Goal: Transaction & Acquisition: Purchase product/service

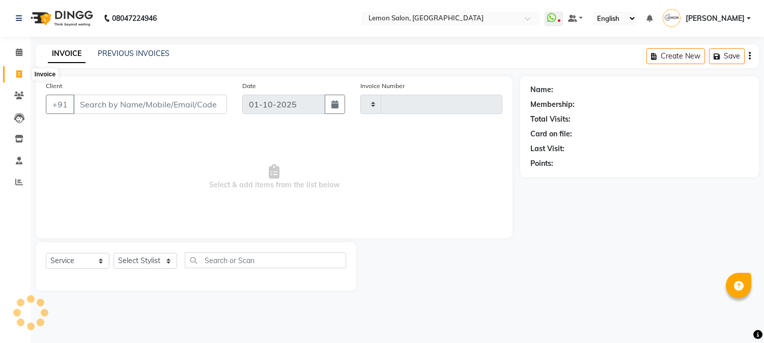
select select "service"
type input "3198"
select select "565"
click at [139, 261] on select "Select Stylist" at bounding box center [146, 261] width 64 height 16
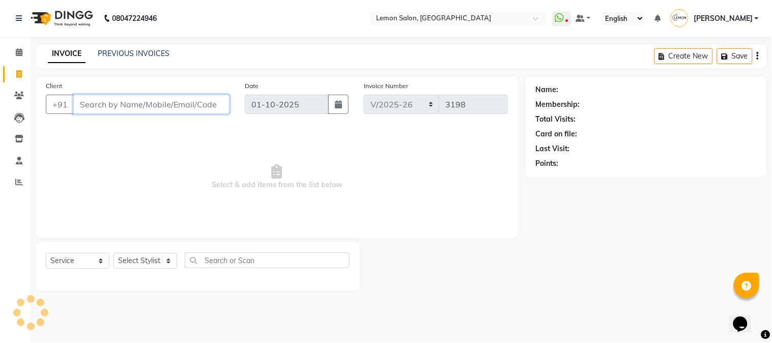
click at [116, 108] on input "Client" at bounding box center [151, 104] width 156 height 19
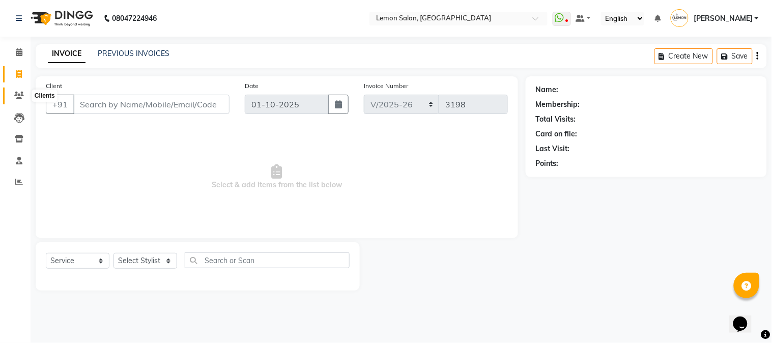
click at [23, 96] on icon at bounding box center [19, 96] width 10 height 8
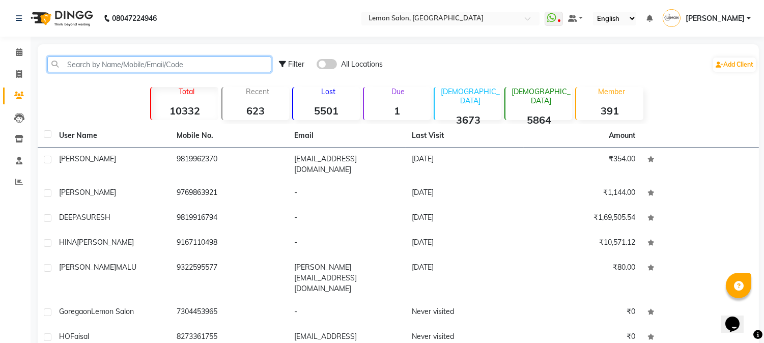
click at [162, 68] on input "text" at bounding box center [159, 65] width 224 height 16
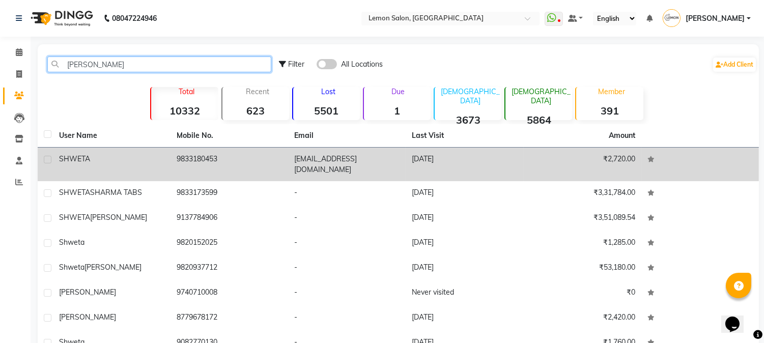
type input "shwet"
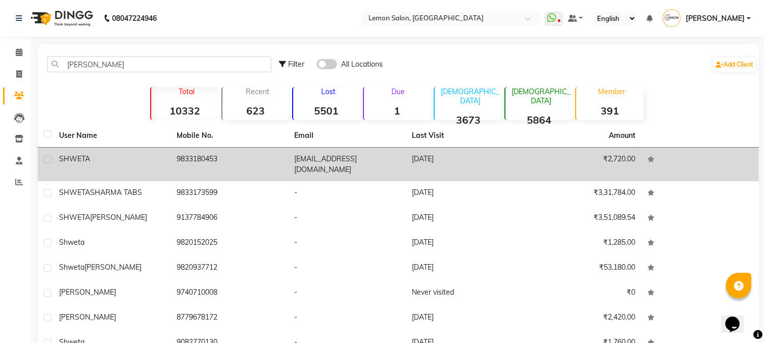
click at [193, 164] on td "9833180453" at bounding box center [230, 165] width 118 height 34
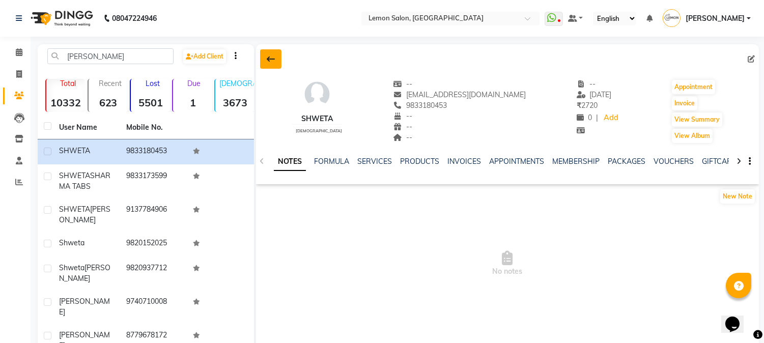
click at [272, 57] on icon at bounding box center [271, 59] width 8 height 8
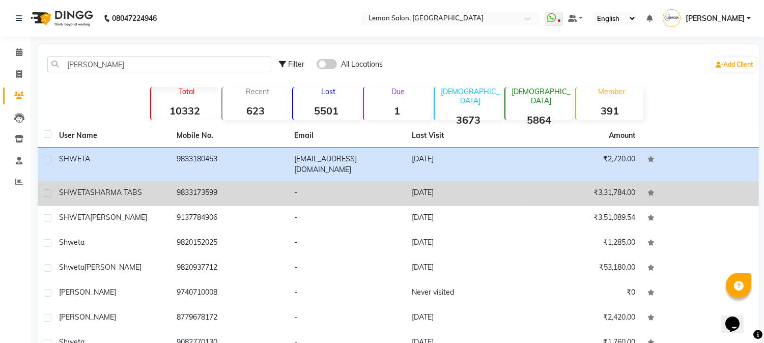
click at [201, 181] on td "9833173599" at bounding box center [230, 193] width 118 height 25
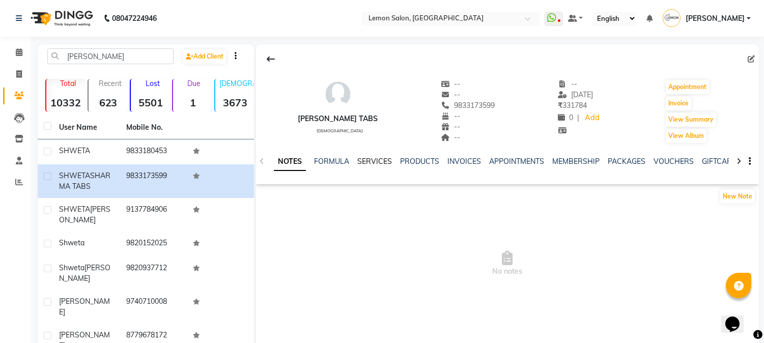
click at [364, 161] on link "SERVICES" at bounding box center [374, 161] width 35 height 9
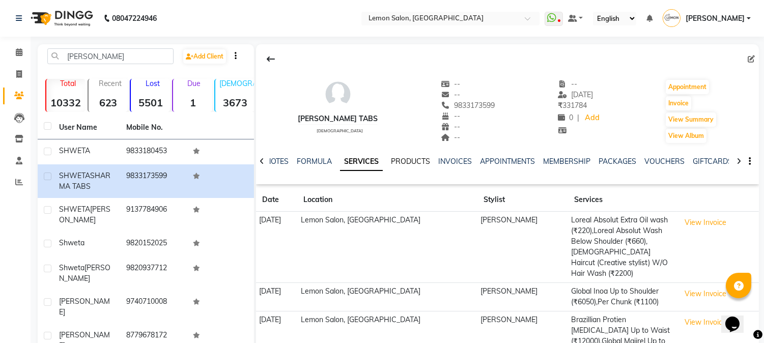
click at [410, 160] on link "PRODUCTS" at bounding box center [410, 161] width 39 height 9
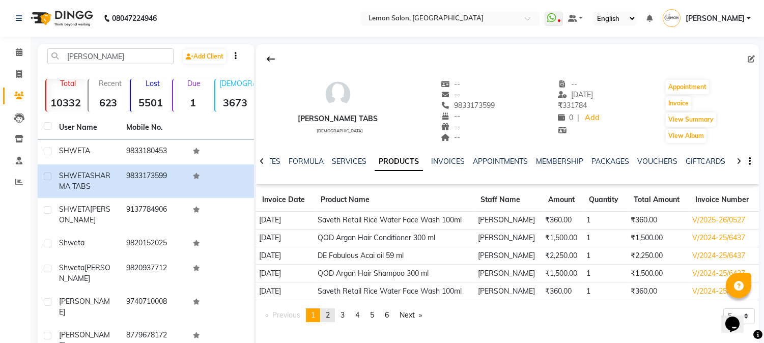
click at [333, 317] on link "page 2" at bounding box center [328, 316] width 14 height 14
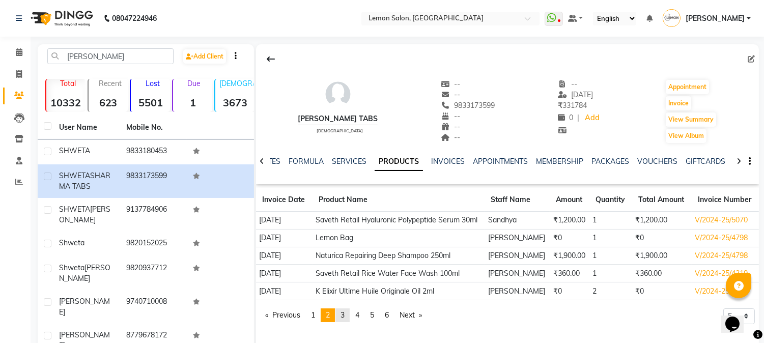
click at [344, 312] on span "3" at bounding box center [343, 315] width 4 height 9
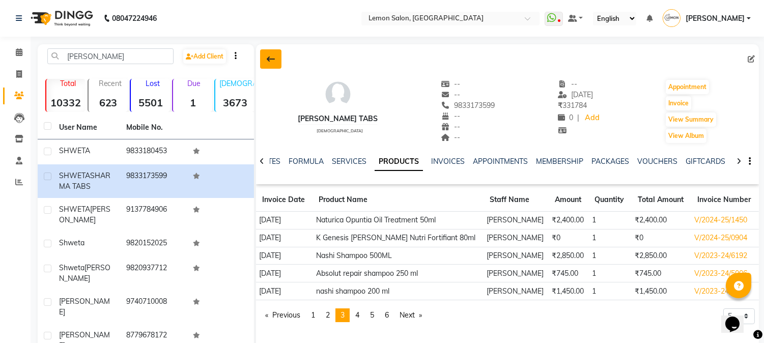
click at [271, 59] on icon at bounding box center [271, 59] width 8 height 8
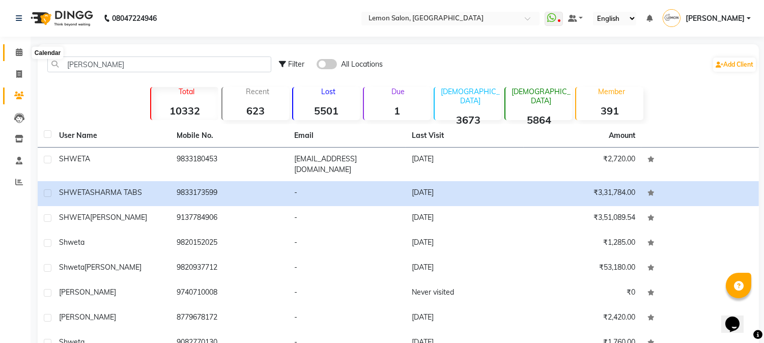
click at [17, 53] on icon at bounding box center [19, 52] width 7 height 8
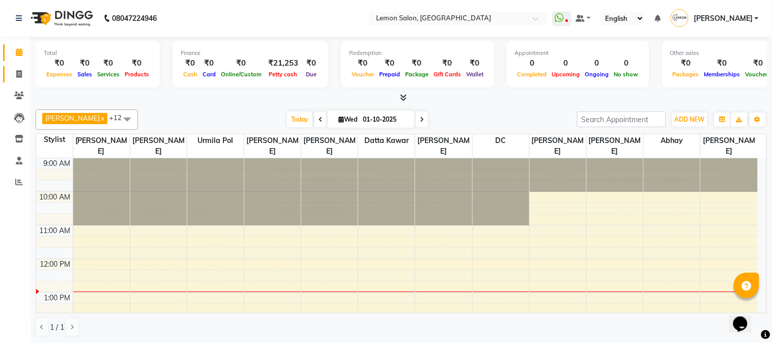
click at [18, 80] on link "Invoice" at bounding box center [15, 74] width 24 height 17
select select "565"
select select "service"
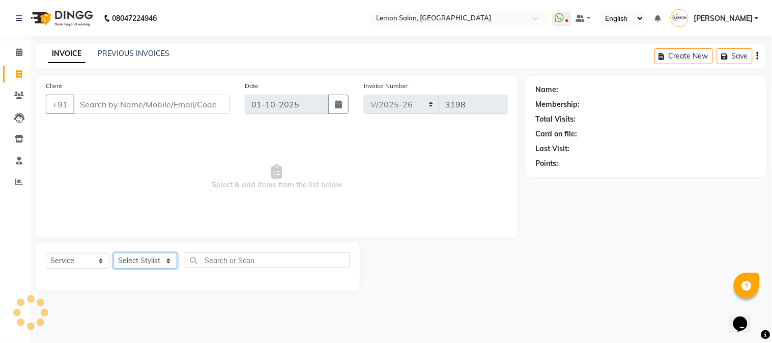
click at [130, 257] on select "Select Stylist [PERSON_NAME] [PERSON_NAME] Datta [PERSON_NAME] [PERSON_NAME] [P…" at bounding box center [146, 261] width 64 height 16
select select "7419"
click at [114, 254] on select "Select Stylist [PERSON_NAME] [PERSON_NAME] Datta [PERSON_NAME] [PERSON_NAME] [P…" at bounding box center [146, 261] width 64 height 16
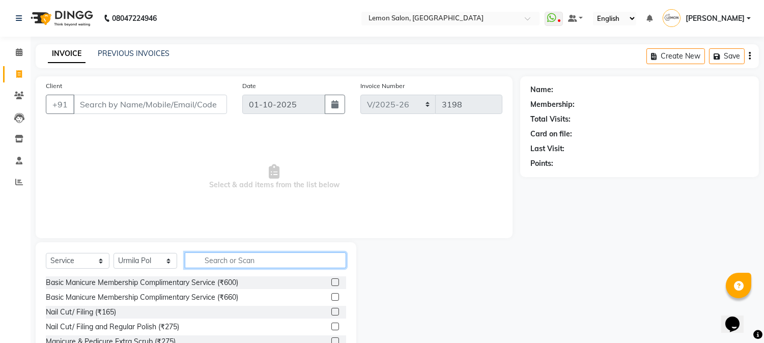
click at [230, 265] on input "text" at bounding box center [265, 261] width 161 height 16
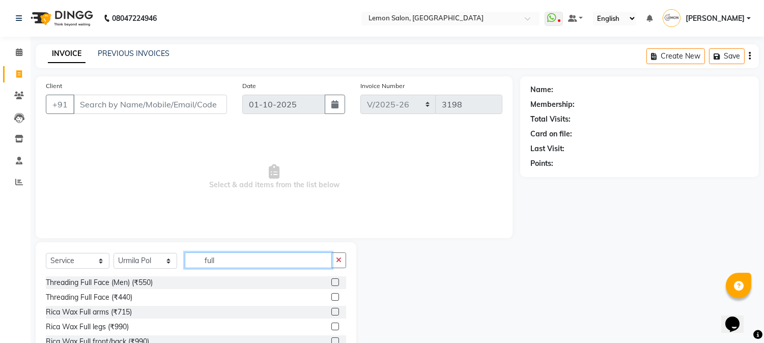
type input "full"
click at [331, 312] on label at bounding box center [335, 312] width 8 height 8
click at [331, 312] on input "checkbox" at bounding box center [334, 312] width 7 height 7
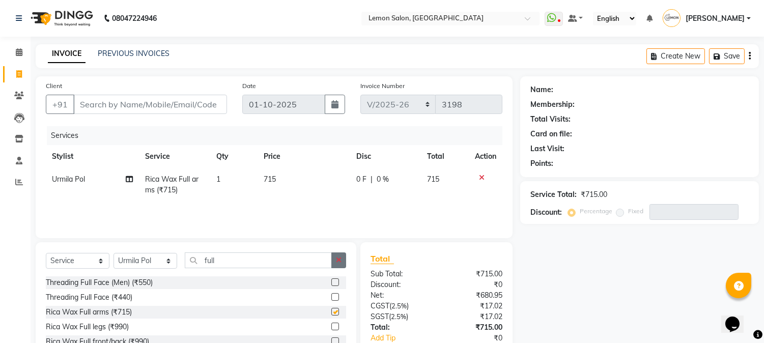
checkbox input "false"
click at [337, 258] on icon "button" at bounding box center [339, 260] width 6 height 7
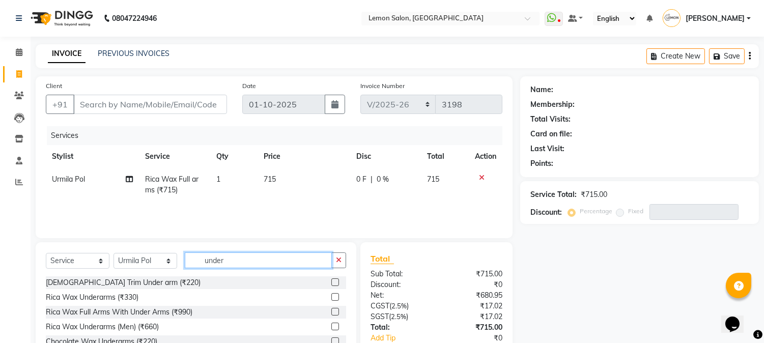
type input "under"
click at [331, 298] on label at bounding box center [335, 297] width 8 height 8
click at [331, 298] on input "checkbox" at bounding box center [334, 297] width 7 height 7
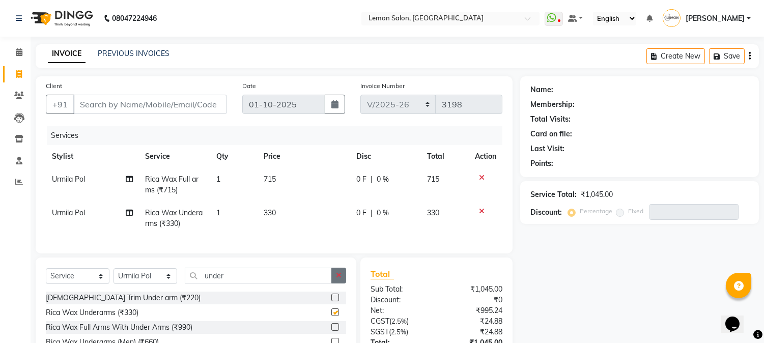
checkbox input "false"
click at [337, 279] on icon "button" at bounding box center [339, 275] width 6 height 7
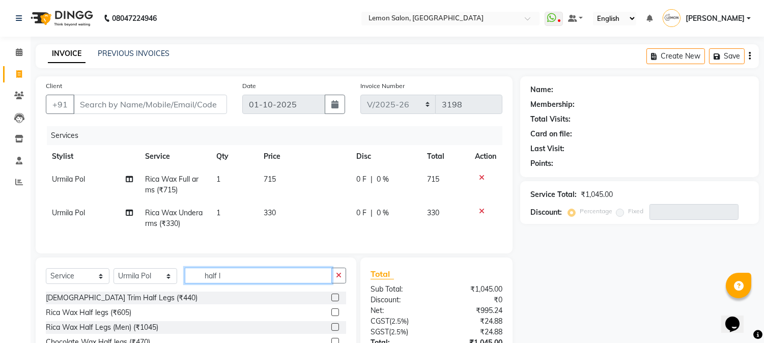
type input "half l"
click at [331, 316] on label at bounding box center [335, 313] width 8 height 8
click at [331, 316] on input "checkbox" at bounding box center [334, 313] width 7 height 7
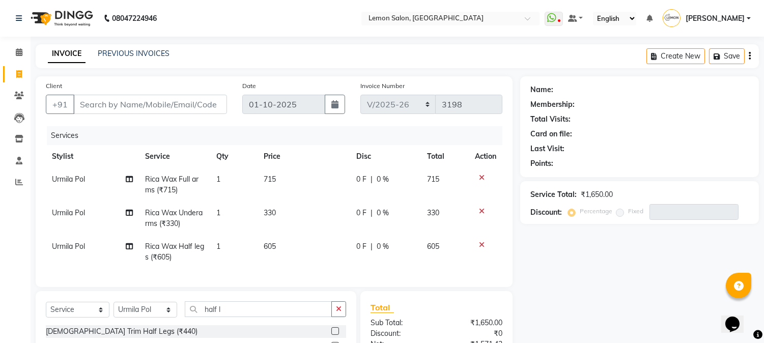
checkbox input "false"
click at [146, 318] on select "Select Stylist [PERSON_NAME] [PERSON_NAME] Datta [PERSON_NAME] [PERSON_NAME] [P…" at bounding box center [146, 310] width 64 height 16
select select "7422"
click at [114, 311] on select "Select Stylist [PERSON_NAME] [PERSON_NAME] Datta [PERSON_NAME] [PERSON_NAME] [P…" at bounding box center [146, 310] width 64 height 16
drag, startPoint x: 228, startPoint y: 320, endPoint x: 126, endPoint y: 307, distance: 102.6
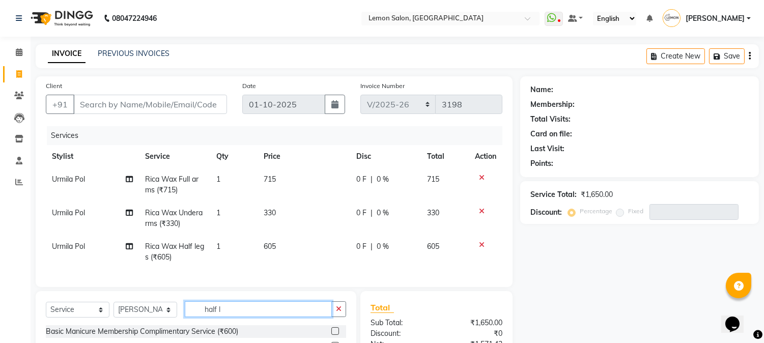
click at [133, 316] on div "Select Service Product Membership Package Voucher Prepaid Gift Card Select Styl…" at bounding box center [196, 313] width 300 height 24
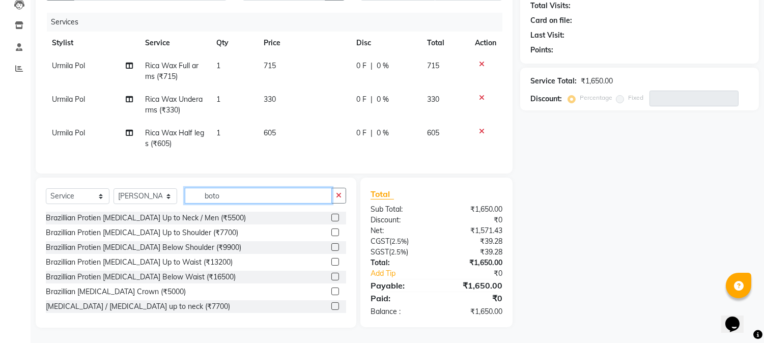
type input "boto"
click at [331, 265] on label at bounding box center [335, 262] width 8 height 8
click at [331, 265] on input "checkbox" at bounding box center [334, 262] width 7 height 7
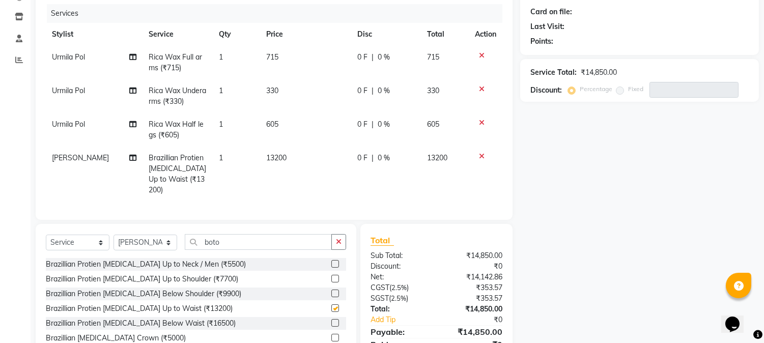
checkbox input "false"
click at [339, 238] on icon "button" at bounding box center [339, 241] width 6 height 7
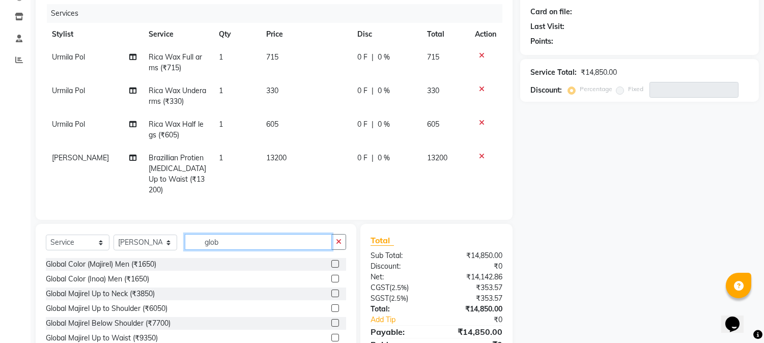
type input "glob"
click at [331, 334] on label at bounding box center [335, 338] width 8 height 8
click at [331, 335] on input "checkbox" at bounding box center [334, 338] width 7 height 7
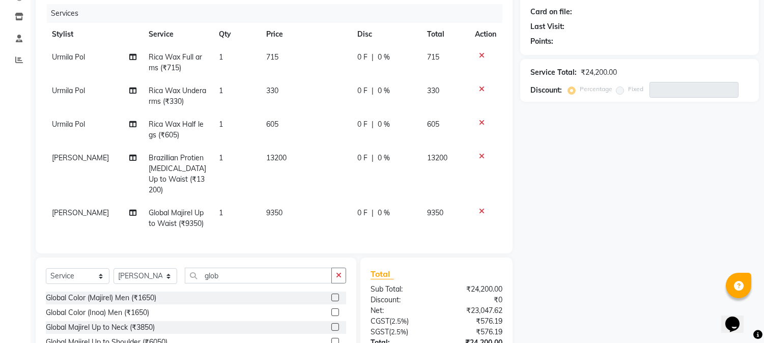
checkbox input "false"
click at [481, 208] on icon at bounding box center [482, 211] width 6 height 7
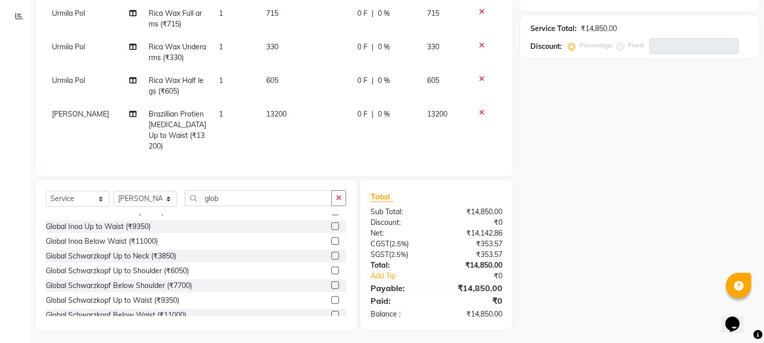
scroll to position [135, 0]
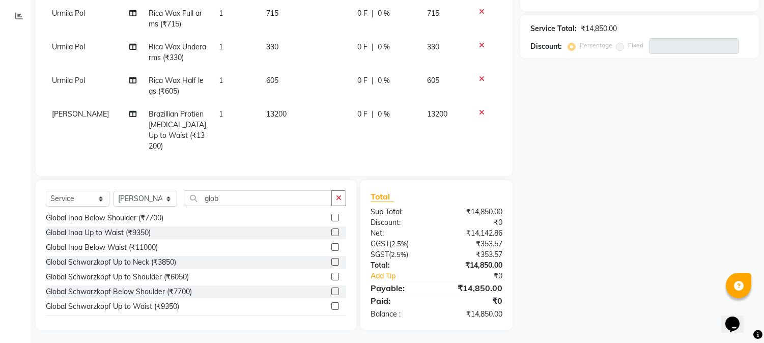
click at [331, 229] on label at bounding box center [335, 233] width 8 height 8
click at [331, 230] on input "checkbox" at bounding box center [334, 233] width 7 height 7
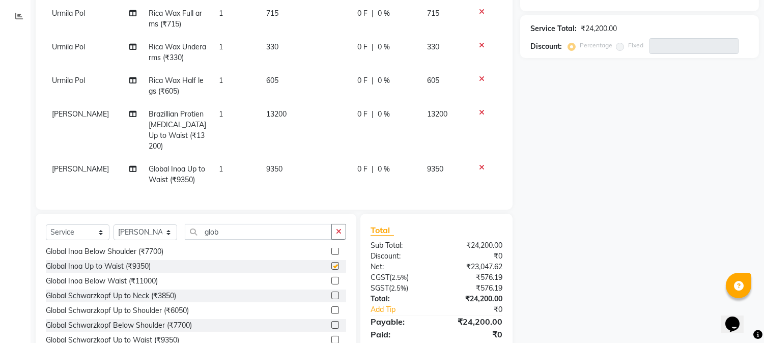
checkbox input "false"
drag, startPoint x: 333, startPoint y: 233, endPoint x: 307, endPoint y: 233, distance: 26.0
click at [333, 233] on button "button" at bounding box center [338, 232] width 15 height 16
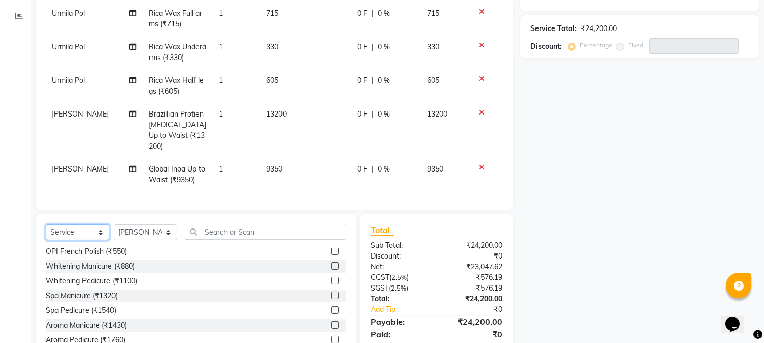
click at [67, 227] on select "Select Service Product Membership Package Voucher Prepaid Gift Card" at bounding box center [78, 233] width 64 height 16
select select "product"
click at [46, 225] on select "Select Service Product Membership Package Voucher Prepaid Gift Card" at bounding box center [78, 233] width 64 height 16
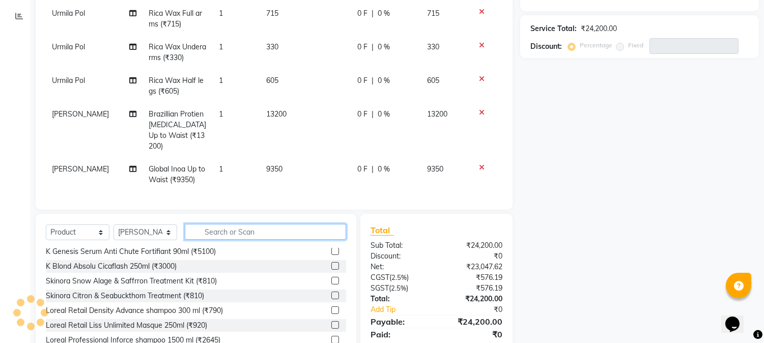
click at [218, 236] on input "text" at bounding box center [265, 232] width 161 height 16
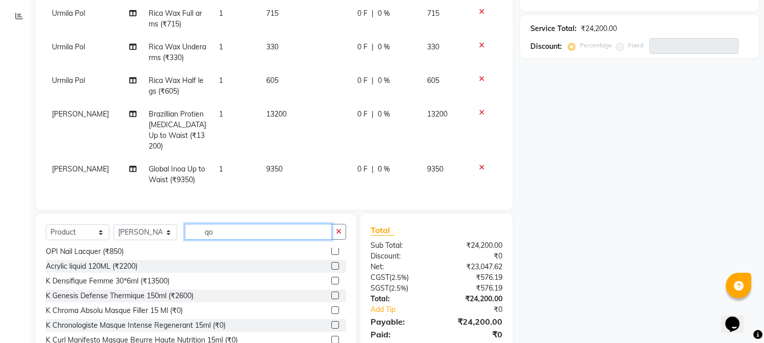
scroll to position [0, 0]
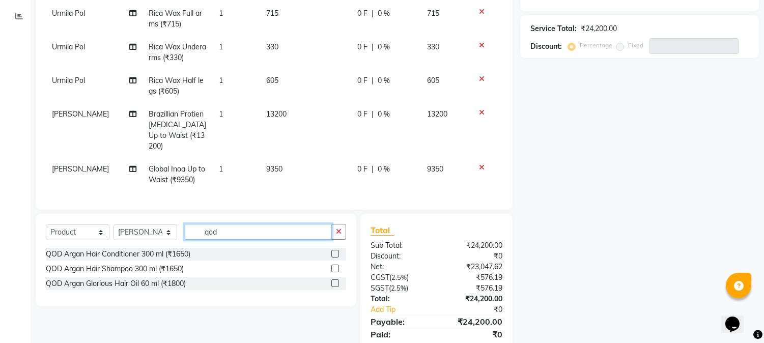
type input "qod"
click at [333, 268] on label at bounding box center [335, 269] width 8 height 8
click at [333, 268] on input "checkbox" at bounding box center [334, 269] width 7 height 7
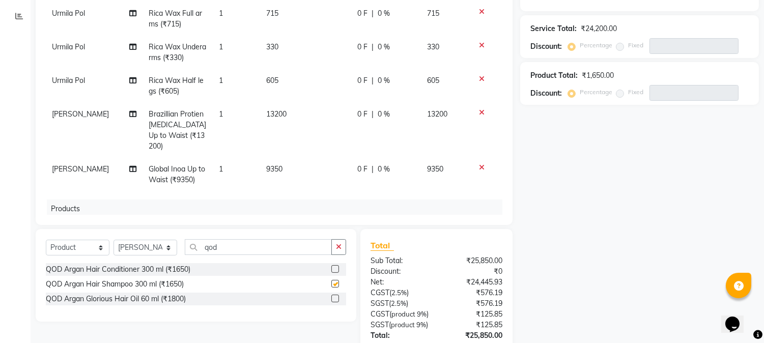
checkbox input "false"
click at [333, 267] on label at bounding box center [335, 269] width 8 height 8
click at [333, 267] on input "checkbox" at bounding box center [334, 269] width 7 height 7
checkbox input "false"
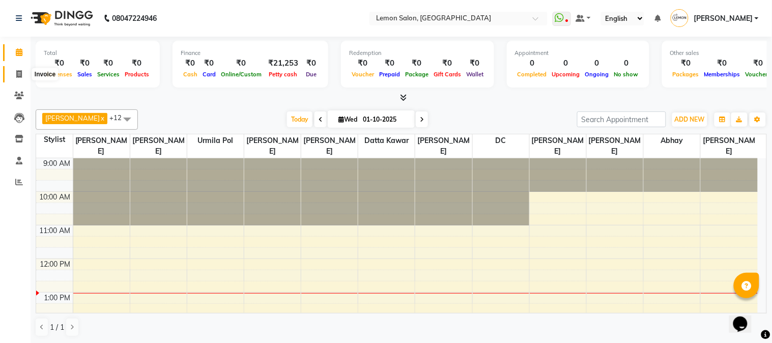
click at [14, 72] on span at bounding box center [19, 75] width 18 height 12
select select "service"
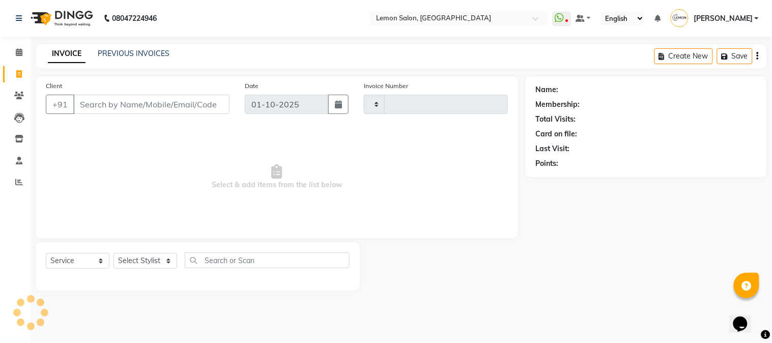
type input "3198"
select select "565"
click at [11, 99] on span at bounding box center [19, 96] width 18 height 12
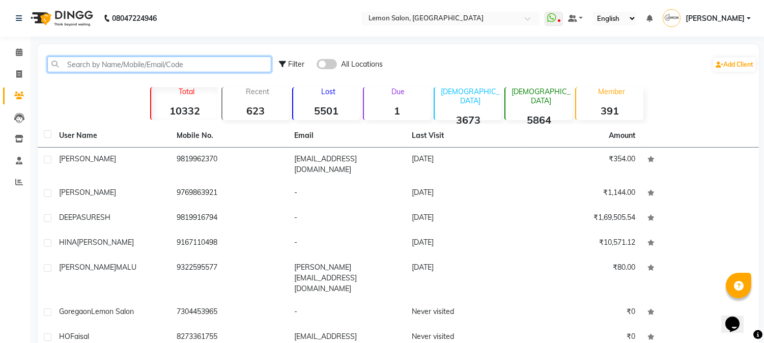
click at [104, 68] on input "text" at bounding box center [159, 65] width 224 height 16
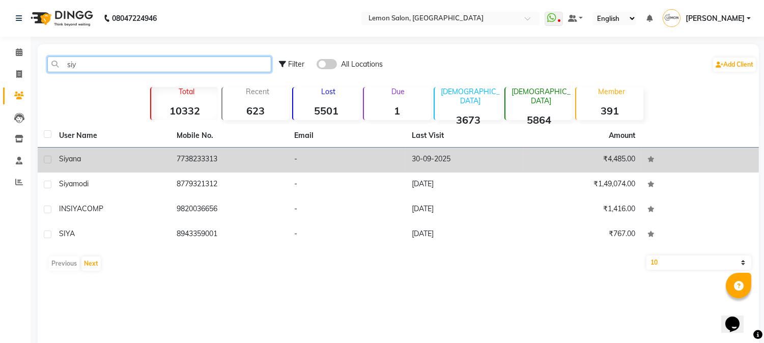
type input "siy"
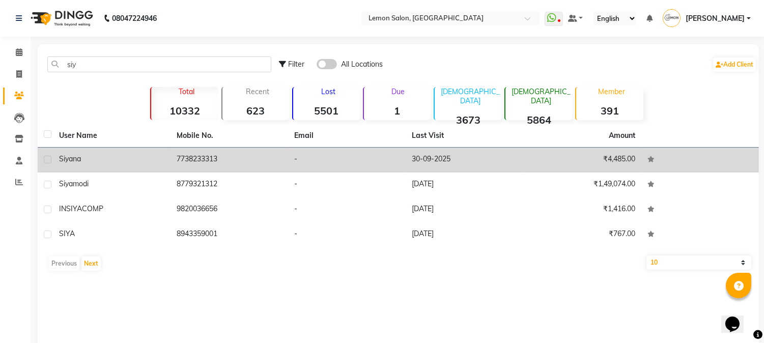
click at [205, 154] on td "7738233313" at bounding box center [230, 160] width 118 height 25
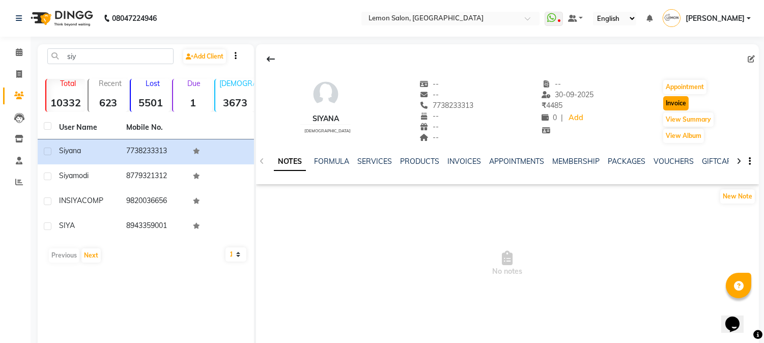
click at [664, 100] on button "Invoice" at bounding box center [675, 103] width 25 height 14
select select "565"
select select "service"
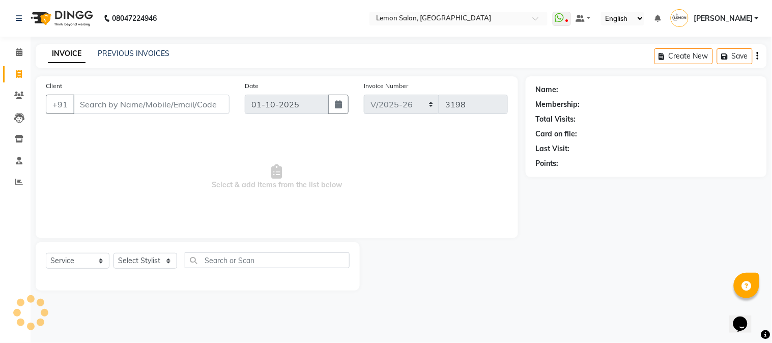
type input "7738233313"
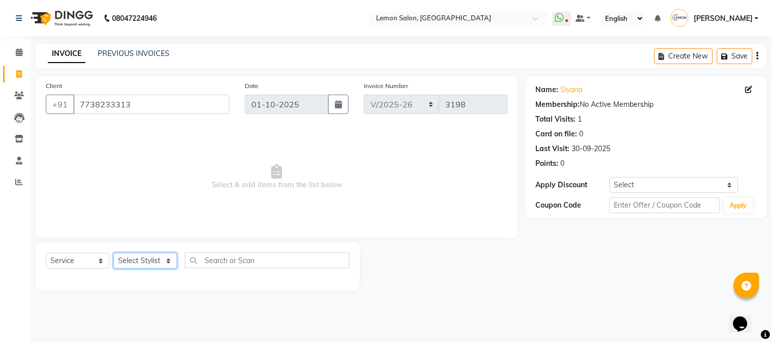
click at [145, 257] on select "Select Stylist [PERSON_NAME] [PERSON_NAME] Datta [PERSON_NAME] [PERSON_NAME] [P…" at bounding box center [146, 261] width 64 height 16
click at [114, 254] on select "Select Stylist [PERSON_NAME] [PERSON_NAME] Datta [PERSON_NAME] [PERSON_NAME] [P…" at bounding box center [146, 261] width 64 height 16
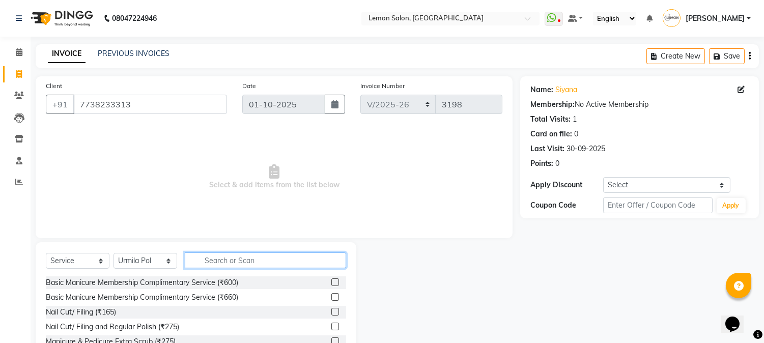
click at [212, 258] on input "text" at bounding box center [265, 261] width 161 height 16
click at [145, 267] on select "Select Stylist [PERSON_NAME] [PERSON_NAME] Datta [PERSON_NAME] [PERSON_NAME] [P…" at bounding box center [146, 261] width 64 height 16
select select "31972"
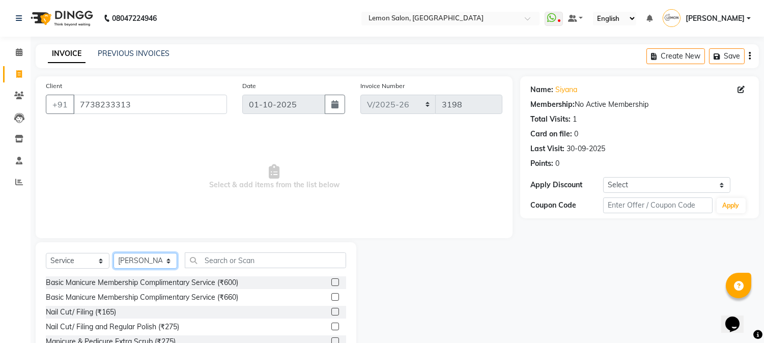
click at [114, 254] on select "Select Stylist [PERSON_NAME] [PERSON_NAME] Datta [PERSON_NAME] [PERSON_NAME] [P…" at bounding box center [146, 261] width 64 height 16
click at [232, 260] on input "text" at bounding box center [265, 261] width 161 height 16
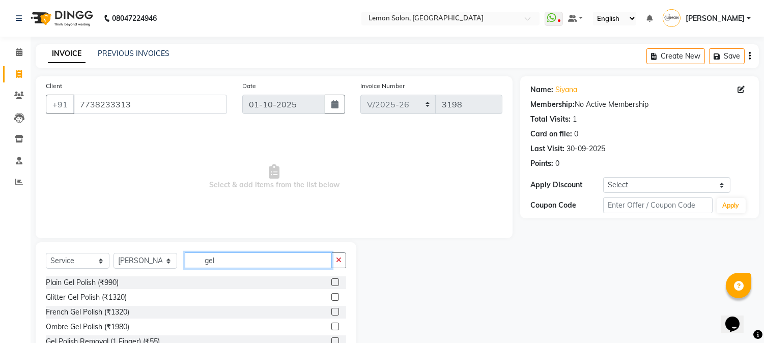
type input "gel"
click at [331, 281] on label at bounding box center [335, 282] width 8 height 8
click at [331, 281] on input "checkbox" at bounding box center [334, 282] width 7 height 7
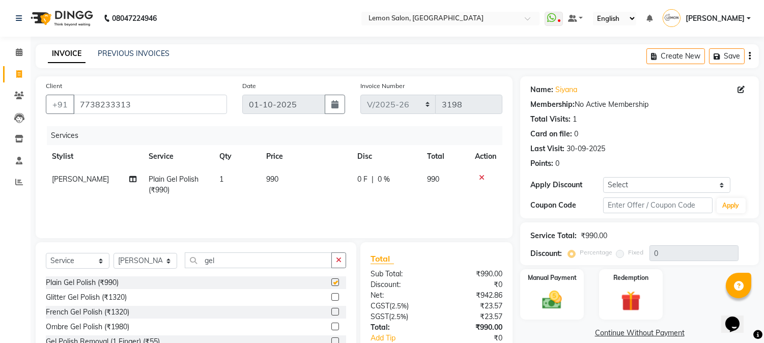
checkbox input "false"
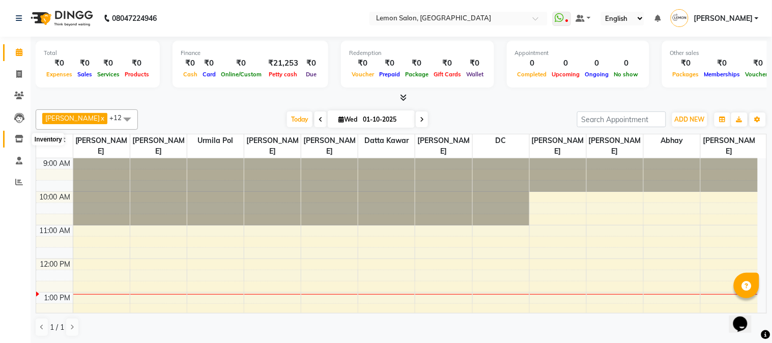
click at [12, 134] on span at bounding box center [19, 139] width 18 height 12
select select
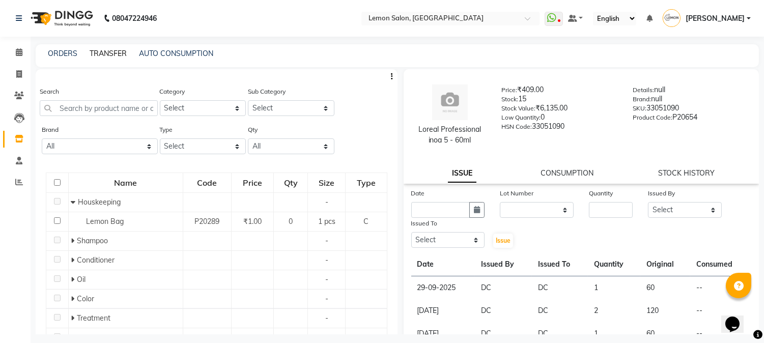
click at [105, 52] on link "TRANSFER" at bounding box center [108, 53] width 37 height 9
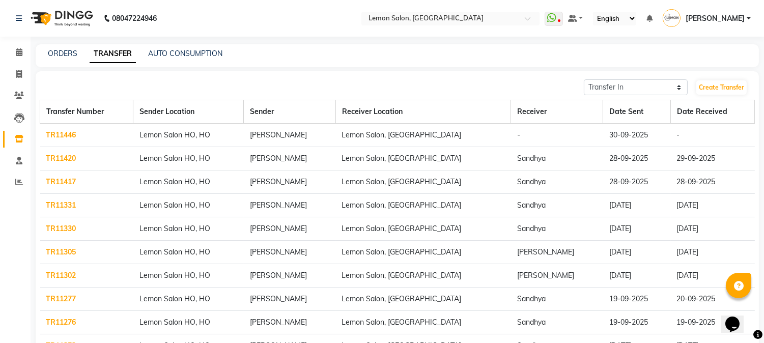
click at [64, 132] on link "TR11446" at bounding box center [61, 134] width 30 height 9
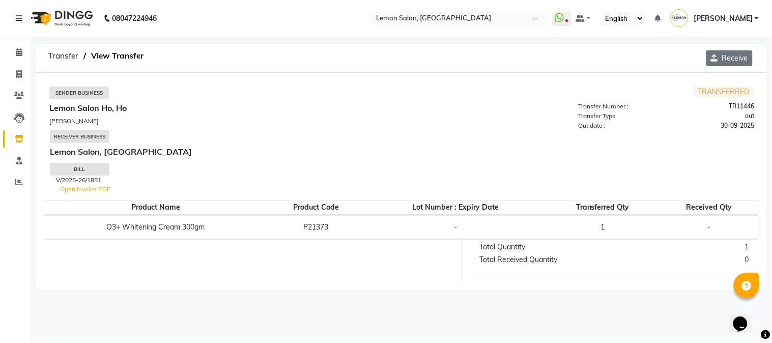
click at [730, 60] on button "Receive" at bounding box center [730, 58] width 46 height 16
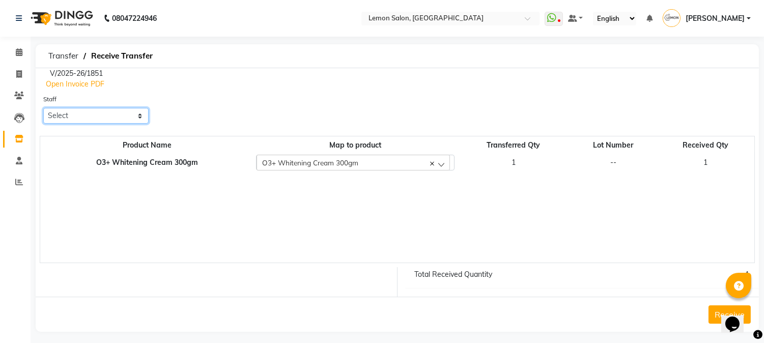
click at [93, 115] on select "Select Abhay Akansha Sadafule Asma Dshpande Datta Kawar DC Furkan Mansoori Jenn…" at bounding box center [95, 116] width 105 height 16
select select "52663"
click at [43, 108] on select "Select Abhay Akansha Sadafule Asma Dshpande Datta Kawar DC Furkan Mansoori Jenn…" at bounding box center [95, 116] width 105 height 16
click at [716, 314] on button "Receive" at bounding box center [730, 314] width 42 height 18
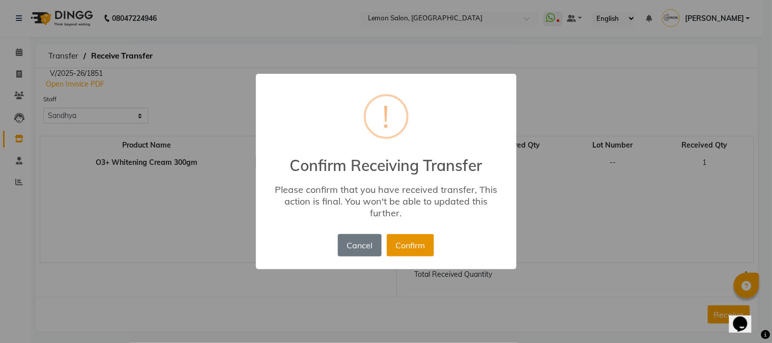
click at [404, 245] on button "Confirm" at bounding box center [410, 245] width 47 height 22
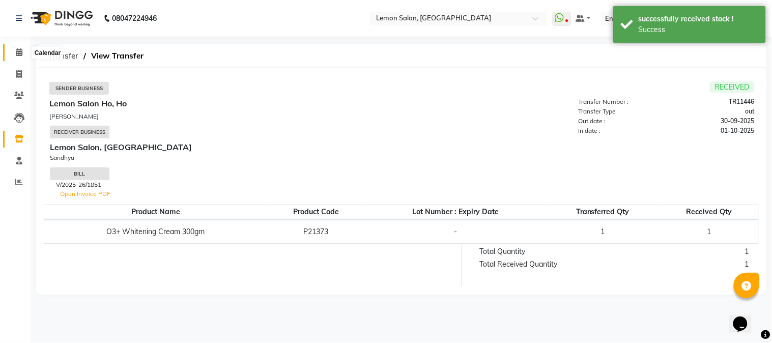
click at [12, 52] on span at bounding box center [19, 53] width 18 height 12
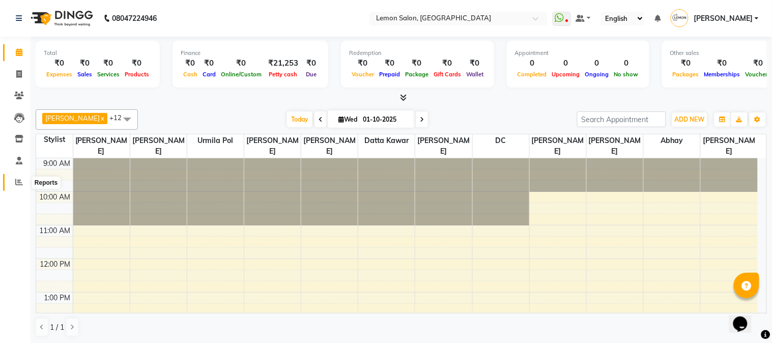
click at [14, 183] on span at bounding box center [19, 183] width 18 height 12
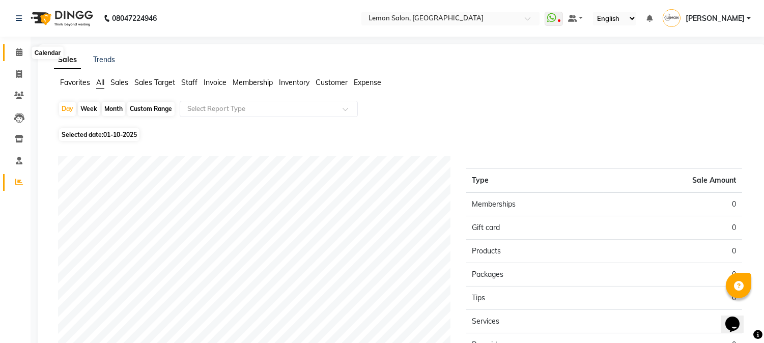
click at [19, 54] on icon at bounding box center [19, 52] width 7 height 8
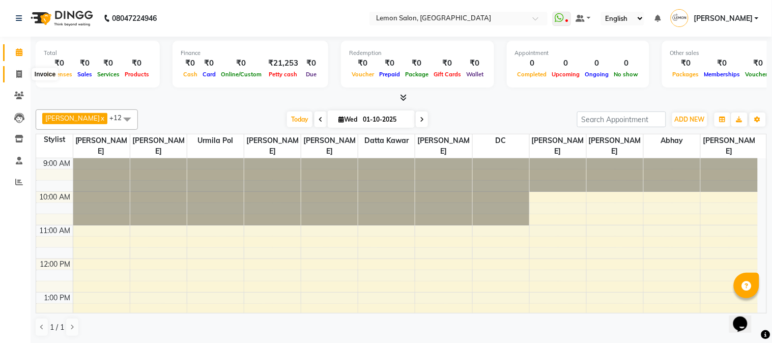
click at [19, 79] on span at bounding box center [19, 75] width 18 height 12
select select "565"
select select "service"
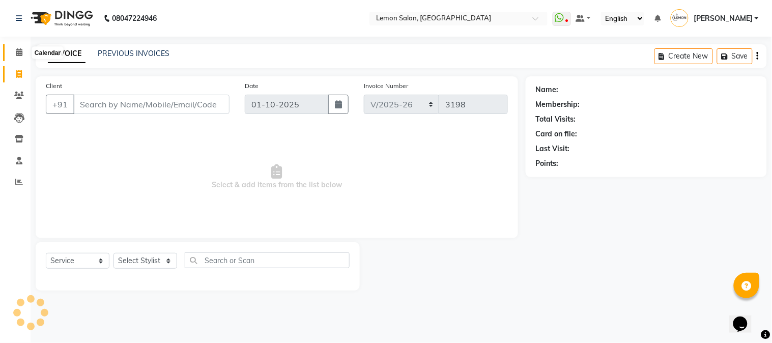
click at [16, 49] on icon at bounding box center [19, 52] width 7 height 8
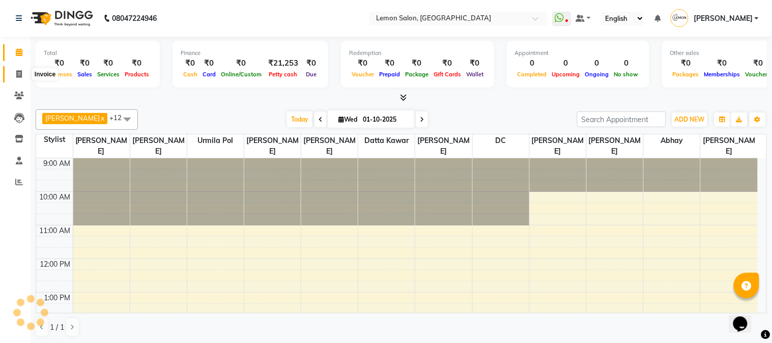
click at [13, 75] on span at bounding box center [19, 75] width 18 height 12
select select "service"
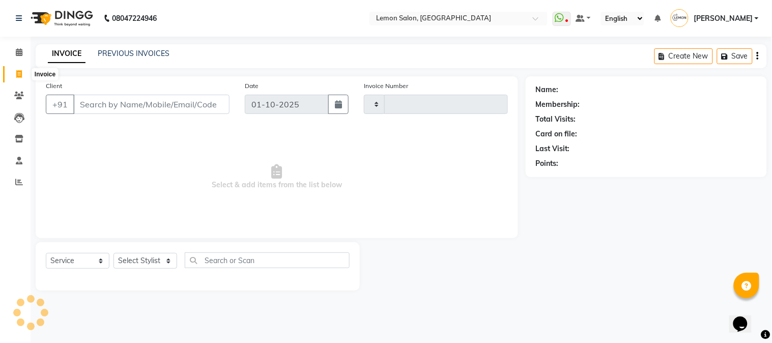
type input "3198"
select select "565"
click at [14, 48] on span at bounding box center [19, 53] width 18 height 12
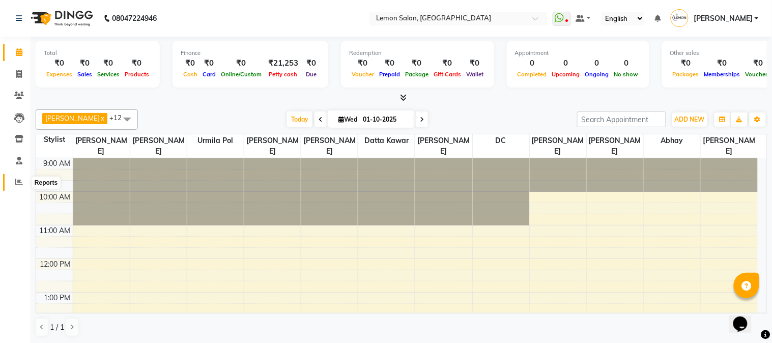
click at [15, 185] on icon at bounding box center [19, 182] width 8 height 8
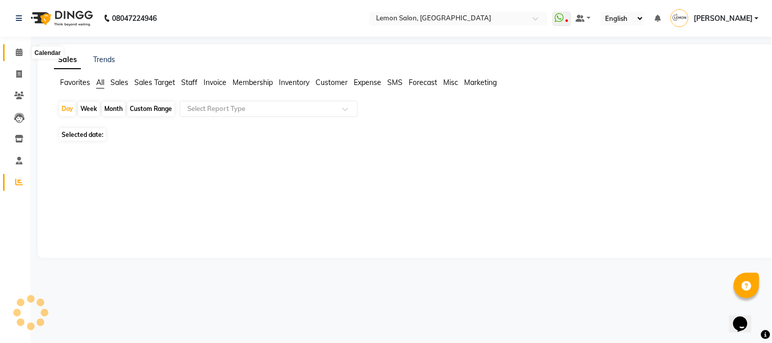
click at [18, 56] on icon at bounding box center [19, 52] width 7 height 8
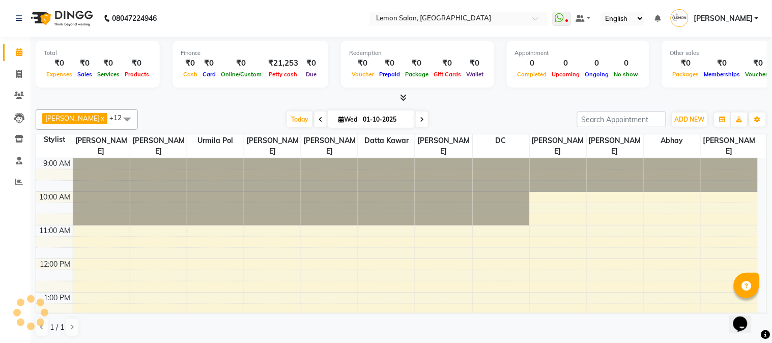
click at [187, 110] on div "Akansha Sadafule x DC x Mohammed Mohsin x Urmila Pol x Furkan Mansoori x kavita…" at bounding box center [402, 119] width 732 height 20
click at [13, 179] on span at bounding box center [19, 183] width 18 height 12
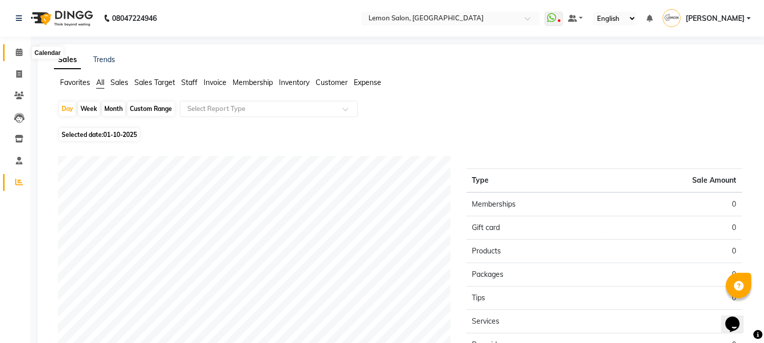
click at [14, 54] on span at bounding box center [19, 53] width 18 height 12
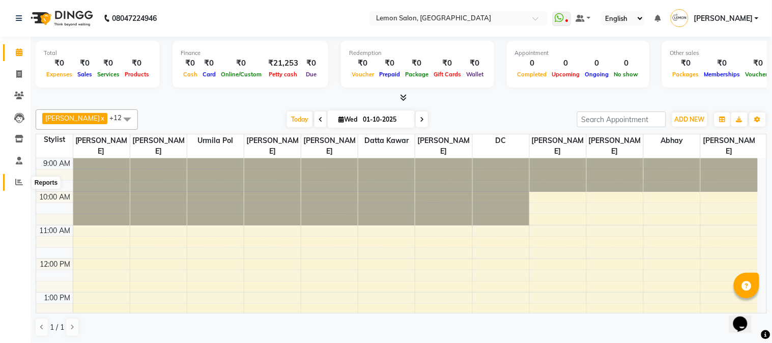
click at [13, 184] on span at bounding box center [19, 183] width 18 height 12
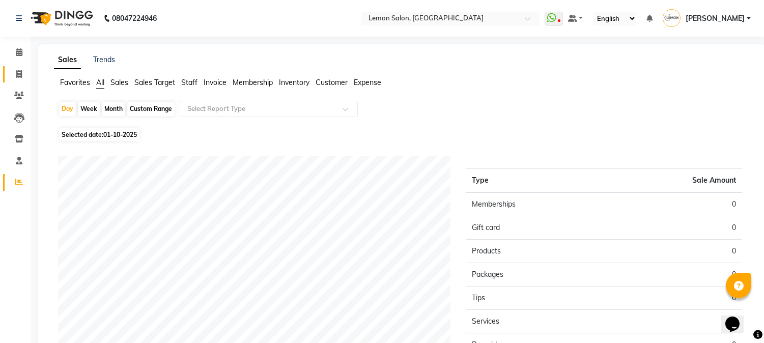
click at [14, 80] on link "Invoice" at bounding box center [15, 74] width 24 height 17
select select "service"
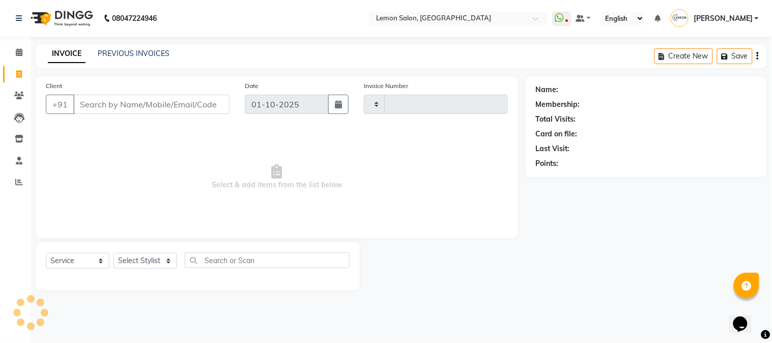
type input "3198"
select select "565"
click at [149, 257] on select "Select Stylist [PERSON_NAME] [PERSON_NAME] Datta [PERSON_NAME] [PERSON_NAME] [P…" at bounding box center [146, 261] width 64 height 16
select select "7629"
click at [114, 254] on select "Select Stylist [PERSON_NAME] [PERSON_NAME] Datta [PERSON_NAME] [PERSON_NAME] [P…" at bounding box center [146, 261] width 64 height 16
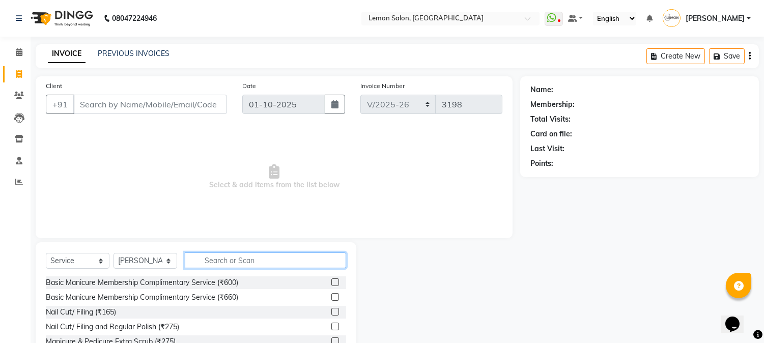
click at [258, 260] on input "text" at bounding box center [265, 261] width 161 height 16
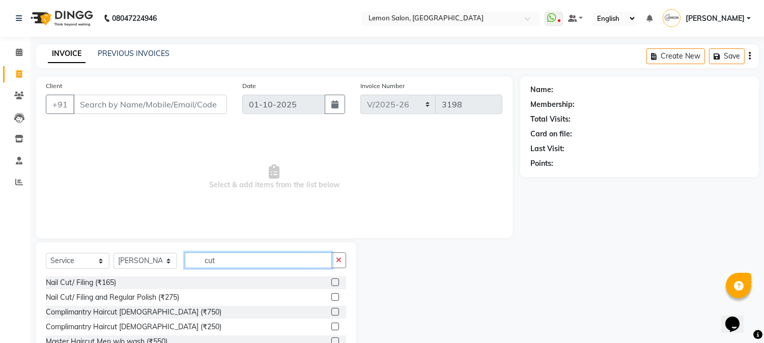
scroll to position [64, 0]
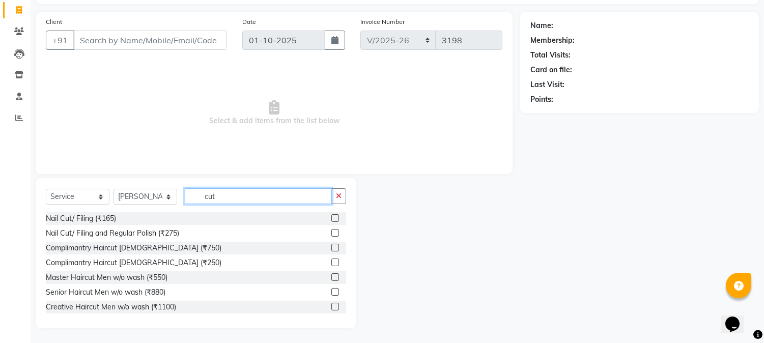
type input "cut"
click at [331, 306] on label at bounding box center [335, 307] width 8 height 8
click at [331, 306] on input "checkbox" at bounding box center [334, 307] width 7 height 7
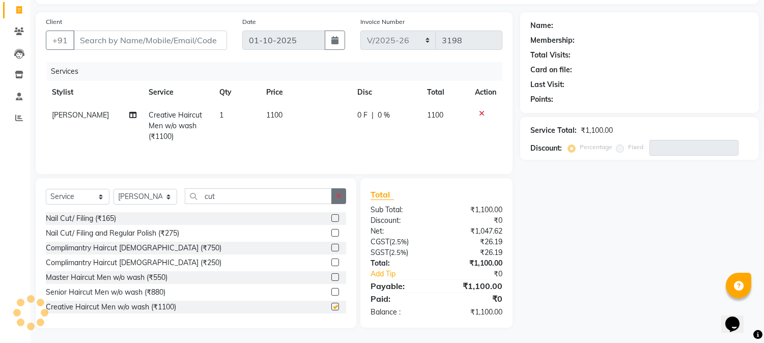
checkbox input "false"
click at [337, 197] on icon "button" at bounding box center [339, 195] width 6 height 7
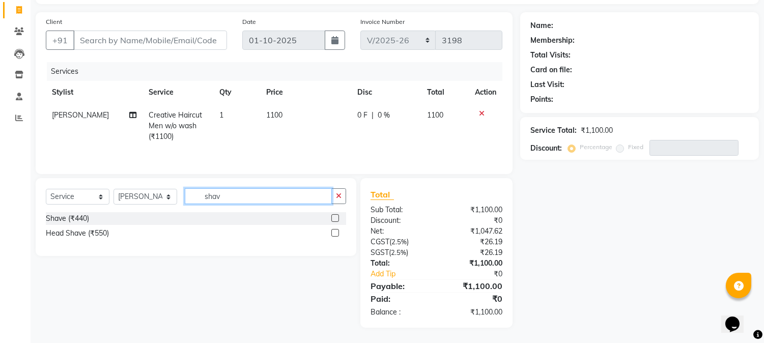
type input "shav"
click at [337, 220] on label at bounding box center [335, 218] width 8 height 8
click at [337, 220] on input "checkbox" at bounding box center [334, 218] width 7 height 7
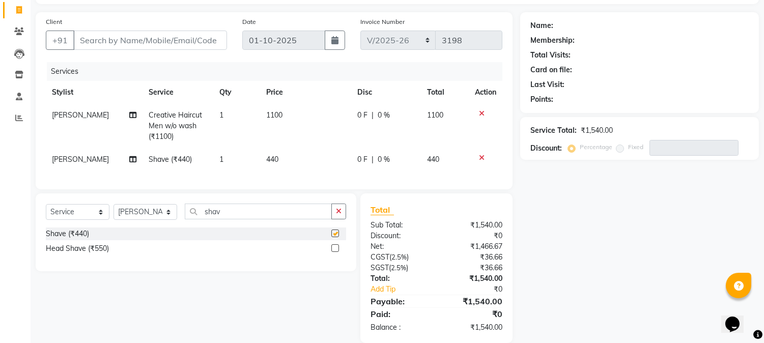
checkbox input "false"
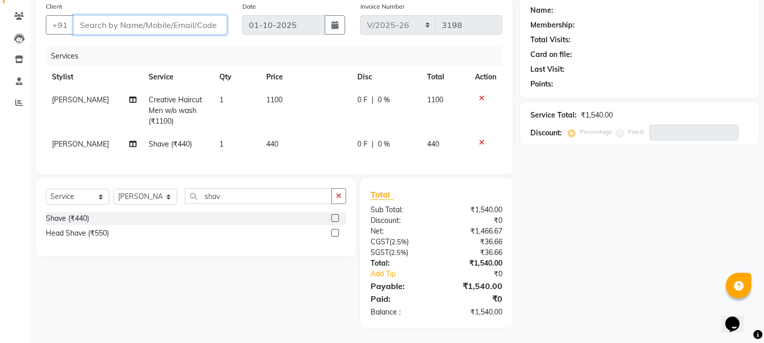
click at [125, 15] on input "Client" at bounding box center [150, 24] width 154 height 19
type input "a"
type input "0"
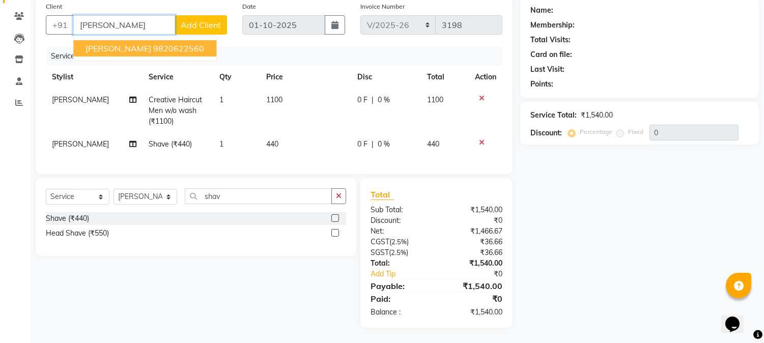
click at [158, 43] on ngb-highlight "9820622560" at bounding box center [178, 48] width 51 height 10
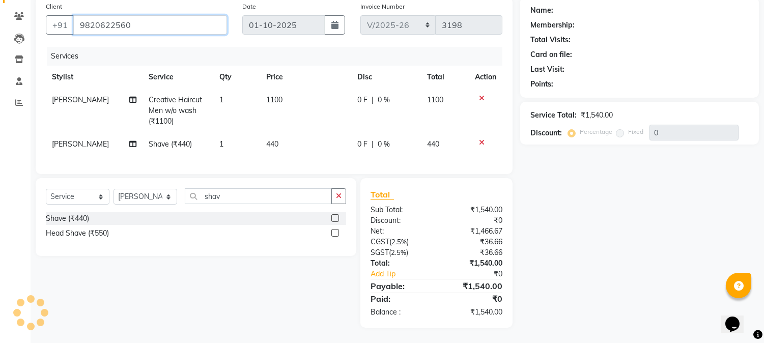
type input "9820622560"
type input "20"
select select "1: Object"
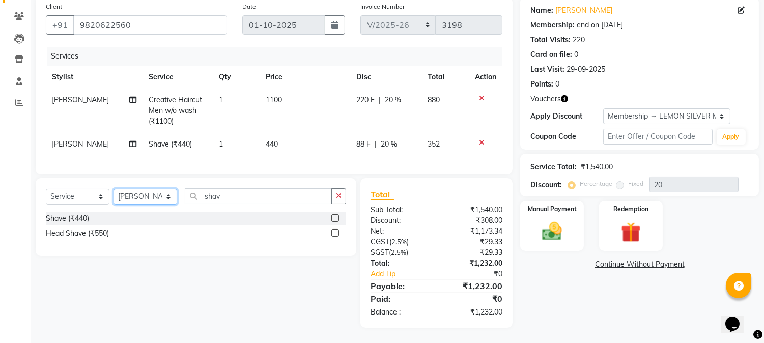
click at [142, 194] on select "Select Stylist [PERSON_NAME] [PERSON_NAME] Datta [PERSON_NAME] [PERSON_NAME] [P…" at bounding box center [146, 197] width 64 height 16
select select "7419"
click at [114, 189] on select "Select Stylist [PERSON_NAME] [PERSON_NAME] Datta [PERSON_NAME] [PERSON_NAME] [P…" at bounding box center [146, 197] width 64 height 16
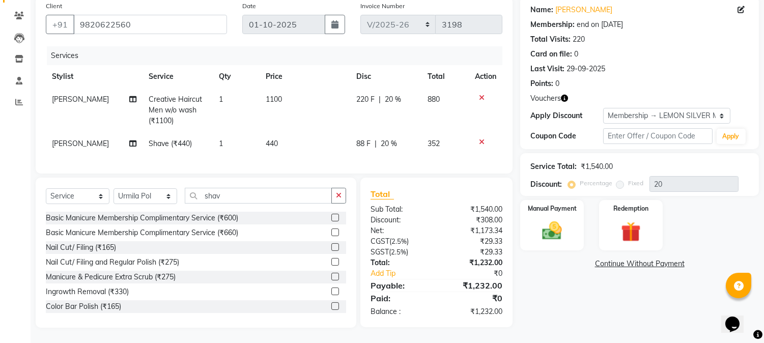
drag, startPoint x: 343, startPoint y: 199, endPoint x: 430, endPoint y: 201, distance: 86.6
click at [349, 199] on div "Select Service Product Membership Package Voucher Prepaid Gift Card Select Styl…" at bounding box center [196, 253] width 321 height 150
click at [344, 194] on button "button" at bounding box center [338, 196] width 15 height 16
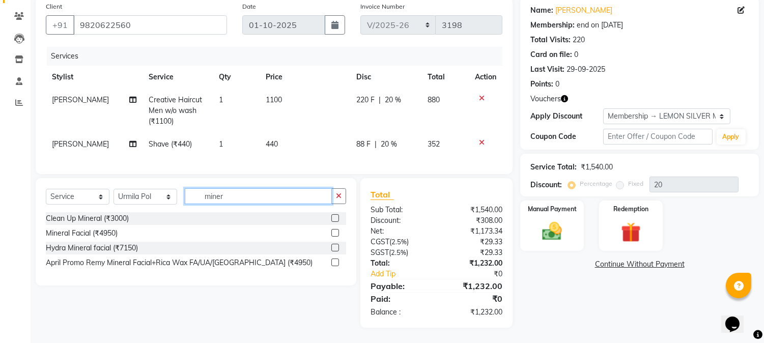
type input "miner"
click at [333, 218] on label at bounding box center [335, 218] width 8 height 8
click at [333, 218] on input "checkbox" at bounding box center [334, 218] width 7 height 7
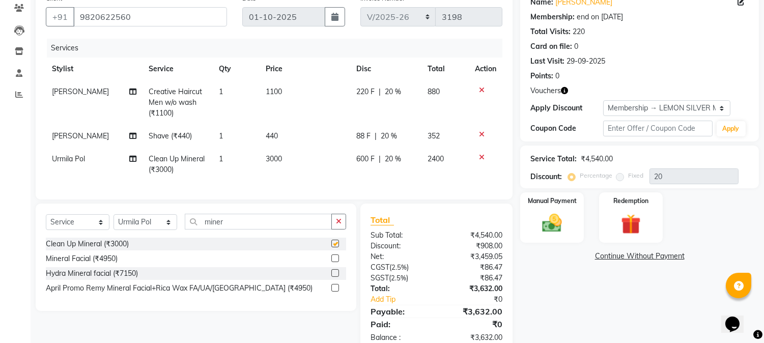
checkbox input "false"
click at [481, 157] on icon at bounding box center [482, 157] width 6 height 7
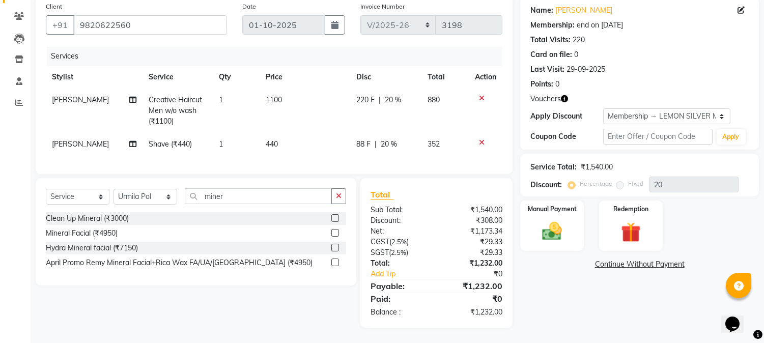
click at [563, 95] on icon "button" at bounding box center [564, 98] width 7 height 7
click at [588, 79] on div "Points: 0" at bounding box center [639, 84] width 218 height 11
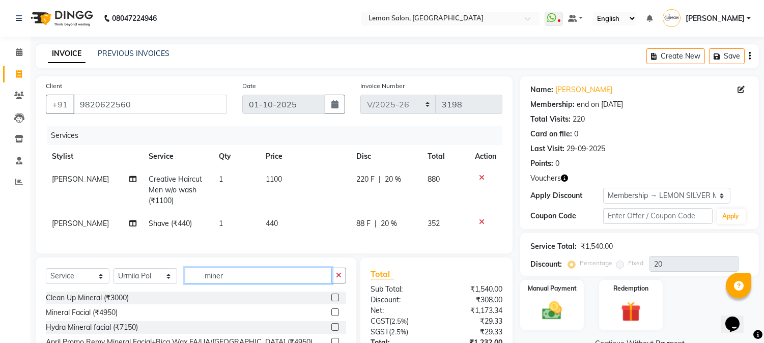
drag, startPoint x: 245, startPoint y: 286, endPoint x: 128, endPoint y: 284, distance: 117.1
click at [128, 284] on div "Select Service Product Membership Package Voucher Prepaid Gift Card Select Styl…" at bounding box center [196, 280] width 300 height 24
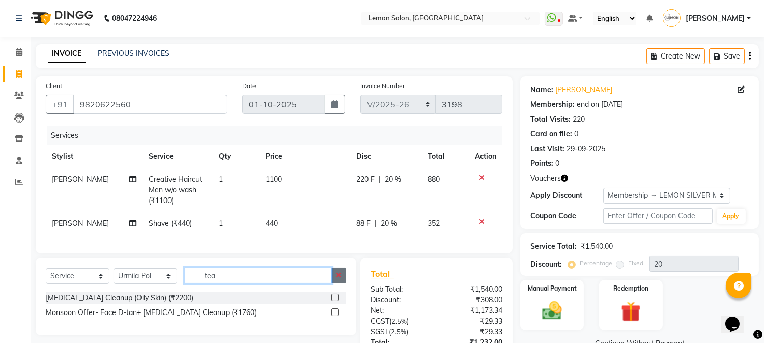
type input "tea"
click at [342, 284] on button "button" at bounding box center [338, 276] width 15 height 16
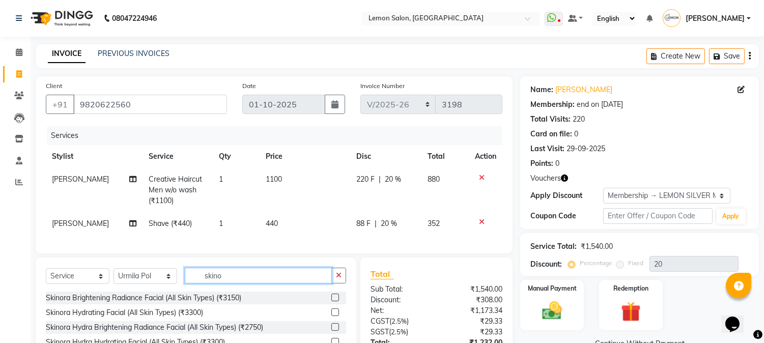
scroll to position [88, 0]
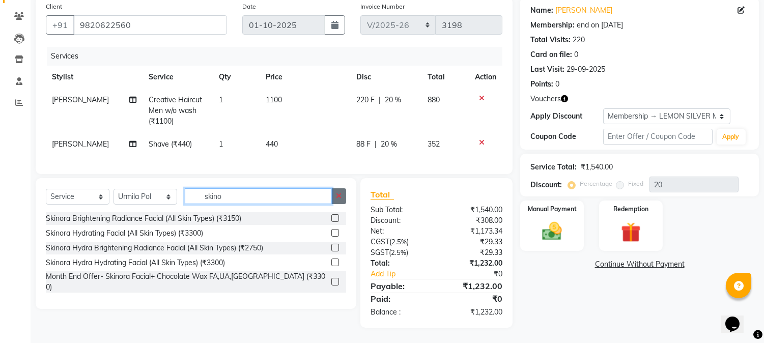
type input "skino"
click at [343, 193] on button "button" at bounding box center [338, 196] width 15 height 16
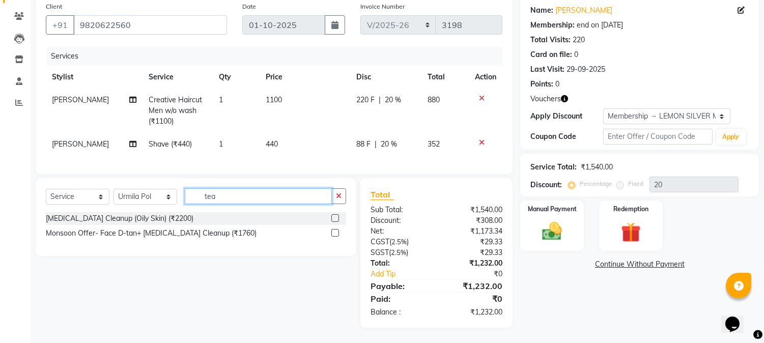
type input "tea"
click at [337, 220] on label at bounding box center [335, 218] width 8 height 8
click at [337, 220] on input "checkbox" at bounding box center [334, 218] width 7 height 7
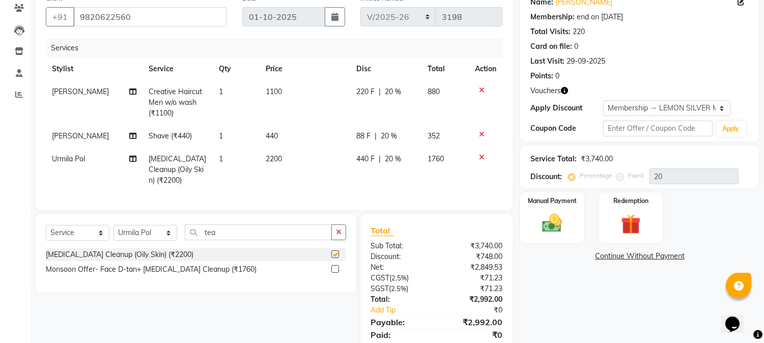
checkbox input "false"
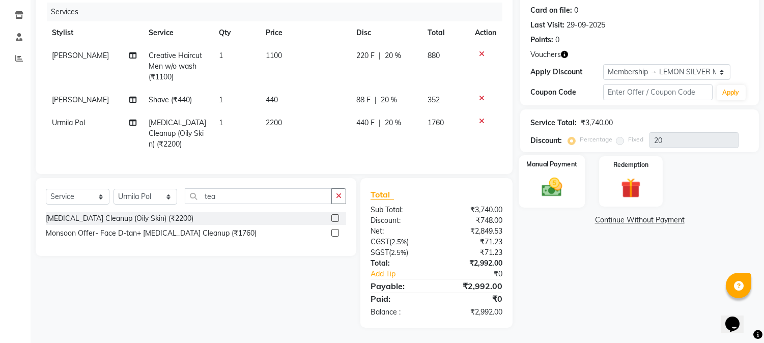
click at [548, 177] on img at bounding box center [553, 188] width 34 height 24
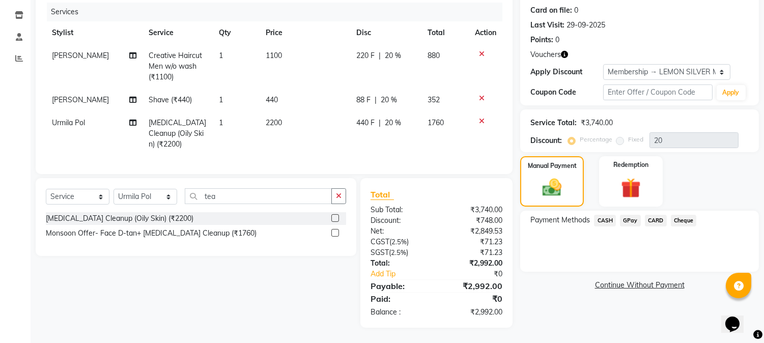
click at [655, 215] on span "CARD" at bounding box center [656, 221] width 22 height 12
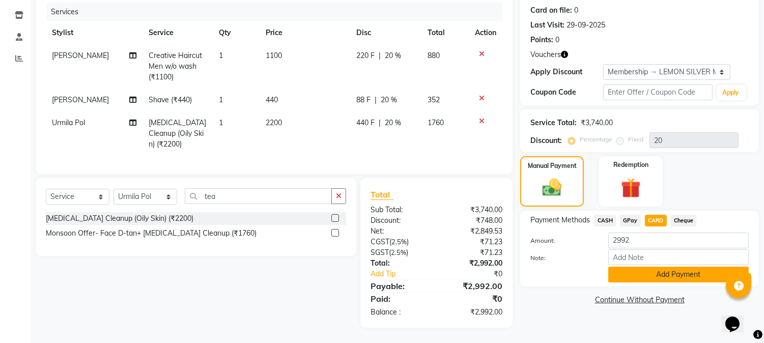
click at [637, 267] on button "Add Payment" at bounding box center [678, 275] width 141 height 16
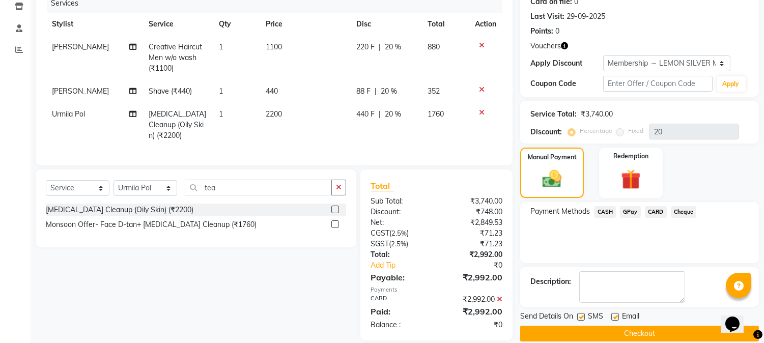
scroll to position [204, 0]
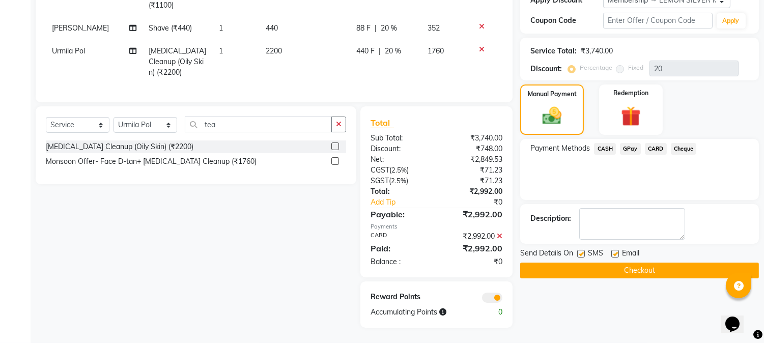
click at [613, 250] on label at bounding box center [615, 254] width 8 height 8
click at [613, 251] on input "checkbox" at bounding box center [614, 254] width 7 height 7
checkbox input "false"
click at [578, 250] on label at bounding box center [581, 254] width 8 height 8
click at [578, 251] on input "checkbox" at bounding box center [580, 254] width 7 height 7
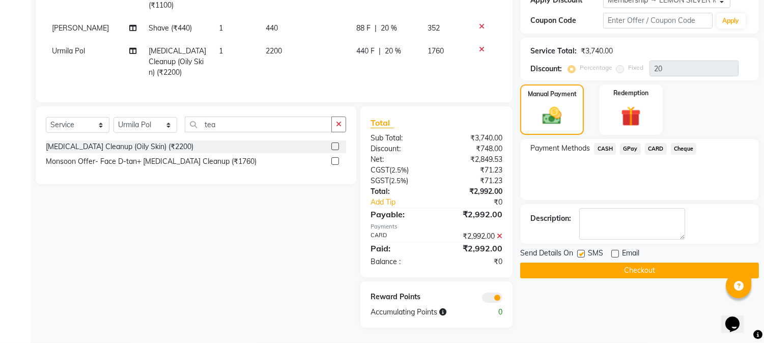
checkbox input "false"
click at [615, 263] on button "Checkout" at bounding box center [639, 271] width 239 height 16
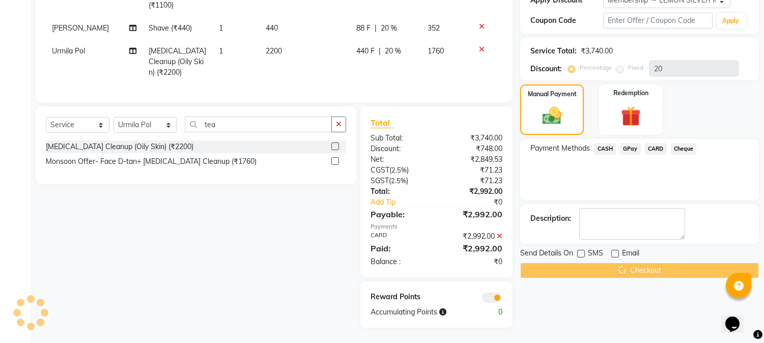
scroll to position [0, 0]
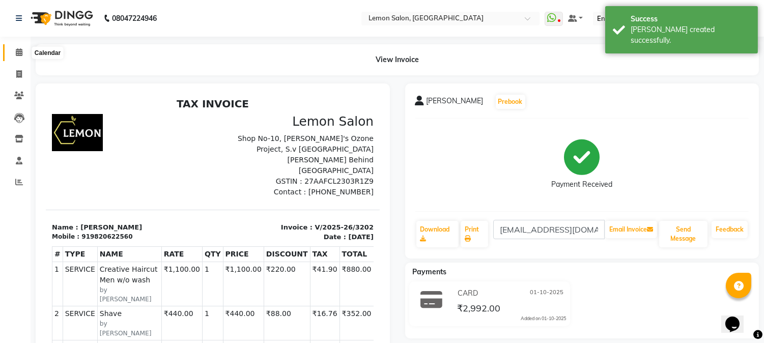
click at [16, 49] on icon at bounding box center [19, 52] width 7 height 8
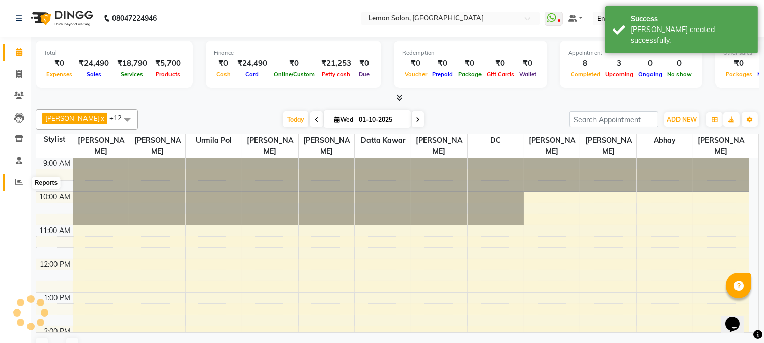
click at [16, 179] on icon at bounding box center [19, 182] width 8 height 8
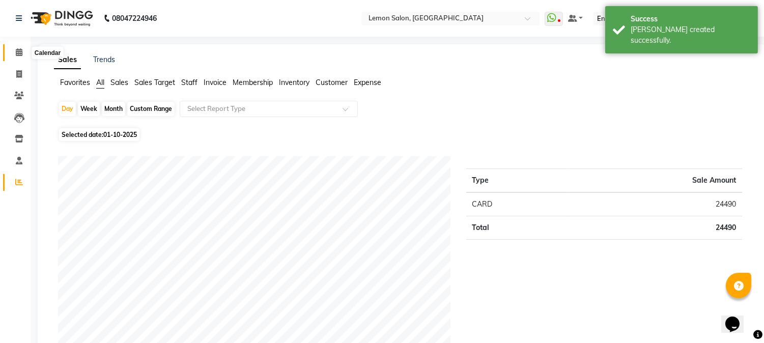
click at [18, 57] on span at bounding box center [19, 53] width 18 height 12
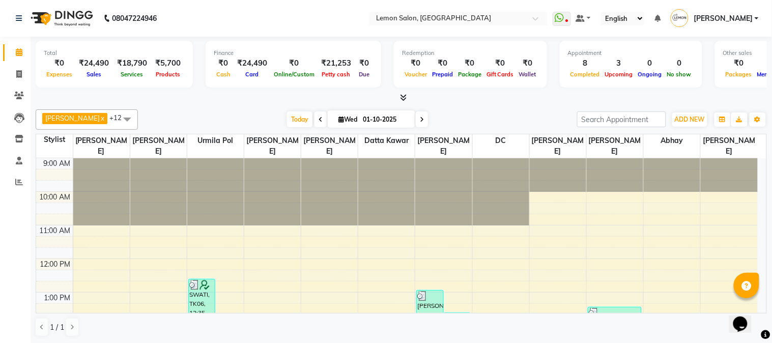
scroll to position [151, 0]
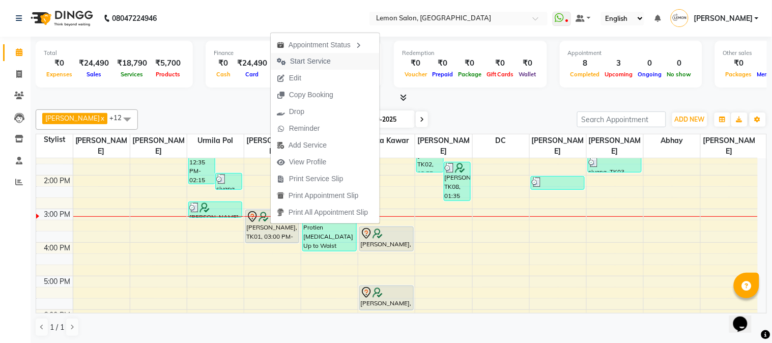
click at [300, 63] on span "Start Service" at bounding box center [310, 61] width 41 height 11
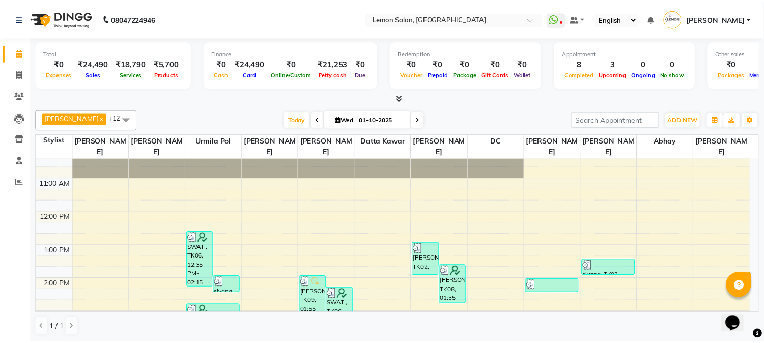
scroll to position [0, 0]
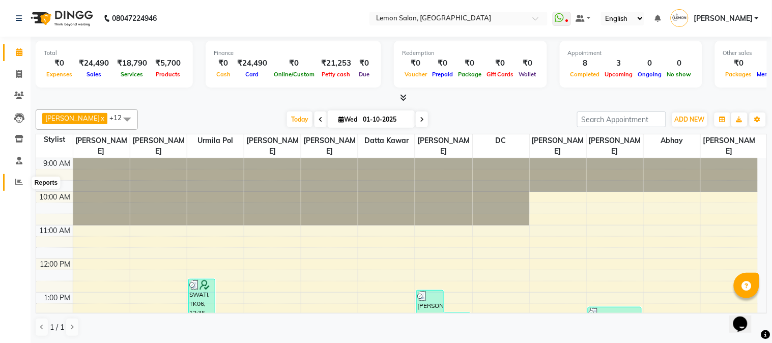
click at [12, 186] on span at bounding box center [19, 183] width 18 height 12
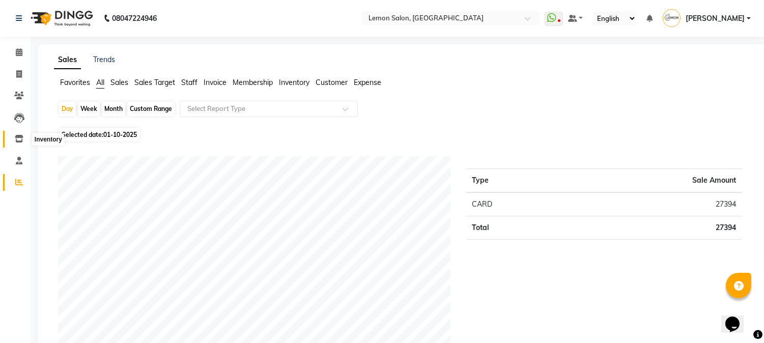
click at [20, 139] on icon at bounding box center [19, 139] width 9 height 8
select select
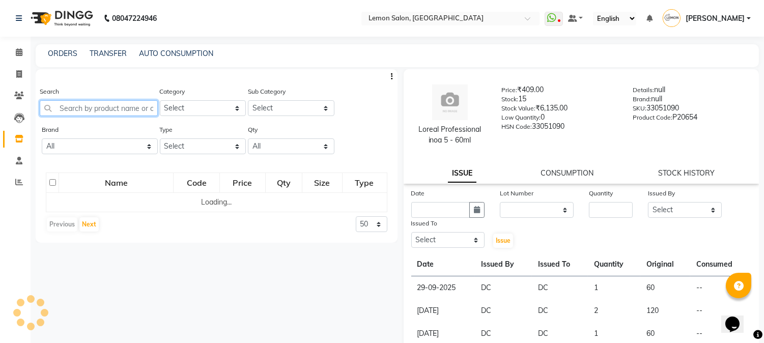
click at [120, 108] on input "text" at bounding box center [99, 108] width 118 height 16
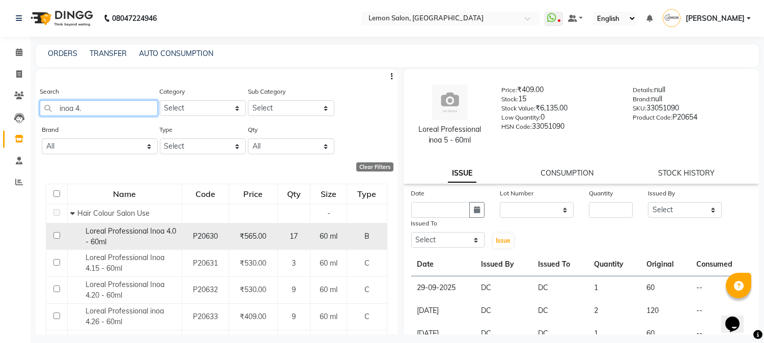
type input "inoa 4."
click at [127, 238] on div "Loreal Professional Inoa 4.0 - 60ml" at bounding box center [124, 236] width 109 height 21
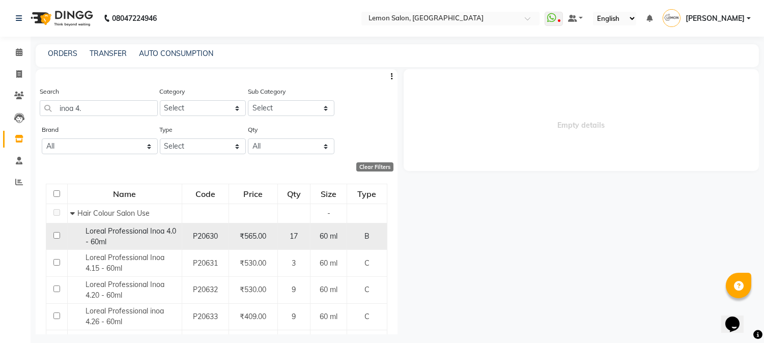
click at [163, 235] on span "Loreal Professional Inoa 4.0 - 60ml" at bounding box center [131, 237] width 91 height 20
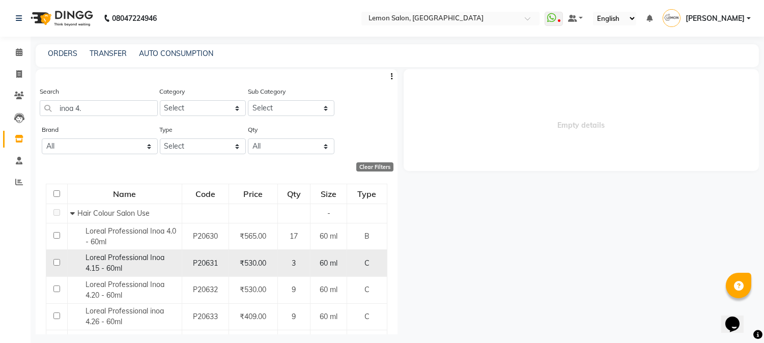
click at [151, 265] on div "Loreal Professional Inoa 4.15 - 60ml" at bounding box center [124, 263] width 109 height 21
select select
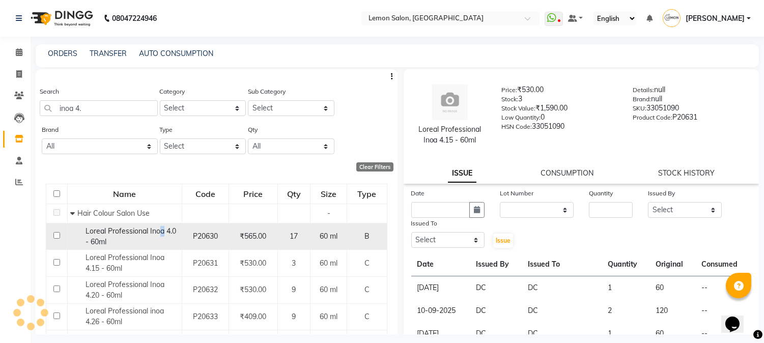
click at [161, 235] on span "Loreal Professional Inoa 4.0 - 60ml" at bounding box center [131, 237] width 91 height 20
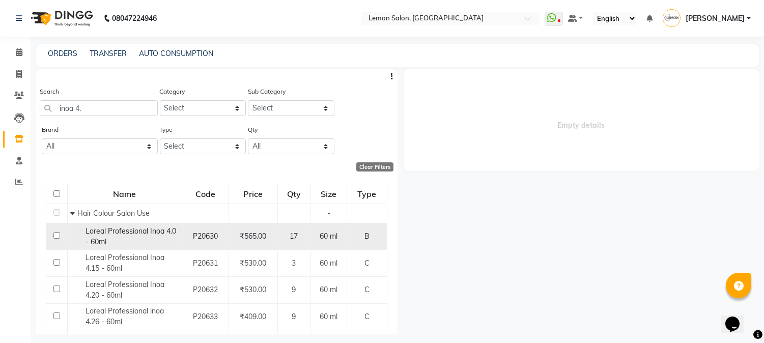
click at [153, 236] on div "Loreal Professional Inoa 4.0 - 60ml" at bounding box center [124, 236] width 109 height 21
click at [152, 236] on div "Loreal Professional Inoa 4.0 - 60ml" at bounding box center [124, 236] width 109 height 21
click at [77, 241] on div "Loreal Professional Inoa 4.0 - 60ml" at bounding box center [124, 236] width 109 height 21
click at [58, 237] on input "checkbox" at bounding box center [56, 235] width 7 height 7
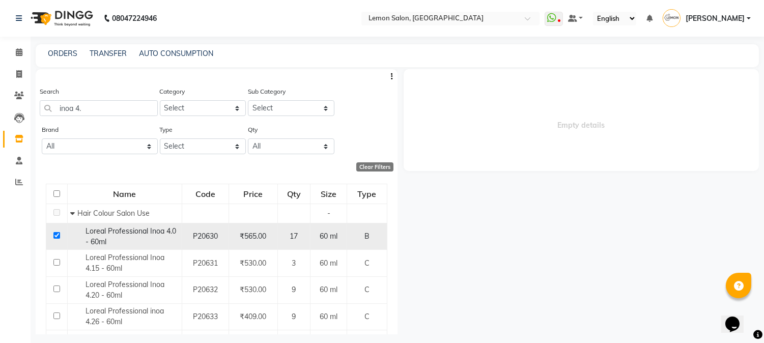
checkbox input "true"
click at [219, 231] on td "P20630" at bounding box center [205, 236] width 47 height 27
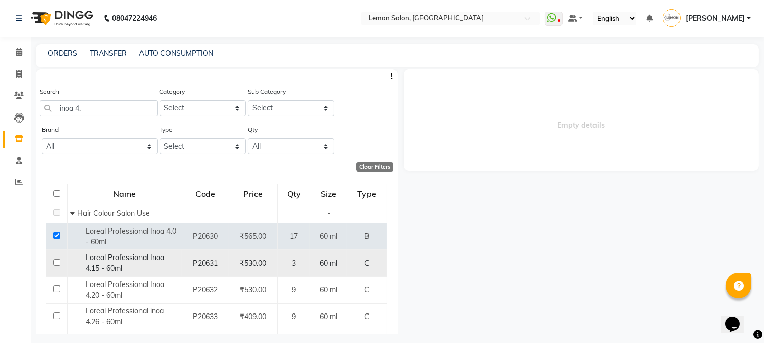
click at [121, 270] on span "Loreal Professional Inoa 4.15 - 60ml" at bounding box center [125, 263] width 79 height 20
select select
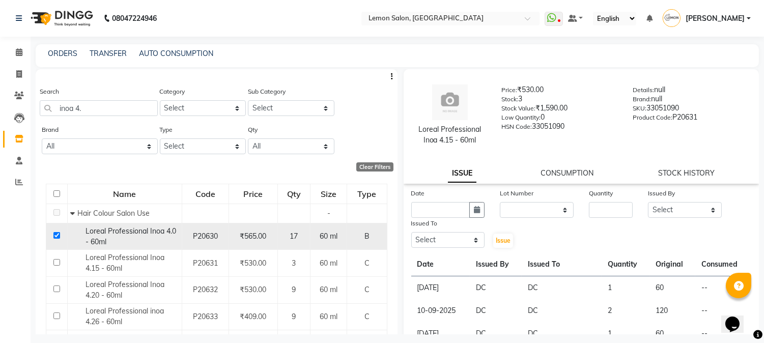
click at [58, 233] on input "checkbox" at bounding box center [56, 235] width 7 height 7
checkbox input "false"
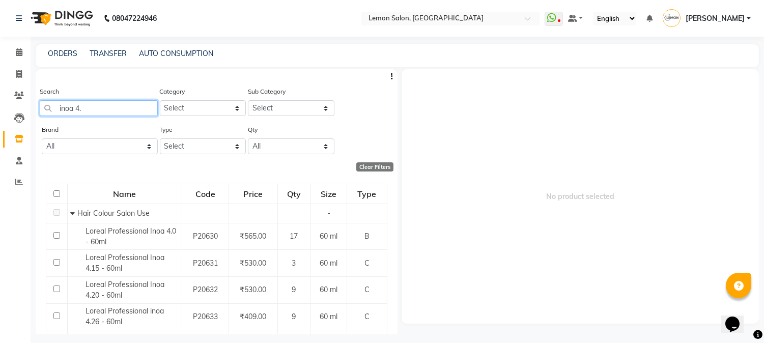
click at [114, 113] on input "inoa 4." at bounding box center [99, 108] width 118 height 16
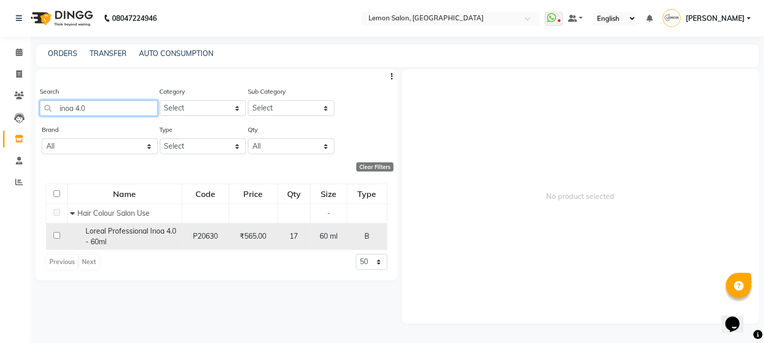
type input "inoa 4.0"
click at [160, 240] on div "Loreal Professional Inoa 4.0 - 60ml" at bounding box center [124, 236] width 109 height 21
click at [327, 240] on span "60 ml" at bounding box center [329, 236] width 18 height 9
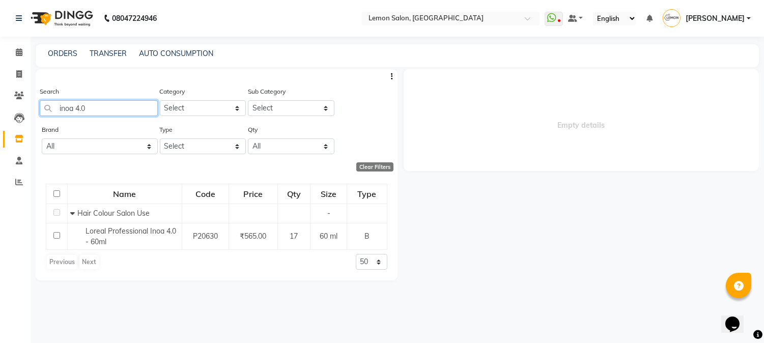
drag, startPoint x: 116, startPoint y: 104, endPoint x: 75, endPoint y: 87, distance: 44.3
click at [0, 110] on app-home "08047224946 Select Location × Lemon Salon, Goregaon WhatsApp Status ✕ Status: D…" at bounding box center [382, 175] width 764 height 350
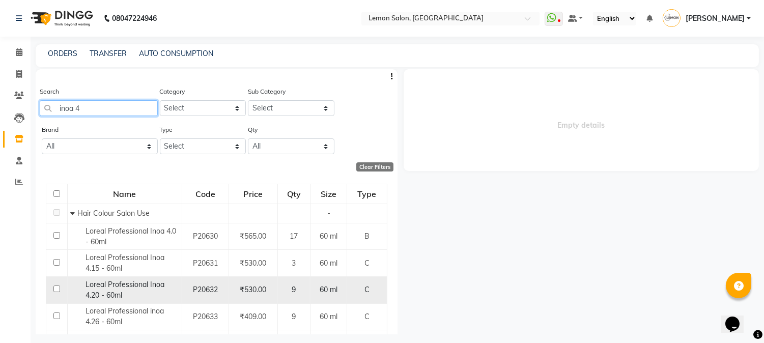
scroll to position [151, 0]
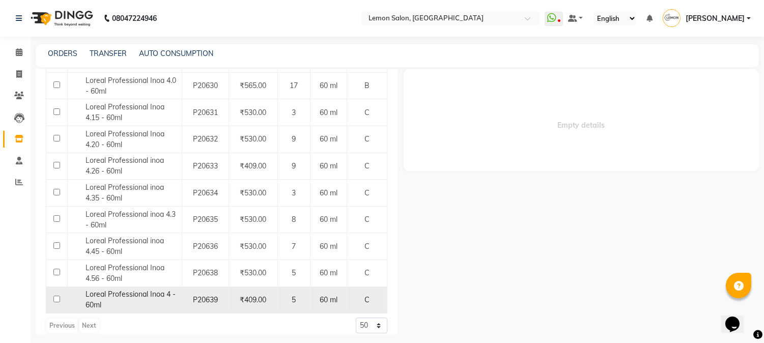
type input "inoa 4"
click at [162, 299] on span "Loreal Professional Inoa 4 - 60ml" at bounding box center [131, 300] width 90 height 20
select select
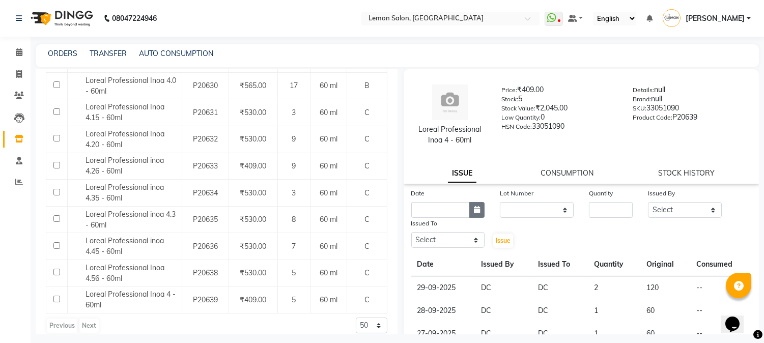
click at [479, 211] on button "button" at bounding box center [476, 210] width 15 height 16
select select "10"
select select "2025"
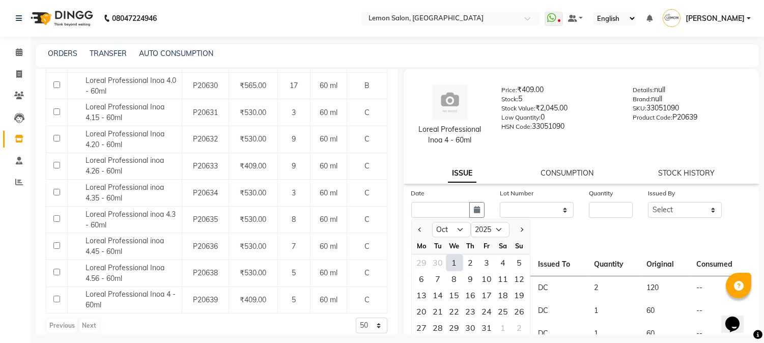
click at [455, 261] on div "1" at bounding box center [454, 263] width 16 height 16
type input "01-10-2025"
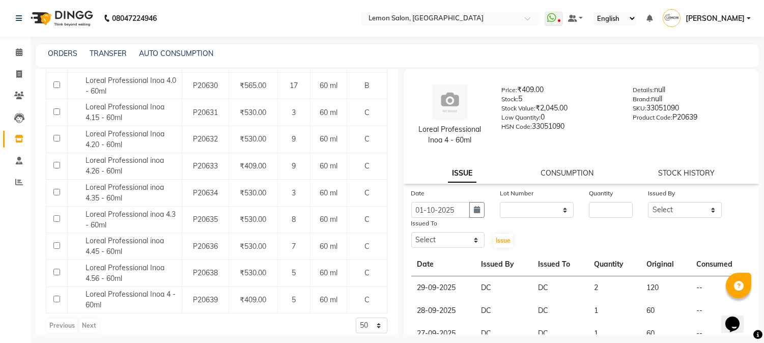
click at [632, 212] on div "Quantity" at bounding box center [610, 203] width 59 height 30
click at [617, 210] on input "number" at bounding box center [611, 210] width 44 height 16
type input "2"
click at [673, 215] on select "Select Akansha Sadafule Asma Dshpande Datta Kawar DC Furkan Mansoori Kaish Ali …" at bounding box center [685, 210] width 74 height 16
select select "7892"
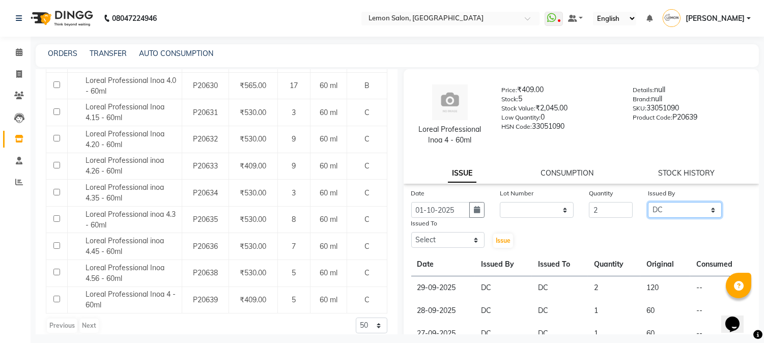
click at [648, 202] on select "Select Akansha Sadafule Asma Dshpande Datta Kawar DC Furkan Mansoori Kaish Ali …" at bounding box center [685, 210] width 74 height 16
click at [455, 237] on select "Select Akansha Sadafule Asma Dshpande Datta Kawar DC Furkan Mansoori Kaish Ali …" at bounding box center [448, 240] width 74 height 16
select select "7892"
click at [411, 232] on select "Select Akansha Sadafule Asma Dshpande Datta Kawar DC Furkan Mansoori Kaish Ali …" at bounding box center [448, 240] width 74 height 16
click at [496, 240] on span "Issue" at bounding box center [503, 241] width 15 height 8
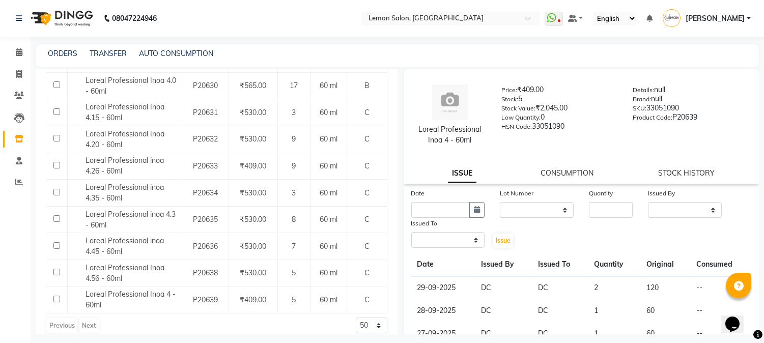
select select
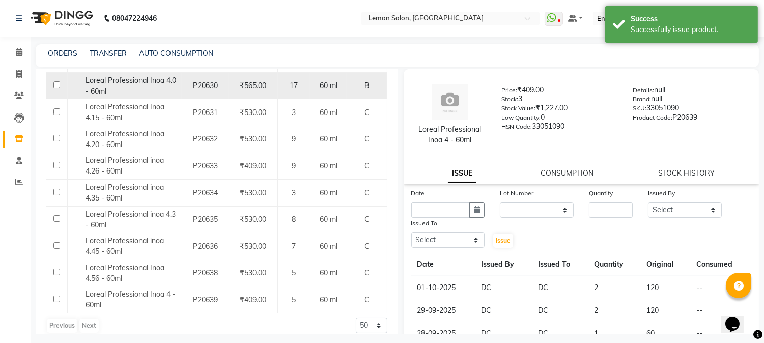
click at [160, 84] on span "Loreal Professional Inoa 4.0 - 60ml" at bounding box center [131, 86] width 91 height 20
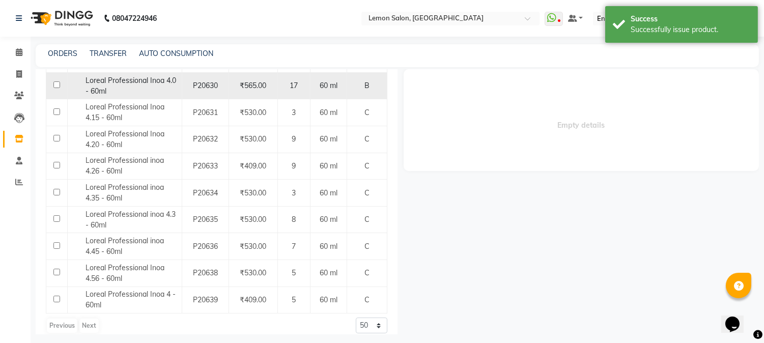
click at [160, 84] on span "Loreal Professional Inoa 4.0 - 60ml" at bounding box center [131, 86] width 91 height 20
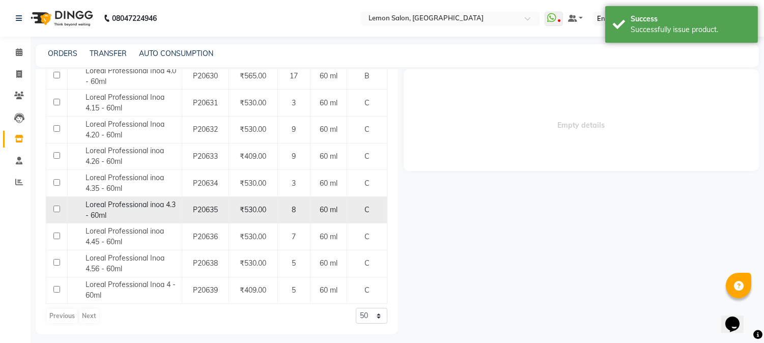
scroll to position [10, 0]
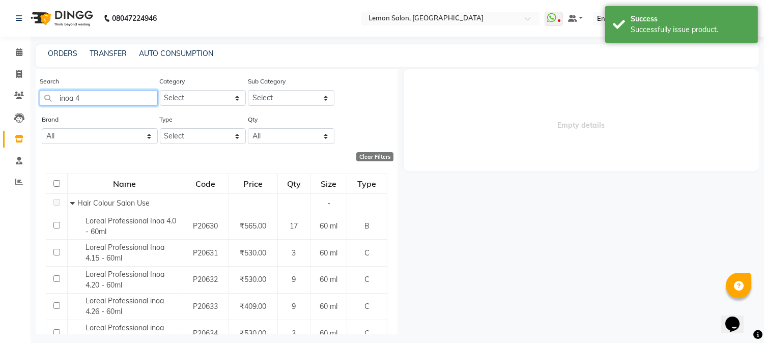
click at [97, 105] on input "inoa 4" at bounding box center [99, 98] width 118 height 16
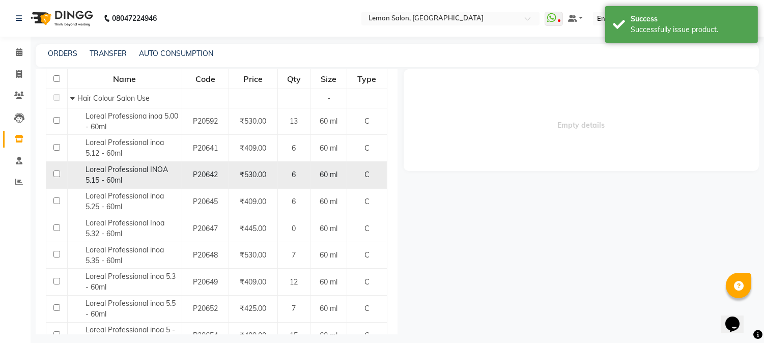
scroll to position [151, 0]
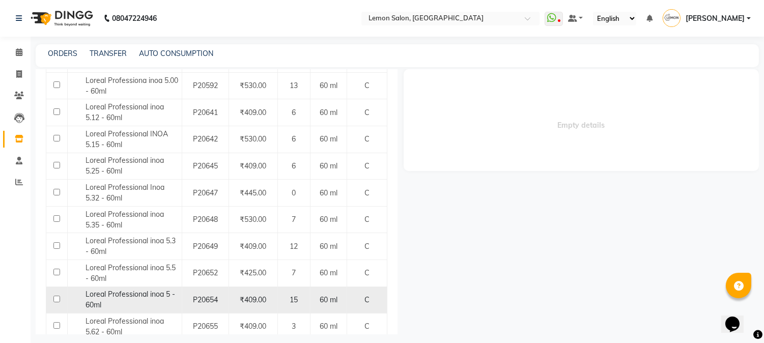
type input "inoa 5"
click at [150, 293] on span "Loreal Professional inoa 5 - 60ml" at bounding box center [131, 300] width 90 height 20
select select
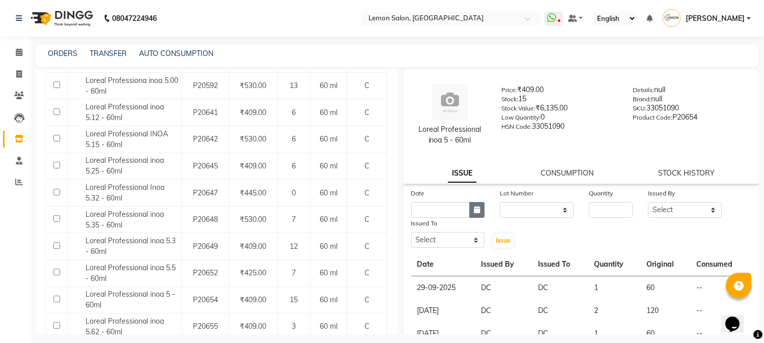
click at [474, 209] on icon "button" at bounding box center [477, 209] width 6 height 7
select select "10"
select select "2025"
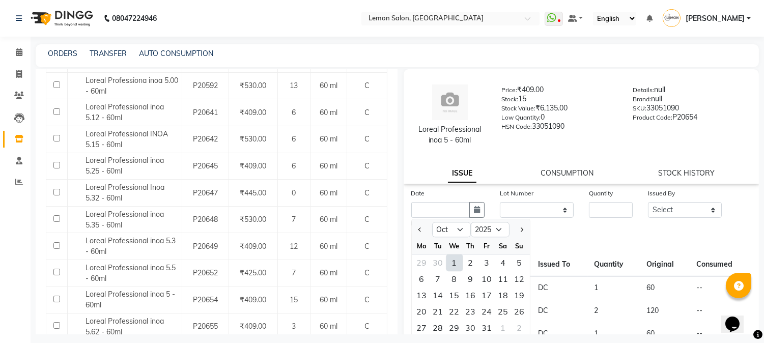
click at [454, 268] on div "1" at bounding box center [454, 263] width 16 height 16
type input "01-10-2025"
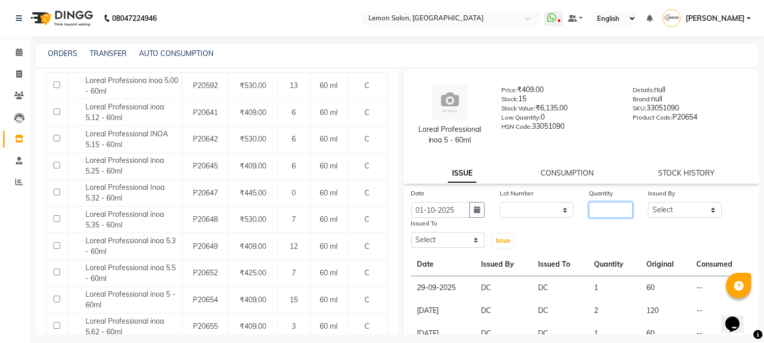
click at [595, 210] on input "number" at bounding box center [611, 210] width 44 height 16
type input "1"
click at [675, 205] on select "Select Akansha Sadafule Asma Dshpande Datta Kawar DC Furkan Mansoori Kaish Ali …" at bounding box center [685, 210] width 74 height 16
select select "7892"
click at [648, 202] on select "Select Akansha Sadafule Asma Dshpande Datta Kawar DC Furkan Mansoori Kaish Ali …" at bounding box center [685, 210] width 74 height 16
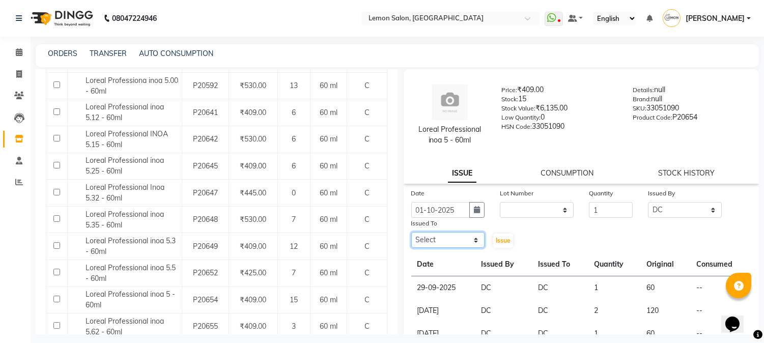
drag, startPoint x: 461, startPoint y: 238, endPoint x: 461, endPoint y: 232, distance: 5.6
click at [461, 238] on select "Select Akansha Sadafule Asma Dshpande Datta Kawar DC Furkan Mansoori Kaish Ali …" at bounding box center [448, 240] width 74 height 16
select select "7892"
click at [411, 232] on select "Select Akansha Sadafule Asma Dshpande Datta Kawar DC Furkan Mansoori Kaish Ali …" at bounding box center [448, 240] width 74 height 16
click at [496, 235] on button "Issue" at bounding box center [503, 241] width 20 height 14
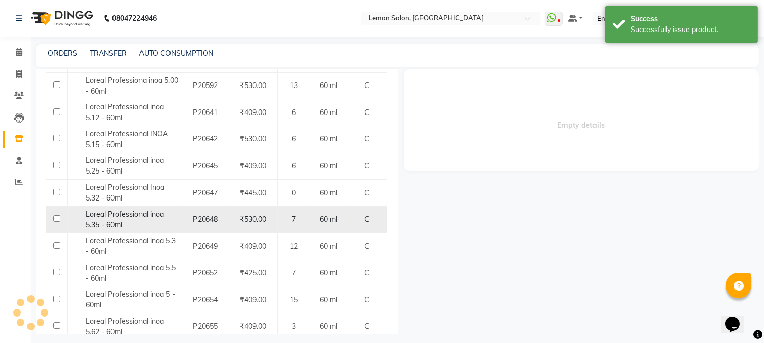
select select
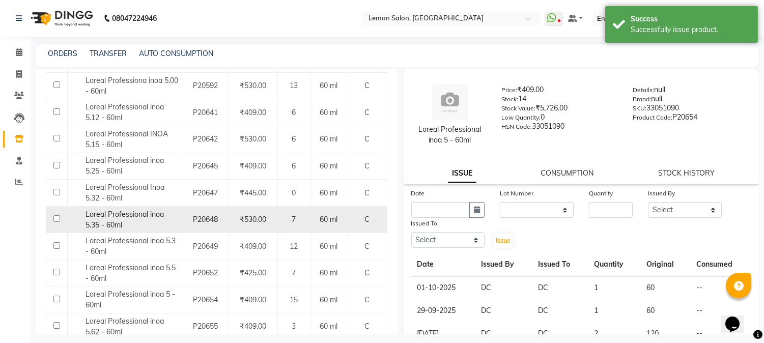
scroll to position [0, 0]
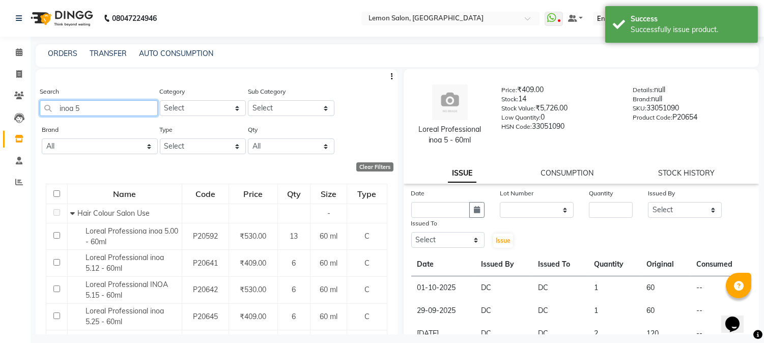
click at [107, 102] on input "inoa 5" at bounding box center [99, 108] width 118 height 16
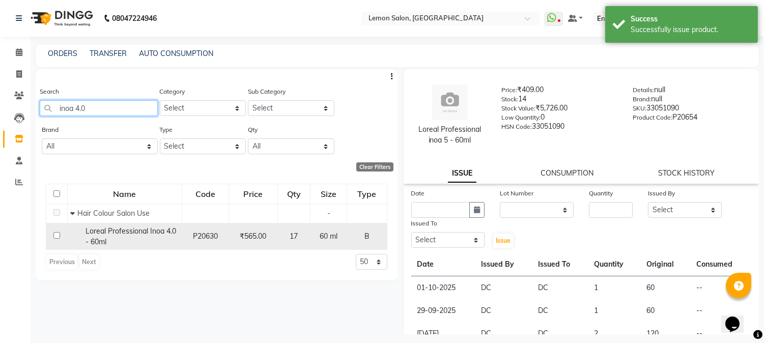
type input "inoa 4.0"
click at [150, 234] on span "Loreal Professional Inoa 4.0 - 60ml" at bounding box center [131, 237] width 91 height 20
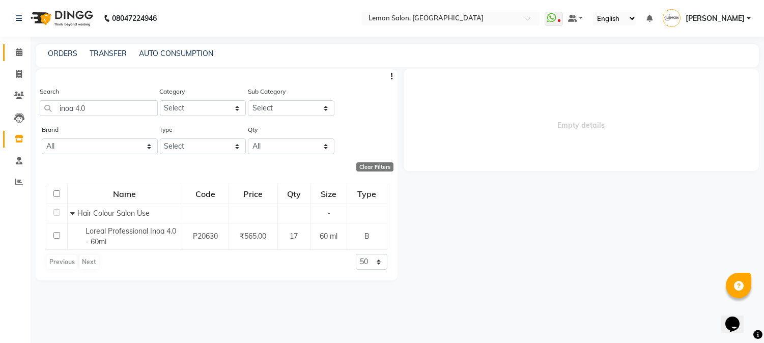
click at [16, 60] on link "Calendar" at bounding box center [15, 52] width 24 height 17
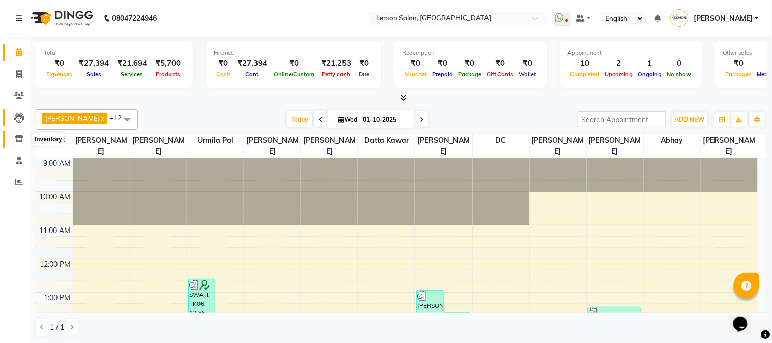
drag, startPoint x: 12, startPoint y: 141, endPoint x: 16, endPoint y: 118, distance: 23.4
click at [12, 141] on span at bounding box center [19, 139] width 18 height 12
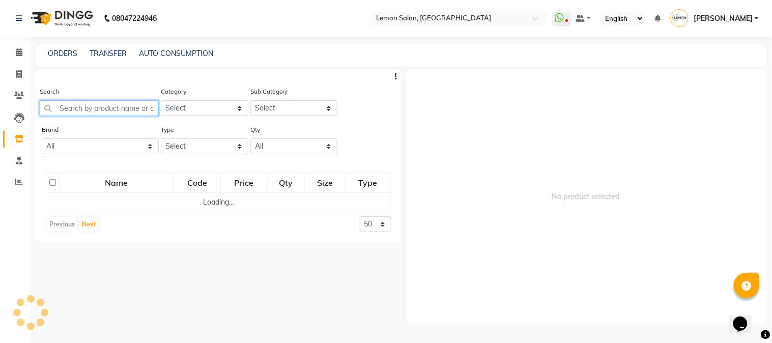
drag, startPoint x: 95, startPoint y: 102, endPoint x: 104, endPoint y: 102, distance: 9.2
click at [95, 102] on input "text" at bounding box center [99, 108] width 119 height 16
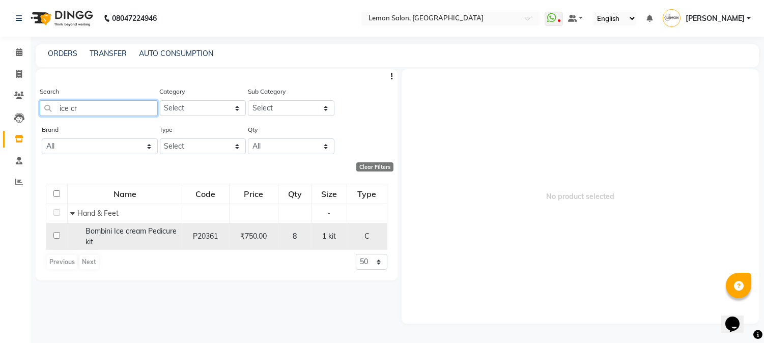
type input "ice cr"
click at [136, 230] on span "Bombini Ice cream Pedicure kit" at bounding box center [131, 237] width 91 height 20
select select
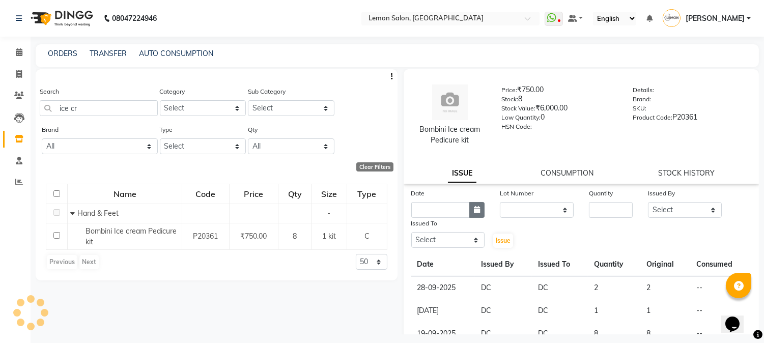
click at [474, 211] on icon "button" at bounding box center [477, 209] width 6 height 7
select select "10"
select select "2025"
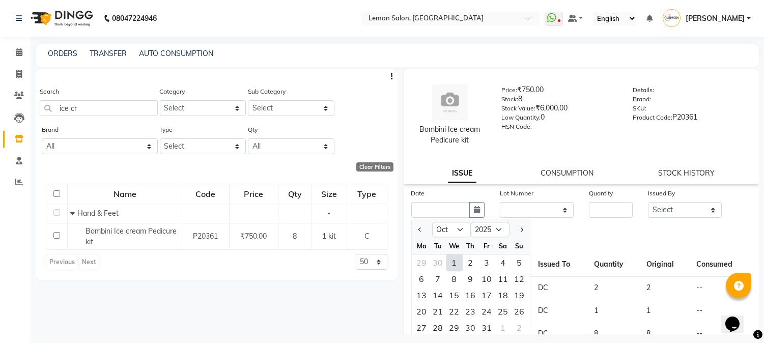
click at [452, 263] on div "1" at bounding box center [454, 263] width 16 height 16
type input "01-10-2025"
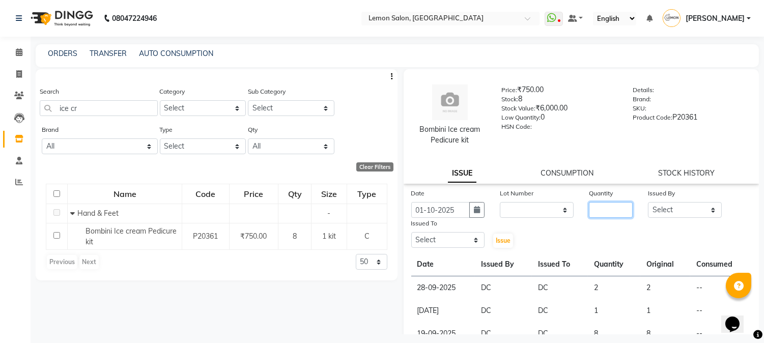
click at [596, 209] on input "number" at bounding box center [611, 210] width 44 height 16
type input "1"
click at [660, 217] on div "Date 01-10-2025 Lot Number None Quantity 1 Issued By Select Akansha Sadafule As…" at bounding box center [582, 218] width 356 height 61
click at [657, 214] on select "Select Akansha Sadafule Asma Dshpande Datta Kawar DC Furkan Mansoori Kaish Ali …" at bounding box center [685, 210] width 74 height 16
select select "7892"
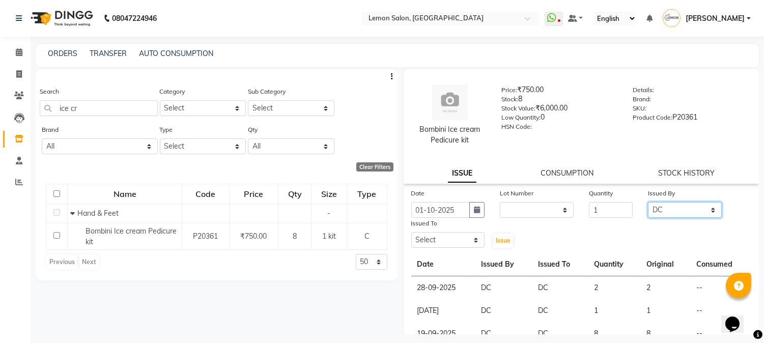
click at [648, 202] on select "Select Akansha Sadafule Asma Dshpande Datta Kawar DC Furkan Mansoori Kaish Ali …" at bounding box center [685, 210] width 74 height 16
click at [455, 243] on select "Select Akansha Sadafule Asma Dshpande Datta Kawar DC Furkan Mansoori Kaish Ali …" at bounding box center [448, 240] width 74 height 16
select select "7892"
click at [411, 232] on select "Select Akansha Sadafule Asma Dshpande Datta Kawar DC Furkan Mansoori Kaish Ali …" at bounding box center [448, 240] width 74 height 16
click at [503, 237] on span "Issue" at bounding box center [503, 241] width 15 height 8
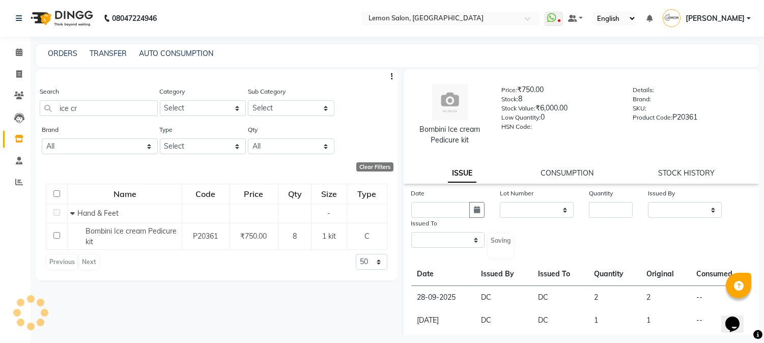
select select
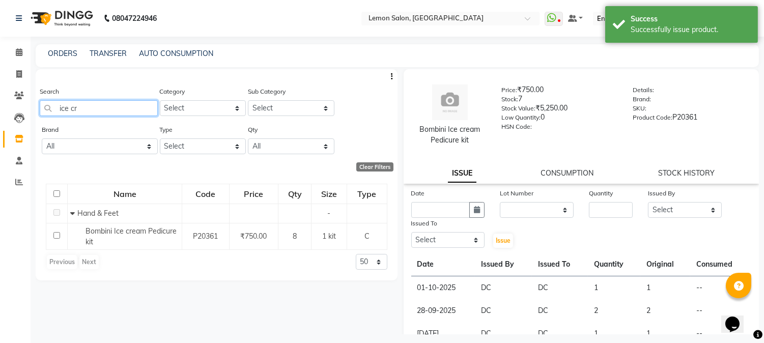
drag, startPoint x: 141, startPoint y: 105, endPoint x: 32, endPoint y: 79, distance: 112.1
click at [0, 103] on app-home "08047224946 Select Location × Lemon Salon, Goregaon WhatsApp Status ✕ Status: D…" at bounding box center [382, 175] width 764 height 350
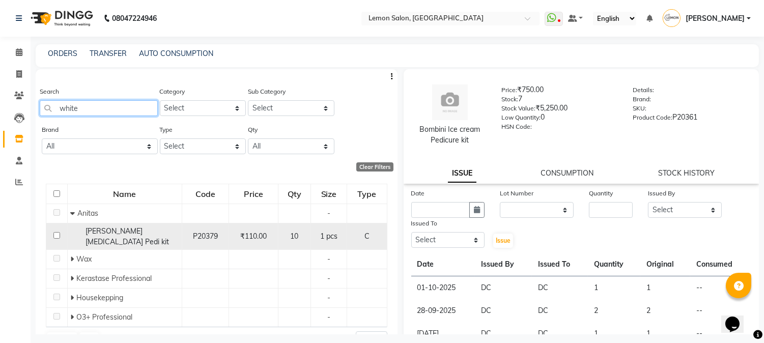
type input "white"
click at [133, 232] on span "Anitas Whitening Pedi kit" at bounding box center [127, 237] width 83 height 20
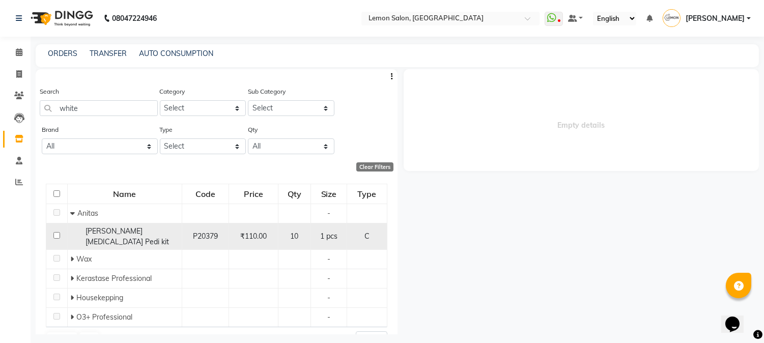
select select
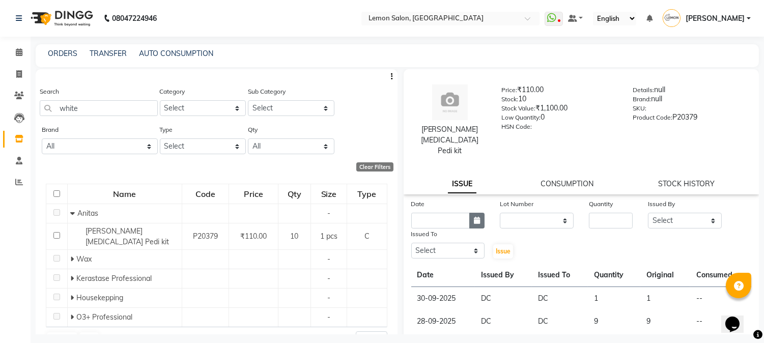
click at [479, 213] on button "button" at bounding box center [476, 221] width 15 height 16
select select "10"
select select "2025"
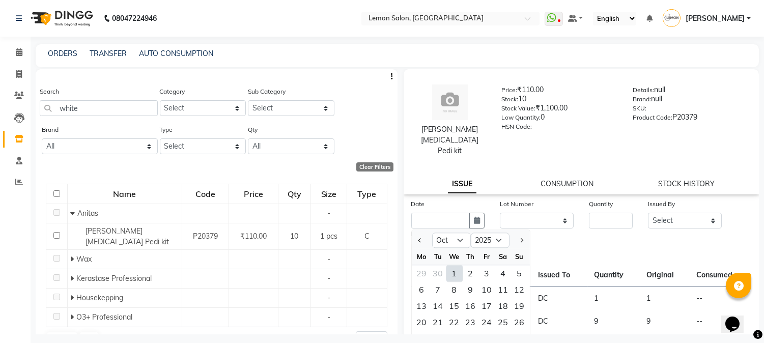
click at [451, 265] on div "1" at bounding box center [454, 273] width 16 height 16
type input "01-10-2025"
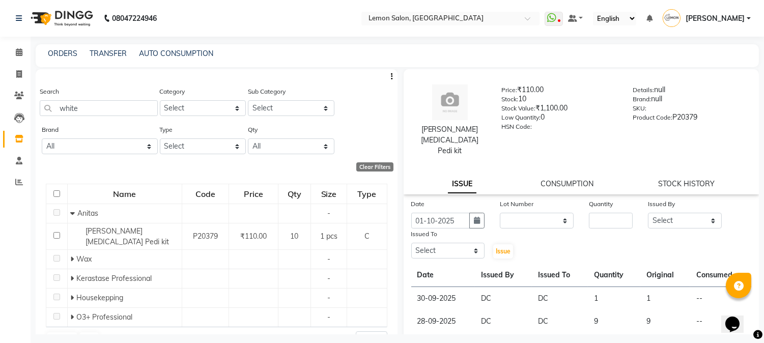
click at [607, 200] on label "Quantity" at bounding box center [601, 204] width 24 height 9
click at [604, 214] on input "number" at bounding box center [611, 221] width 44 height 16
type input "1"
click at [678, 213] on select "Select Akansha Sadafule Asma Dshpande Datta Kawar DC Furkan Mansoori Kaish Ali …" at bounding box center [685, 221] width 74 height 16
select select "7892"
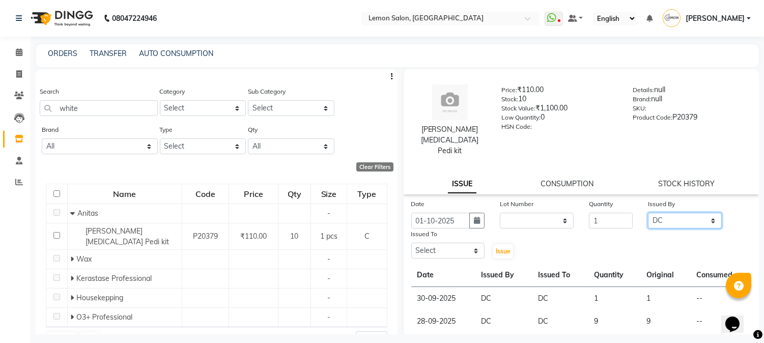
click at [648, 213] on select "Select Akansha Sadafule Asma Dshpande Datta Kawar DC Furkan Mansoori Kaish Ali …" at bounding box center [685, 221] width 74 height 16
drag, startPoint x: 443, startPoint y: 240, endPoint x: 443, endPoint y: 235, distance: 5.6
click at [443, 243] on select "Select Akansha Sadafule Asma Dshpande Datta Kawar DC Furkan Mansoori Kaish Ali …" at bounding box center [448, 251] width 74 height 16
select select "7892"
click at [411, 243] on select "Select Akansha Sadafule Asma Dshpande Datta Kawar DC Furkan Mansoori Kaish Ali …" at bounding box center [448, 251] width 74 height 16
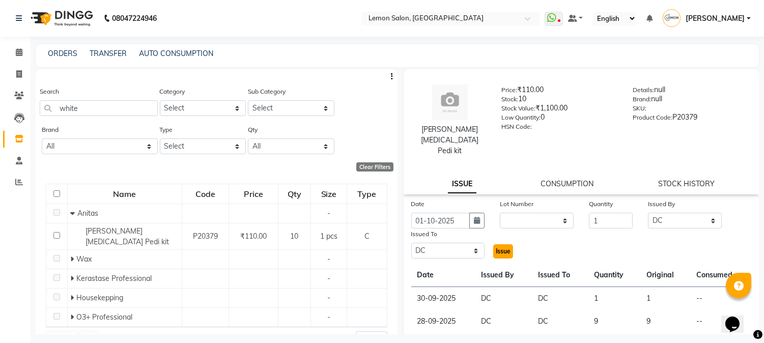
click at [496, 247] on span "Issue" at bounding box center [503, 251] width 15 height 8
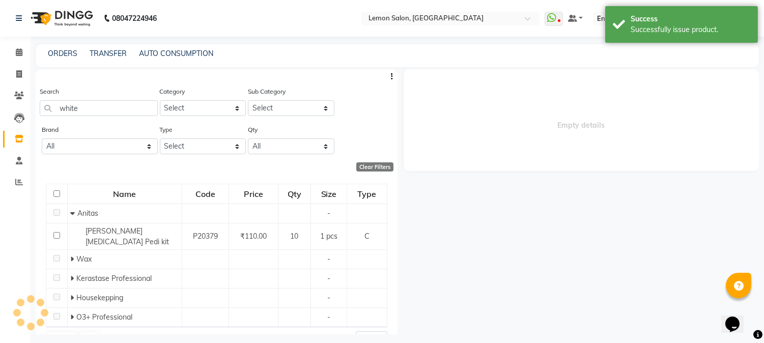
select select
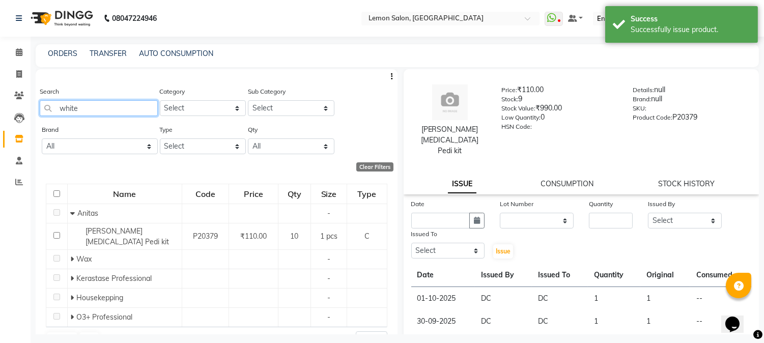
drag, startPoint x: 123, startPoint y: 105, endPoint x: 0, endPoint y: 104, distance: 122.7
click at [0, 104] on app-home "08047224946 Select Location × Lemon Salon, Goregaon WhatsApp Status ✕ Status: D…" at bounding box center [382, 175] width 764 height 350
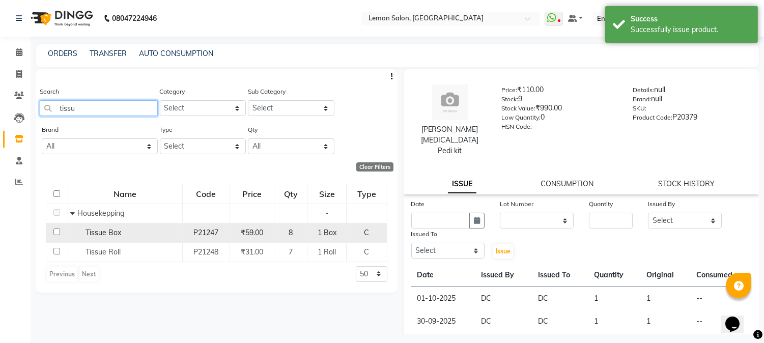
type input "tissu"
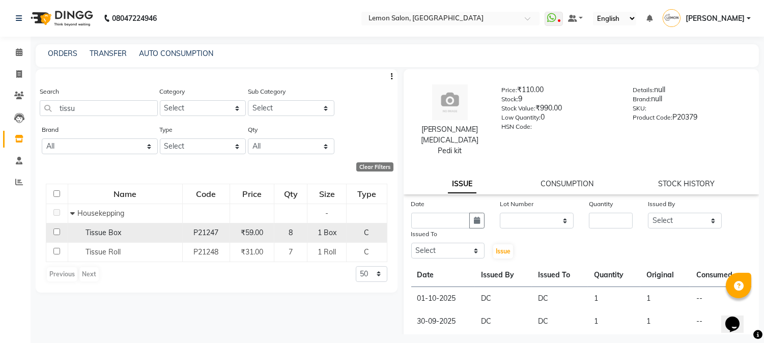
click at [166, 236] on div "Tissue Box" at bounding box center [124, 233] width 109 height 11
select select
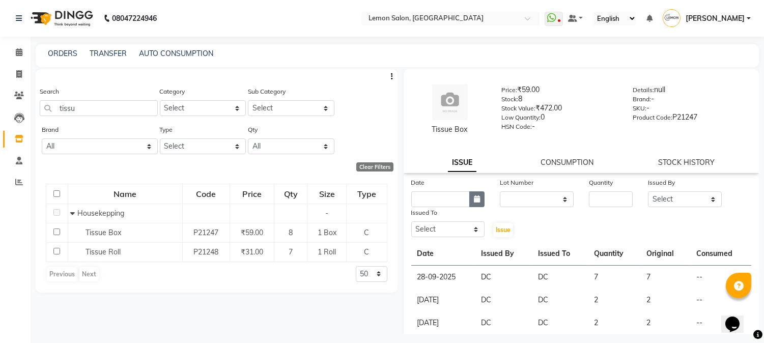
click at [480, 199] on button "button" at bounding box center [476, 199] width 15 height 16
select select "10"
select select "2025"
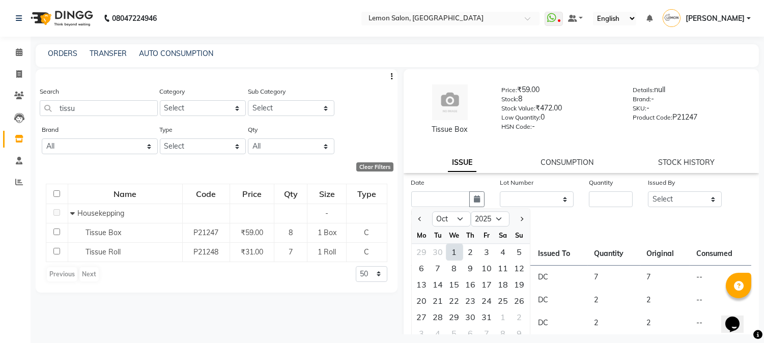
click at [457, 249] on div "1" at bounding box center [454, 252] width 16 height 16
type input "01-10-2025"
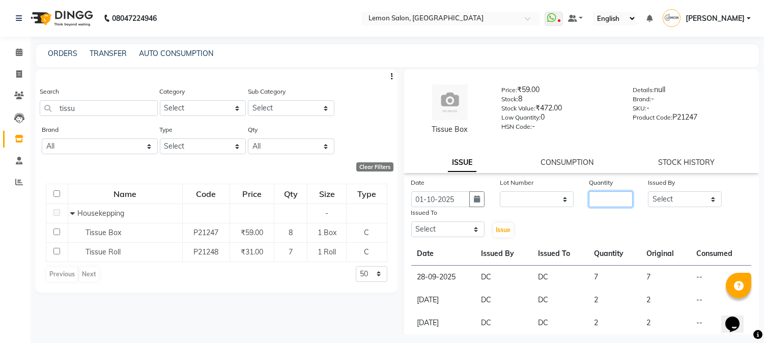
click at [609, 202] on input "number" at bounding box center [611, 199] width 44 height 16
click at [12, 96] on span at bounding box center [19, 96] width 18 height 12
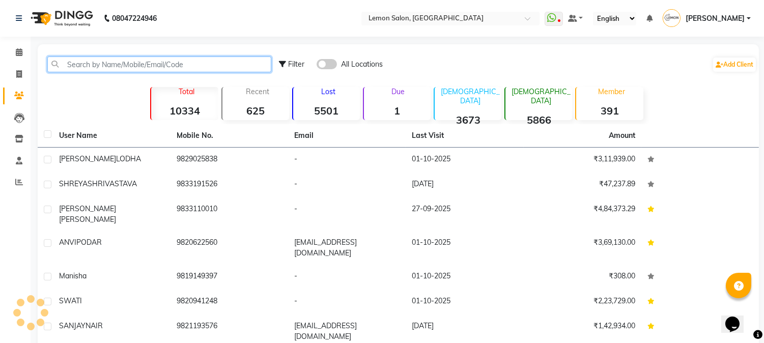
click at [79, 66] on input "text" at bounding box center [159, 65] width 224 height 16
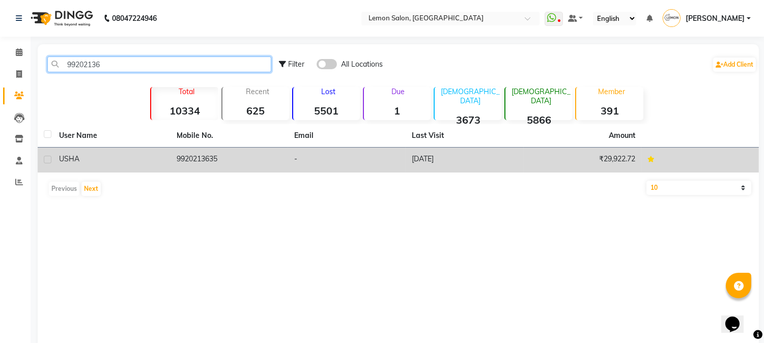
type input "99202136"
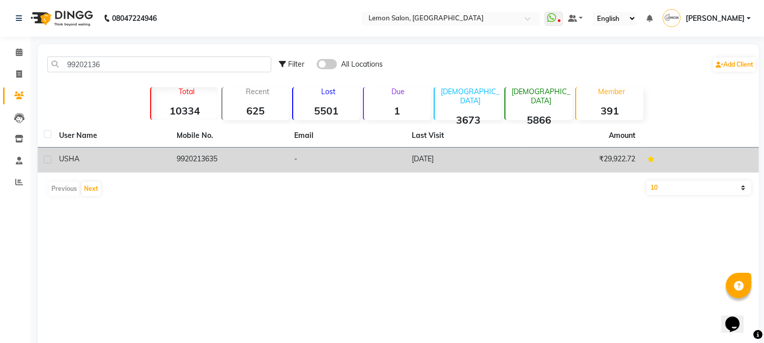
click at [212, 158] on td "9920213635" at bounding box center [230, 160] width 118 height 25
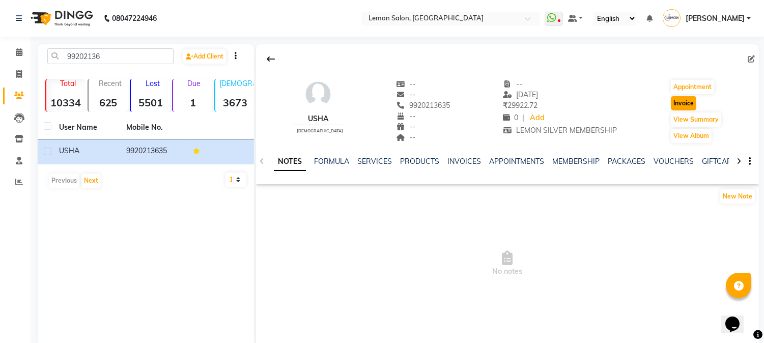
click at [681, 101] on button "Invoice" at bounding box center [683, 103] width 25 height 14
select select "565"
select select "service"
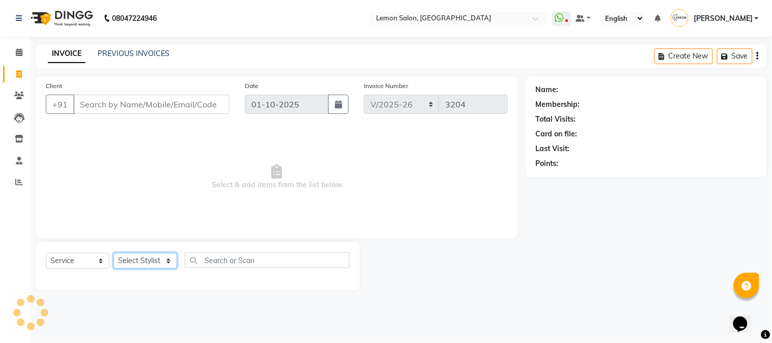
click at [135, 267] on select "Select Stylist" at bounding box center [146, 261] width 64 height 16
type input "9920213635"
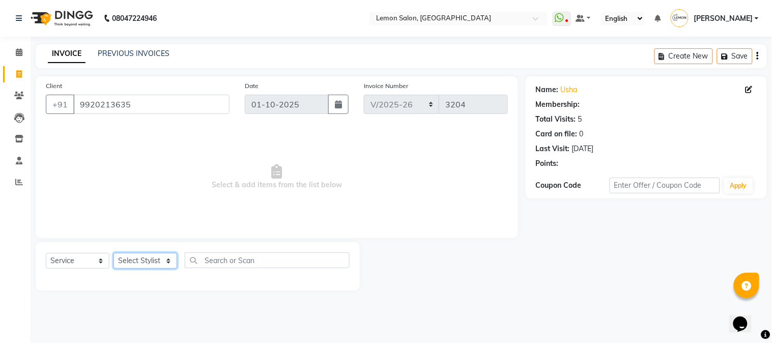
click at [141, 262] on select "Select Stylist [PERSON_NAME] [PERSON_NAME] Datta [PERSON_NAME] [PERSON_NAME] [P…" at bounding box center [146, 261] width 64 height 16
select select "1: Object"
click at [142, 262] on select "Select Stylist [PERSON_NAME] [PERSON_NAME] Datta [PERSON_NAME] [PERSON_NAME] [P…" at bounding box center [146, 261] width 64 height 16
select select "7423"
click at [114, 254] on select "Select Stylist [PERSON_NAME] [PERSON_NAME] Datta [PERSON_NAME] [PERSON_NAME] [P…" at bounding box center [146, 261] width 64 height 16
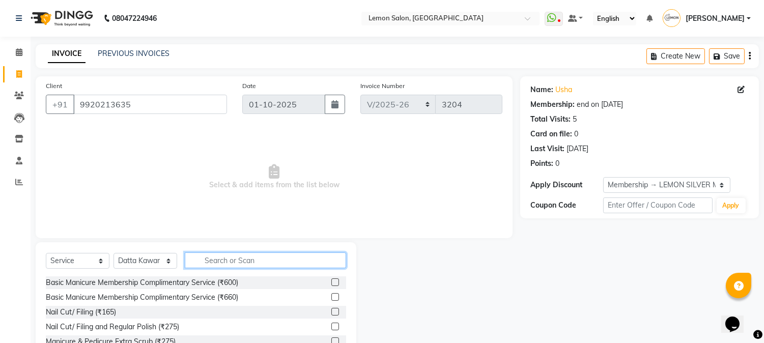
click at [229, 258] on input "text" at bounding box center [265, 261] width 161 height 16
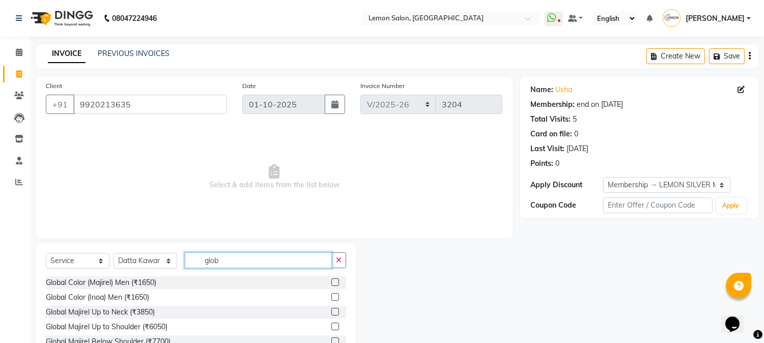
scroll to position [64, 0]
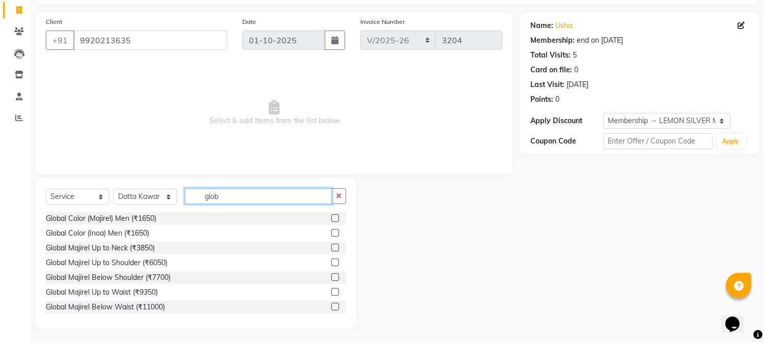
type input "glob"
click at [331, 278] on label at bounding box center [335, 277] width 8 height 8
click at [331, 278] on input "checkbox" at bounding box center [334, 277] width 7 height 7
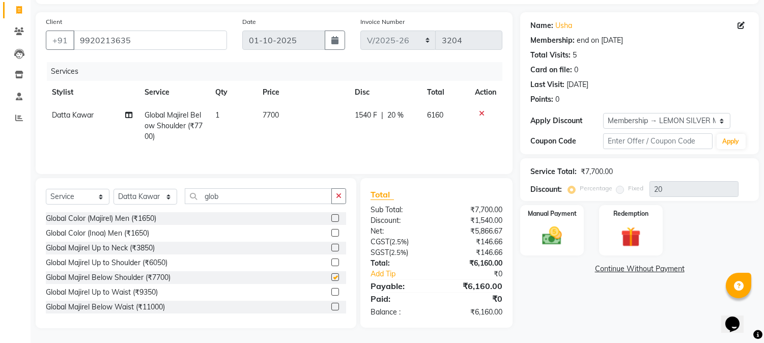
checkbox input "false"
click at [328, 201] on input "glob" at bounding box center [258, 196] width 147 height 16
click at [339, 198] on icon "button" at bounding box center [339, 195] width 6 height 7
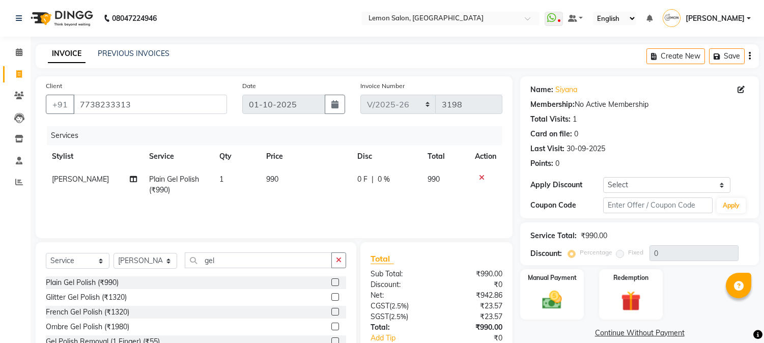
select select "565"
select select "service"
select select "31972"
click at [340, 264] on icon "button" at bounding box center [339, 260] width 6 height 7
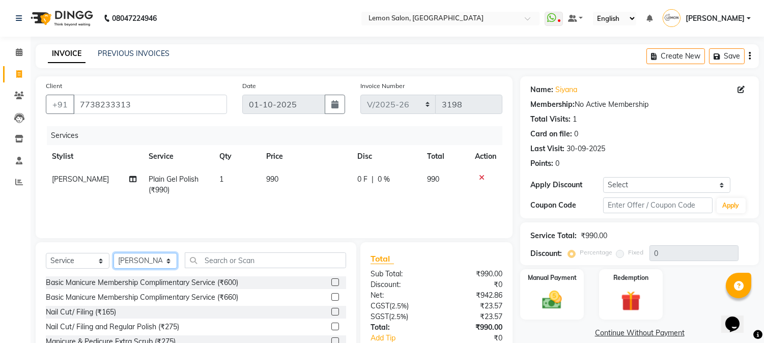
click at [152, 263] on select "Select Stylist [PERSON_NAME] [PERSON_NAME] Datta [PERSON_NAME] [PERSON_NAME] [P…" at bounding box center [146, 261] width 64 height 16
select select "7419"
click at [114, 254] on select "Select Stylist [PERSON_NAME] [PERSON_NAME] Datta [PERSON_NAME] [PERSON_NAME] [P…" at bounding box center [146, 261] width 64 height 16
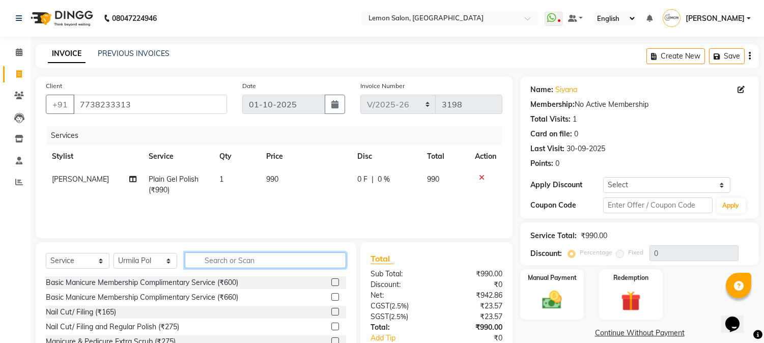
click at [227, 255] on input "text" at bounding box center [265, 261] width 161 height 16
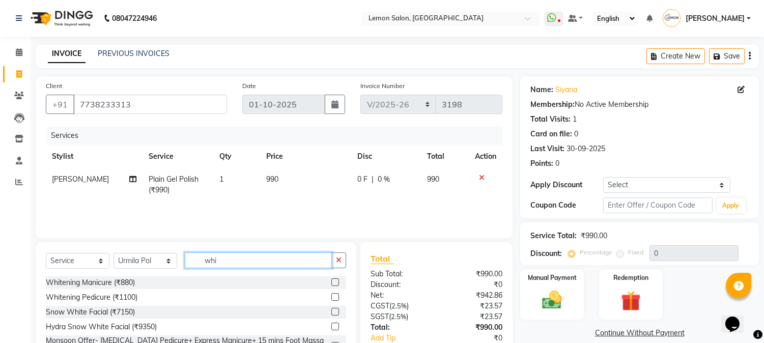
type input "whi"
click at [336, 286] on label at bounding box center [335, 282] width 8 height 8
click at [336, 286] on input "checkbox" at bounding box center [334, 282] width 7 height 7
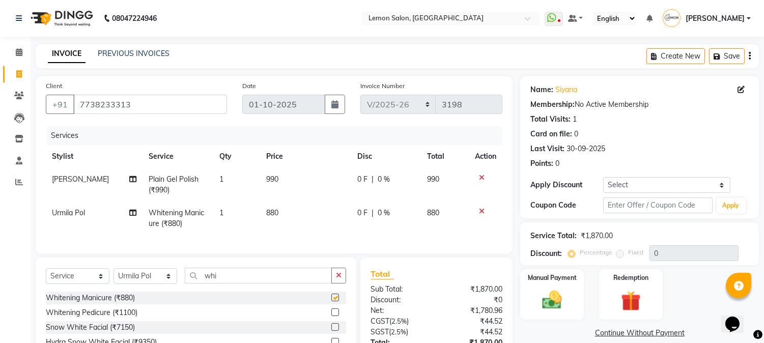
checkbox input "false"
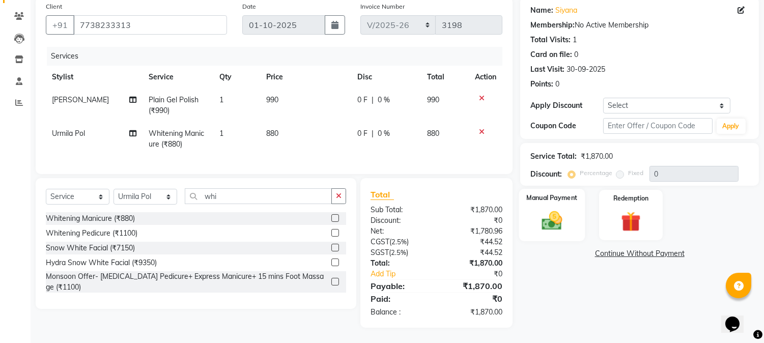
click at [565, 216] on img at bounding box center [553, 221] width 34 height 24
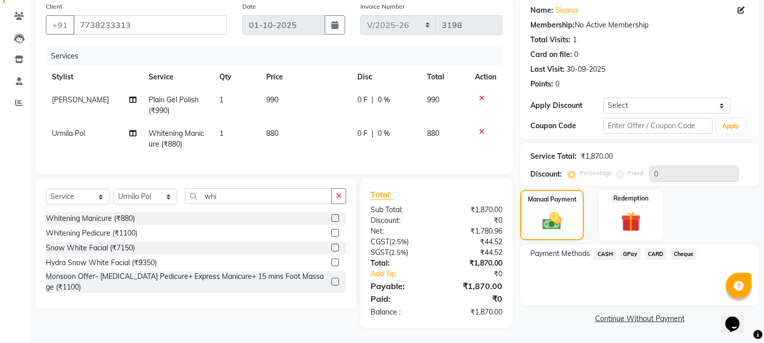
click at [649, 248] on span "CARD" at bounding box center [656, 254] width 22 height 12
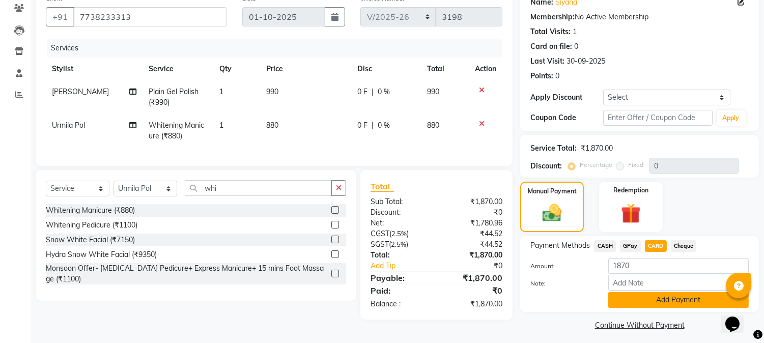
click at [641, 304] on button "Add Payment" at bounding box center [678, 300] width 141 height 16
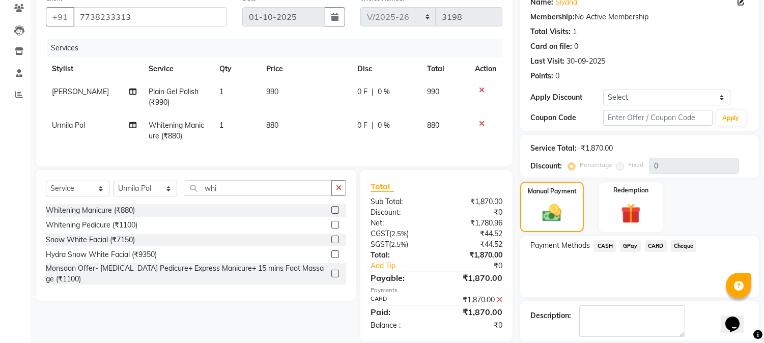
scroll to position [135, 0]
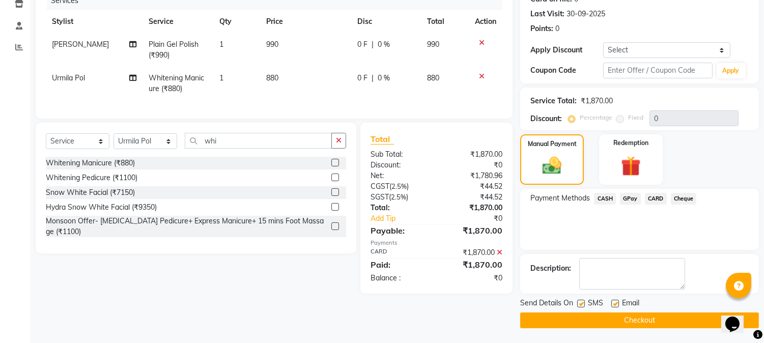
click at [613, 304] on label at bounding box center [615, 304] width 8 height 8
click at [613, 304] on input "checkbox" at bounding box center [614, 304] width 7 height 7
checkbox input "false"
click at [582, 302] on label at bounding box center [581, 304] width 8 height 8
click at [582, 302] on input "checkbox" at bounding box center [580, 304] width 7 height 7
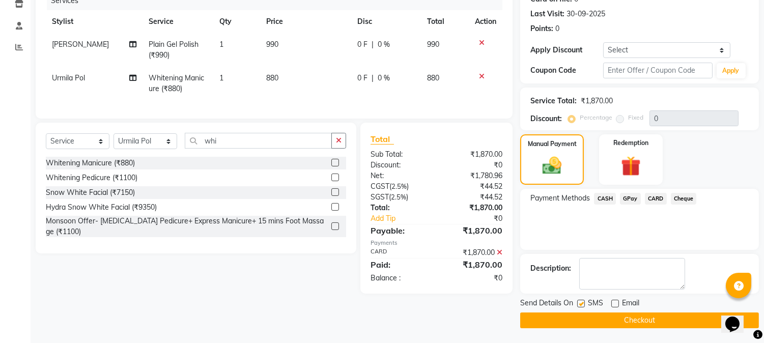
checkbox input "false"
click at [593, 314] on button "Checkout" at bounding box center [639, 321] width 239 height 16
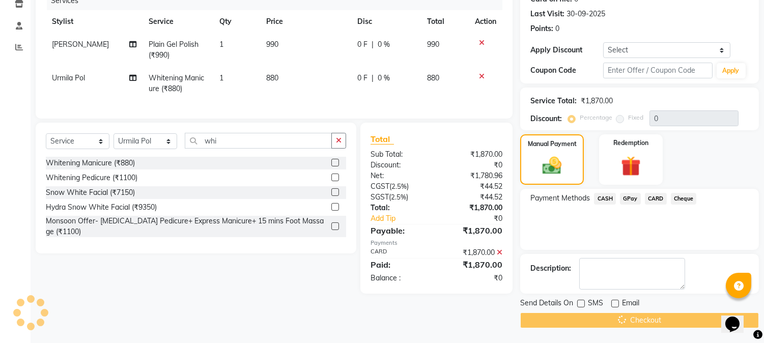
scroll to position [0, 0]
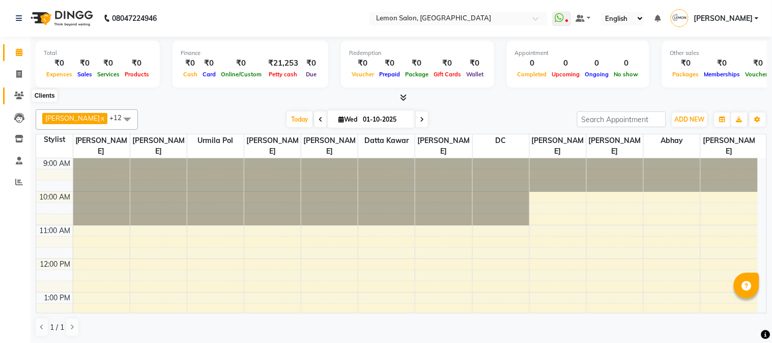
click at [14, 99] on icon at bounding box center [19, 96] width 10 height 8
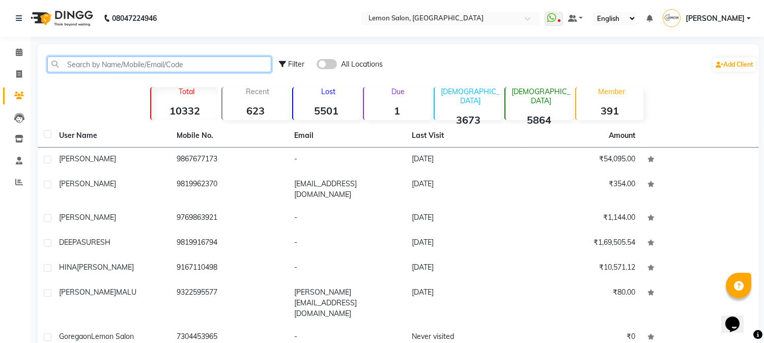
click at [109, 60] on input "text" at bounding box center [159, 65] width 224 height 16
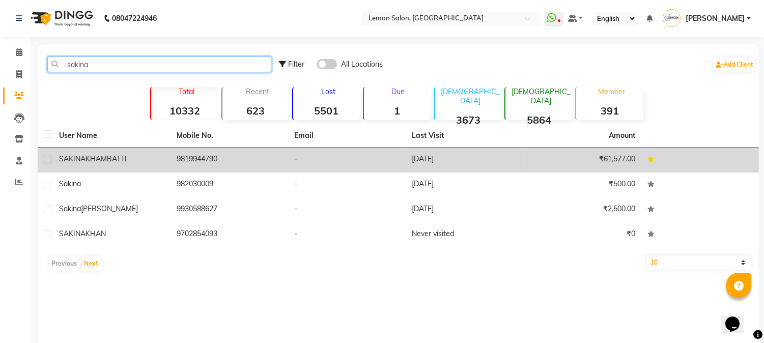
type input "sakina"
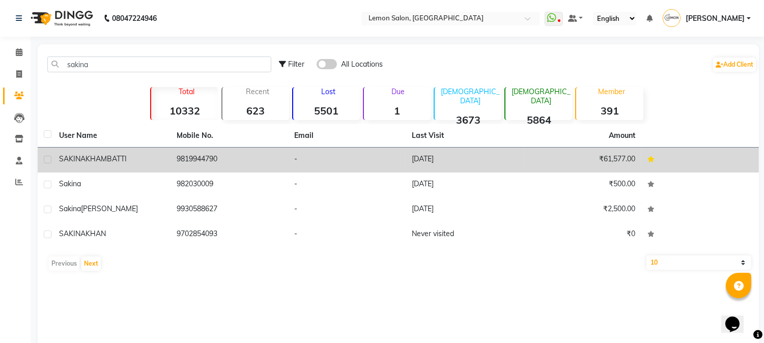
click at [205, 159] on td "9819944790" at bounding box center [230, 160] width 118 height 25
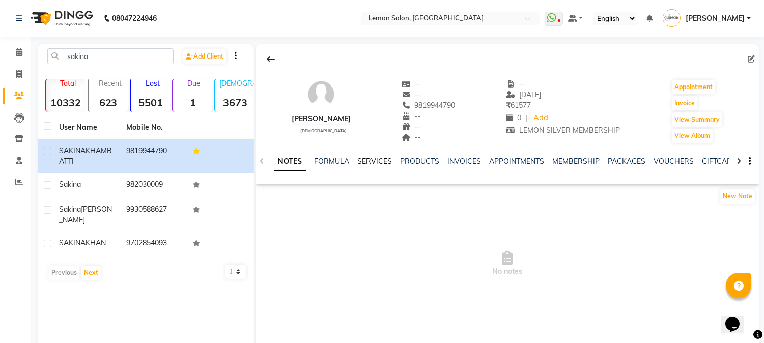
click at [380, 159] on link "SERVICES" at bounding box center [374, 161] width 35 height 9
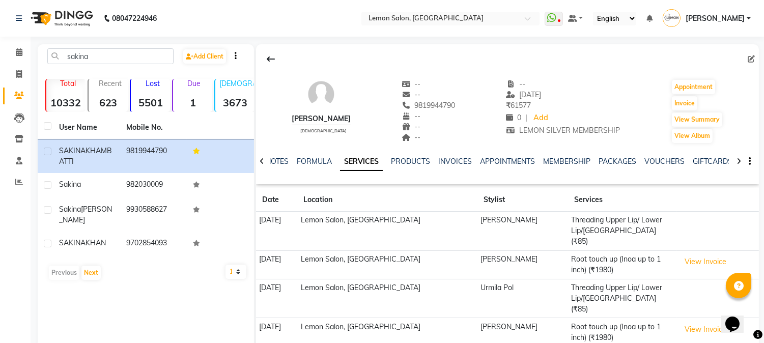
scroll to position [54, 0]
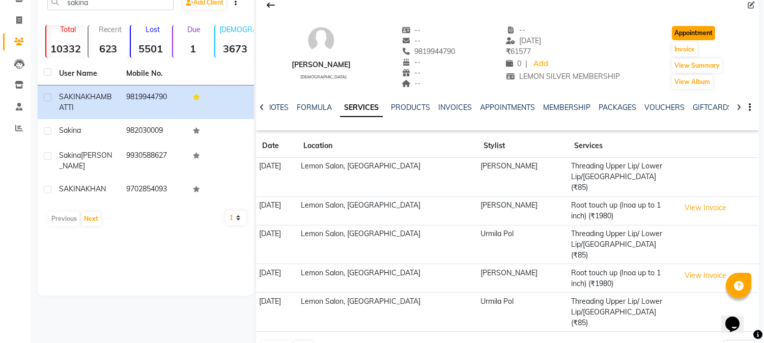
click at [685, 32] on button "Appointment" at bounding box center [693, 33] width 43 height 14
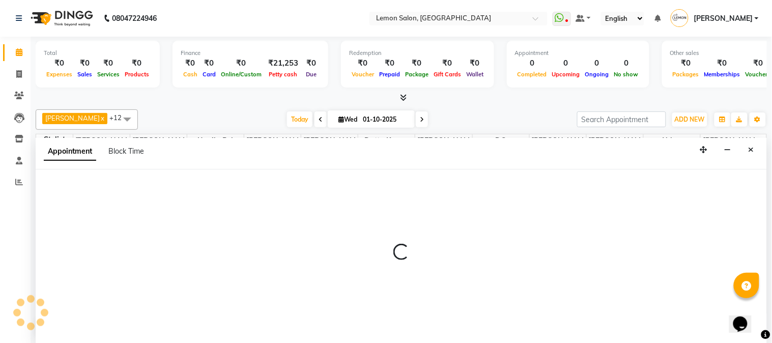
select select "600"
select select "tentative"
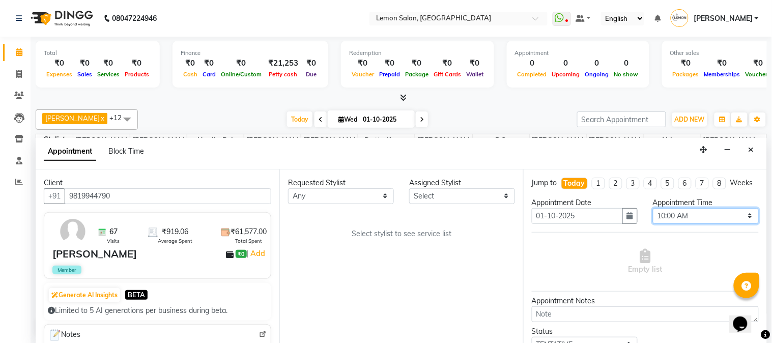
click at [725, 224] on select "Select 10:00 AM 10:15 AM 10:30 AM 10:45 AM 11:00 AM 11:15 AM 11:30 AM 11:45 AM …" at bounding box center [706, 216] width 106 height 16
select select "900"
click at [653, 217] on select "Select 10:00 AM 10:15 AM 10:30 AM 10:45 AM 11:00 AM 11:15 AM 11:30 AM 11:45 AM …" at bounding box center [706, 216] width 106 height 16
click at [331, 197] on select "Any [PERSON_NAME] [PERSON_NAME] Datta [PERSON_NAME][GEOGRAPHIC_DATA] Furkan [PE…" at bounding box center [341, 196] width 106 height 16
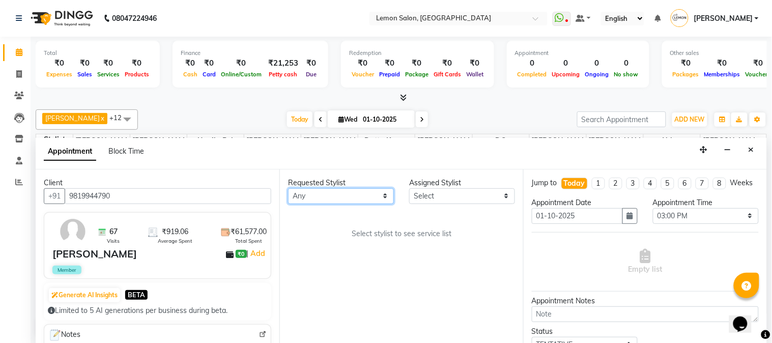
select select "7420"
click at [288, 188] on select "Any [PERSON_NAME] [PERSON_NAME] Datta [PERSON_NAME][GEOGRAPHIC_DATA] Furkan [PE…" at bounding box center [341, 196] width 106 height 16
select select "7420"
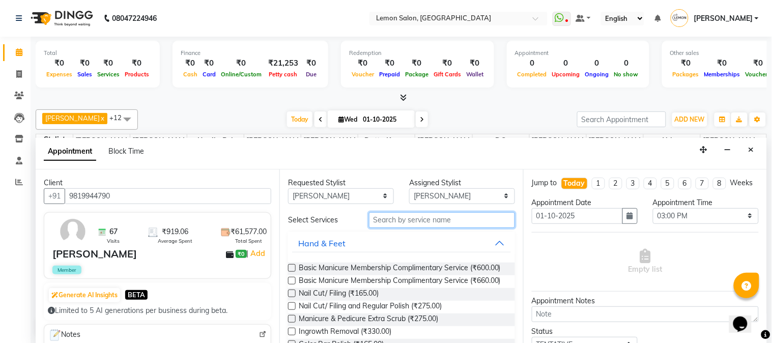
click at [408, 219] on input "text" at bounding box center [442, 220] width 146 height 16
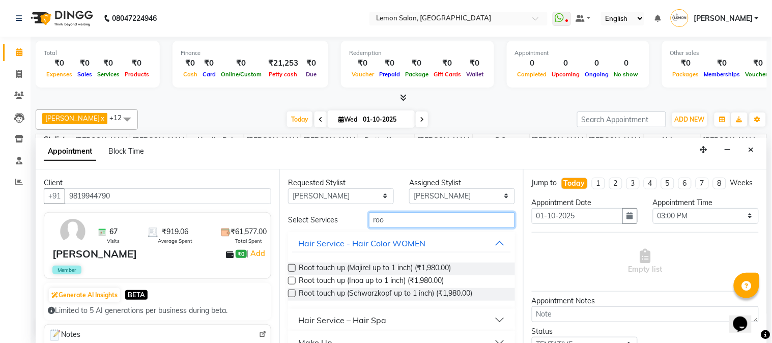
type input "roo"
click at [293, 280] on label at bounding box center [292, 281] width 8 height 8
click at [293, 280] on input "checkbox" at bounding box center [291, 281] width 7 height 7
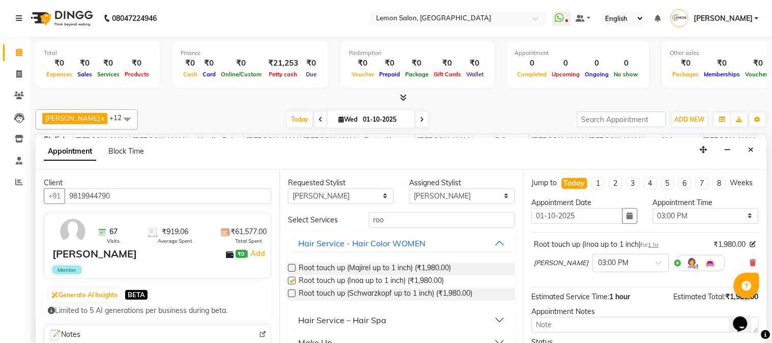
scroll to position [94, 0]
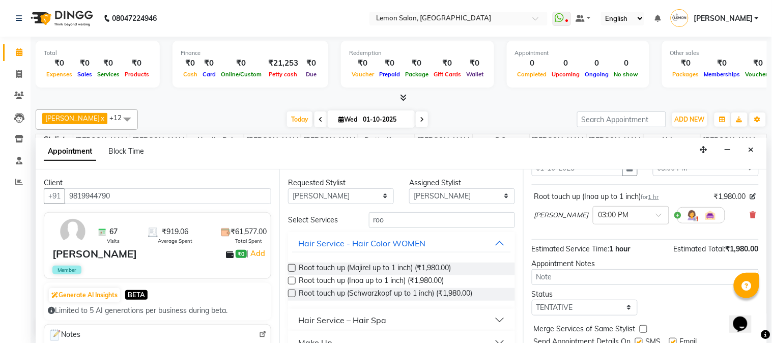
checkbox input "false"
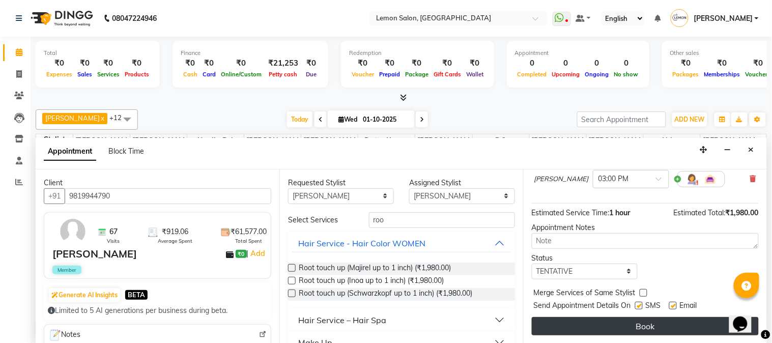
click at [606, 321] on button "Book" at bounding box center [645, 326] width 227 height 18
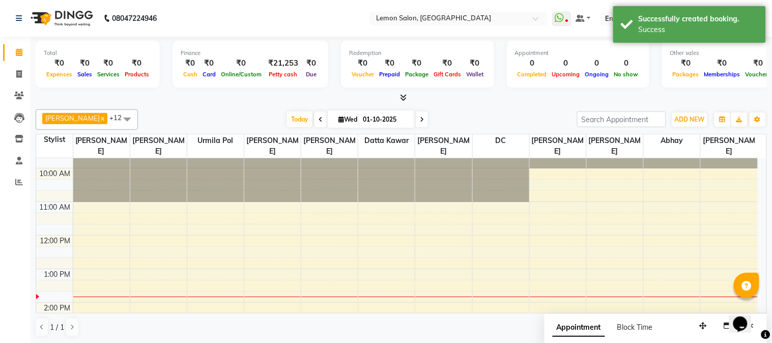
scroll to position [0, 0]
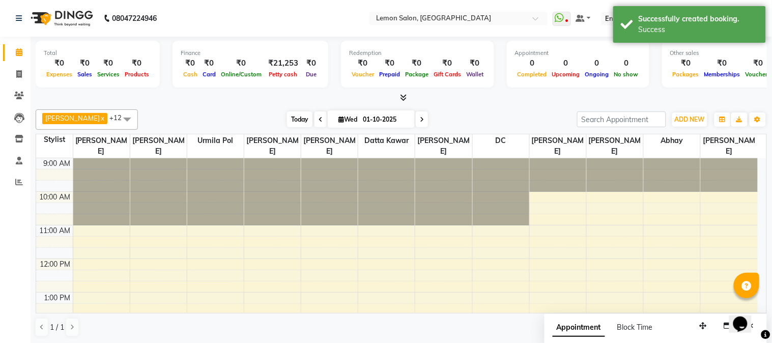
click at [294, 118] on span "Today" at bounding box center [299, 119] width 25 height 16
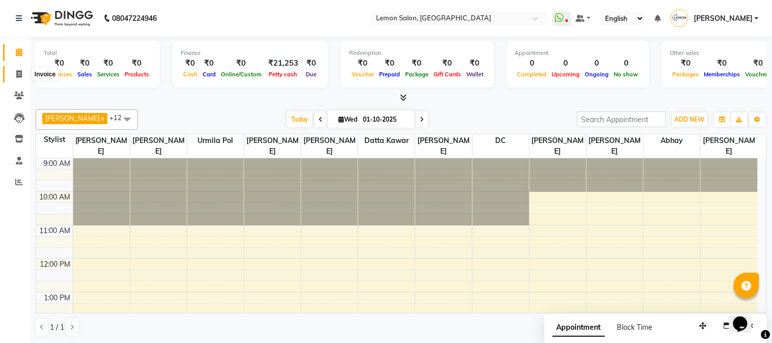
click at [19, 76] on icon at bounding box center [19, 74] width 6 height 8
select select "565"
select select "service"
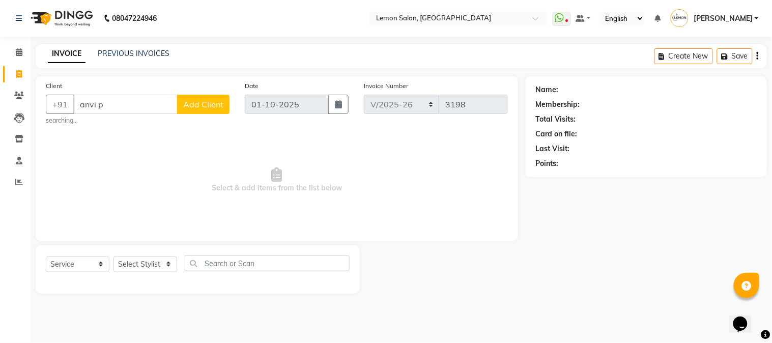
type input "anvi po"
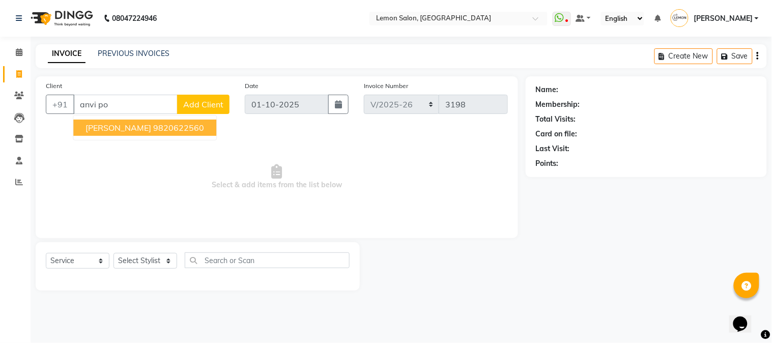
drag, startPoint x: 38, startPoint y: 98, endPoint x: 1, endPoint y: 98, distance: 37.2
click at [1, 98] on app-home "08047224946 Select Location × Lemon Salon, Goregaon WhatsApp Status ✕ Status: D…" at bounding box center [386, 153] width 772 height 306
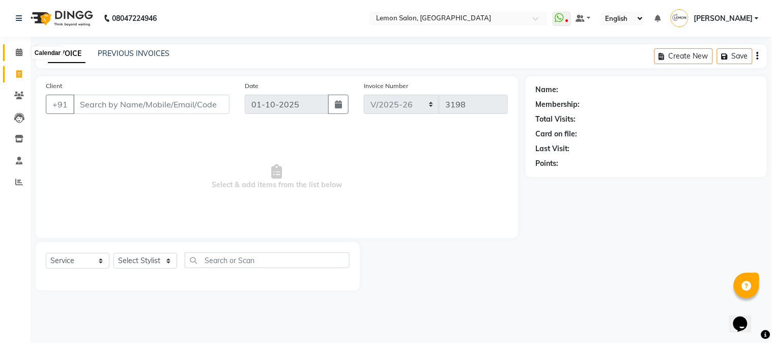
click at [17, 53] on icon at bounding box center [19, 52] width 7 height 8
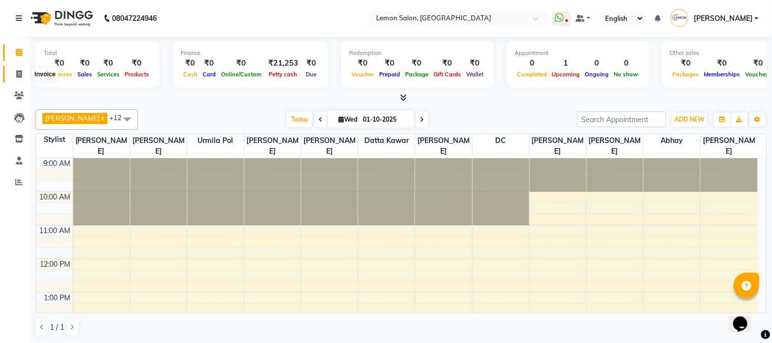
drag, startPoint x: 17, startPoint y: 73, endPoint x: 23, endPoint y: 73, distance: 5.6
click at [17, 73] on icon at bounding box center [19, 74] width 6 height 8
select select "service"
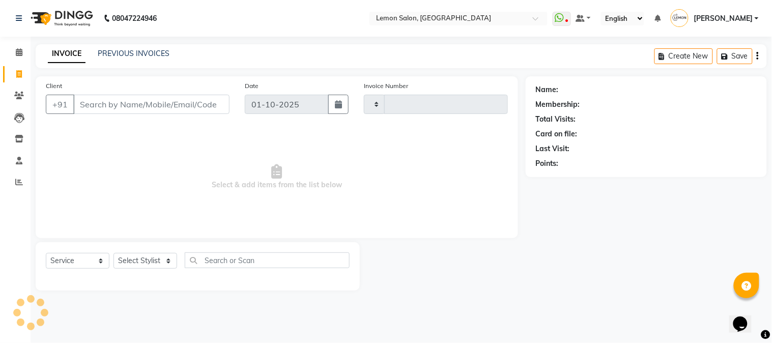
type input "3198"
select select "565"
click at [106, 108] on input "Client" at bounding box center [151, 104] width 156 height 19
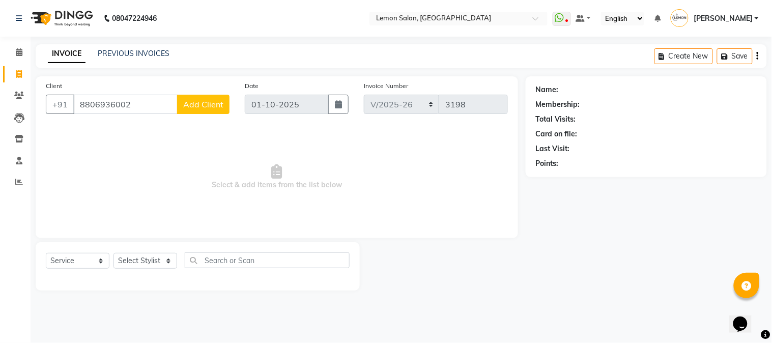
type input "8806936002"
click at [205, 108] on span "Add Client" at bounding box center [203, 104] width 40 height 10
select select "22"
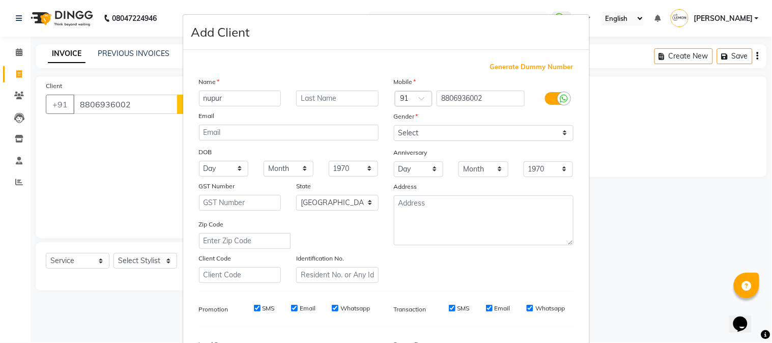
type input "nupur"
click at [424, 133] on select "Select Male Female Other Prefer Not To Say" at bounding box center [484, 133] width 180 height 16
select select "female"
click at [394, 125] on select "Select Male Female Other Prefer Not To Say" at bounding box center [484, 133] width 180 height 16
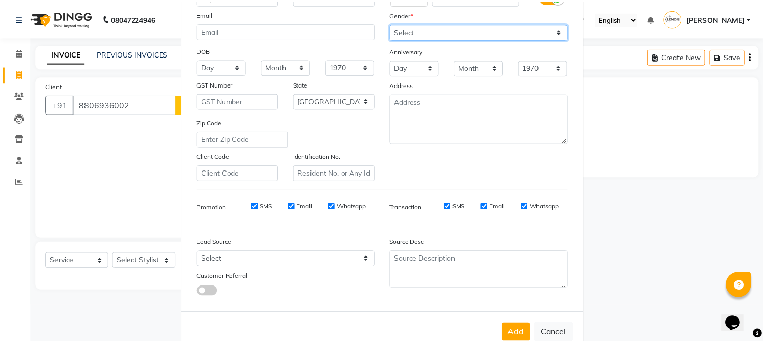
scroll to position [127, 0]
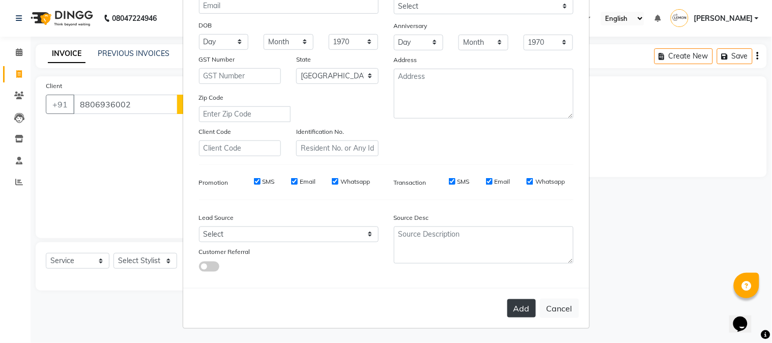
click at [512, 311] on button "Add" at bounding box center [522, 308] width 29 height 18
select select
select select "null"
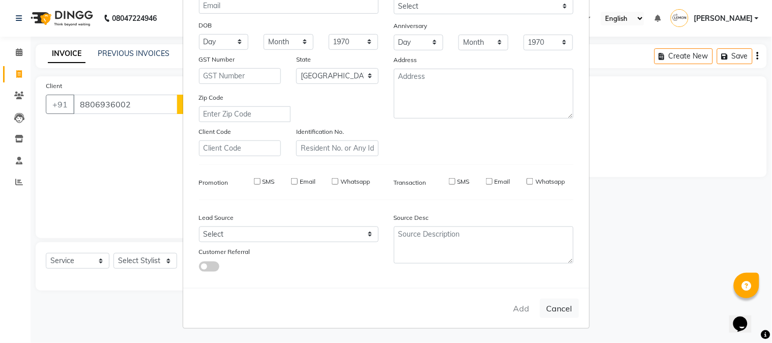
select select
checkbox input "false"
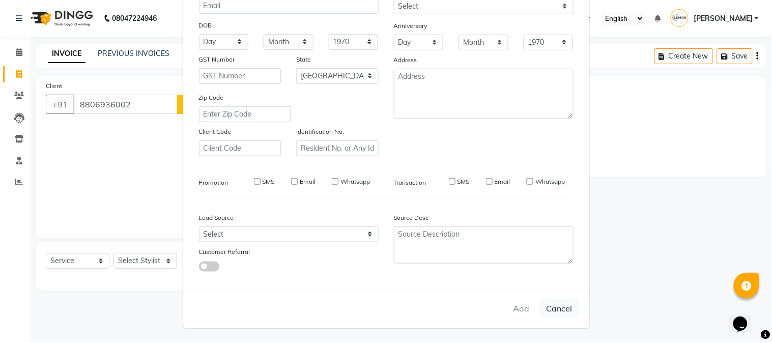
checkbox input "false"
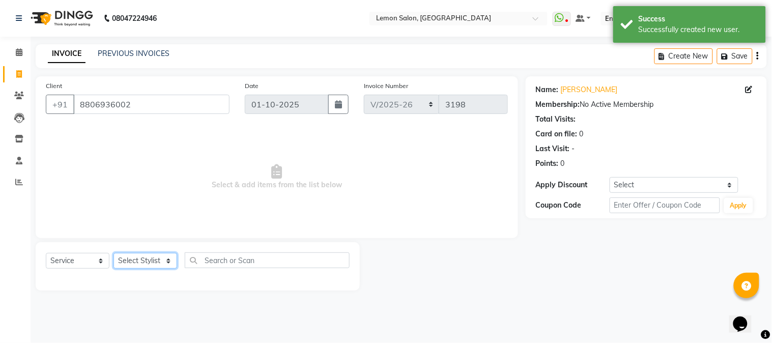
click at [160, 260] on select "Select Stylist [PERSON_NAME] [PERSON_NAME] Datta [PERSON_NAME] [PERSON_NAME] [P…" at bounding box center [146, 261] width 64 height 16
select select "7629"
click at [114, 254] on select "Select Stylist [PERSON_NAME] [PERSON_NAME] Datta [PERSON_NAME] [PERSON_NAME] [P…" at bounding box center [146, 261] width 64 height 16
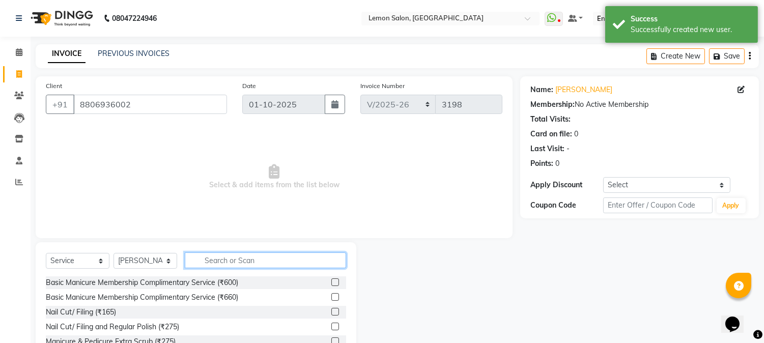
click at [236, 263] on input "text" at bounding box center [265, 261] width 161 height 16
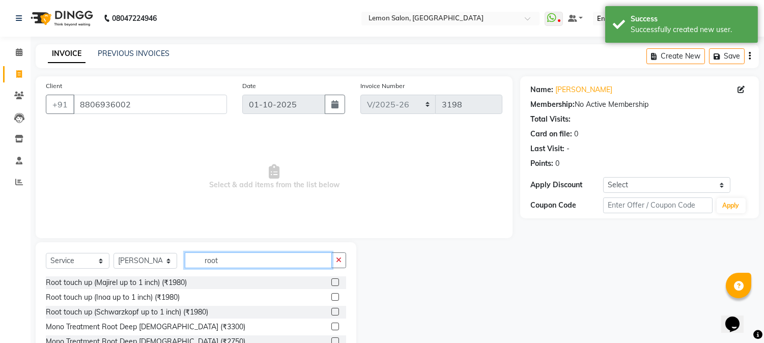
type input "root"
click at [331, 297] on label at bounding box center [335, 297] width 8 height 8
click at [331, 297] on input "checkbox" at bounding box center [334, 297] width 7 height 7
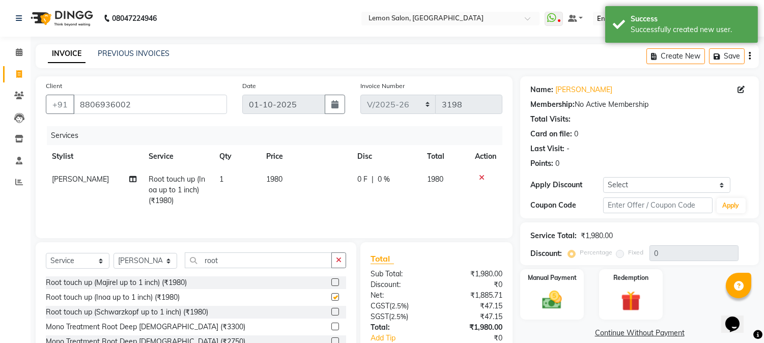
checkbox input "false"
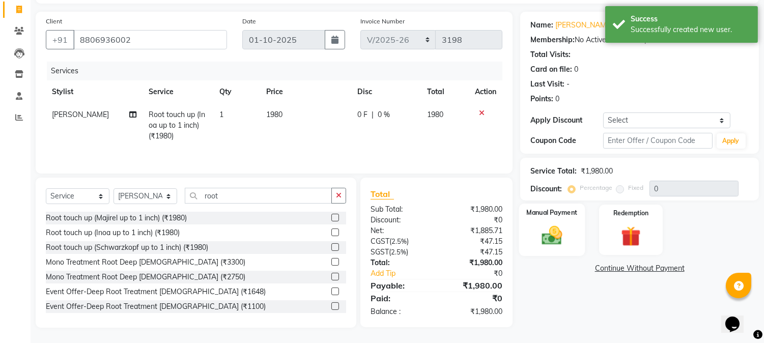
click at [559, 238] on img at bounding box center [553, 236] width 34 height 24
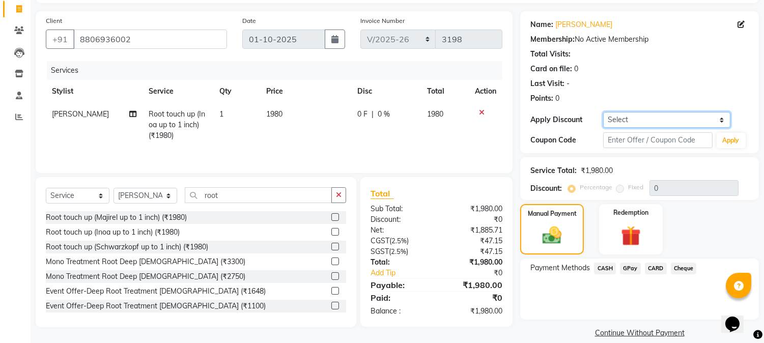
click at [619, 120] on select "Select Coupon → Abc" at bounding box center [666, 120] width 127 height 16
select select "1: Object"
click at [603, 112] on select "Select Coupon → Abc" at bounding box center [666, 120] width 127 height 16
type input "20"
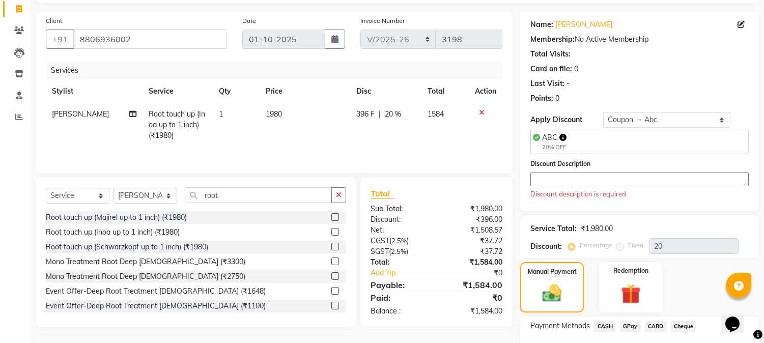
click at [567, 182] on textarea at bounding box center [639, 180] width 218 height 14
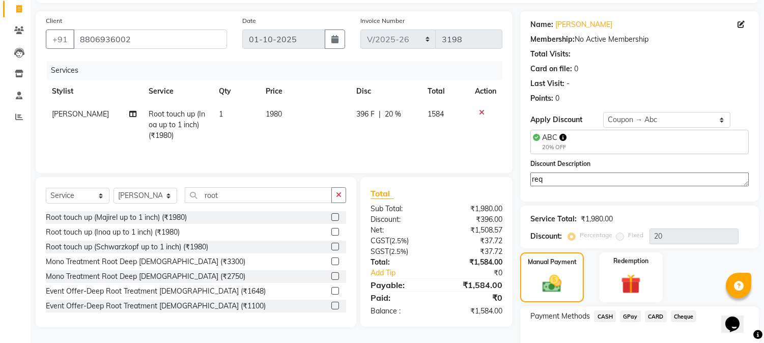
scroll to position [125, 0]
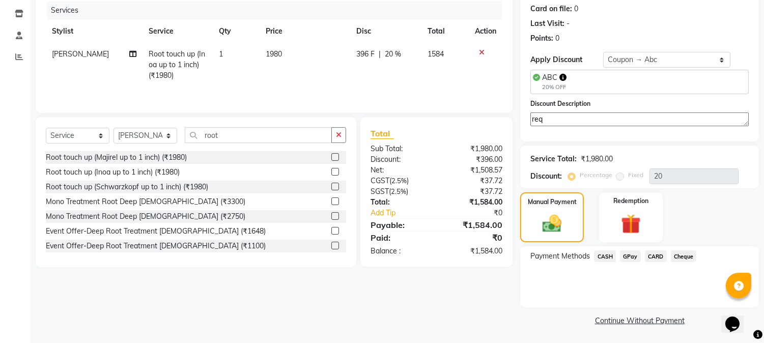
type textarea "req"
click at [656, 252] on span "CARD" at bounding box center [656, 256] width 22 height 12
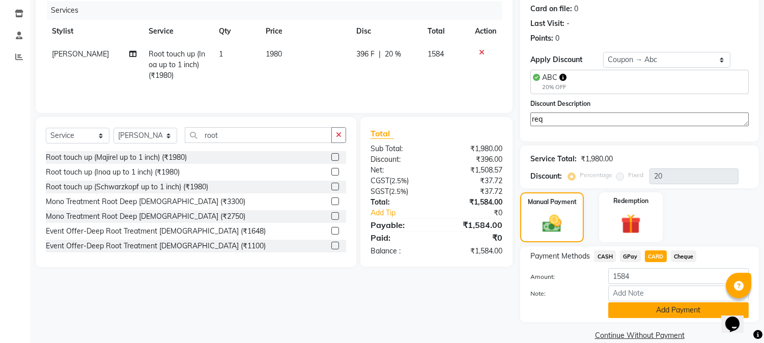
click at [635, 311] on button "Add Payment" at bounding box center [678, 310] width 141 height 16
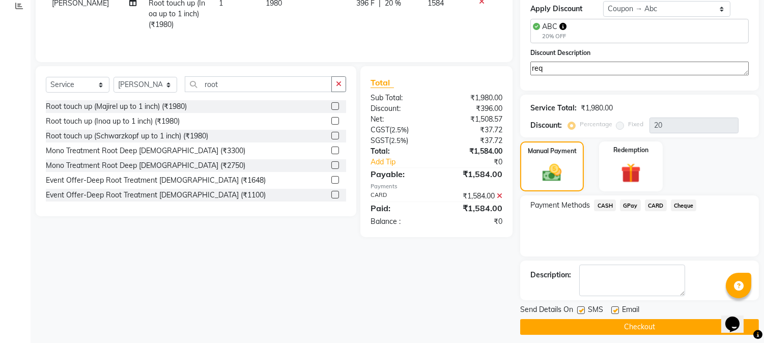
scroll to position [183, 0]
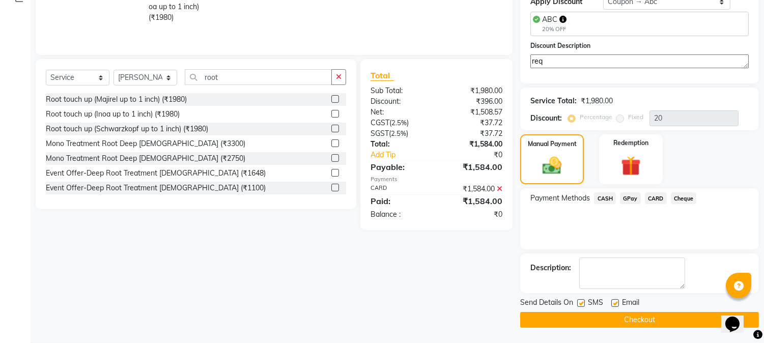
click at [610, 302] on div "SMS" at bounding box center [594, 303] width 34 height 13
click at [612, 303] on label at bounding box center [615, 303] width 8 height 8
click at [612, 303] on input "checkbox" at bounding box center [614, 303] width 7 height 7
checkbox input "false"
click at [582, 304] on label at bounding box center [581, 303] width 8 height 8
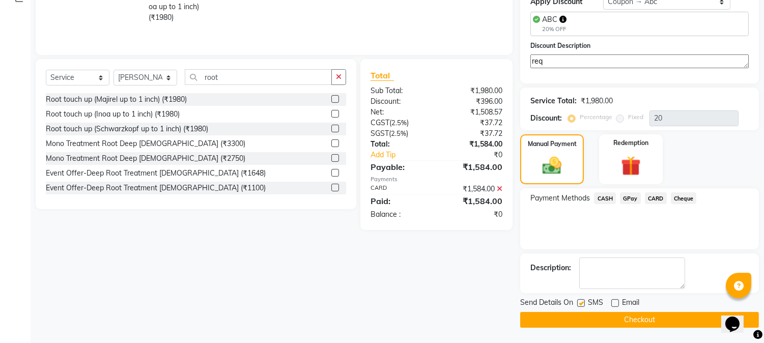
click at [582, 304] on input "checkbox" at bounding box center [580, 303] width 7 height 7
checkbox input "false"
click at [604, 319] on button "Checkout" at bounding box center [639, 320] width 239 height 16
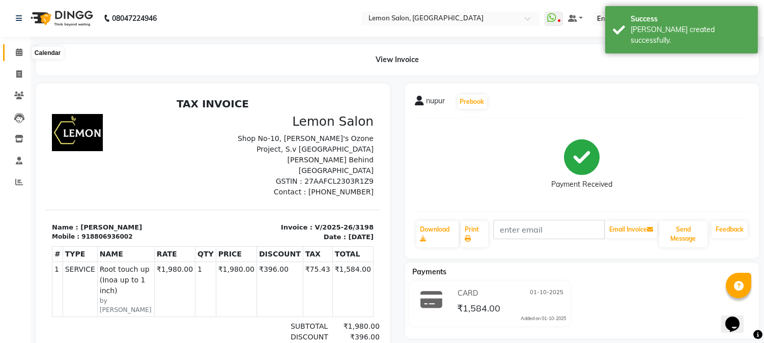
click at [18, 52] on icon at bounding box center [19, 52] width 7 height 8
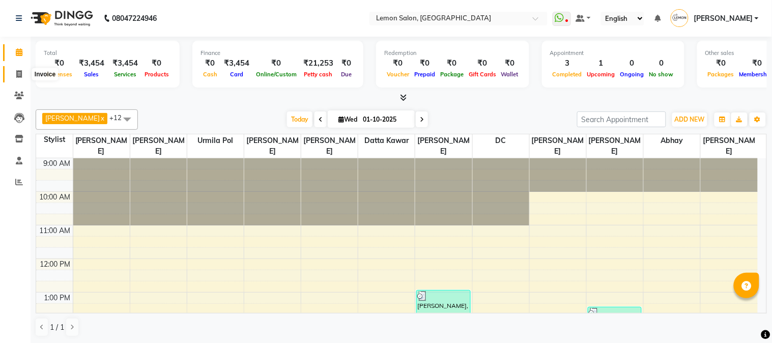
click at [20, 77] on icon at bounding box center [19, 74] width 6 height 8
select select "565"
select select "service"
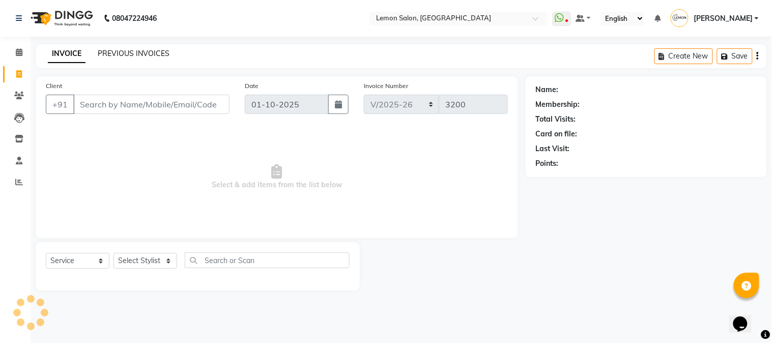
click at [107, 53] on link "PREVIOUS INVOICES" at bounding box center [134, 53] width 72 height 9
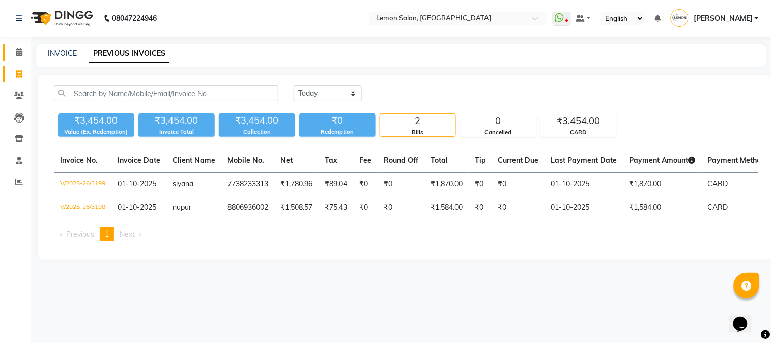
click at [15, 46] on link "Calendar" at bounding box center [15, 52] width 24 height 17
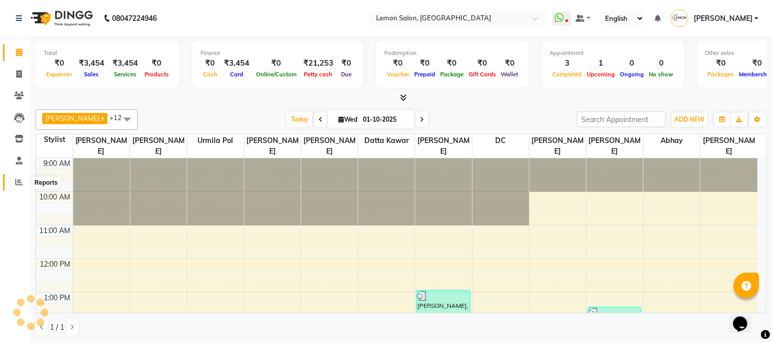
click at [11, 183] on span at bounding box center [19, 183] width 18 height 12
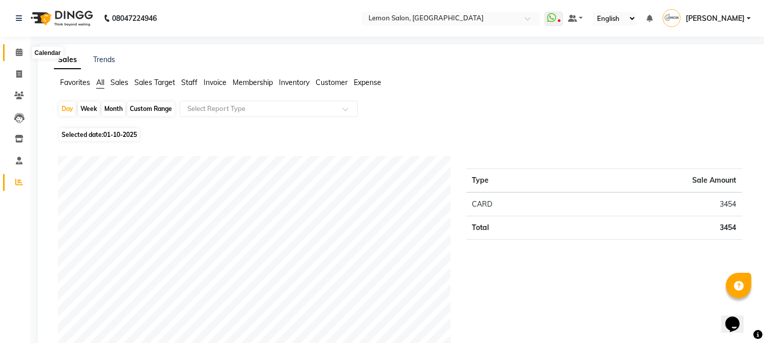
click at [17, 51] on icon at bounding box center [19, 52] width 7 height 8
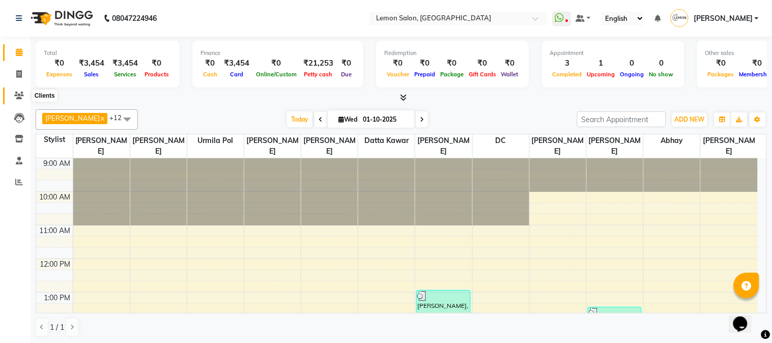
click at [17, 96] on icon at bounding box center [19, 96] width 10 height 8
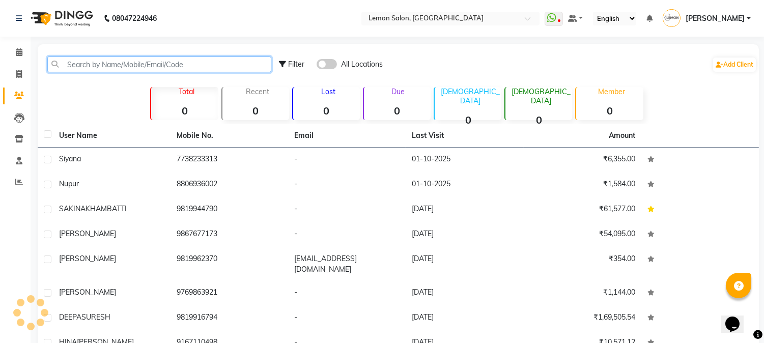
click at [101, 64] on input "text" at bounding box center [159, 65] width 224 height 16
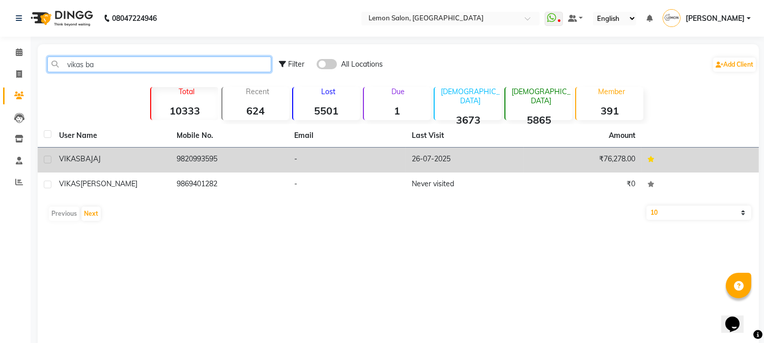
type input "vikas ba"
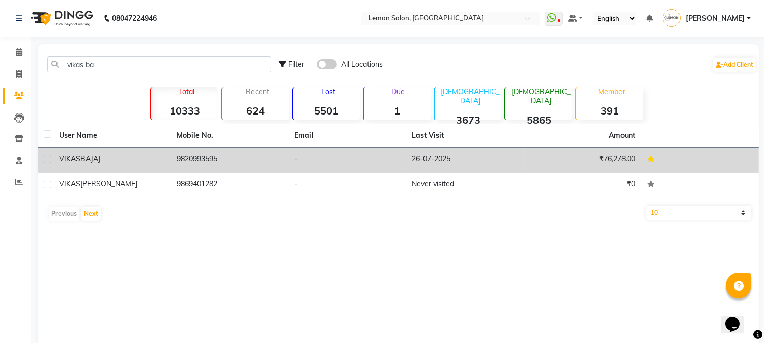
click at [198, 161] on td "9820993595" at bounding box center [230, 160] width 118 height 25
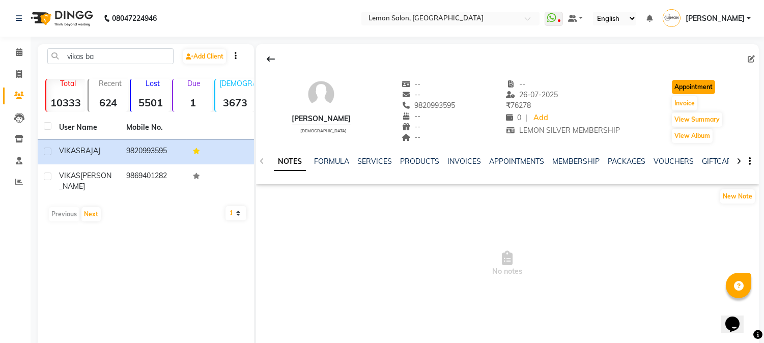
click at [698, 83] on button "Appointment" at bounding box center [693, 87] width 43 height 14
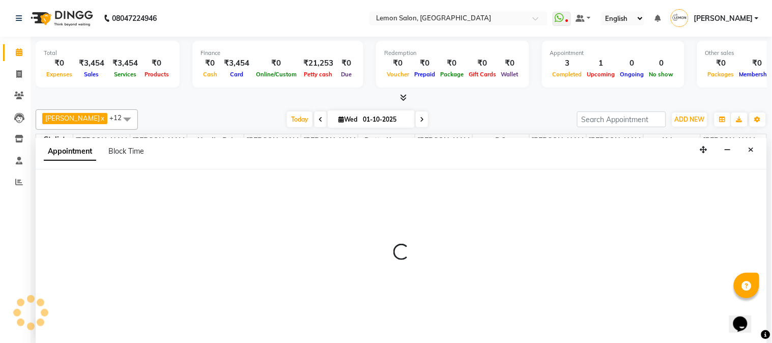
scroll to position [135, 0]
select select "tentative"
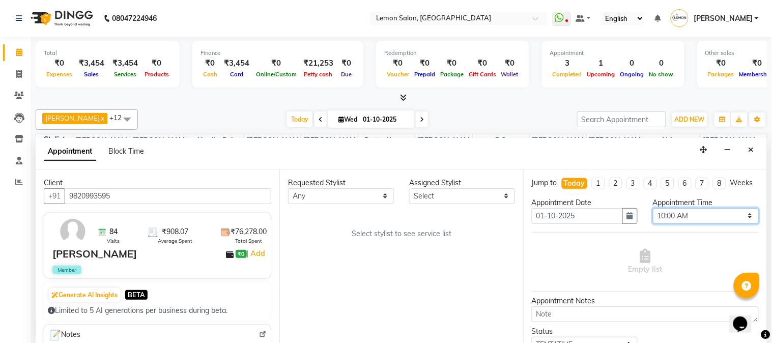
click at [679, 224] on select "Select 10:00 AM 10:15 AM 10:30 AM 10:45 AM 11:00 AM 11:15 AM 11:30 AM 11:45 AM …" at bounding box center [706, 216] width 106 height 16
select select "1035"
click at [653, 217] on select "Select 10:00 AM 10:15 AM 10:30 AM 10:45 AM 11:00 AM 11:15 AM 11:30 AM 11:45 AM …" at bounding box center [706, 216] width 106 height 16
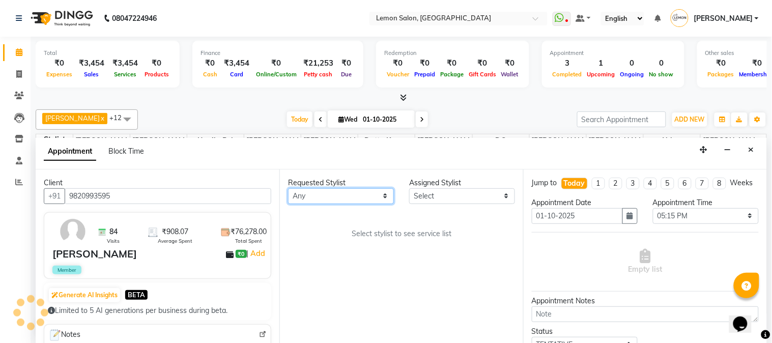
click at [337, 194] on select "Any Akansha Sadafule Asma Dshpande Datta Kawar DC Furkan Mansoori kavita Kelatk…" at bounding box center [341, 196] width 106 height 16
select select "7423"
click at [288, 188] on select "Any Akansha Sadafule Asma Dshpande Datta Kawar DC Furkan Mansoori kavita Kelatk…" at bounding box center [341, 196] width 106 height 16
select select "7423"
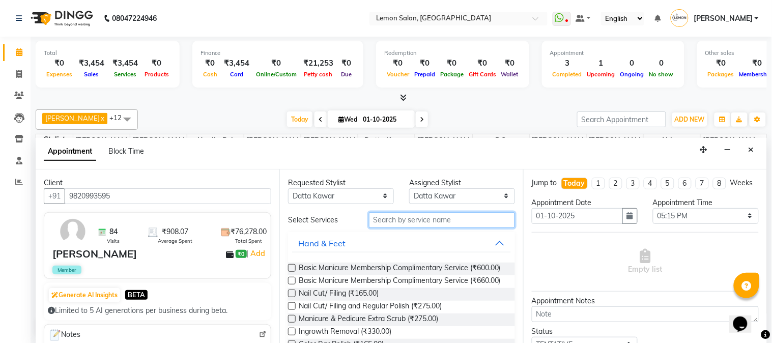
click at [403, 222] on input "text" at bounding box center [442, 220] width 146 height 16
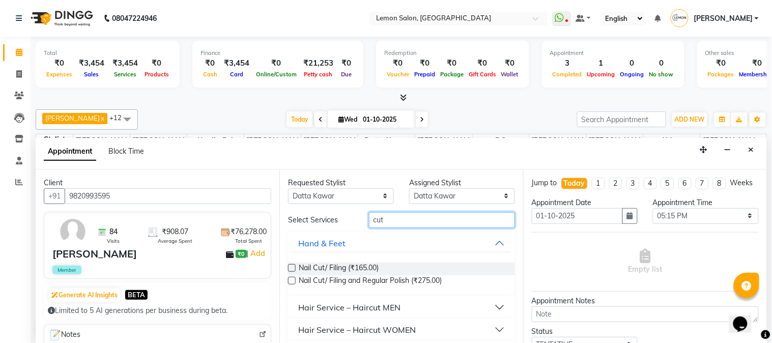
type input "cut"
click at [397, 304] on div "Hair Service – Haircut MEN" at bounding box center [349, 307] width 102 height 12
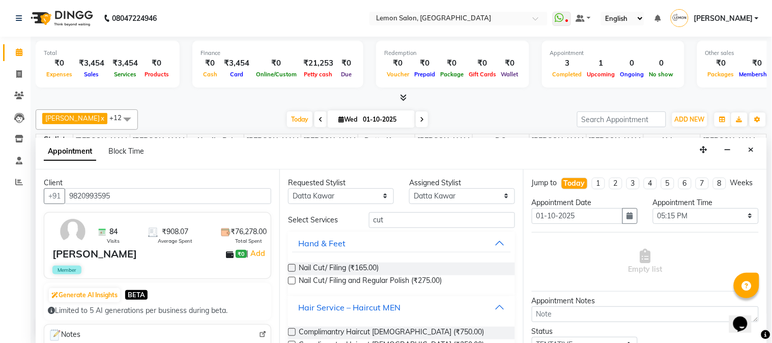
scroll to position [138, 0]
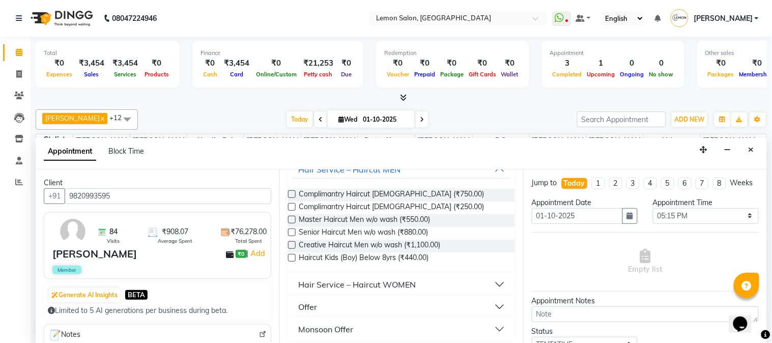
click at [290, 231] on label at bounding box center [292, 233] width 8 height 8
click at [290, 231] on input "checkbox" at bounding box center [291, 233] width 7 height 7
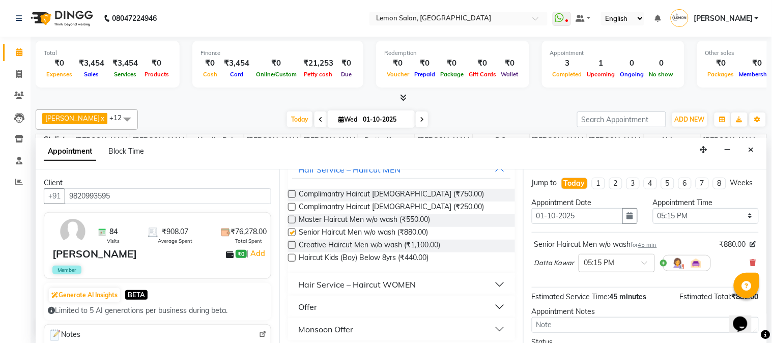
checkbox input "false"
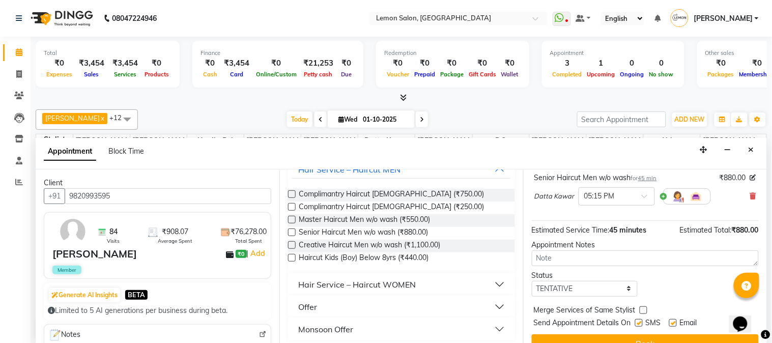
scroll to position [94, 0]
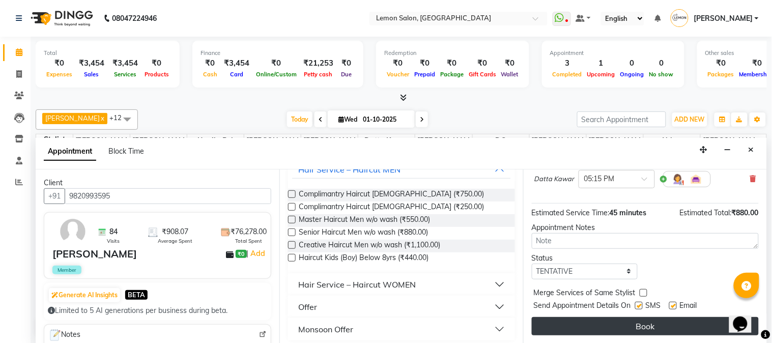
click at [619, 327] on button "Book" at bounding box center [645, 326] width 227 height 18
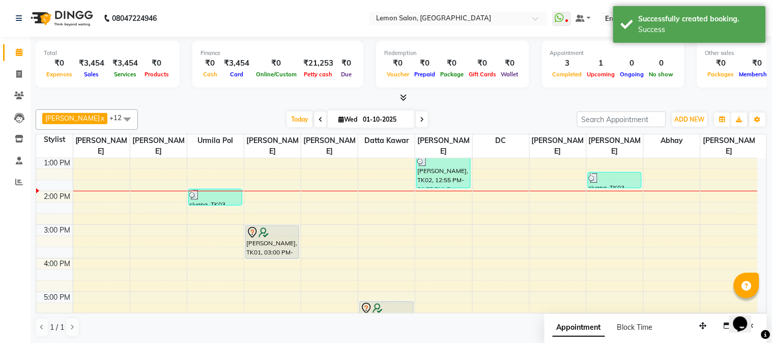
click at [384, 245] on div "9:00 AM 10:00 AM 11:00 AM 12:00 PM 1:00 PM 2:00 PM 3:00 PM 4:00 PM 5:00 PM 6:00…" at bounding box center [397, 258] width 722 height 470
select select "7423"
select select "tentative"
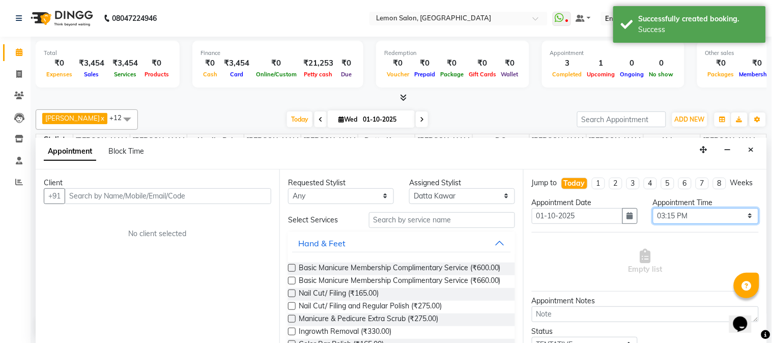
click at [670, 224] on select "Select 10:00 AM 10:15 AM 10:30 AM 10:45 AM 11:00 AM 11:15 AM 11:30 AM 11:45 AM …" at bounding box center [706, 216] width 106 height 16
select select "930"
click at [653, 217] on select "Select 10:00 AM 10:15 AM 10:30 AM 10:45 AM 11:00 AM 11:15 AM 11:30 AM 11:45 AM …" at bounding box center [706, 216] width 106 height 16
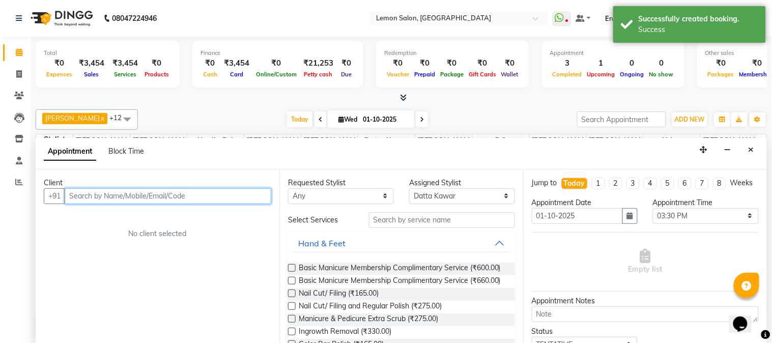
click at [121, 195] on input "text" at bounding box center [168, 196] width 207 height 16
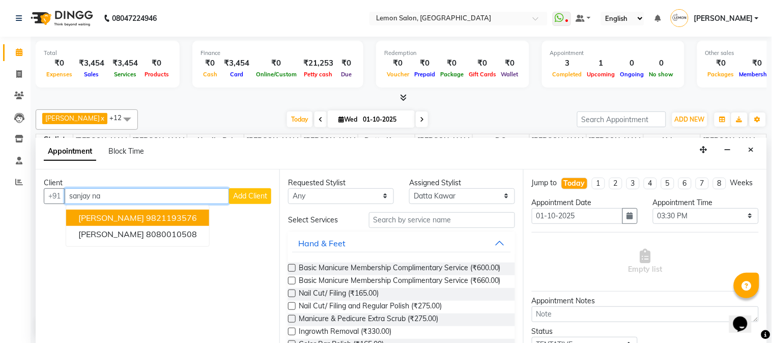
click at [146, 216] on ngb-highlight "9821193576" at bounding box center [171, 218] width 51 height 10
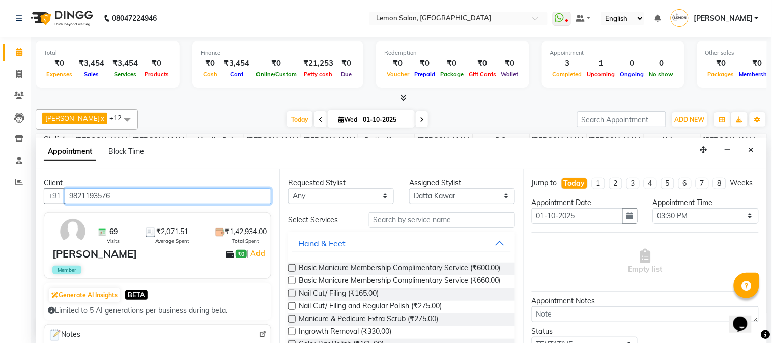
scroll to position [151, 0]
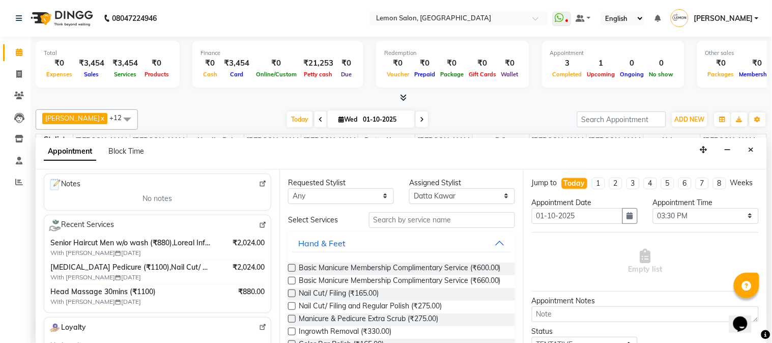
type input "9821193576"
click at [397, 218] on input "text" at bounding box center [442, 220] width 146 height 16
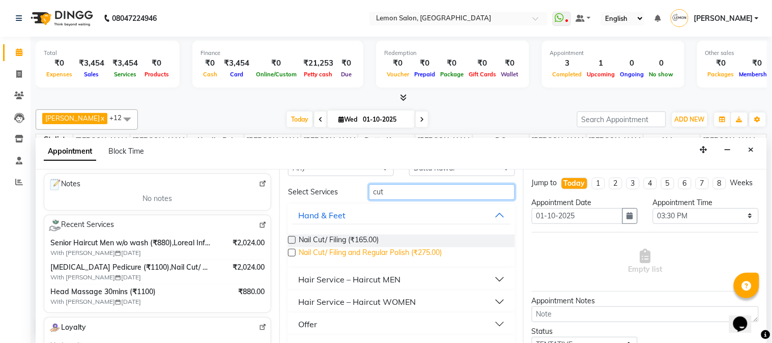
scroll to position [50, 0]
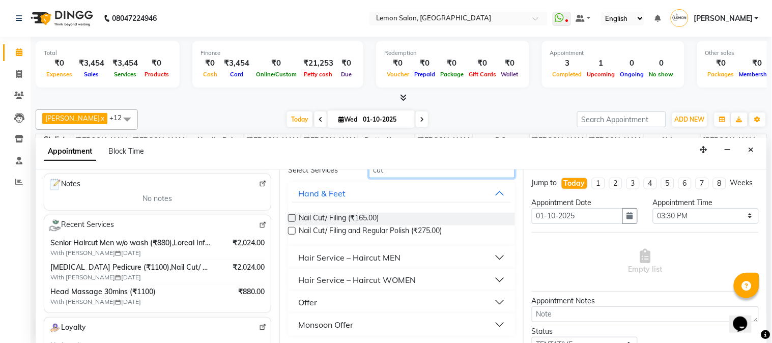
type input "cut"
click at [361, 261] on div "Hair Service – Haircut MEN" at bounding box center [349, 257] width 102 height 12
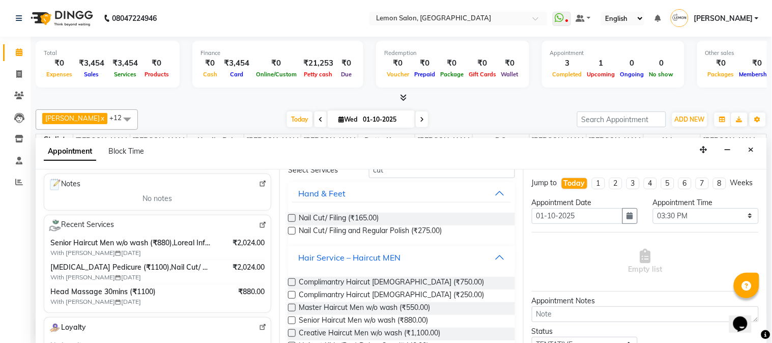
scroll to position [143, 0]
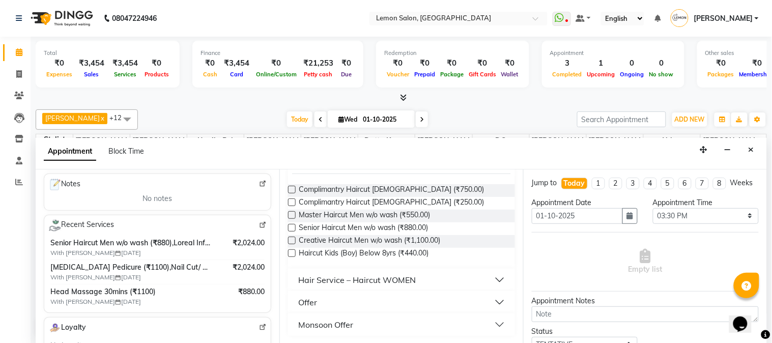
click at [291, 227] on label at bounding box center [292, 228] width 8 height 8
click at [291, 227] on input "checkbox" at bounding box center [291, 229] width 7 height 7
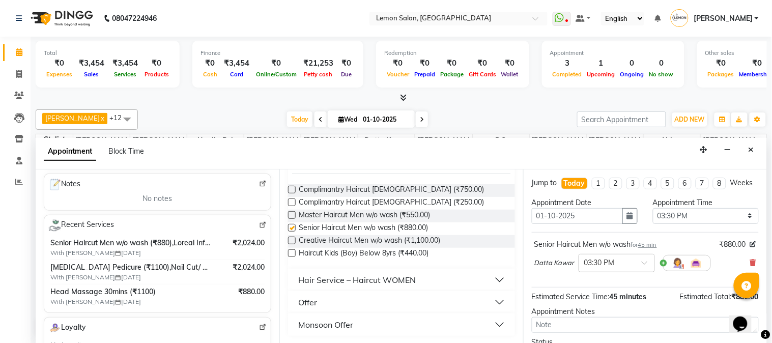
checkbox input "false"
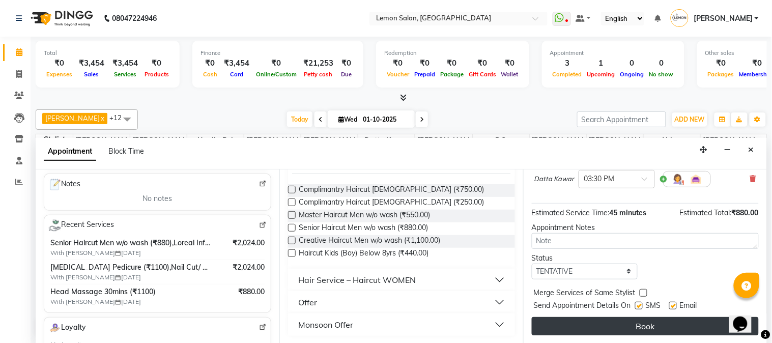
click at [625, 327] on button "Book" at bounding box center [645, 326] width 227 height 18
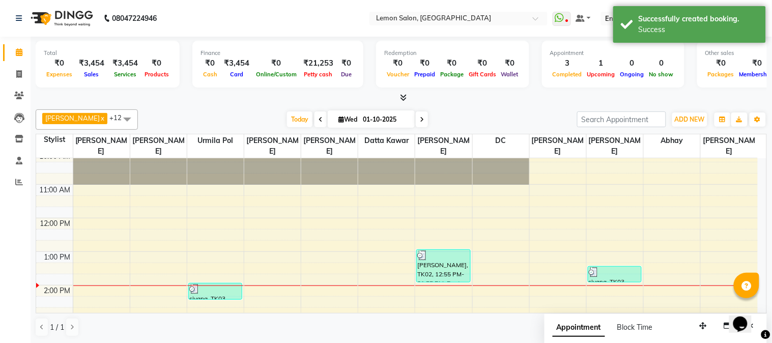
scroll to position [0, 0]
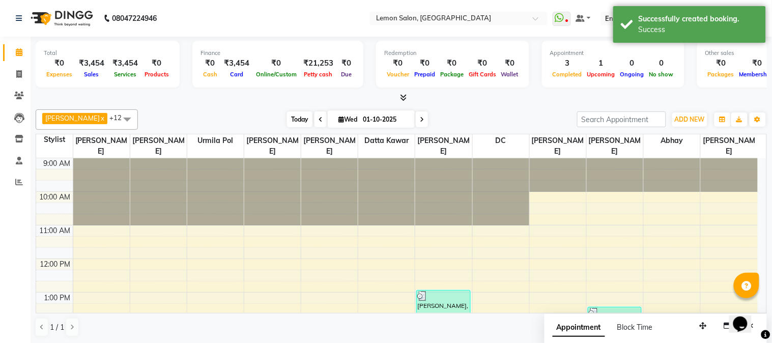
click at [299, 123] on span "Today" at bounding box center [299, 119] width 25 height 16
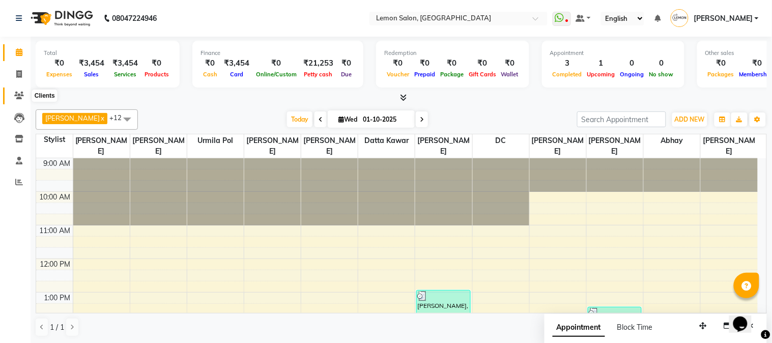
click at [17, 98] on icon at bounding box center [19, 96] width 10 height 8
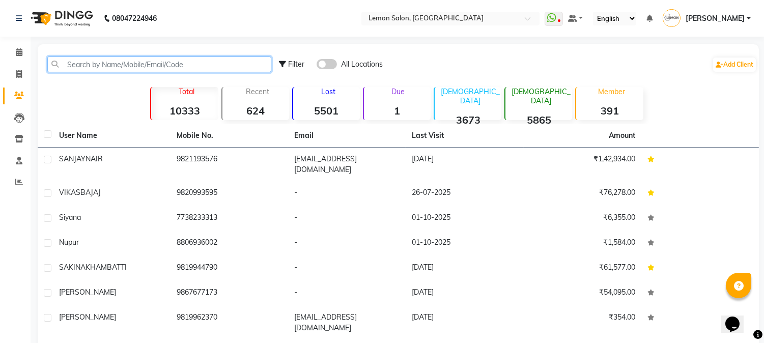
drag, startPoint x: 88, startPoint y: 66, endPoint x: 118, endPoint y: 65, distance: 29.6
click at [88, 66] on input "text" at bounding box center [159, 65] width 224 height 16
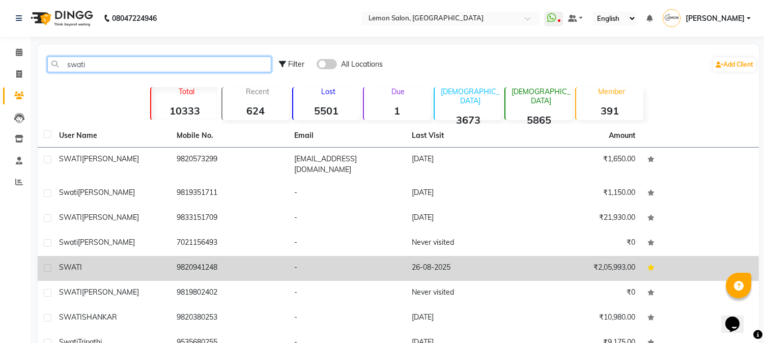
type input "swati"
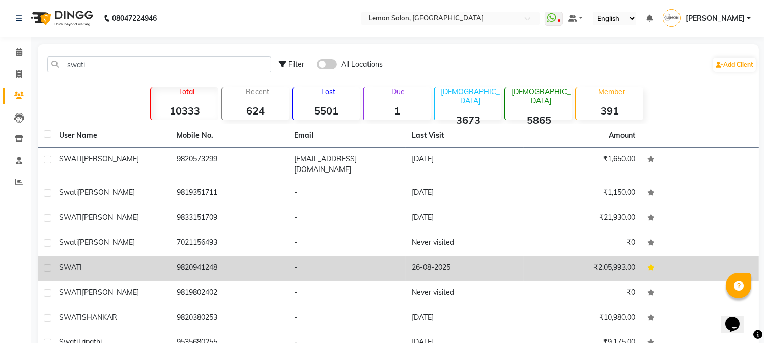
click at [206, 257] on td "9820941248" at bounding box center [230, 268] width 118 height 25
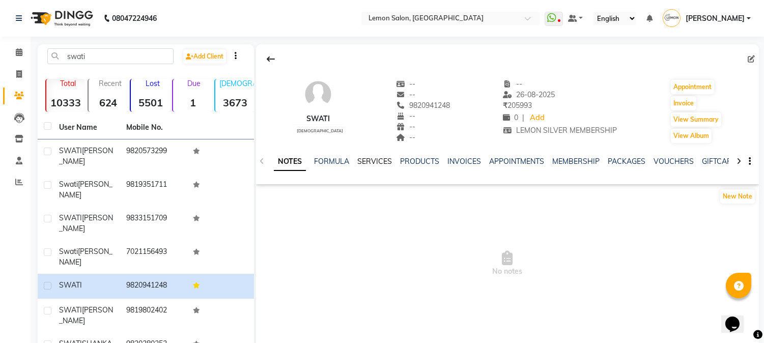
click at [373, 165] on link "SERVICES" at bounding box center [374, 161] width 35 height 9
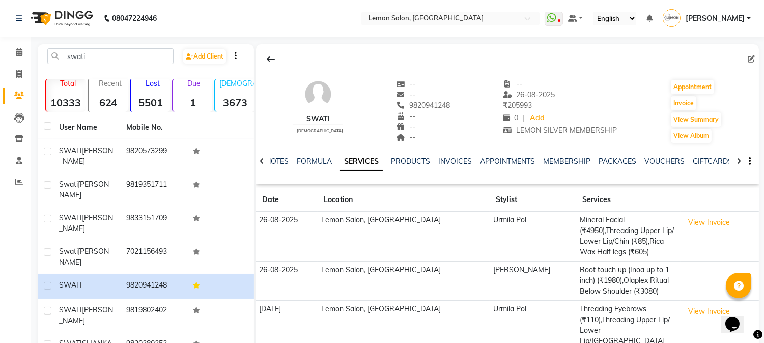
drag, startPoint x: 398, startPoint y: 103, endPoint x: 442, endPoint y: 107, distance: 44.5
click at [442, 107] on div "SWATI male -- -- 9820941248 Mobile No. -- -- -- -- 26-08-2025 ₹ 205993 0 | Add …" at bounding box center [507, 106] width 503 height 75
click at [449, 65] on div at bounding box center [507, 58] width 503 height 19
click at [18, 73] on icon at bounding box center [19, 74] width 6 height 8
select select "service"
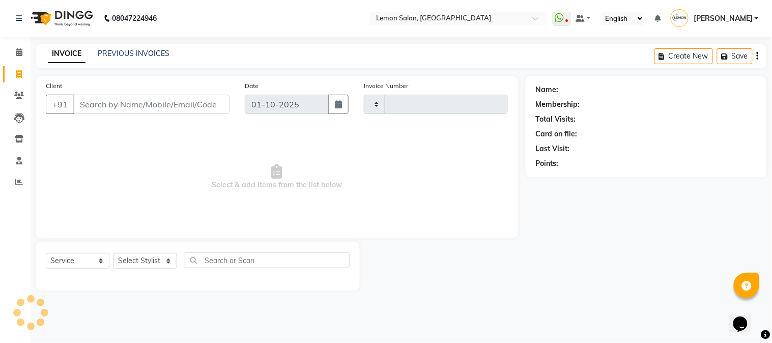
type input "3201"
select select "565"
click at [139, 260] on select "Select Stylist" at bounding box center [146, 261] width 64 height 16
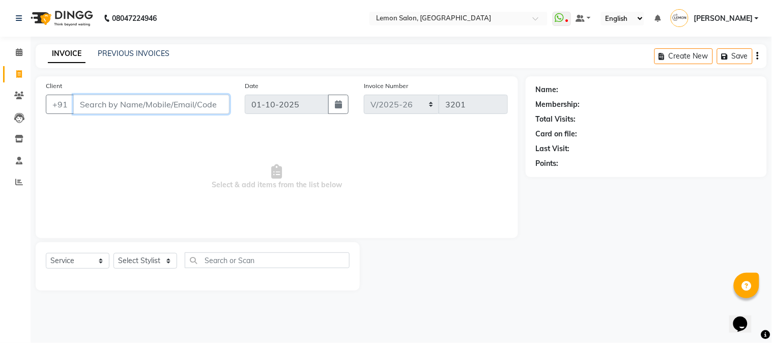
click at [114, 100] on input "Client" at bounding box center [151, 104] width 156 height 19
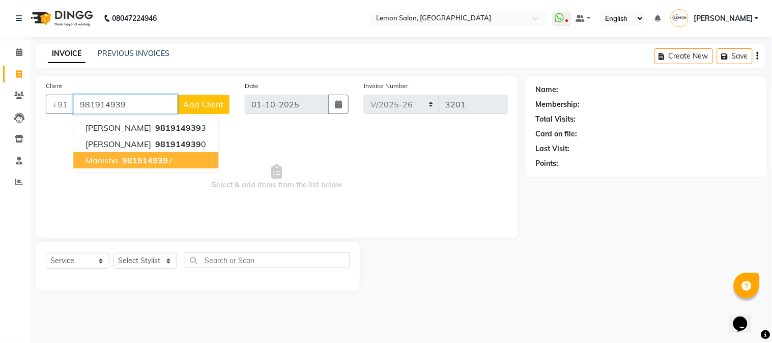
click at [131, 160] on span "981914939" at bounding box center [145, 160] width 46 height 10
type input "9819149397"
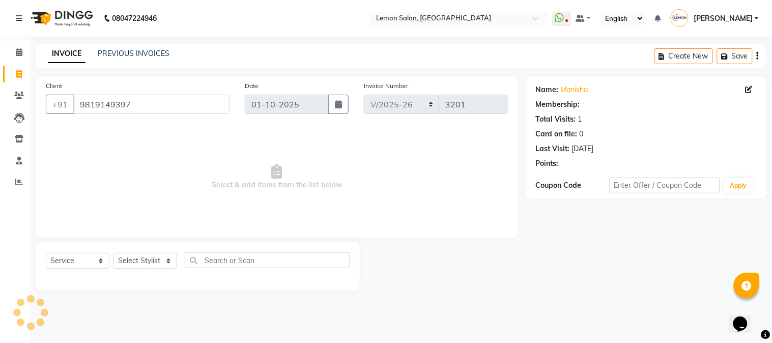
select select "1: Object"
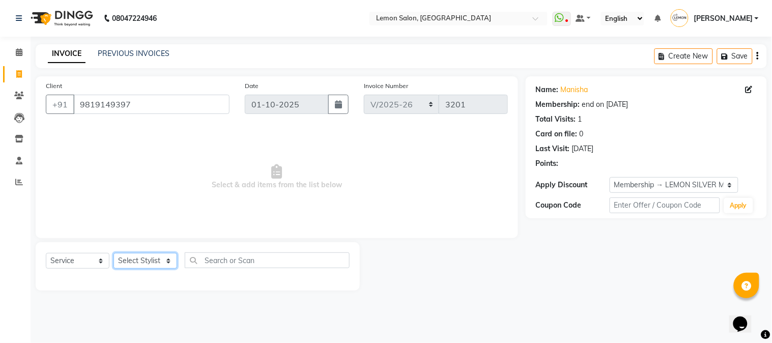
click at [136, 262] on select "Select Stylist [PERSON_NAME] [PERSON_NAME] Datta [PERSON_NAME] [PERSON_NAME] [P…" at bounding box center [146, 261] width 64 height 16
select select "7947"
click at [114, 254] on select "Select Stylist [PERSON_NAME] [PERSON_NAME] Datta [PERSON_NAME] [PERSON_NAME] [P…" at bounding box center [146, 261] width 64 height 16
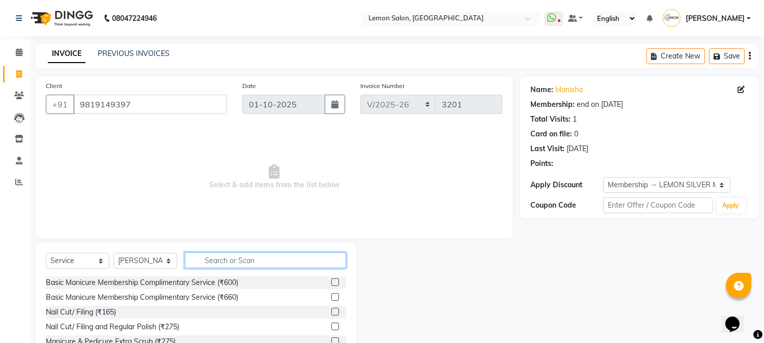
click at [216, 257] on input "text" at bounding box center [265, 261] width 161 height 16
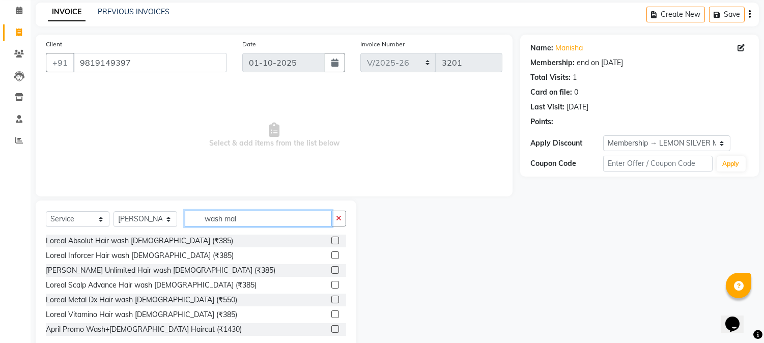
scroll to position [64, 0]
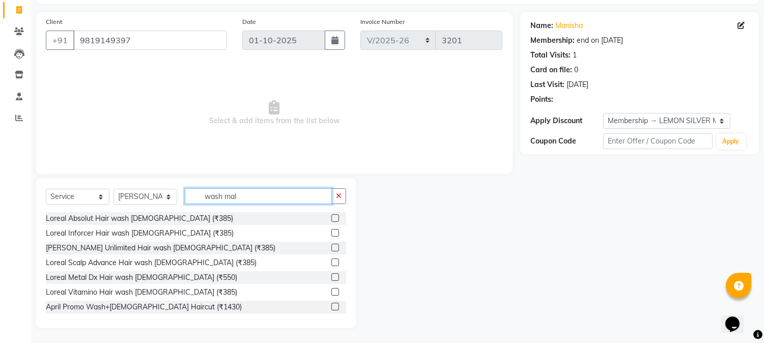
type input "wash mal"
click at [331, 262] on label at bounding box center [335, 263] width 8 height 8
click at [331, 262] on input "checkbox" at bounding box center [334, 263] width 7 height 7
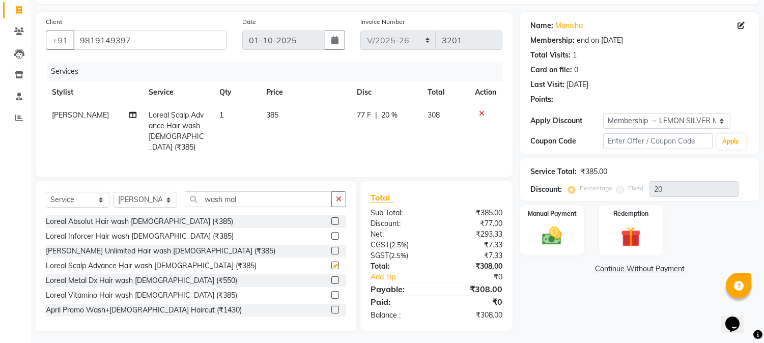
checkbox input "false"
click at [549, 240] on img at bounding box center [553, 237] width 34 height 24
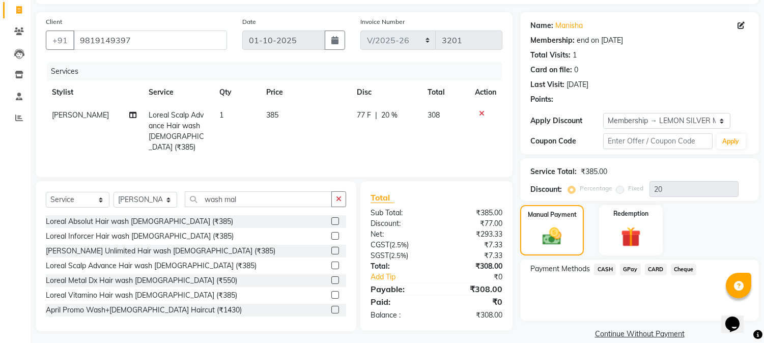
click at [660, 267] on span "CARD" at bounding box center [656, 270] width 22 height 12
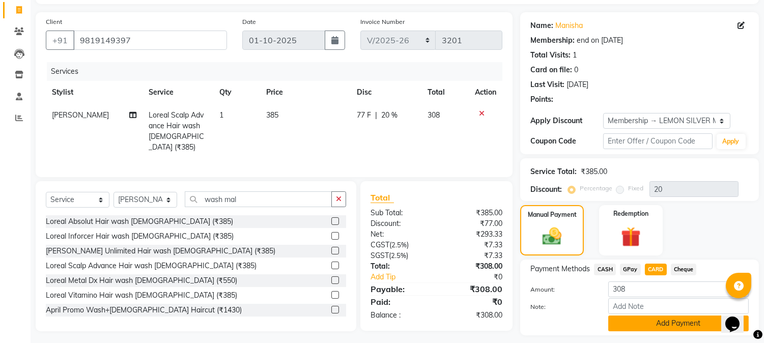
click at [654, 323] on button "Add Payment" at bounding box center [678, 324] width 141 height 16
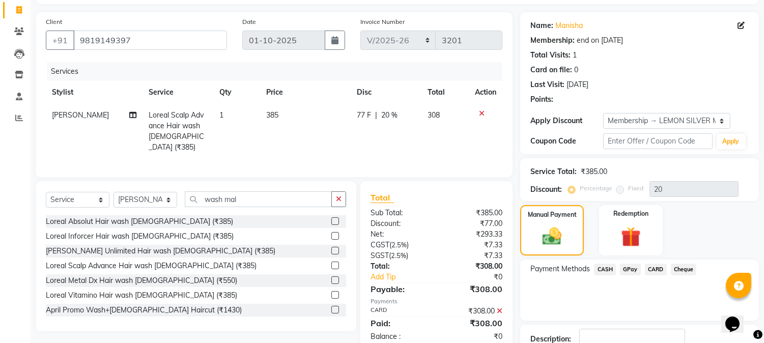
scroll to position [136, 0]
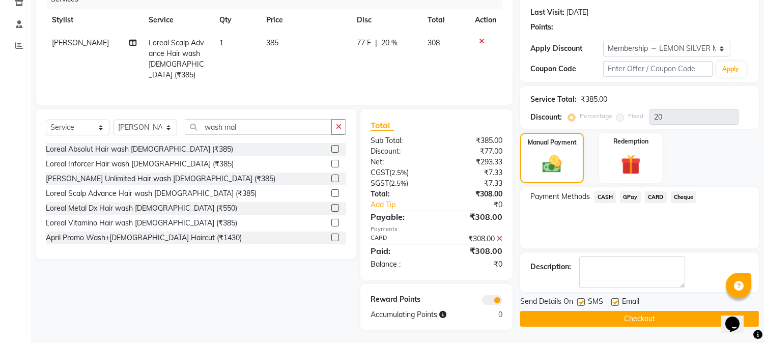
click at [582, 302] on label at bounding box center [581, 302] width 8 height 8
click at [582, 302] on input "checkbox" at bounding box center [580, 302] width 7 height 7
checkbox input "false"
click at [617, 302] on label at bounding box center [615, 302] width 8 height 8
click at [617, 302] on input "checkbox" at bounding box center [614, 302] width 7 height 7
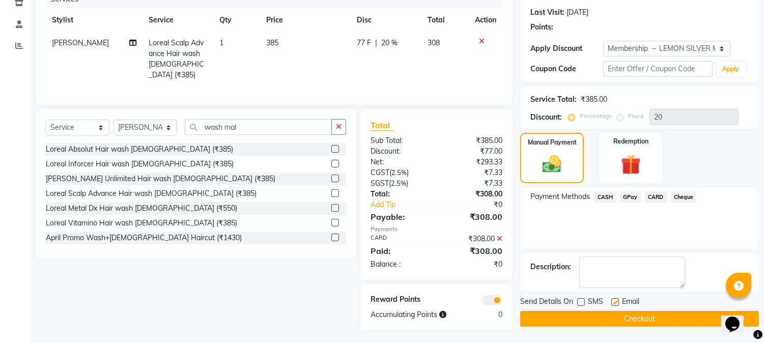
checkbox input "false"
click at [619, 316] on button "Checkout" at bounding box center [639, 319] width 239 height 16
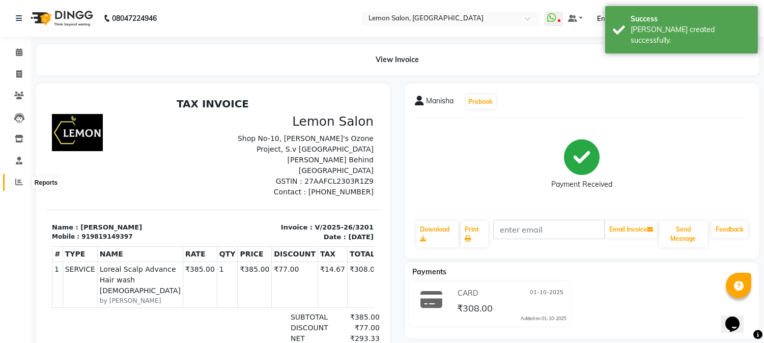
click at [17, 181] on icon at bounding box center [19, 182] width 8 height 8
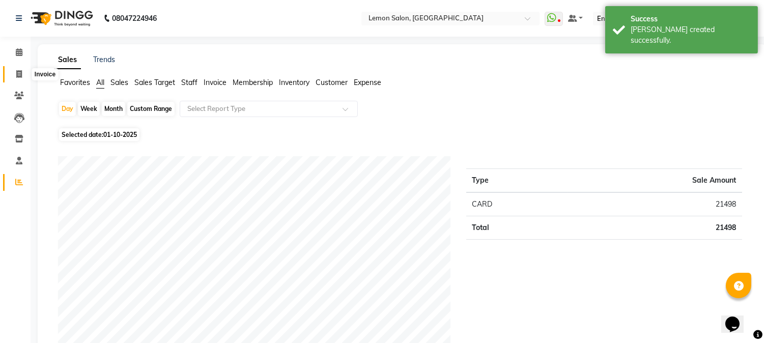
click at [19, 70] on icon at bounding box center [19, 74] width 6 height 8
select select "565"
select select "service"
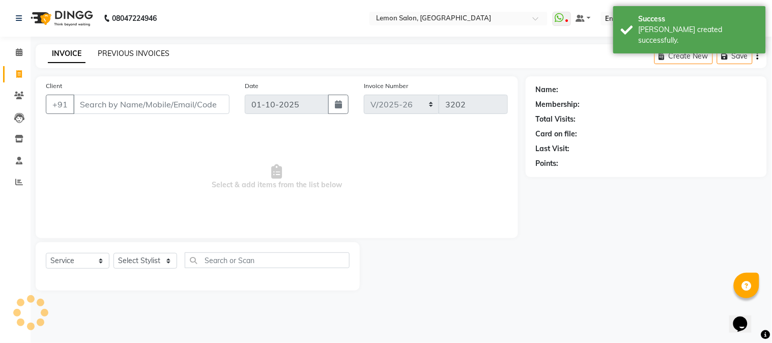
click at [120, 54] on link "PREVIOUS INVOICES" at bounding box center [134, 53] width 72 height 9
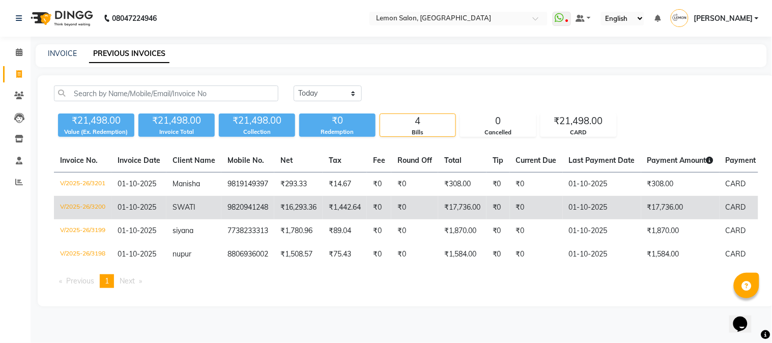
click at [222, 204] on td "9820941248" at bounding box center [247, 207] width 53 height 23
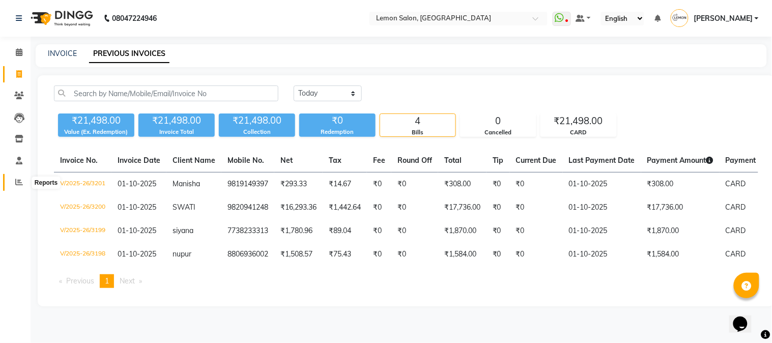
click at [19, 186] on icon at bounding box center [19, 182] width 8 height 8
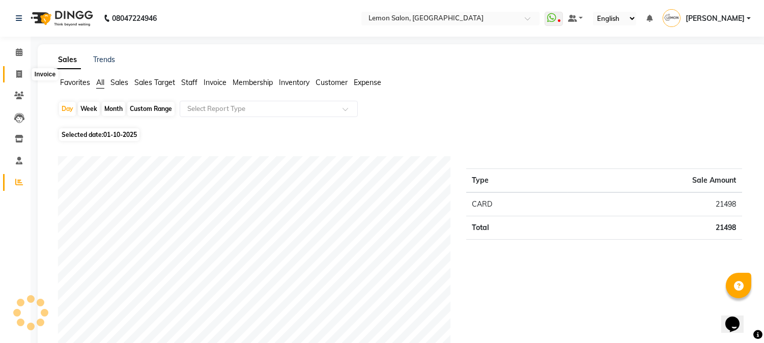
click at [17, 74] on icon at bounding box center [19, 74] width 6 height 8
select select "service"
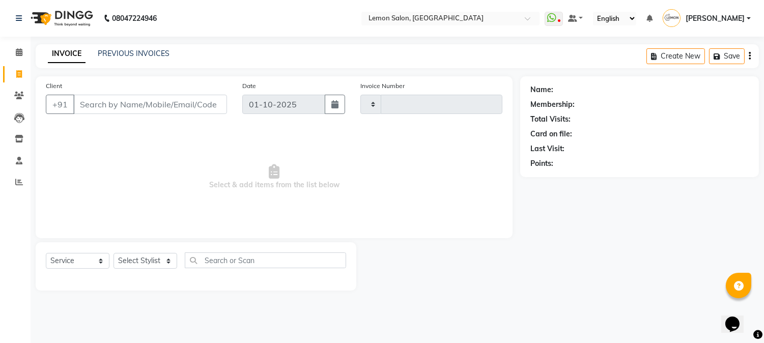
type input "3202"
select select "565"
click at [17, 184] on icon at bounding box center [19, 182] width 8 height 8
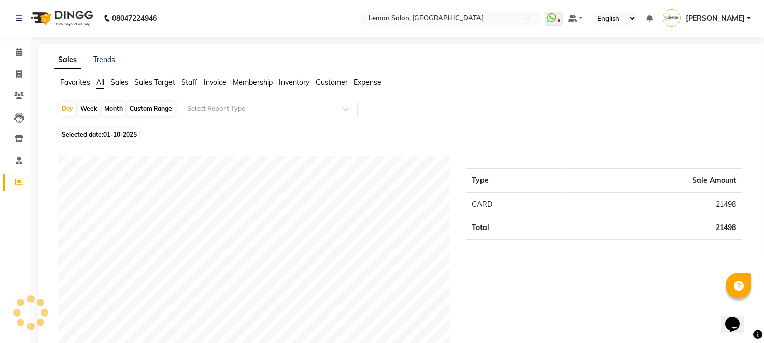
click at [376, 85] on span "Expense" at bounding box center [367, 82] width 27 height 9
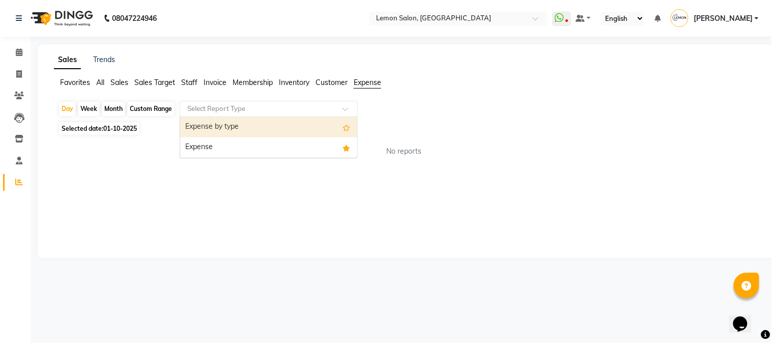
click at [273, 110] on input "text" at bounding box center [258, 109] width 147 height 10
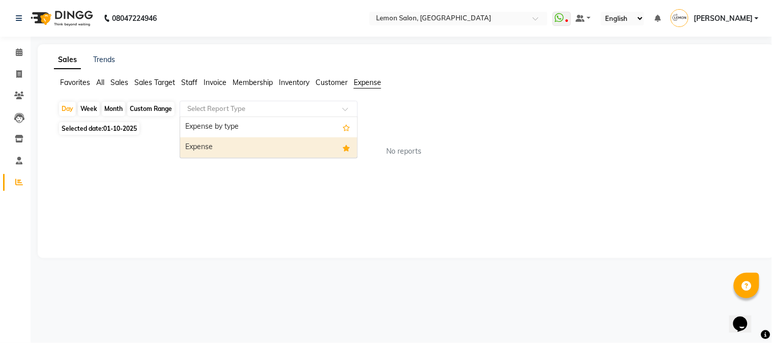
click at [258, 153] on div "Expense" at bounding box center [268, 147] width 177 height 20
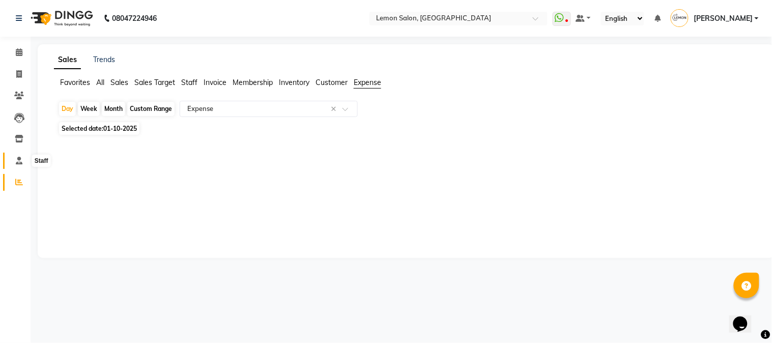
click at [13, 160] on span at bounding box center [19, 161] width 18 height 12
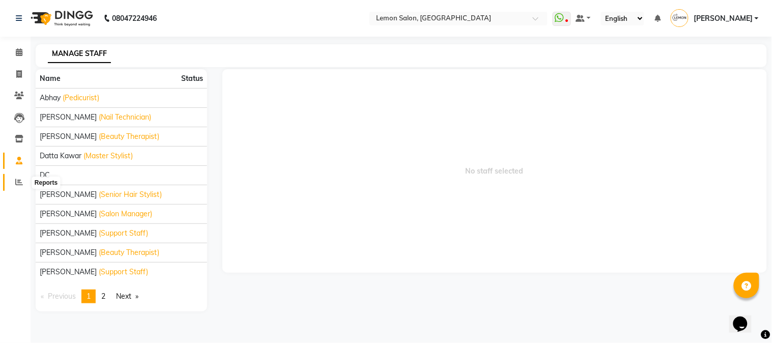
click at [18, 184] on icon at bounding box center [19, 182] width 8 height 8
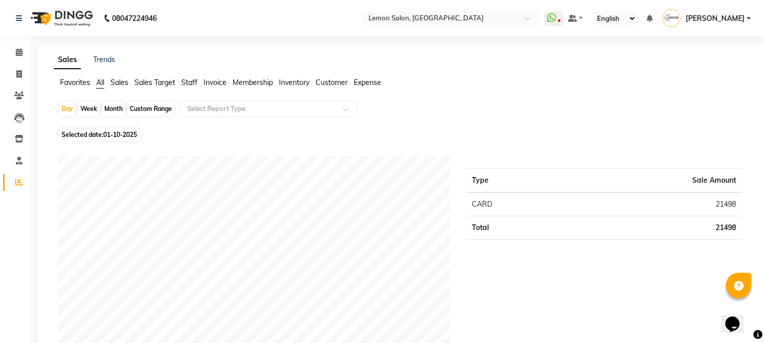
click at [511, 115] on div "Day Week Month Custom Range Select Report Type" at bounding box center [402, 113] width 688 height 24
click at [551, 108] on div "Day Week Month Custom Range Select Report Type" at bounding box center [402, 113] width 688 height 24
click at [16, 77] on icon at bounding box center [19, 74] width 6 height 8
select select "565"
select select "service"
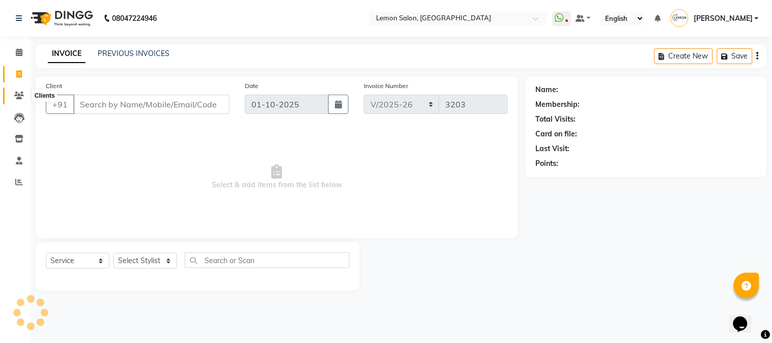
click at [14, 98] on icon at bounding box center [19, 96] width 10 height 8
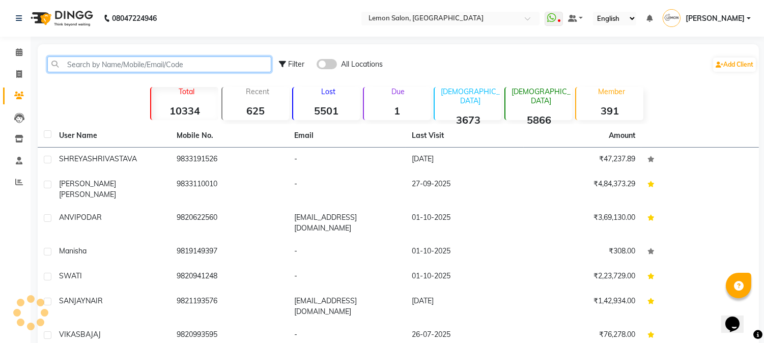
click at [88, 61] on input "text" at bounding box center [159, 65] width 224 height 16
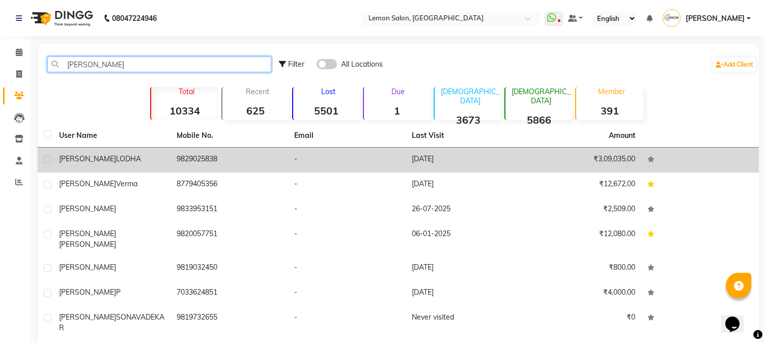
type input "shailesh"
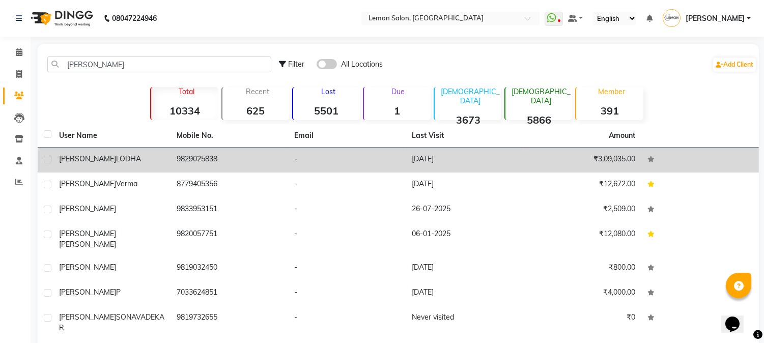
click at [128, 159] on div "SHAILESH LODHA" at bounding box center [111, 159] width 105 height 11
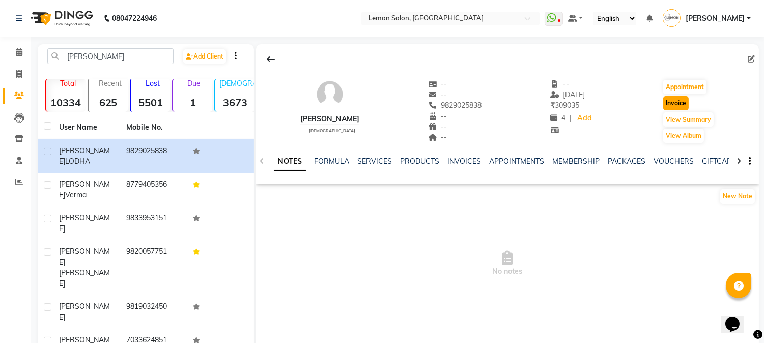
click at [685, 103] on button "Invoice" at bounding box center [675, 103] width 25 height 14
select select "service"
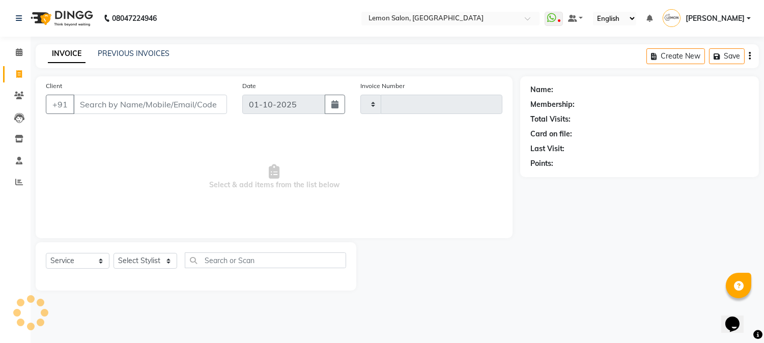
type input "3203"
select select "565"
type input "9829025838"
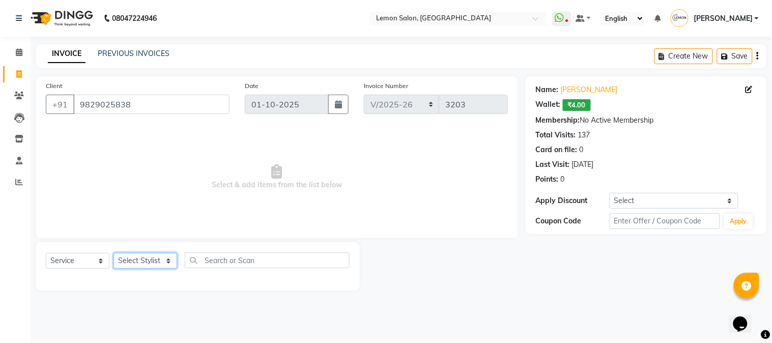
click at [139, 262] on select "Select Stylist Akansha Sadafule Asma Dshpande Datta Kawar DC Furkan Mansoori Ka…" at bounding box center [146, 261] width 64 height 16
select select "7422"
click at [114, 254] on select "Select Stylist Akansha Sadafule Asma Dshpande Datta Kawar DC Furkan Mansoori Ka…" at bounding box center [146, 261] width 64 height 16
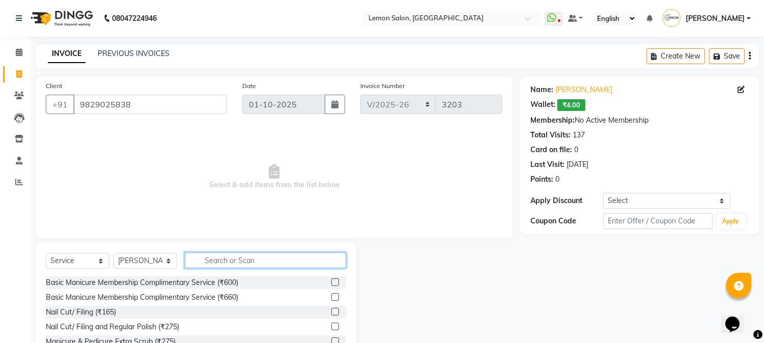
click at [220, 267] on input "text" at bounding box center [265, 261] width 161 height 16
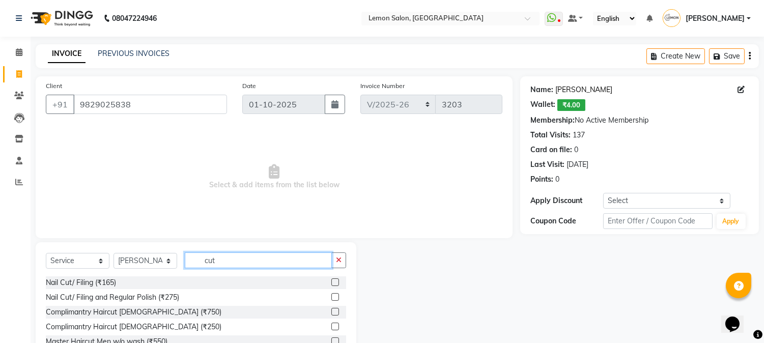
type input "cut"
click at [593, 89] on link "Shailesh Lodha" at bounding box center [583, 90] width 57 height 11
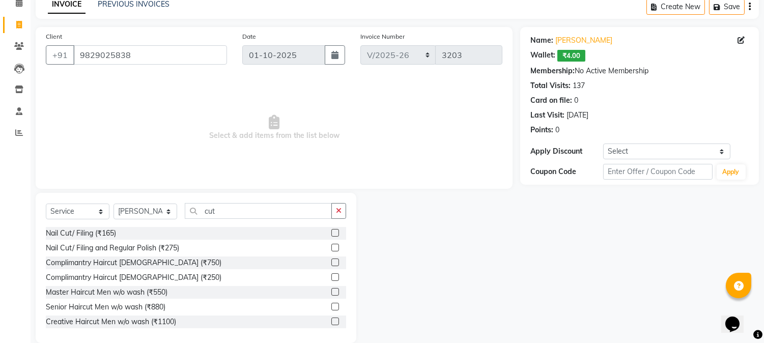
scroll to position [64, 0]
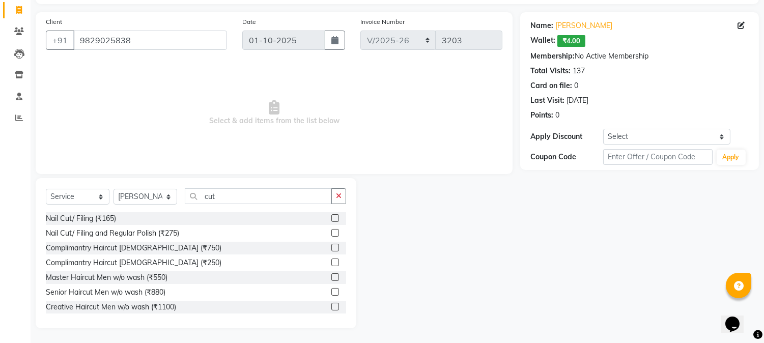
click at [331, 306] on label at bounding box center [335, 307] width 8 height 8
click at [331, 306] on input "checkbox" at bounding box center [334, 307] width 7 height 7
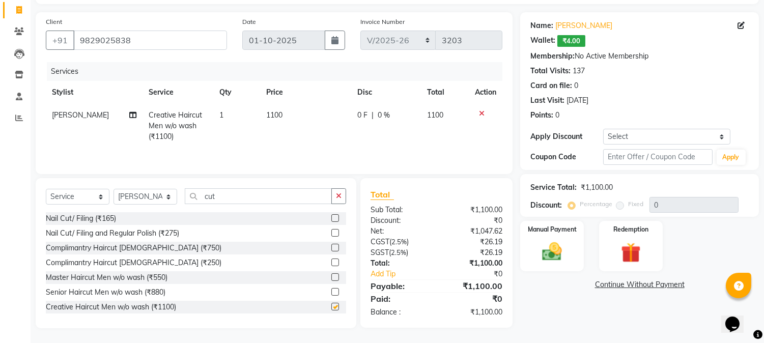
checkbox input "false"
click at [258, 200] on input "cut" at bounding box center [258, 196] width 147 height 16
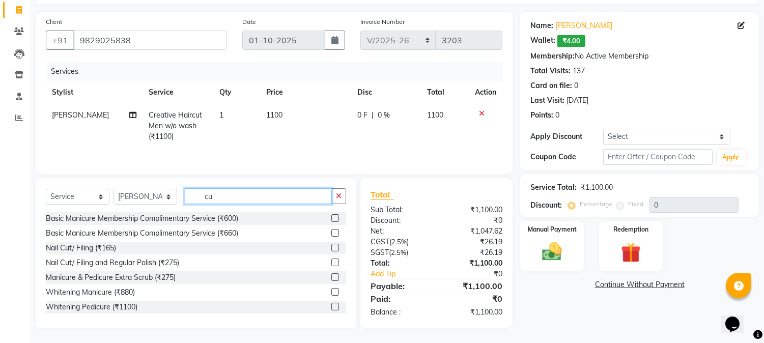
type input "c"
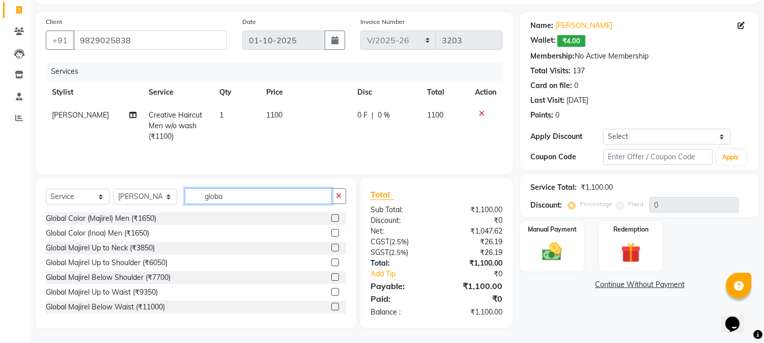
type input "globa"
click at [331, 235] on label at bounding box center [335, 233] width 8 height 8
click at [331, 235] on input "checkbox" at bounding box center [334, 233] width 7 height 7
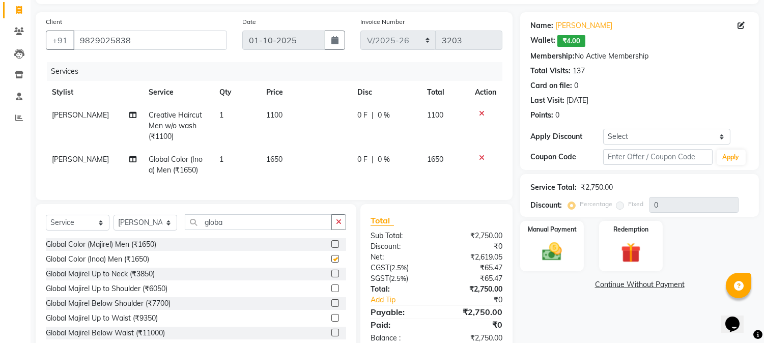
checkbox input "false"
click at [139, 231] on select "Select Stylist Akansha Sadafule Asma Dshpande Datta Kawar DC Furkan Mansoori Ka…" at bounding box center [146, 223] width 64 height 16
select select "7418"
click at [114, 223] on select "Select Stylist Akansha Sadafule Asma Dshpande Datta Kawar DC Furkan Mansoori Ka…" at bounding box center [146, 223] width 64 height 16
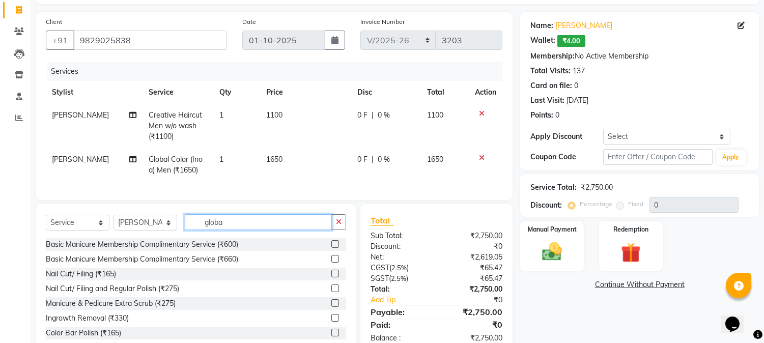
click at [240, 225] on input "globa" at bounding box center [258, 222] width 147 height 16
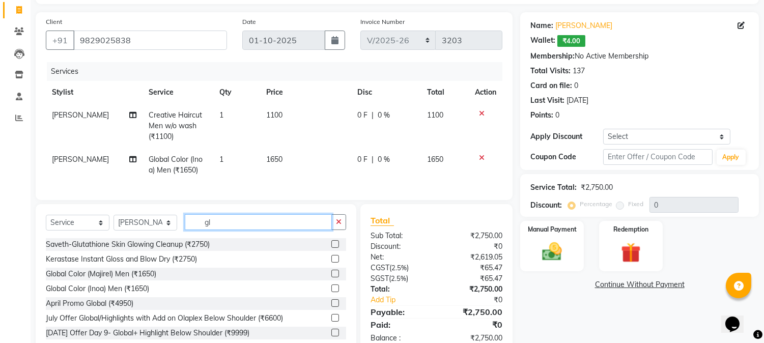
type input "g"
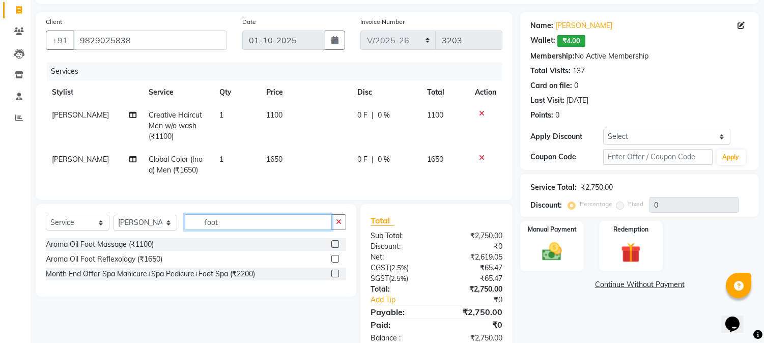
type input "foot"
click at [337, 263] on label at bounding box center [335, 259] width 8 height 8
click at [337, 263] on input "checkbox" at bounding box center [334, 259] width 7 height 7
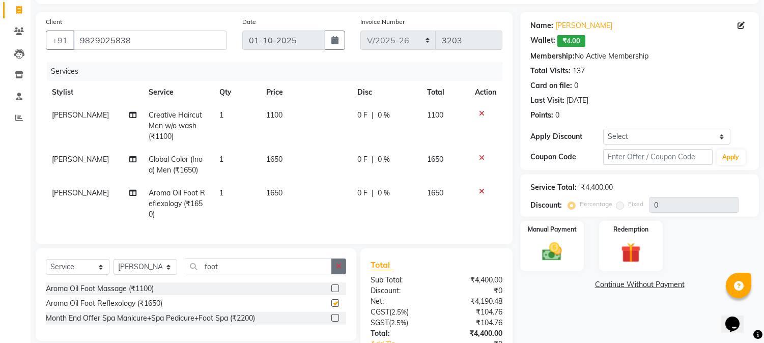
checkbox input "false"
click at [648, 136] on select "Select Coupon → Abc" at bounding box center [666, 137] width 127 height 16
select select "1: Object"
click at [603, 129] on select "Select Coupon → Abc" at bounding box center [666, 137] width 127 height 16
type input "20"
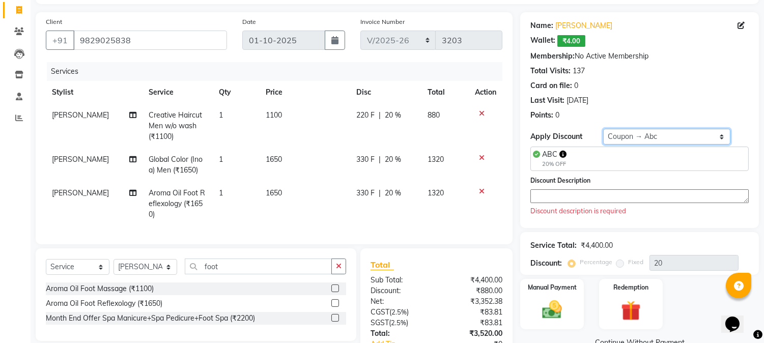
scroll to position [143, 0]
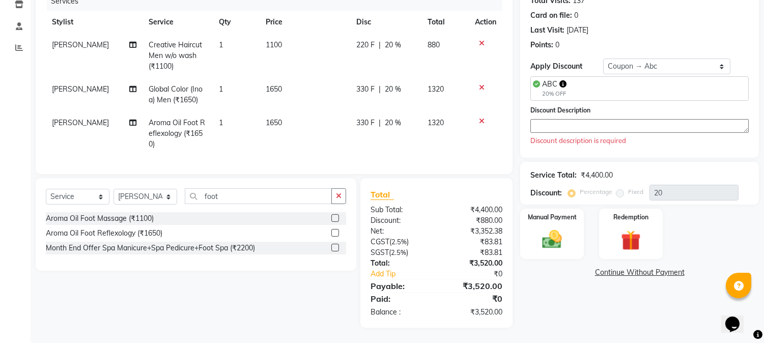
click at [564, 120] on textarea at bounding box center [639, 126] width 218 height 14
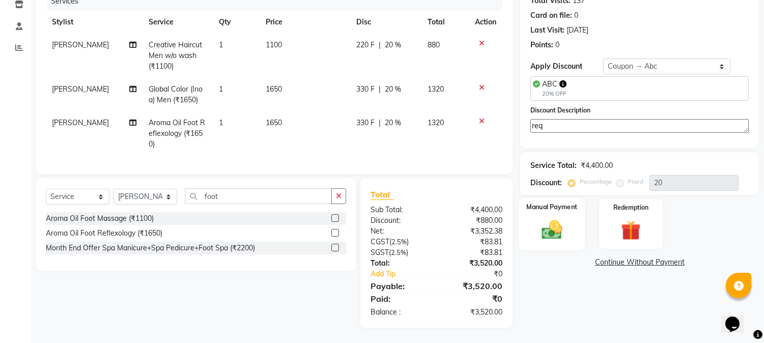
type textarea "req"
click at [561, 205] on div "Manual Payment" at bounding box center [552, 224] width 66 height 52
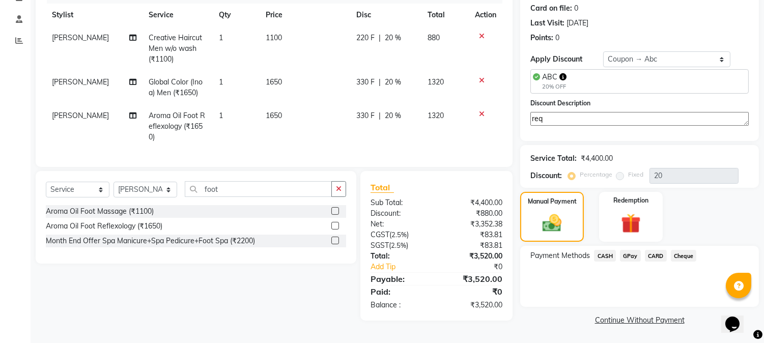
click at [483, 33] on icon at bounding box center [482, 36] width 6 height 7
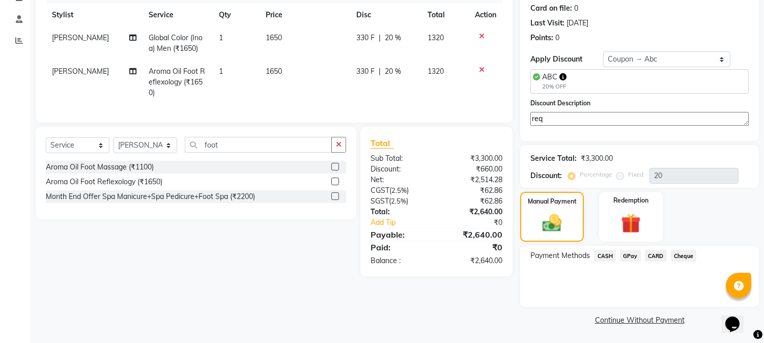
scroll to position [141, 0]
click at [140, 154] on select "Select Stylist Akansha Sadafule Asma Dshpande Datta Kawar DC Furkan Mansoori Ka…" at bounding box center [146, 146] width 64 height 16
select select "7422"
click at [114, 147] on select "Select Stylist Akansha Sadafule Asma Dshpande Datta Kawar DC Furkan Mansoori Ka…" at bounding box center [146, 146] width 64 height 16
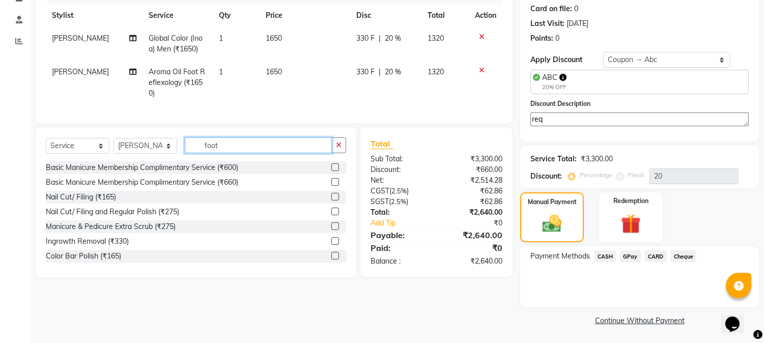
click at [231, 149] on input "foot" at bounding box center [258, 145] width 147 height 16
type input "f"
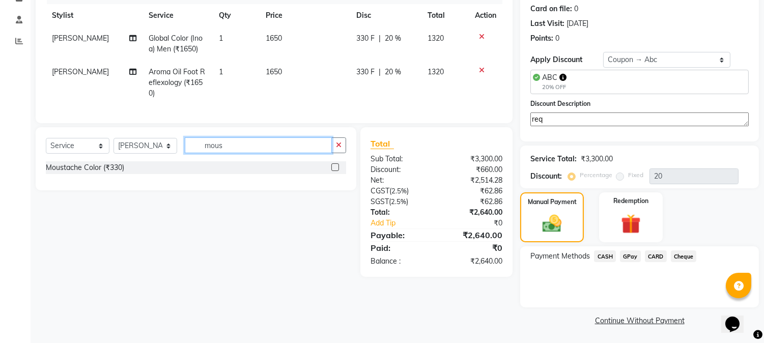
type input "mous"
click at [333, 171] on label at bounding box center [335, 167] width 8 height 8
click at [333, 171] on input "checkbox" at bounding box center [334, 167] width 7 height 7
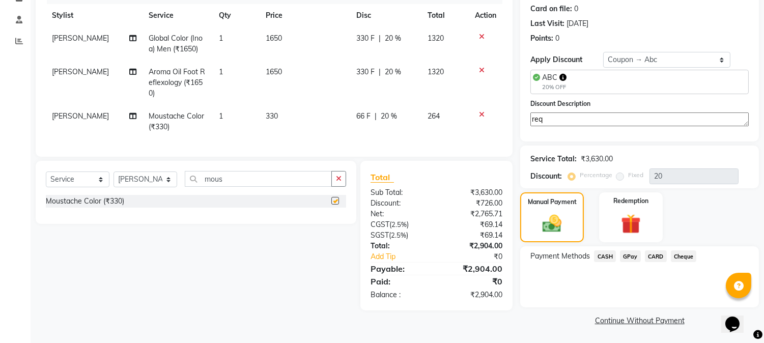
checkbox input "false"
click at [551, 225] on img at bounding box center [552, 223] width 32 height 23
click at [629, 258] on span "GPay" at bounding box center [630, 256] width 21 height 12
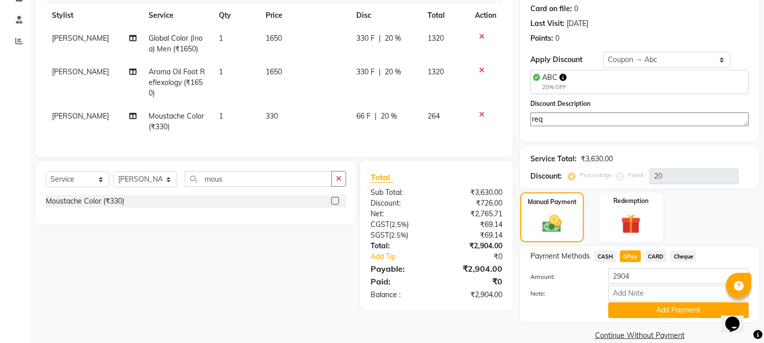
click at [655, 256] on span "CARD" at bounding box center [656, 256] width 22 height 12
click at [635, 311] on button "Add Payment" at bounding box center [678, 310] width 141 height 16
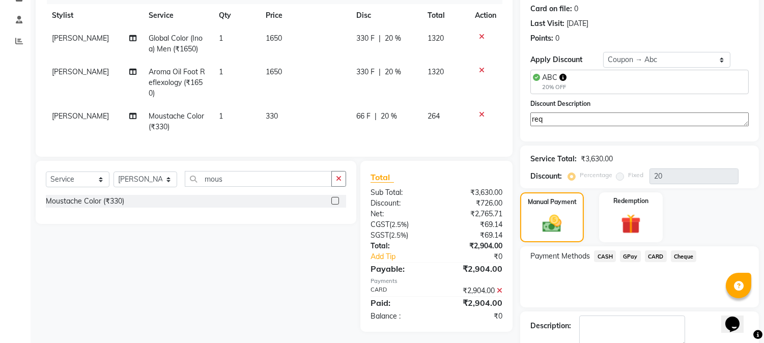
scroll to position [199, 0]
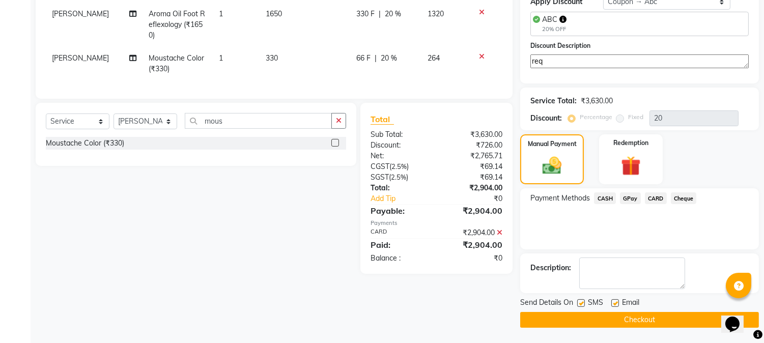
click at [582, 304] on label at bounding box center [581, 303] width 8 height 8
click at [582, 304] on input "checkbox" at bounding box center [580, 303] width 7 height 7
checkbox input "false"
click at [617, 303] on label at bounding box center [615, 303] width 8 height 8
click at [617, 303] on input "checkbox" at bounding box center [614, 303] width 7 height 7
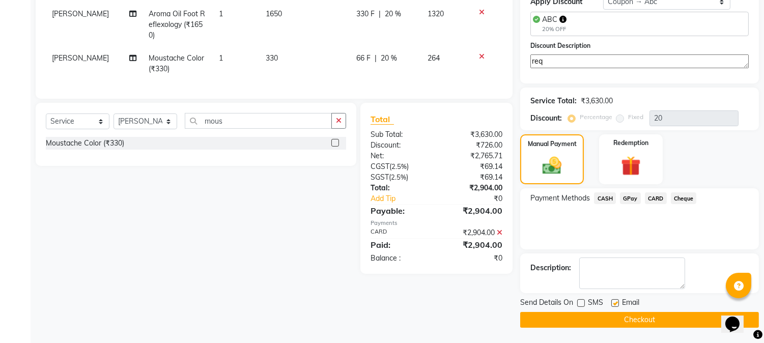
checkbox input "false"
click at [604, 322] on button "Checkout" at bounding box center [639, 320] width 239 height 16
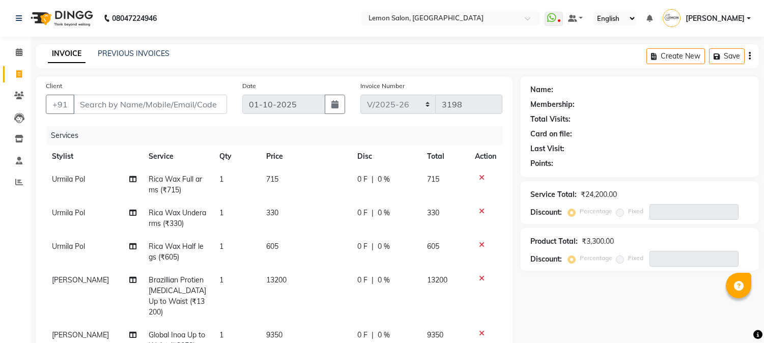
select select "565"
select select "product"
select select "7422"
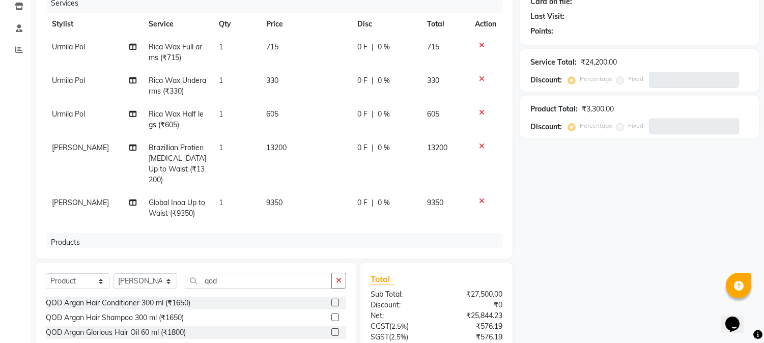
scroll to position [260, 0]
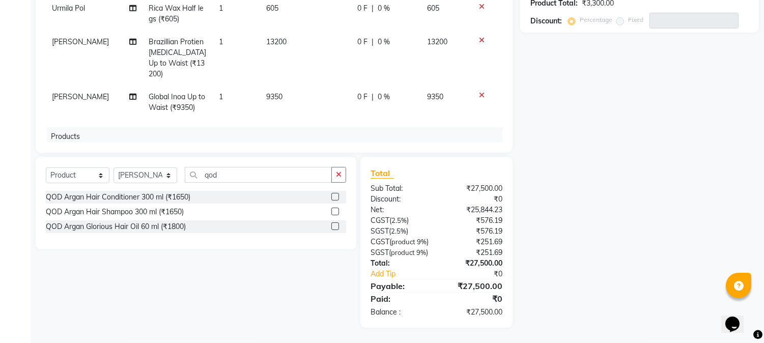
click at [479, 92] on icon at bounding box center [482, 95] width 6 height 7
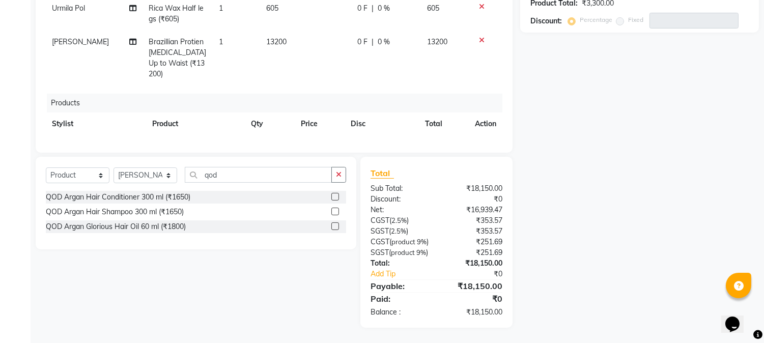
scroll to position [65, 0]
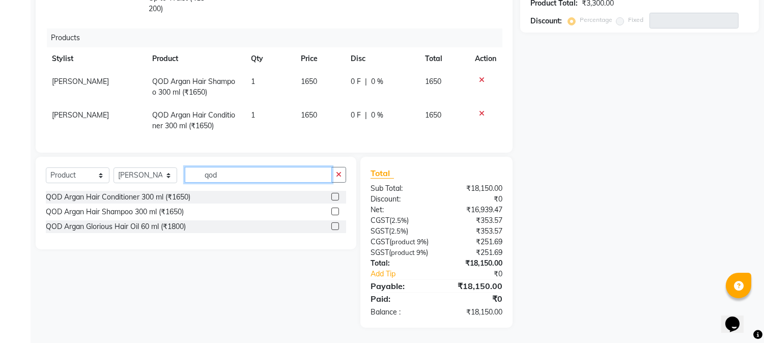
click at [81, 157] on div "Select Service Product Membership Package Voucher Prepaid Gift Card Select Styl…" at bounding box center [196, 203] width 321 height 93
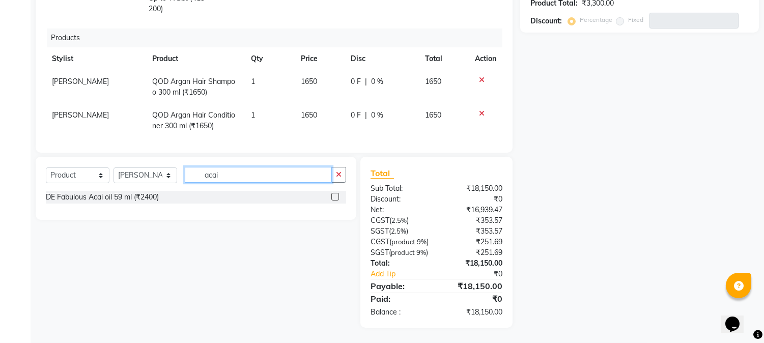
type input "acai"
click at [335, 193] on label at bounding box center [335, 197] width 8 height 8
click at [335, 194] on input "checkbox" at bounding box center [334, 197] width 7 height 7
checkbox input "false"
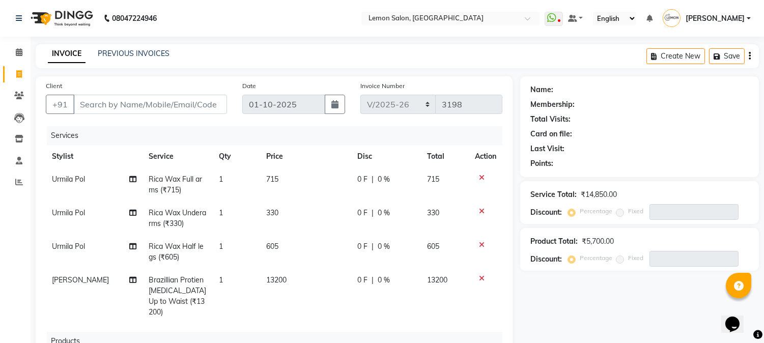
scroll to position [260, 0]
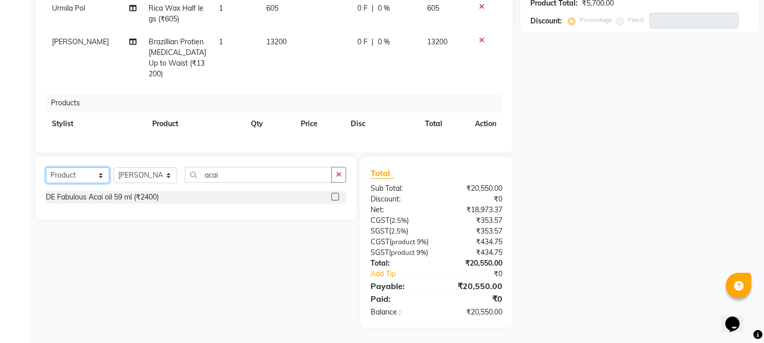
click at [82, 167] on select "Select Service Product Membership Package Voucher Prepaid Gift Card" at bounding box center [78, 175] width 64 height 16
select select "service"
click at [46, 167] on select "Select Service Product Membership Package Voucher Prepaid Gift Card" at bounding box center [78, 175] width 64 height 16
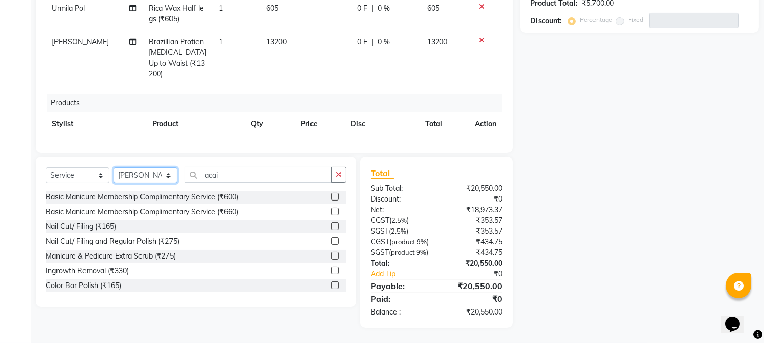
click at [145, 167] on select "Select Stylist Akansha Sadafule Asma Dshpande Datta Kawar DC Furkan Mansoori Ka…" at bounding box center [146, 175] width 64 height 16
select select "7419"
click at [114, 167] on select "Select Stylist Akansha Sadafule Asma Dshpande Datta Kawar DC Furkan Mansoori Ka…" at bounding box center [146, 175] width 64 height 16
click at [337, 171] on icon "button" at bounding box center [339, 174] width 6 height 7
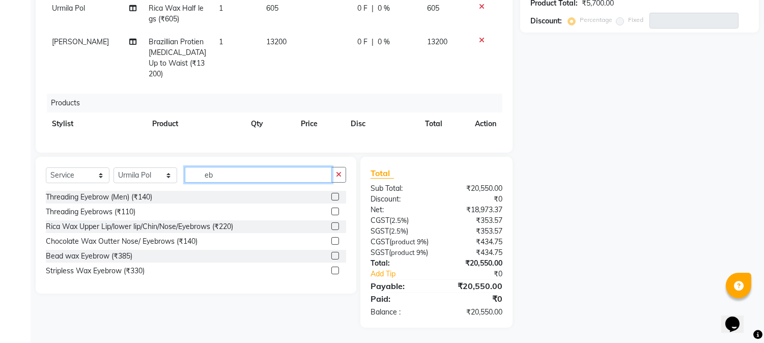
type input "eb"
click at [337, 208] on label at bounding box center [335, 212] width 8 height 8
click at [337, 209] on input "checkbox" at bounding box center [334, 212] width 7 height 7
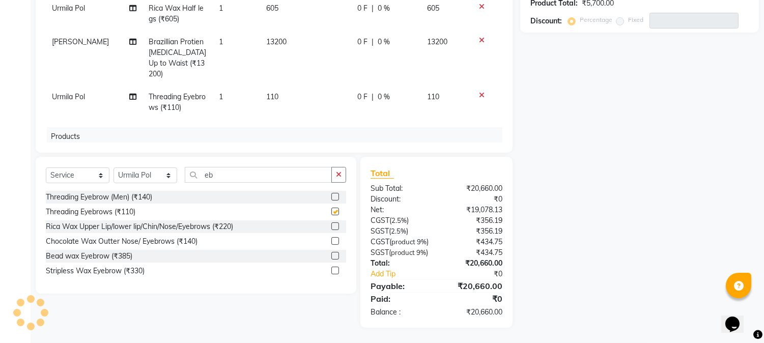
checkbox input "false"
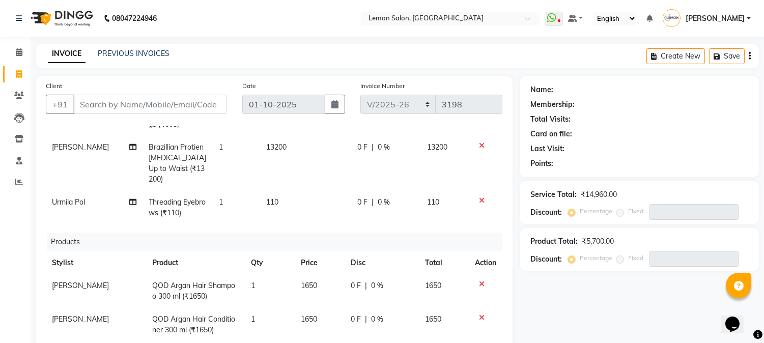
scroll to position [0, 0]
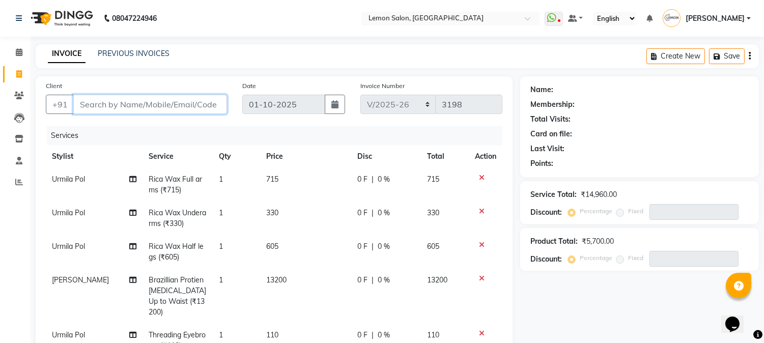
click at [148, 106] on input "Client" at bounding box center [150, 104] width 154 height 19
paste input "9820941248"
type input "9820941248"
type input "0"
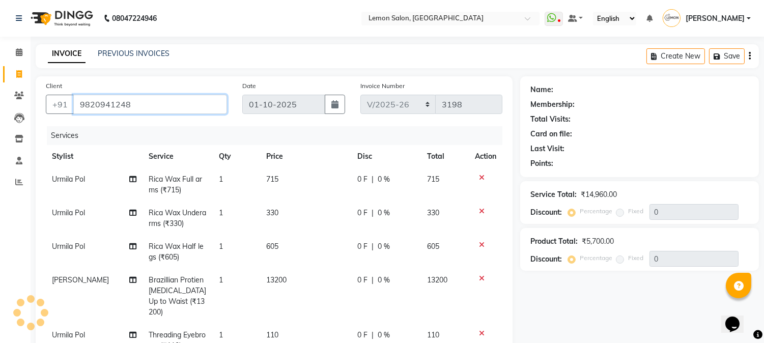
type input "9820941248"
select select "1: Object"
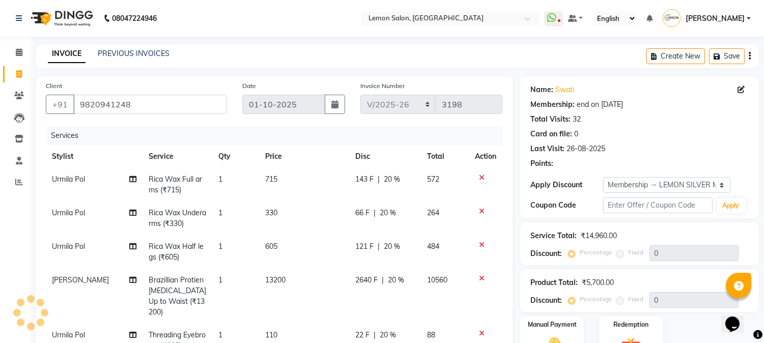
type input "20"
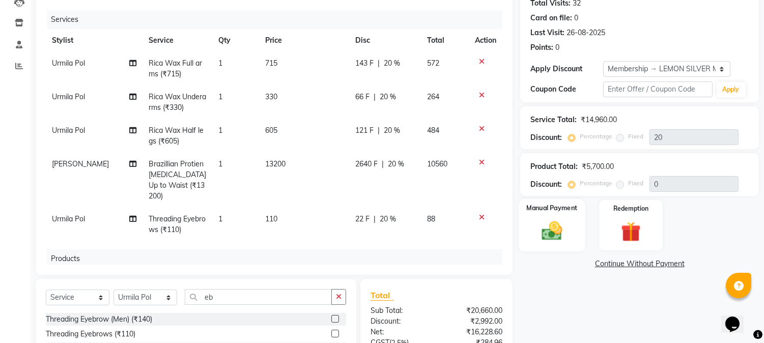
scroll to position [108, 0]
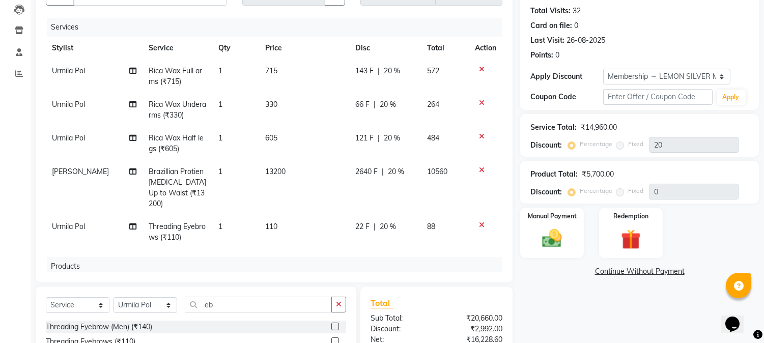
click at [479, 167] on icon at bounding box center [482, 169] width 6 height 7
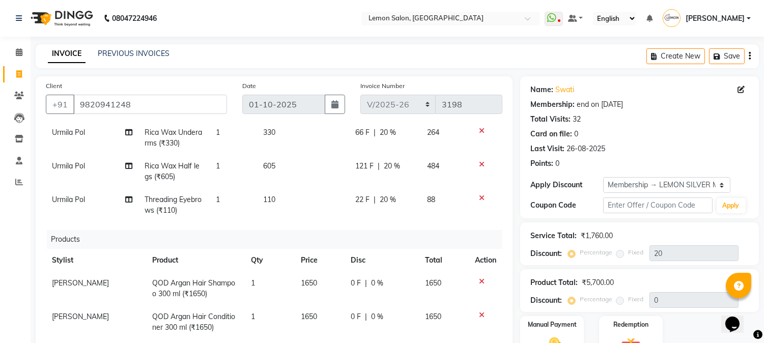
scroll to position [151, 0]
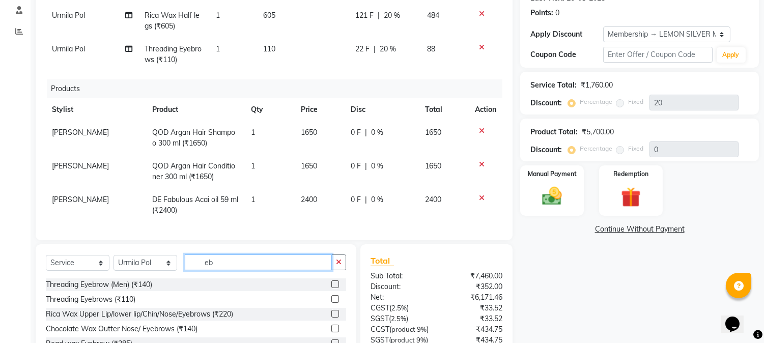
click at [329, 261] on input "eb" at bounding box center [258, 263] width 147 height 16
click at [340, 261] on icon "button" at bounding box center [339, 262] width 6 height 7
type input "upp"
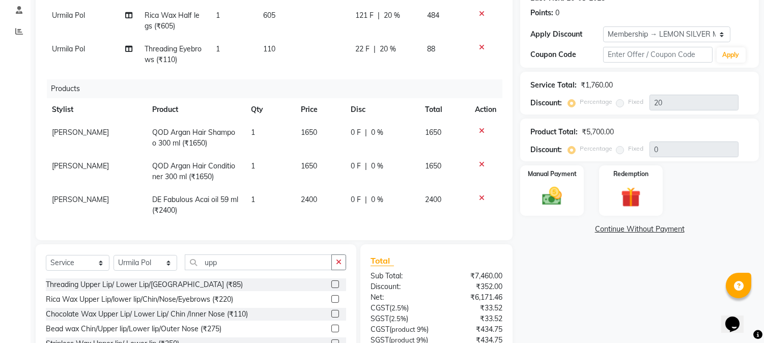
click at [331, 285] on label at bounding box center [335, 285] width 8 height 8
click at [331, 285] on input "checkbox" at bounding box center [334, 285] width 7 height 7
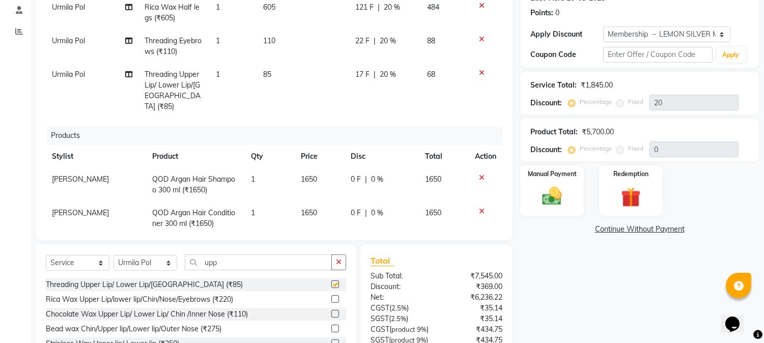
checkbox input "false"
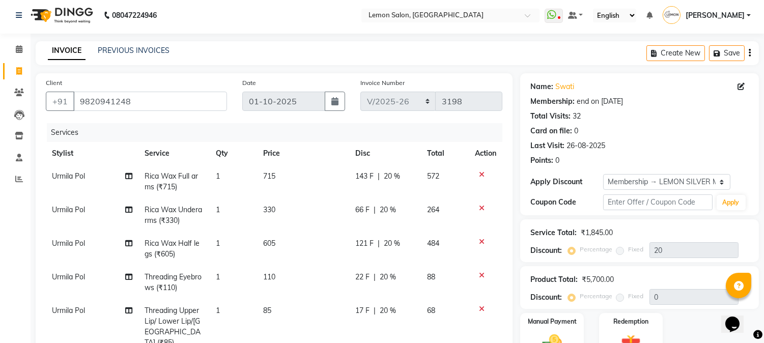
scroll to position [260, 0]
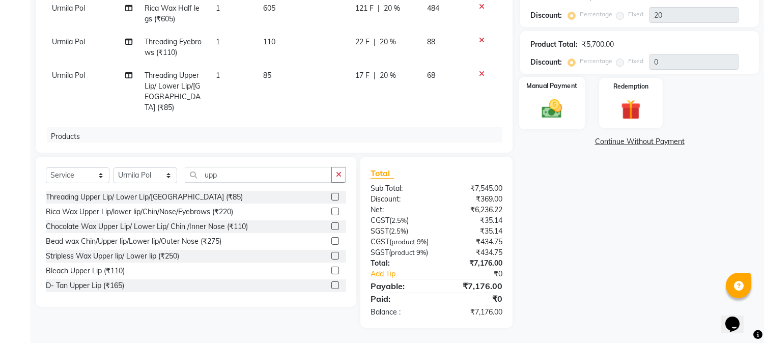
click at [547, 105] on div "Manual Payment" at bounding box center [552, 103] width 66 height 52
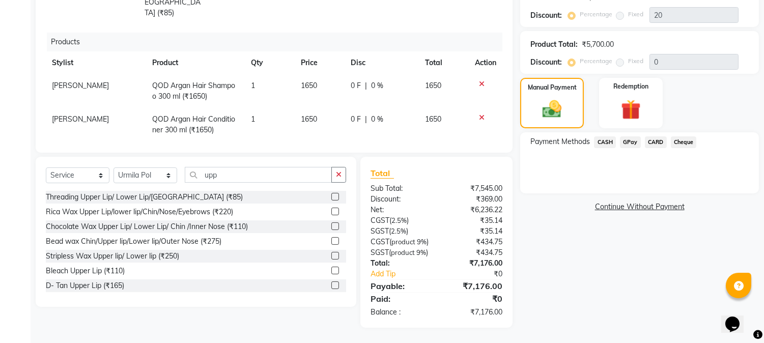
scroll to position [133, 0]
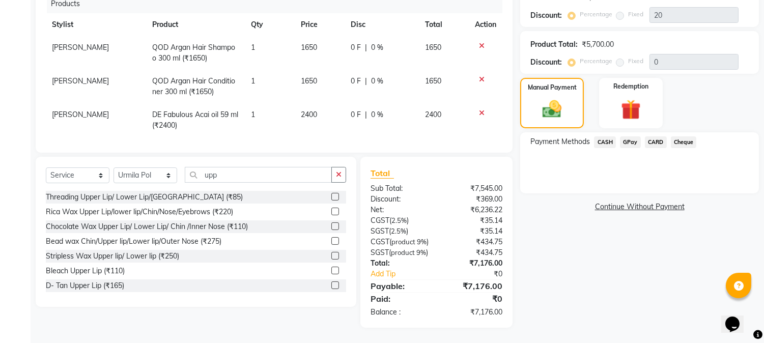
click at [479, 42] on icon at bounding box center [482, 45] width 6 height 7
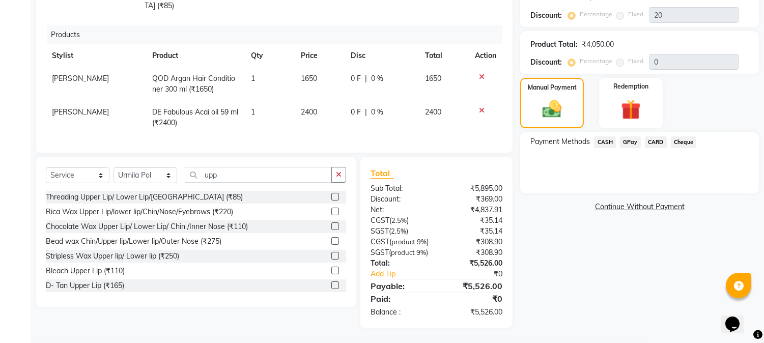
scroll to position [99, 0]
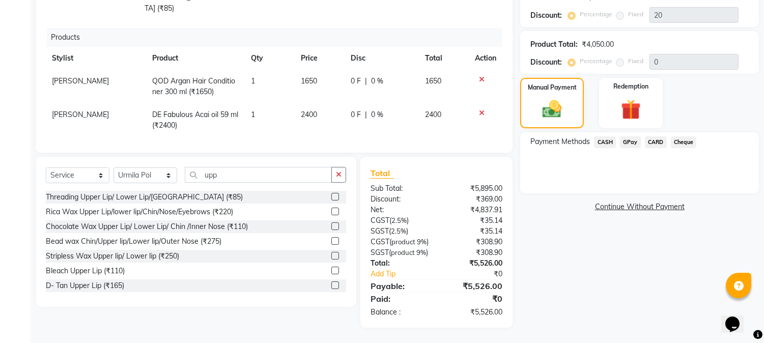
click at [479, 76] on icon at bounding box center [482, 79] width 6 height 7
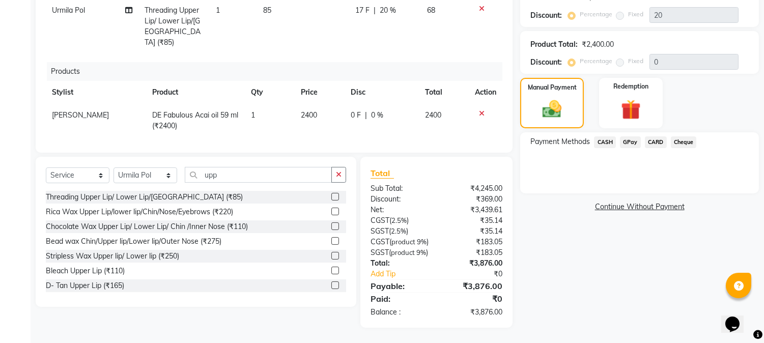
click at [479, 110] on icon at bounding box center [482, 113] width 6 height 7
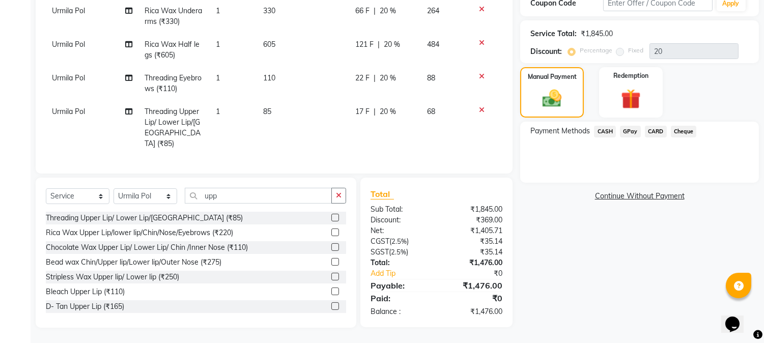
scroll to position [0, 0]
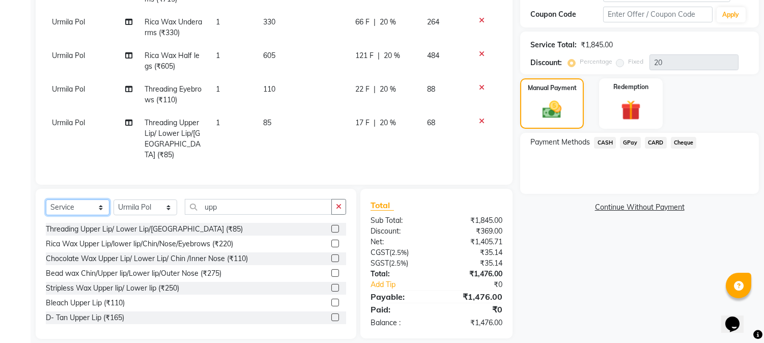
click at [80, 200] on select "Select Service Product Membership Package Voucher Prepaid Gift Card" at bounding box center [78, 208] width 64 height 16
select select "product"
click at [46, 200] on select "Select Service Product Membership Package Voucher Prepaid Gift Card" at bounding box center [78, 208] width 64 height 16
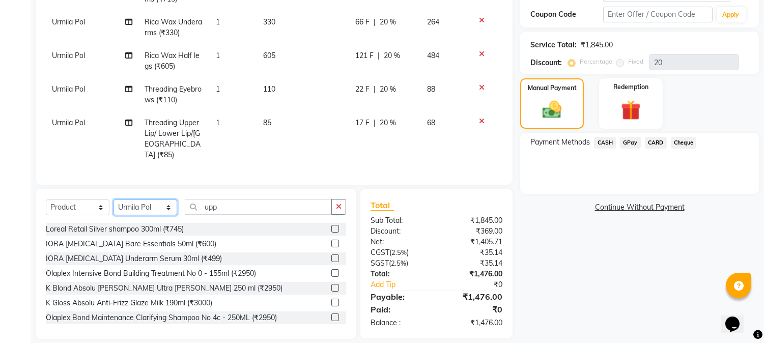
click at [151, 200] on select "Select Stylist Akansha Sadafule Asma Dshpande Datta Kawar DC Furkan Mansoori Ka…" at bounding box center [146, 208] width 64 height 16
select select "7422"
click at [114, 200] on select "Select Stylist Akansha Sadafule Asma Dshpande Datta Kawar DC Furkan Mansoori Ka…" at bounding box center [146, 208] width 64 height 16
click at [339, 203] on icon "button" at bounding box center [339, 206] width 6 height 7
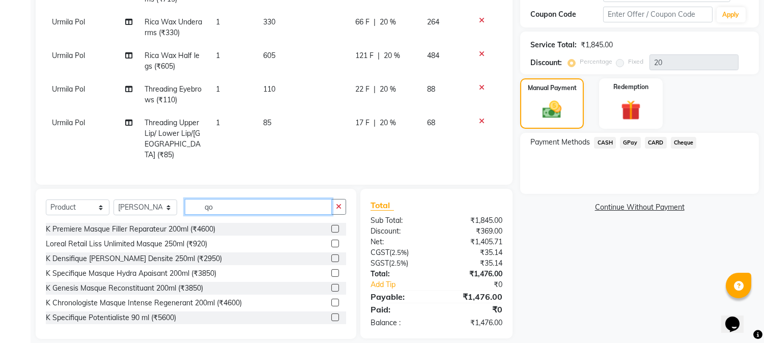
scroll to position [190, 0]
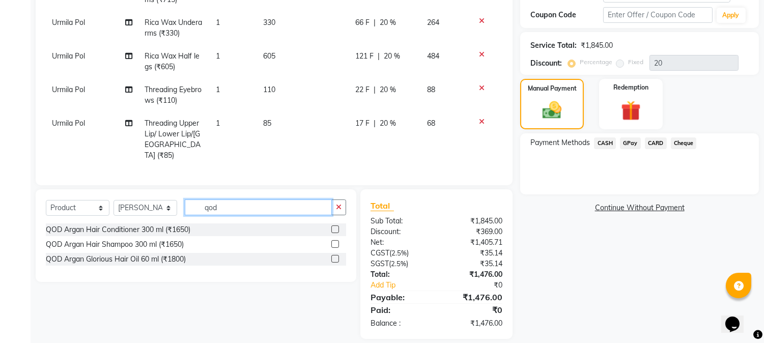
type input "qod"
click at [335, 240] on label at bounding box center [335, 244] width 8 height 8
click at [335, 241] on input "checkbox" at bounding box center [334, 244] width 7 height 7
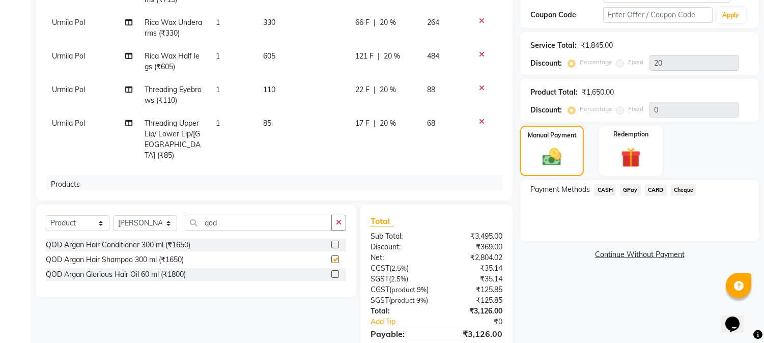
checkbox input "false"
click at [334, 245] on label at bounding box center [335, 245] width 8 height 8
click at [334, 245] on input "checkbox" at bounding box center [334, 245] width 7 height 7
checkbox input "false"
click at [339, 223] on icon "button" at bounding box center [339, 222] width 6 height 7
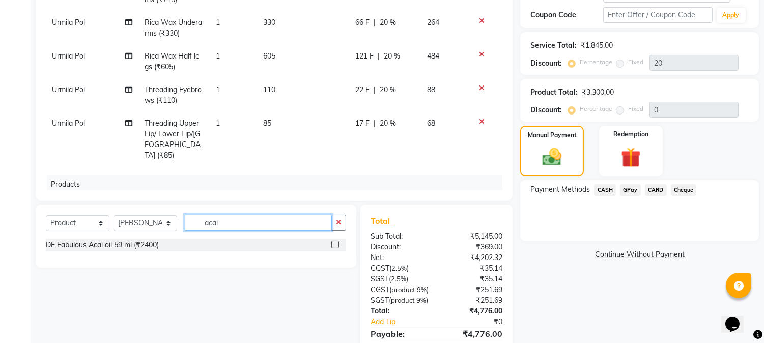
type input "acai"
click at [332, 244] on label at bounding box center [335, 245] width 8 height 8
click at [332, 244] on input "checkbox" at bounding box center [334, 245] width 7 height 7
checkbox input "false"
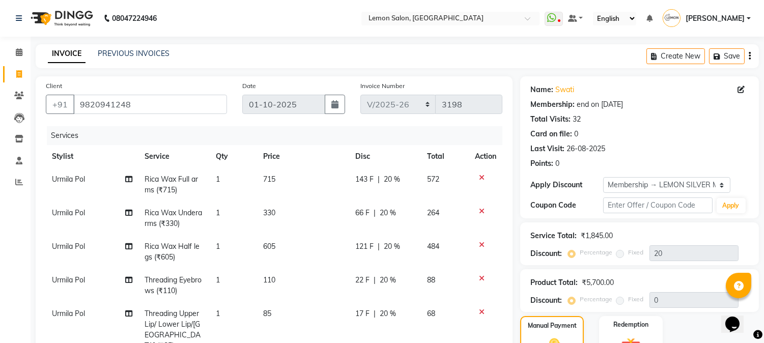
scroll to position [260, 0]
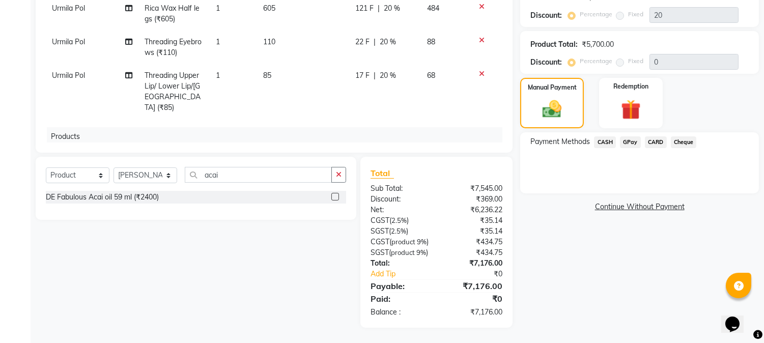
click at [653, 136] on span "CARD" at bounding box center [656, 142] width 22 height 12
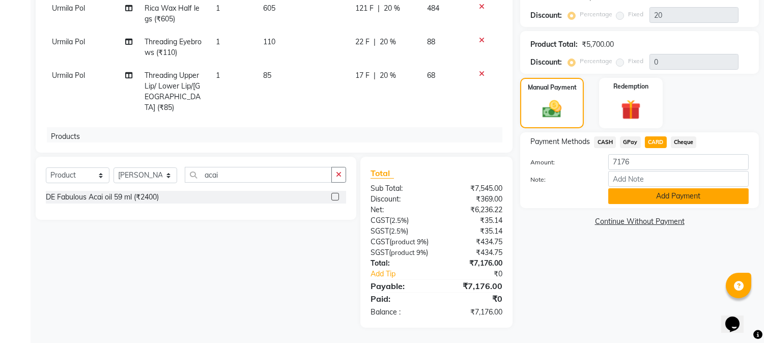
click at [621, 188] on button "Add Payment" at bounding box center [678, 196] width 141 height 16
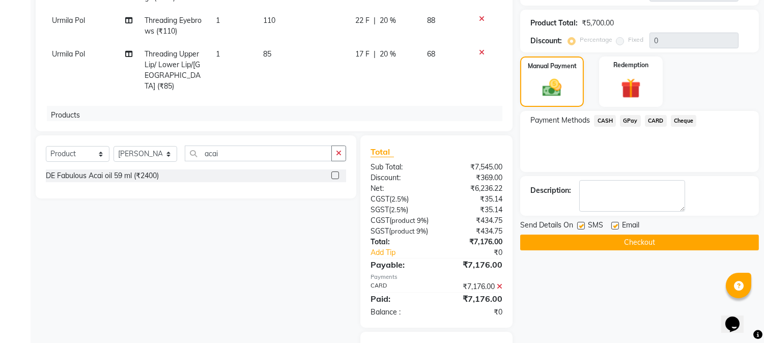
click at [614, 222] on label at bounding box center [615, 226] width 8 height 8
click at [614, 223] on input "checkbox" at bounding box center [614, 226] width 7 height 7
checkbox input "false"
click at [581, 225] on label at bounding box center [581, 226] width 8 height 8
click at [581, 225] on input "checkbox" at bounding box center [580, 226] width 7 height 7
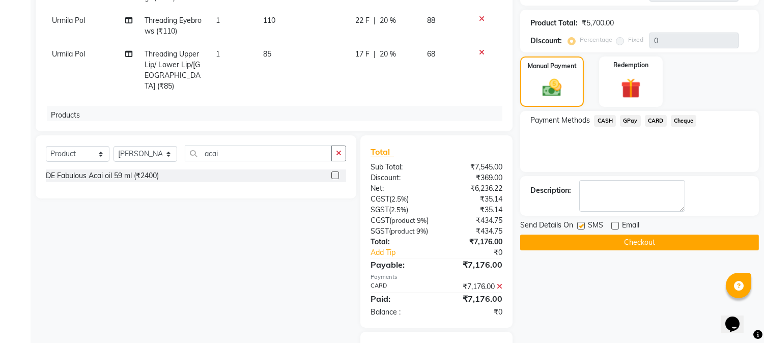
checkbox input "false"
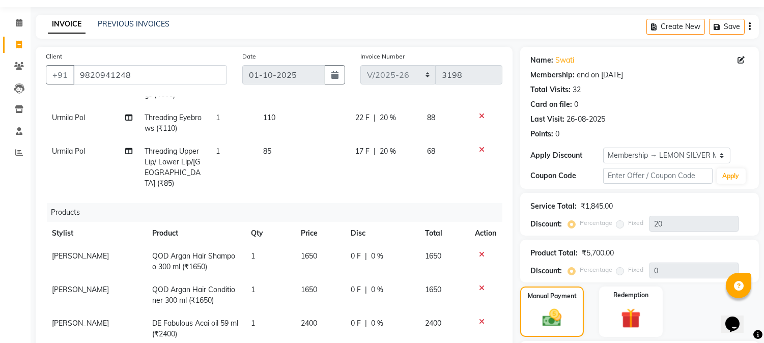
scroll to position [331, 0]
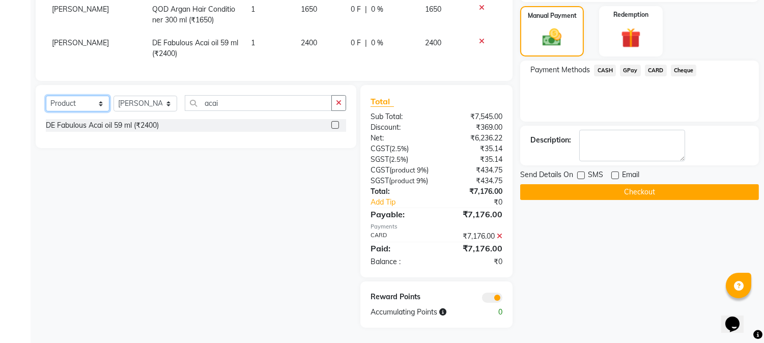
click at [78, 96] on select "Select Service Product Membership Package Voucher Prepaid Gift Card" at bounding box center [78, 104] width 64 height 16
select select "service"
click at [46, 96] on select "Select Service Product Membership Package Voucher Prepaid Gift Card" at bounding box center [78, 104] width 64 height 16
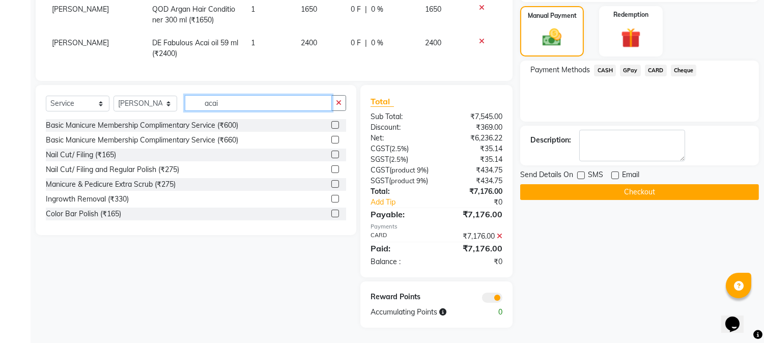
drag, startPoint x: 263, startPoint y: 85, endPoint x: 105, endPoint y: 84, distance: 157.8
click at [105, 95] on div "Select Service Product Membership Package Voucher Prepaid Gift Card Select Styl…" at bounding box center [196, 107] width 300 height 24
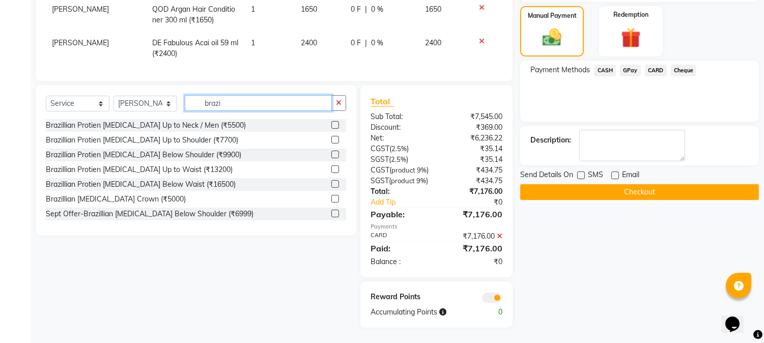
type input "brazi"
click at [331, 165] on label at bounding box center [335, 169] width 8 height 8
click at [331, 166] on input "checkbox" at bounding box center [334, 169] width 7 height 7
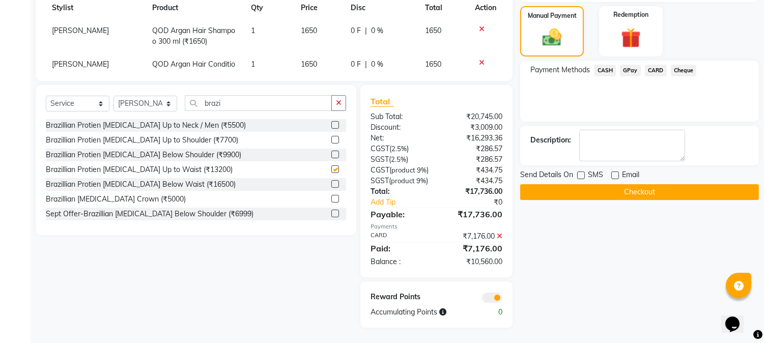
checkbox input "false"
click at [497, 236] on icon at bounding box center [500, 236] width 6 height 7
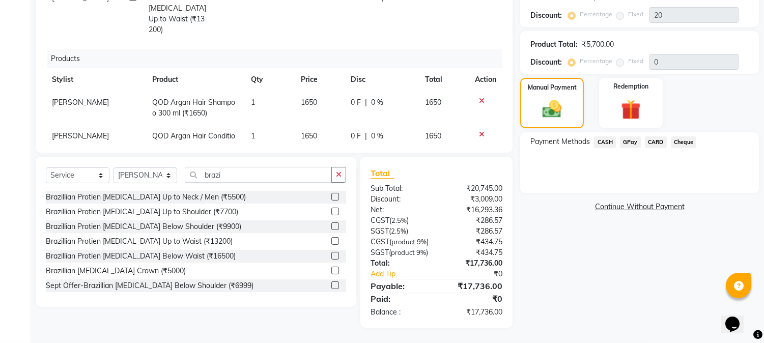
click at [653, 136] on span "CARD" at bounding box center [656, 142] width 22 height 12
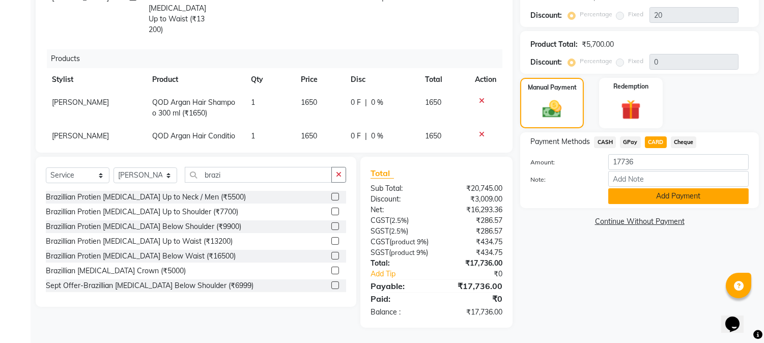
click at [621, 188] on button "Add Payment" at bounding box center [678, 196] width 141 height 16
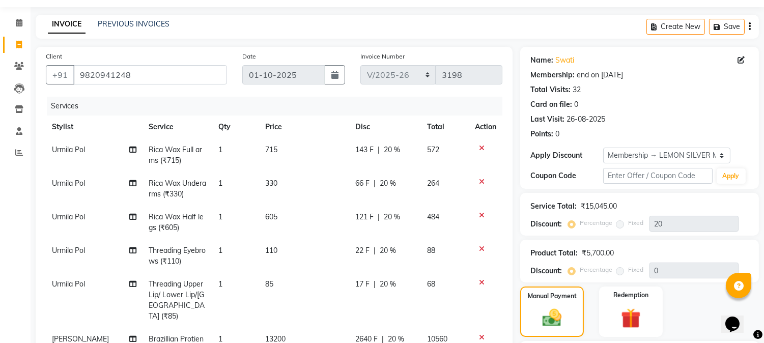
scroll to position [331, 0]
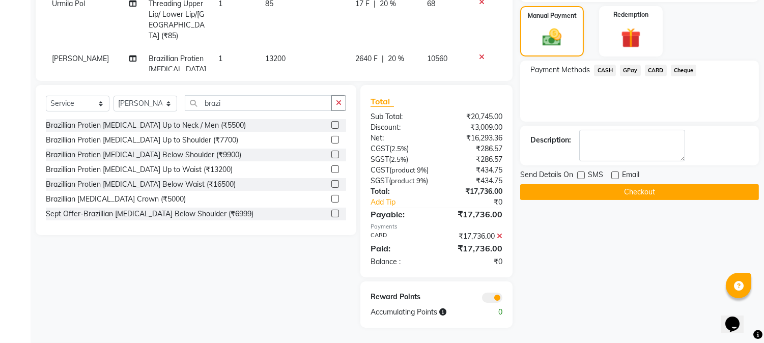
click at [617, 184] on button "Checkout" at bounding box center [639, 192] width 239 height 16
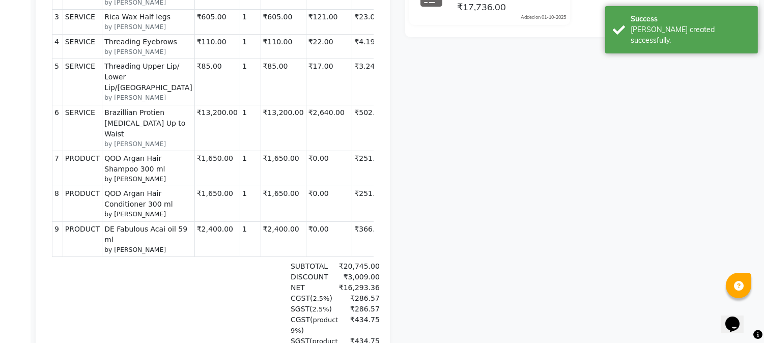
scroll to position [151, 0]
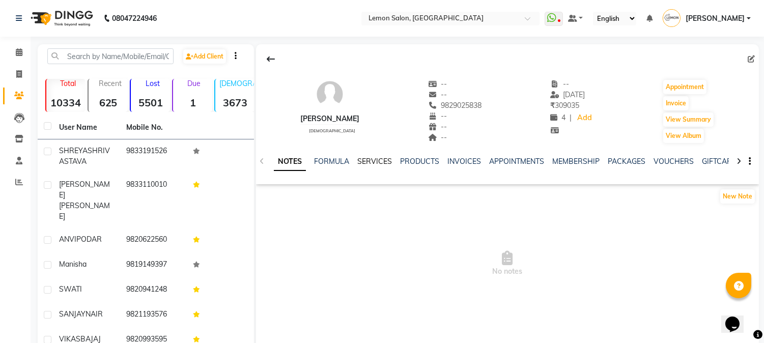
click at [367, 159] on link "SERVICES" at bounding box center [374, 161] width 35 height 9
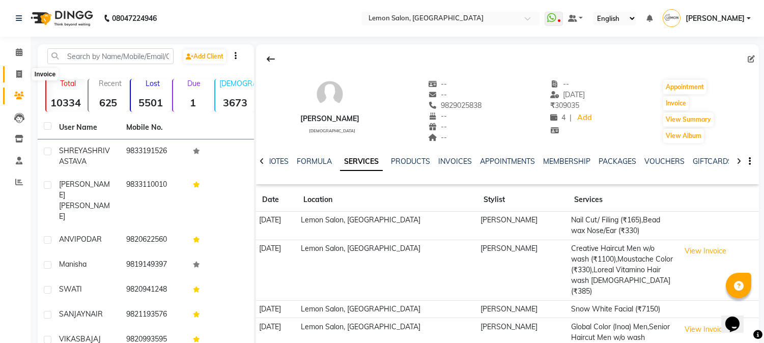
click at [14, 73] on span at bounding box center [19, 75] width 18 height 12
select select "565"
select select "service"
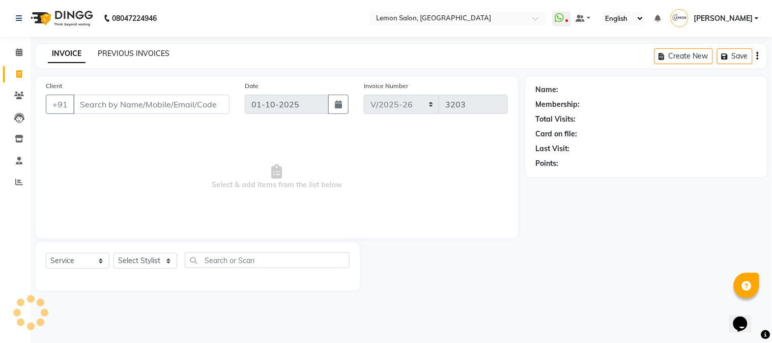
click at [140, 58] on link "PREVIOUS INVOICES" at bounding box center [134, 53] width 72 height 9
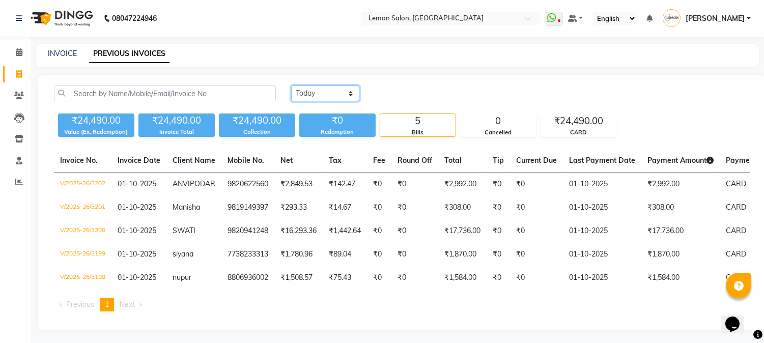
click at [323, 98] on select "[DATE] [DATE] Custom Range" at bounding box center [325, 94] width 68 height 16
select select "[DATE]"
click at [291, 86] on select "[DATE] [DATE] Custom Range" at bounding box center [325, 94] width 68 height 16
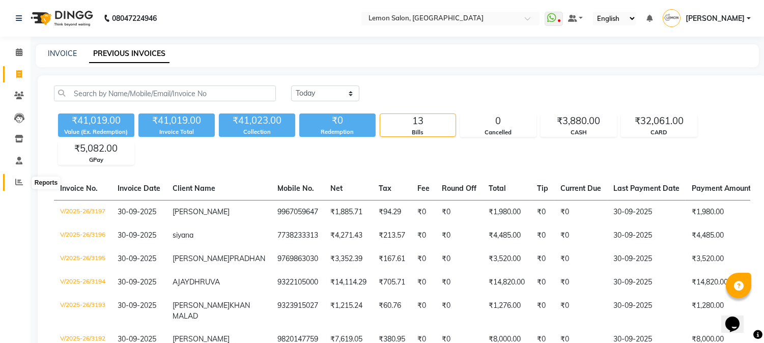
click at [19, 184] on icon at bounding box center [19, 182] width 8 height 8
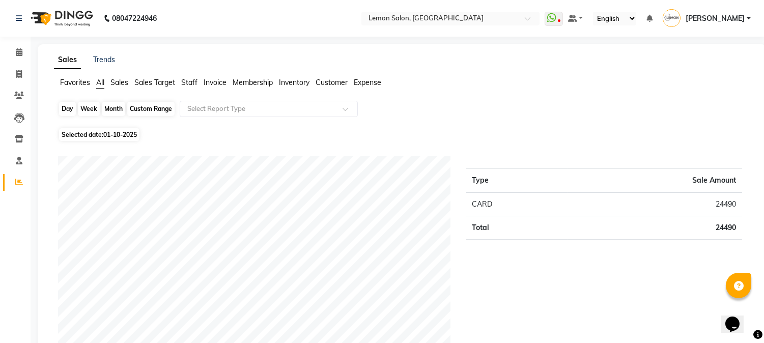
click at [62, 109] on div "Day" at bounding box center [67, 109] width 17 height 14
select select "10"
select select "2025"
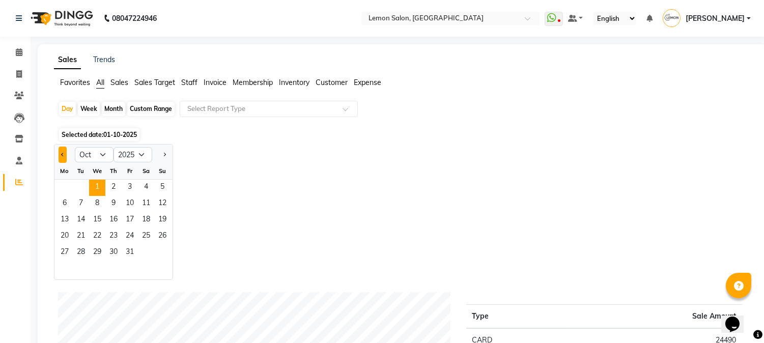
click at [64, 155] on span "Previous month" at bounding box center [63, 154] width 4 height 4
select select "9"
click at [81, 252] on span "30" at bounding box center [81, 253] width 16 height 16
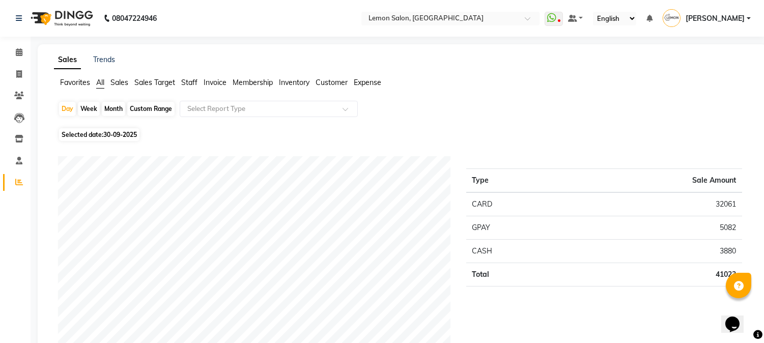
click at [122, 80] on span "Sales" at bounding box center [119, 82] width 18 height 9
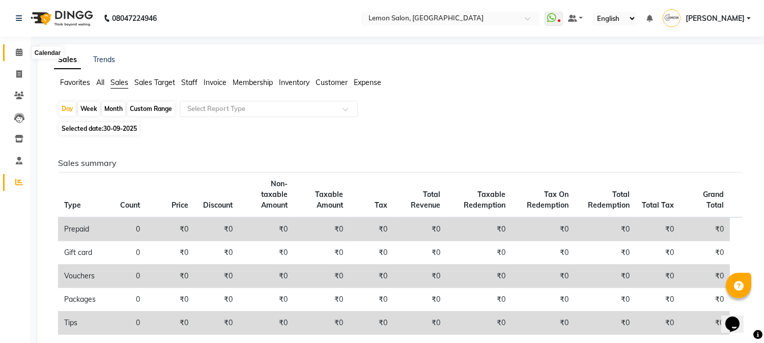
click at [13, 54] on span at bounding box center [19, 53] width 18 height 12
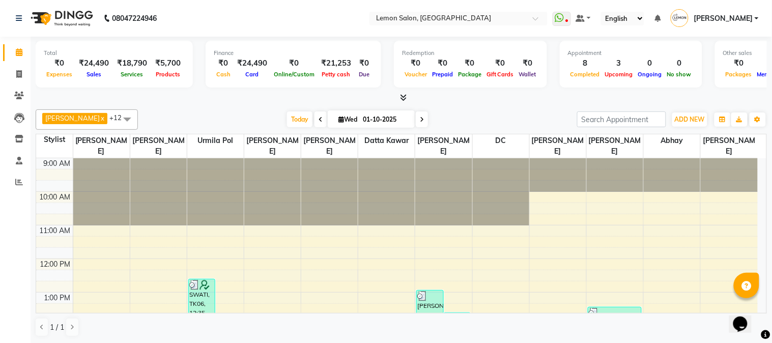
click at [241, 113] on div "[DATE] [DATE]" at bounding box center [357, 119] width 429 height 15
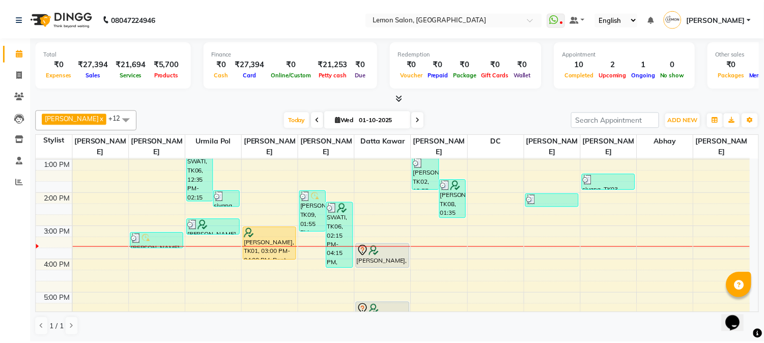
scroll to position [151, 0]
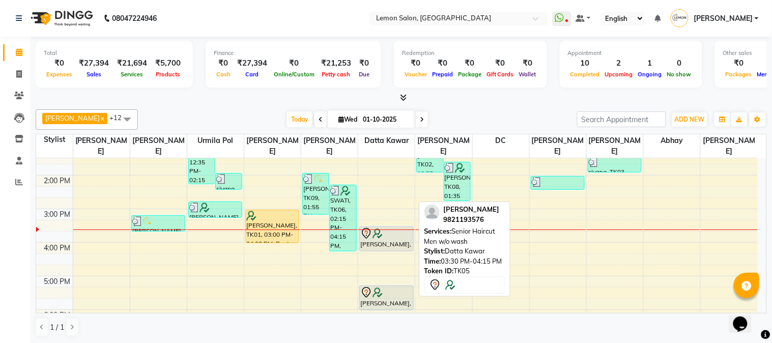
click at [387, 239] on div "[PERSON_NAME], TK05, 03:30 PM-04:15 PM, Senior Haircut Men w/o wash" at bounding box center [386, 239] width 53 height 24
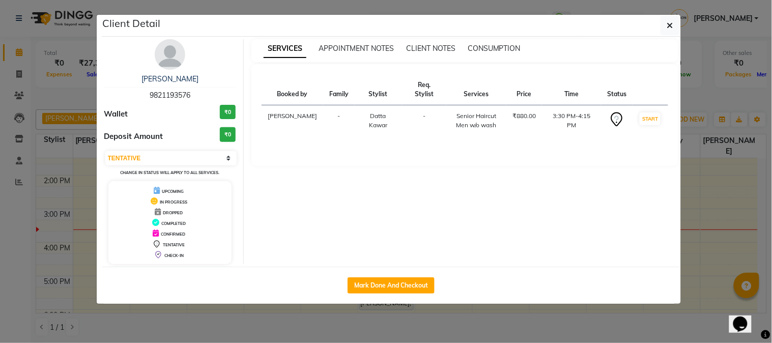
click at [662, 110] on td "START" at bounding box center [650, 120] width 35 height 31
click at [653, 113] on button "START" at bounding box center [650, 119] width 21 height 13
select select "1"
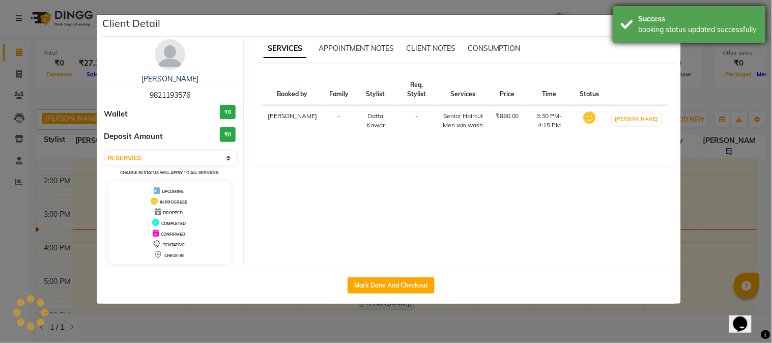
click at [668, 25] on div "booking status updated successfully" at bounding box center [699, 29] width 120 height 11
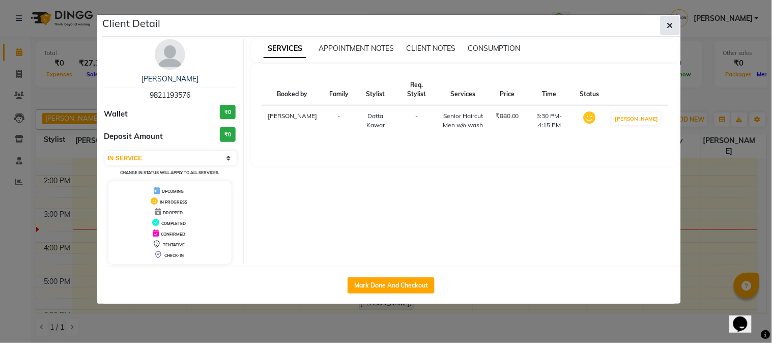
click at [672, 27] on icon "button" at bounding box center [670, 25] width 6 height 8
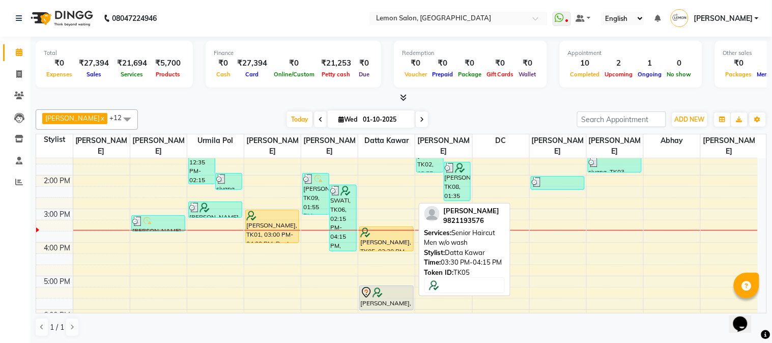
click at [400, 240] on div "[PERSON_NAME], TK05, 03:30 PM-04:15 PM, Senior Haircut Men w/o wash" at bounding box center [386, 239] width 53 height 24
select select "1"
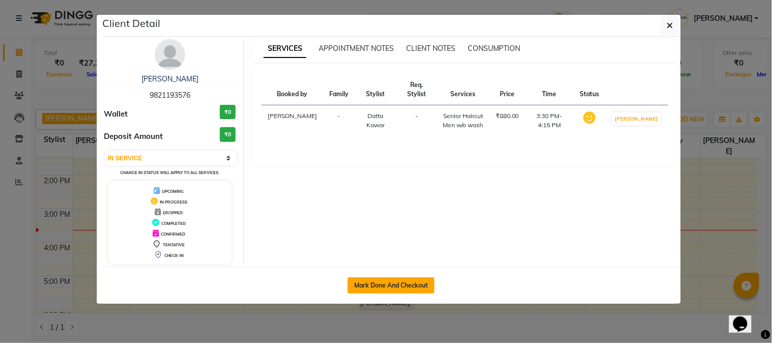
click at [389, 289] on button "Mark Done And Checkout" at bounding box center [391, 285] width 87 height 16
select select "565"
select select "service"
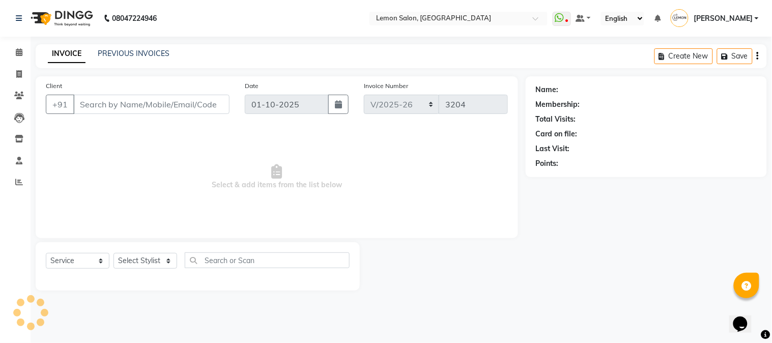
type input "9821193576"
select select "7423"
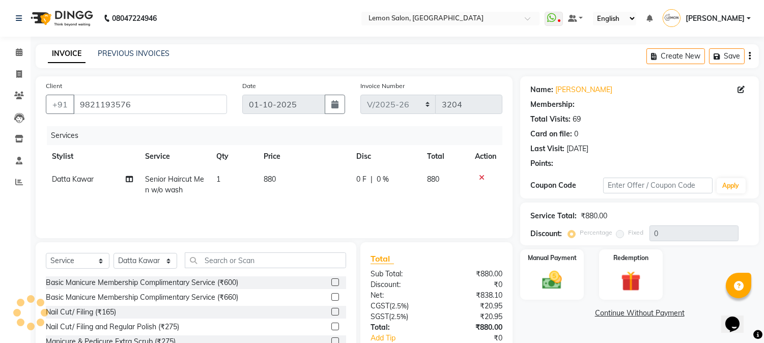
select select "1: Object"
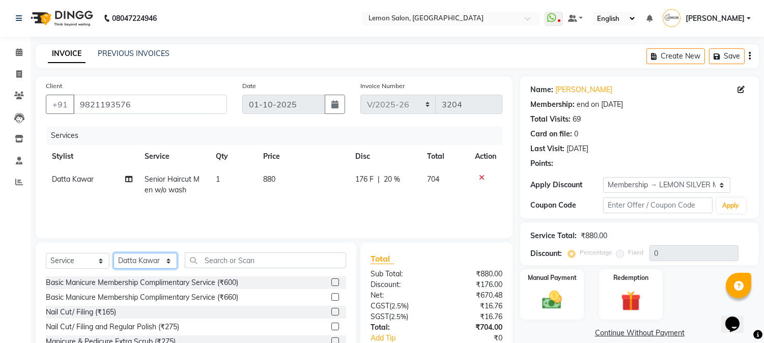
click at [155, 261] on select "Select Stylist [PERSON_NAME] [PERSON_NAME] Datta [PERSON_NAME] [PERSON_NAME] [P…" at bounding box center [146, 261] width 64 height 16
type input "20"
select select "7419"
click at [114, 254] on select "Select Stylist [PERSON_NAME] [PERSON_NAME] Datta [PERSON_NAME] [PERSON_NAME] [P…" at bounding box center [146, 261] width 64 height 16
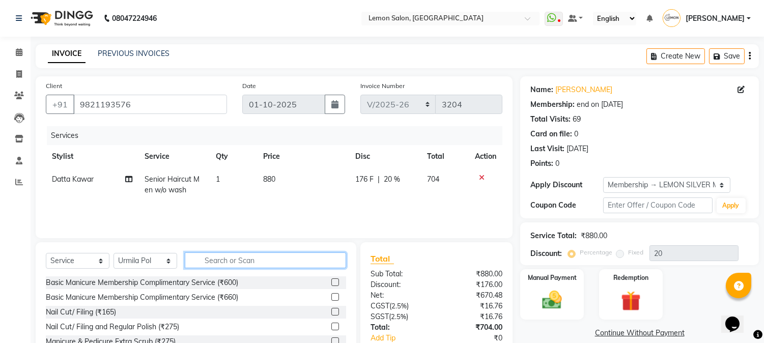
click at [247, 260] on input "text" at bounding box center [265, 261] width 161 height 16
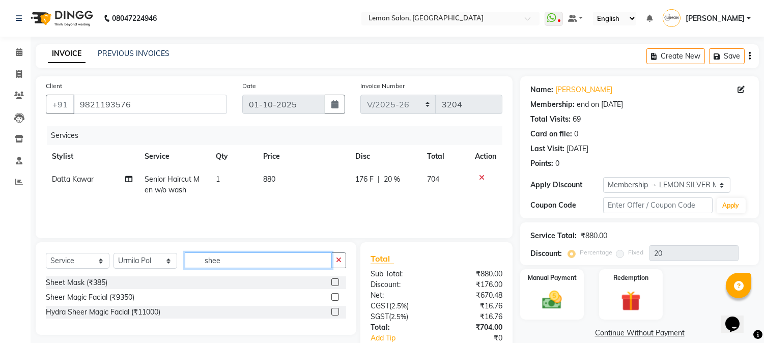
type input "shee"
click at [338, 312] on label at bounding box center [335, 312] width 8 height 8
click at [338, 312] on input "checkbox" at bounding box center [334, 312] width 7 height 7
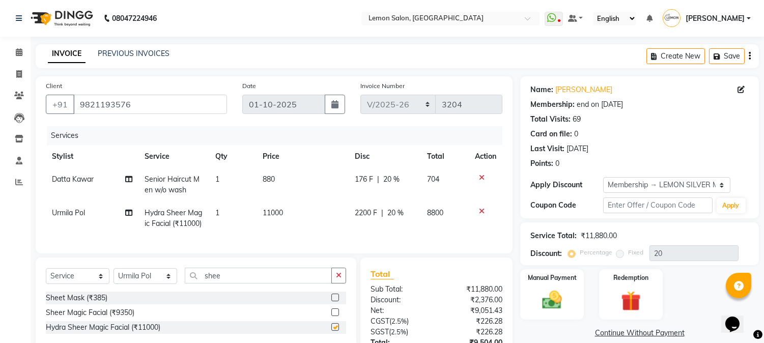
checkbox input "false"
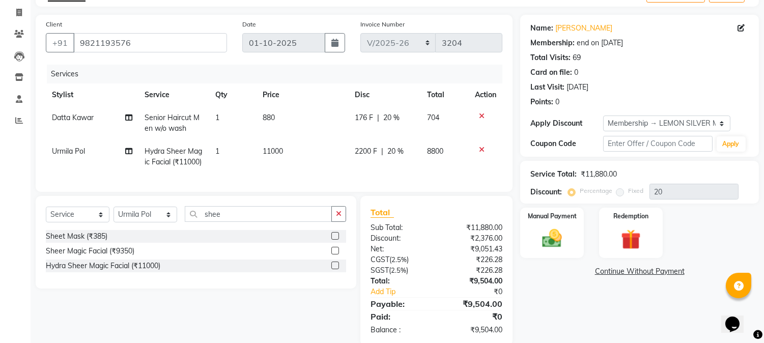
scroll to position [88, 0]
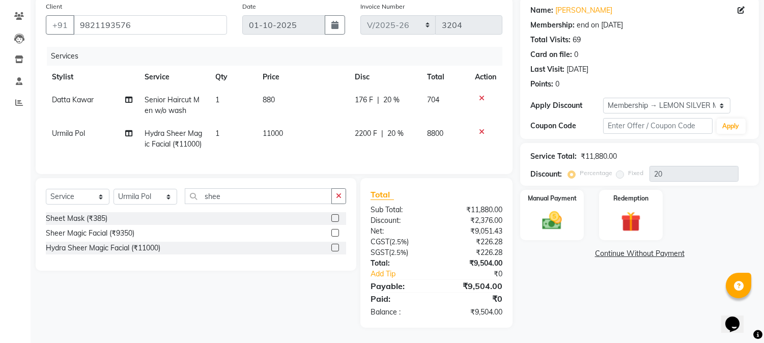
click at [333, 231] on label at bounding box center [335, 233] width 8 height 8
click at [333, 231] on input "checkbox" at bounding box center [334, 233] width 7 height 7
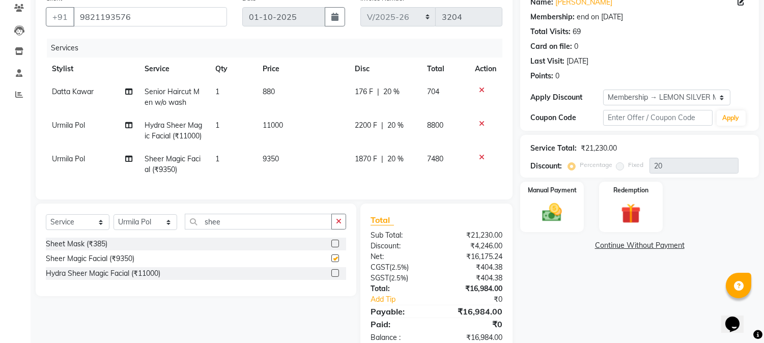
checkbox input "false"
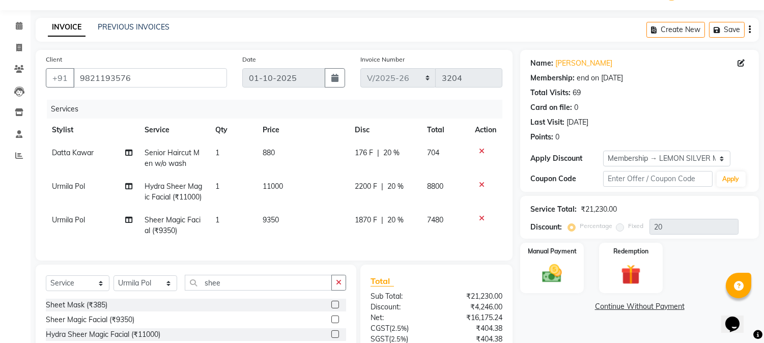
scroll to position [0, 0]
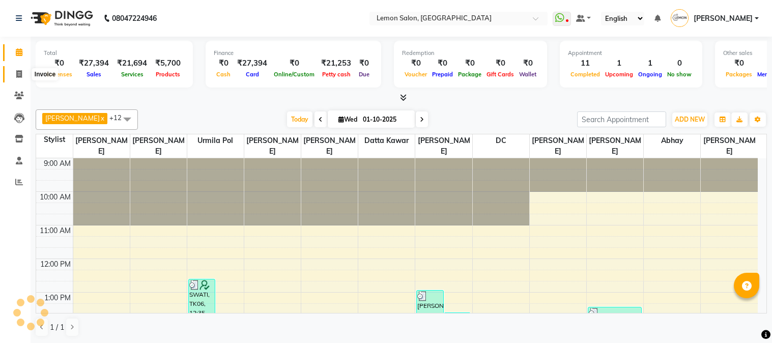
click at [17, 76] on icon at bounding box center [19, 74] width 6 height 8
select select "565"
select select "service"
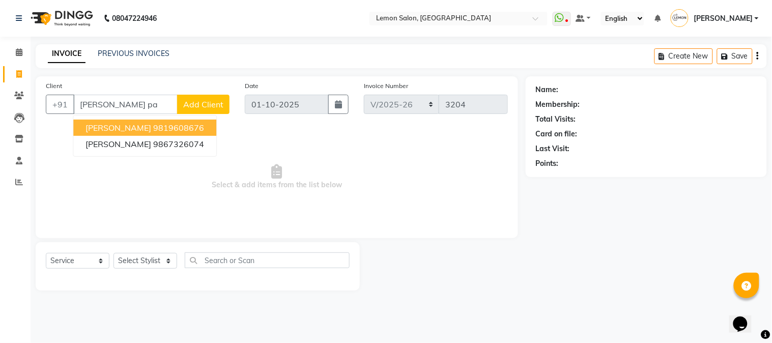
click at [160, 128] on ngb-highlight "9819608676" at bounding box center [178, 128] width 51 height 10
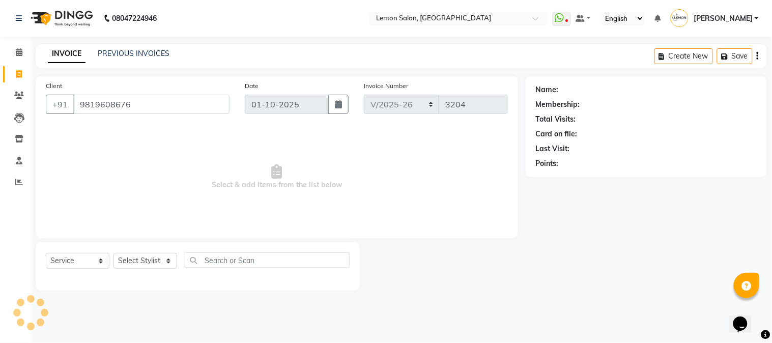
type input "9819608676"
select select "1: Object"
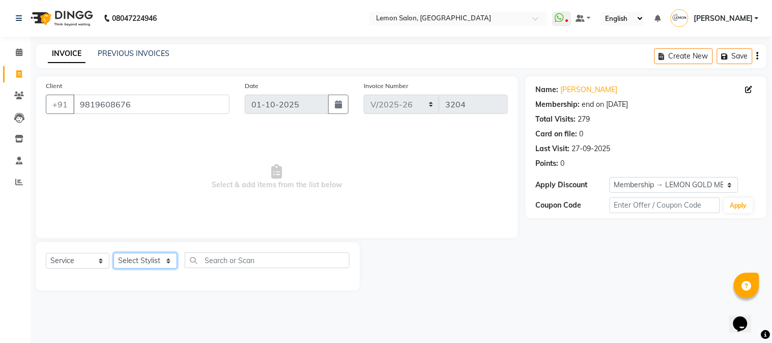
click at [146, 261] on select "Select Stylist [PERSON_NAME] [PERSON_NAME] Datta [PERSON_NAME] [PERSON_NAME] [P…" at bounding box center [146, 261] width 64 height 16
select select "7422"
click at [114, 254] on select "Select Stylist [PERSON_NAME] [PERSON_NAME] Datta [PERSON_NAME] [PERSON_NAME] [P…" at bounding box center [146, 261] width 64 height 16
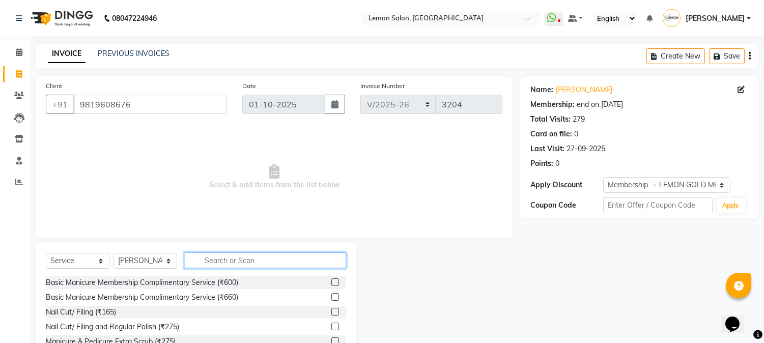
click at [235, 261] on input "text" at bounding box center [265, 261] width 161 height 16
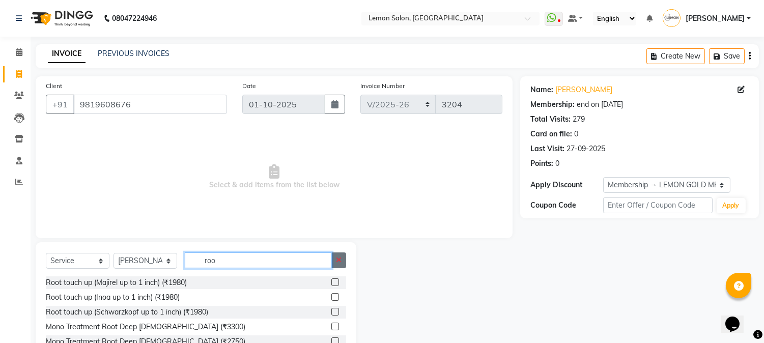
type input "roo"
click at [342, 263] on button "button" at bounding box center [338, 261] width 15 height 16
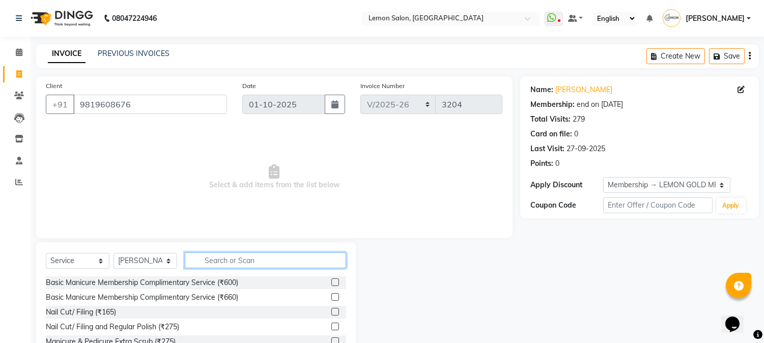
click at [342, 263] on input "text" at bounding box center [265, 261] width 161 height 16
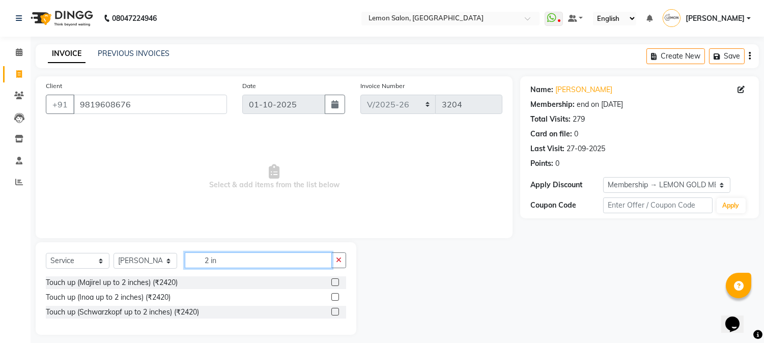
type input "2 in"
click at [334, 293] on label at bounding box center [335, 297] width 8 height 8
click at [334, 294] on input "checkbox" at bounding box center [334, 297] width 7 height 7
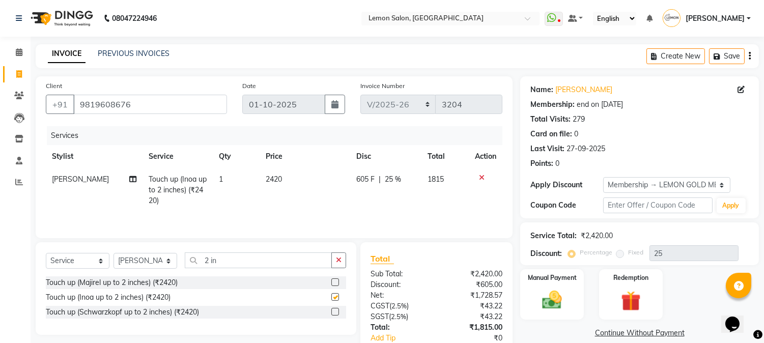
checkbox input "false"
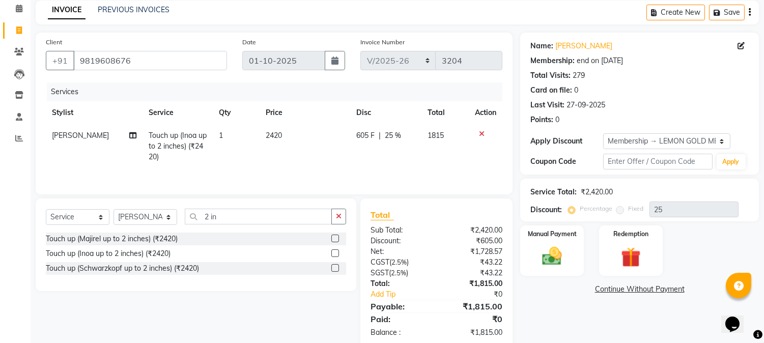
scroll to position [65, 0]
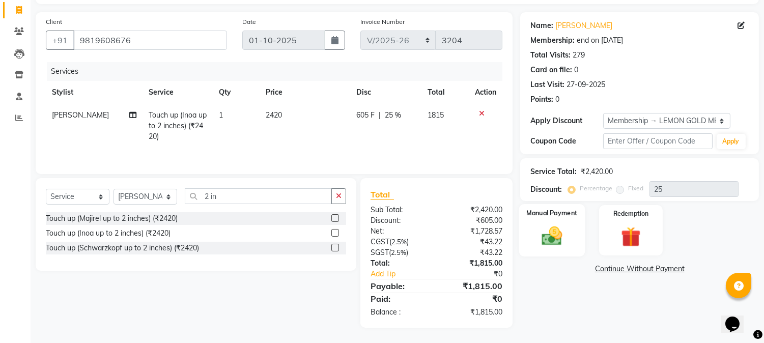
click at [546, 237] on img at bounding box center [553, 237] width 34 height 24
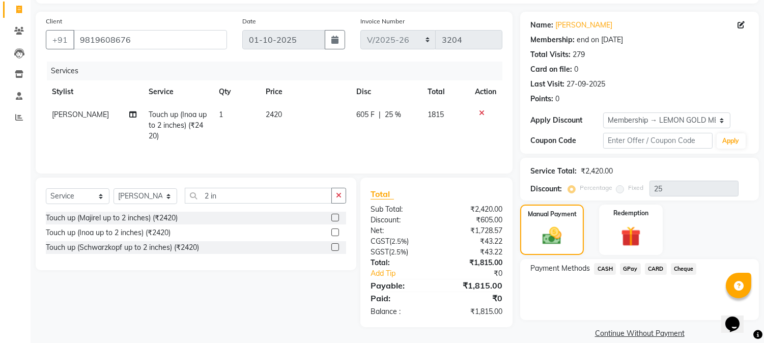
click at [604, 268] on span "CASH" at bounding box center [605, 269] width 22 height 12
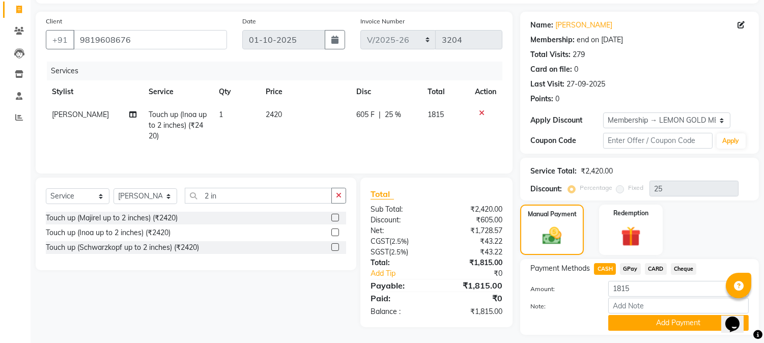
scroll to position [92, 0]
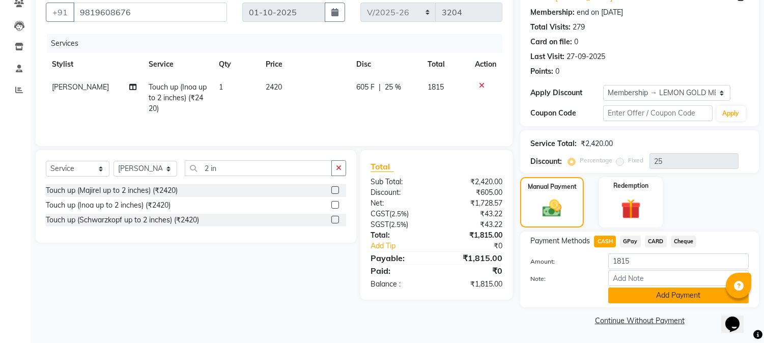
click at [639, 298] on button "Add Payment" at bounding box center [678, 296] width 141 height 16
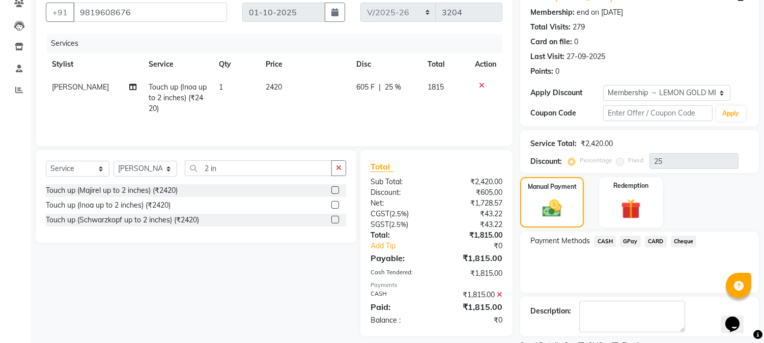
scroll to position [0, 0]
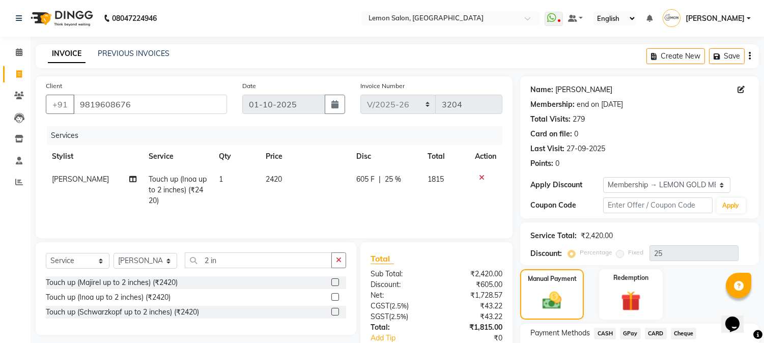
click at [578, 88] on link "[PERSON_NAME]" at bounding box center [583, 90] width 57 height 11
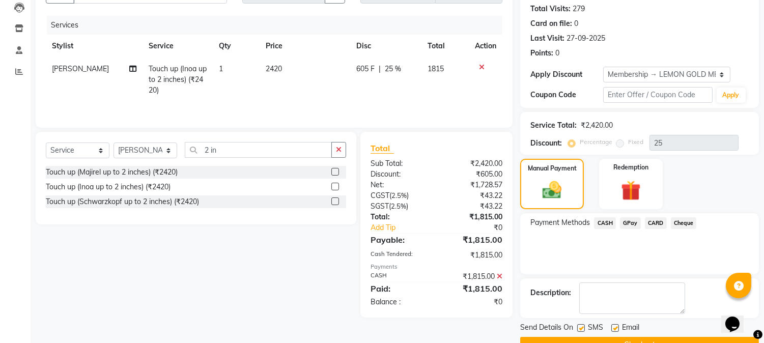
scroll to position [135, 0]
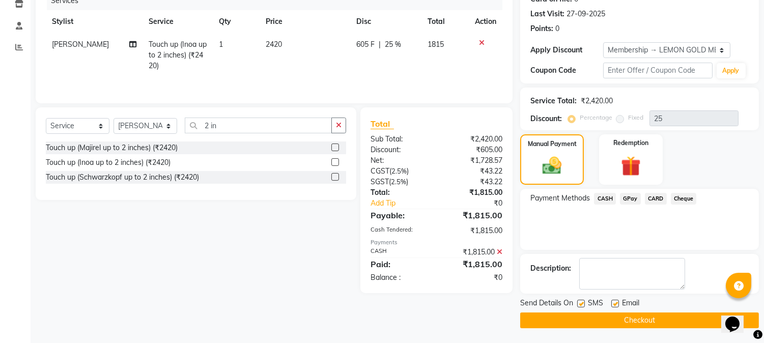
click at [501, 251] on icon at bounding box center [500, 251] width 6 height 7
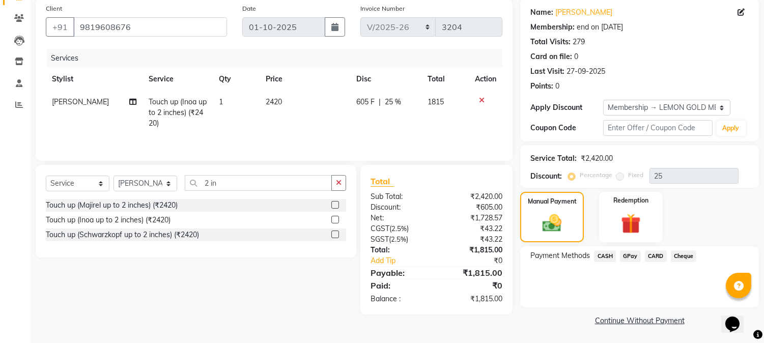
click at [605, 259] on span "CASH" at bounding box center [605, 256] width 22 height 12
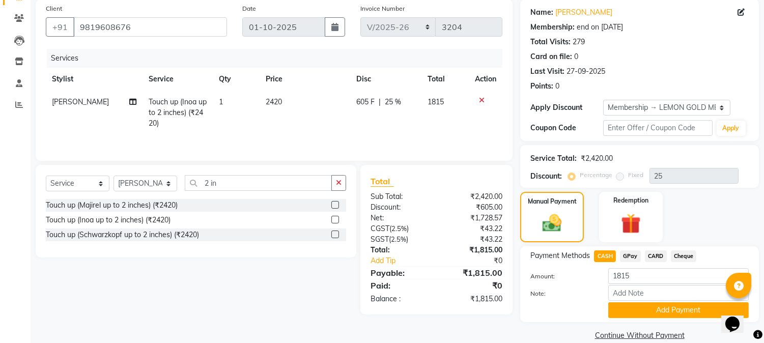
scroll to position [92, 0]
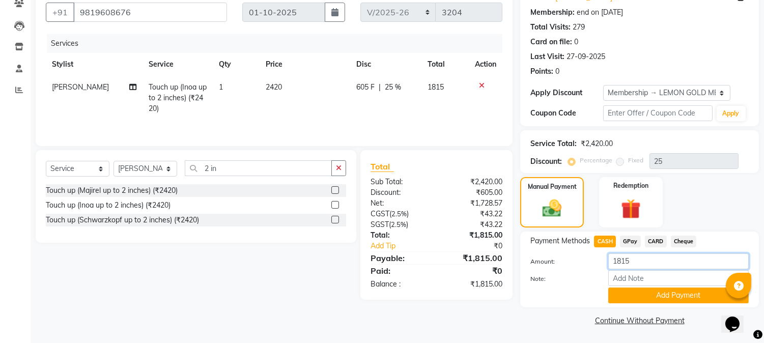
click at [642, 267] on input "1815" at bounding box center [678, 262] width 141 height 16
type input "1820"
click at [648, 295] on button "Add Payment" at bounding box center [678, 296] width 141 height 16
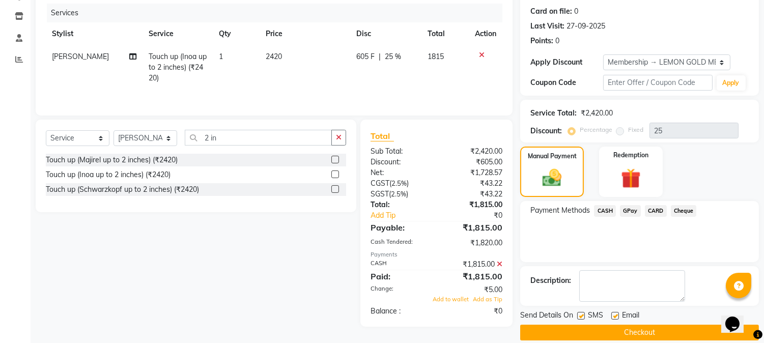
scroll to position [135, 0]
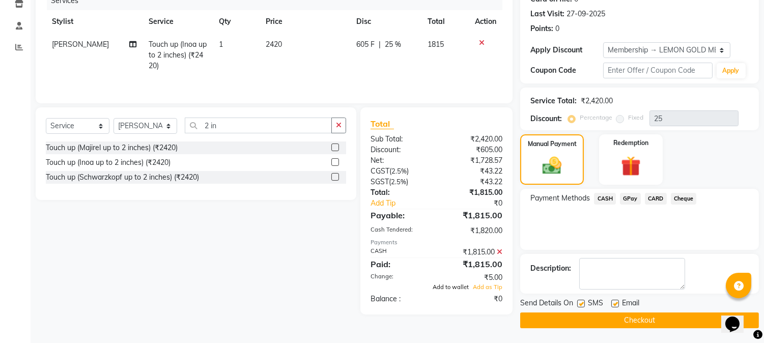
click at [450, 290] on span "Add to wallet" at bounding box center [451, 287] width 36 height 7
click at [583, 303] on label at bounding box center [581, 304] width 8 height 8
click at [583, 303] on input "checkbox" at bounding box center [580, 304] width 7 height 7
checkbox input "false"
click at [615, 303] on label at bounding box center [615, 304] width 8 height 8
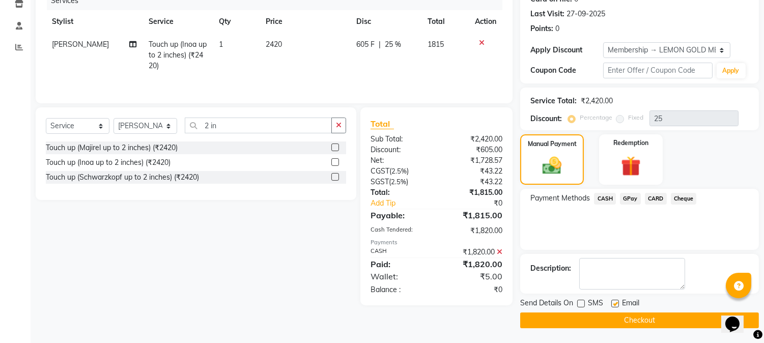
click at [615, 303] on input "checkbox" at bounding box center [614, 304] width 7 height 7
checkbox input "false"
click at [605, 317] on button "Checkout" at bounding box center [639, 321] width 239 height 16
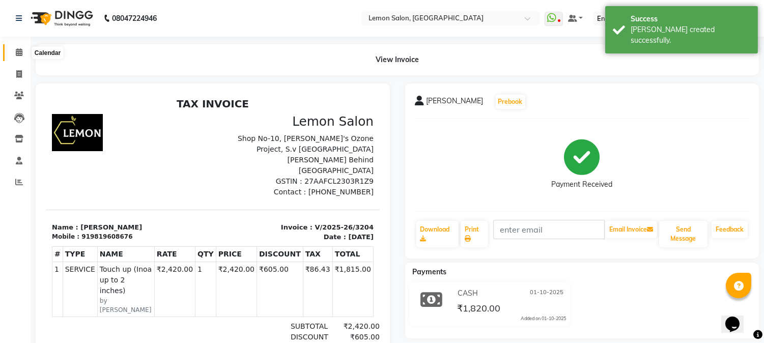
click at [14, 53] on span at bounding box center [19, 53] width 18 height 12
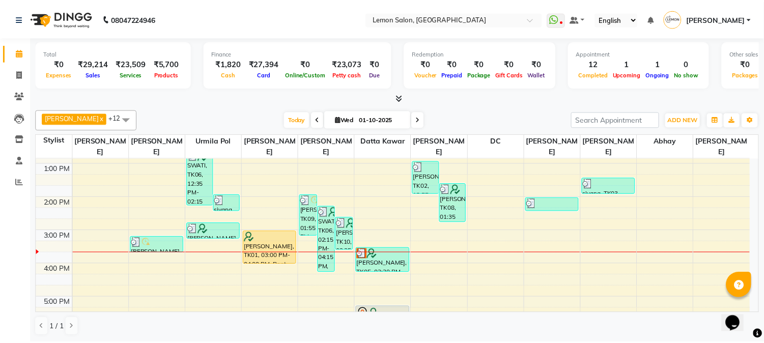
scroll to position [151, 0]
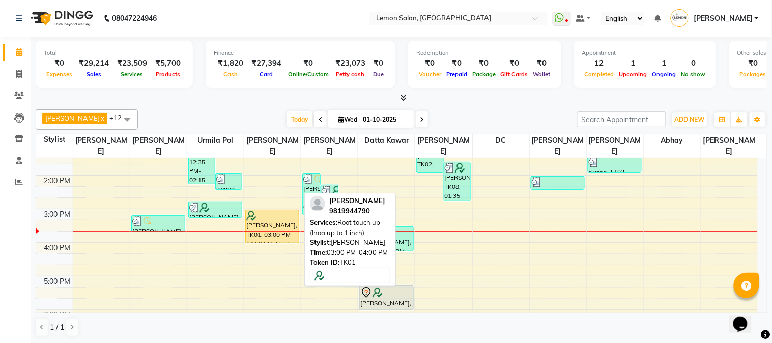
click at [251, 230] on div "[PERSON_NAME], TK01, 03:00 PM-04:00 PM, Root touch up (Inoa up to 1 inch)" at bounding box center [272, 226] width 53 height 33
select select "1"
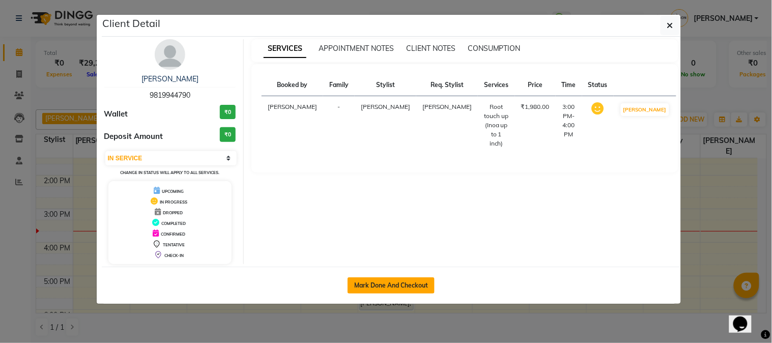
click at [397, 291] on button "Mark Done And Checkout" at bounding box center [391, 285] width 87 height 16
select select "service"
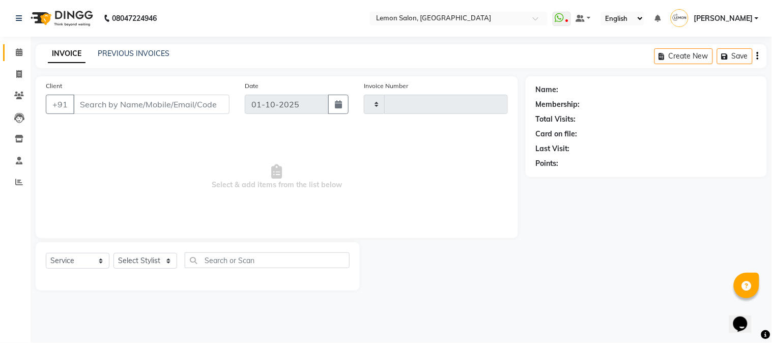
type input "3205"
select select "565"
type input "9819944790"
select select "7420"
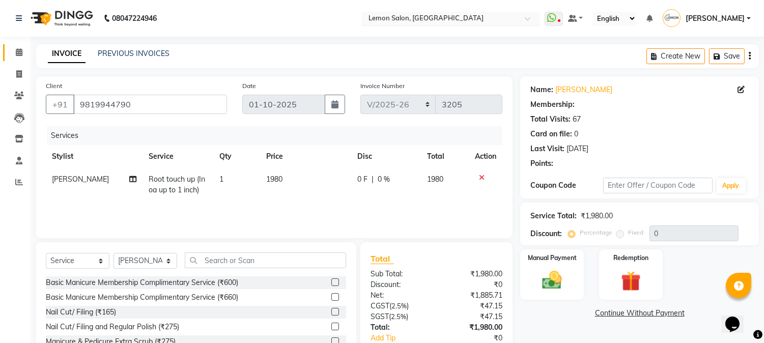
type input "20"
select select "1: Object"
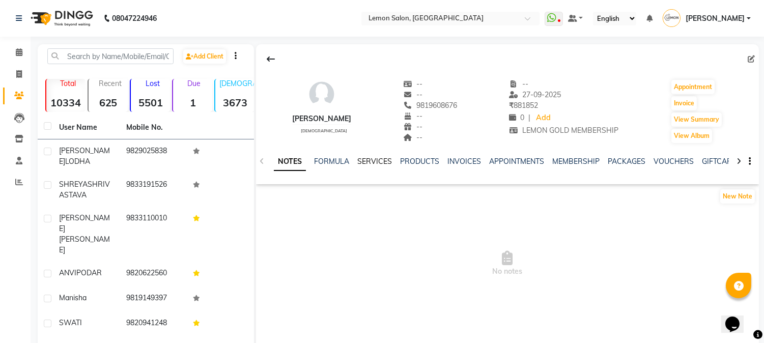
click at [367, 158] on link "SERVICES" at bounding box center [374, 161] width 35 height 9
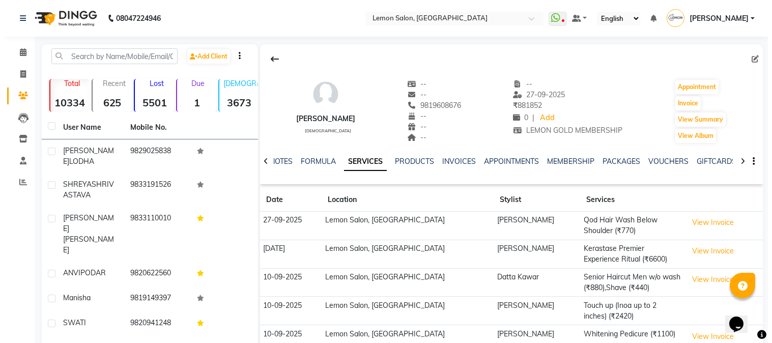
scroll to position [115, 0]
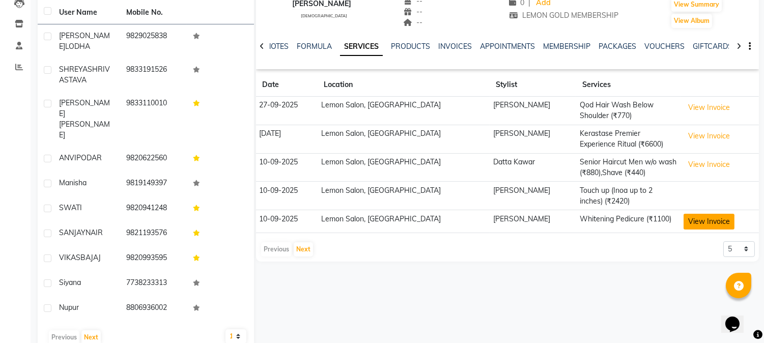
click at [701, 217] on button "View Invoice" at bounding box center [709, 222] width 51 height 16
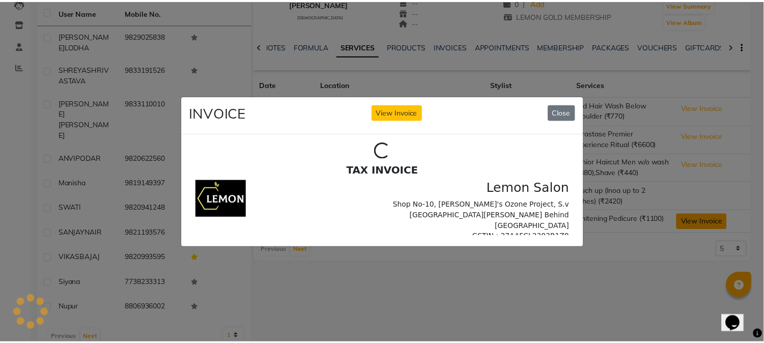
scroll to position [0, 0]
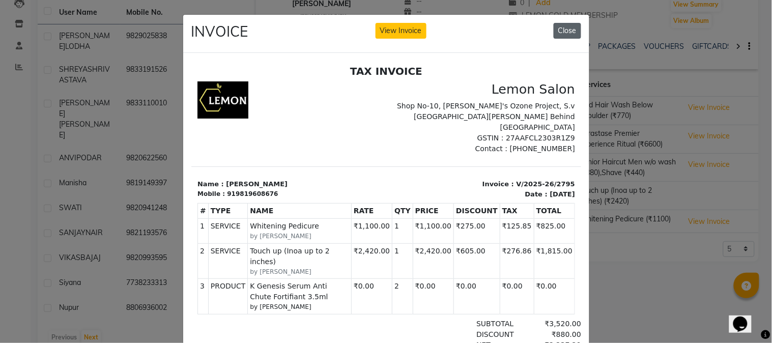
click at [572, 29] on button "Close" at bounding box center [567, 31] width 27 height 16
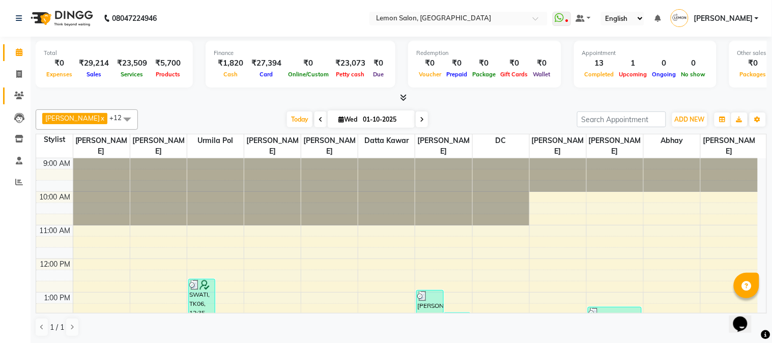
click at [19, 89] on link "Clients" at bounding box center [15, 96] width 24 height 17
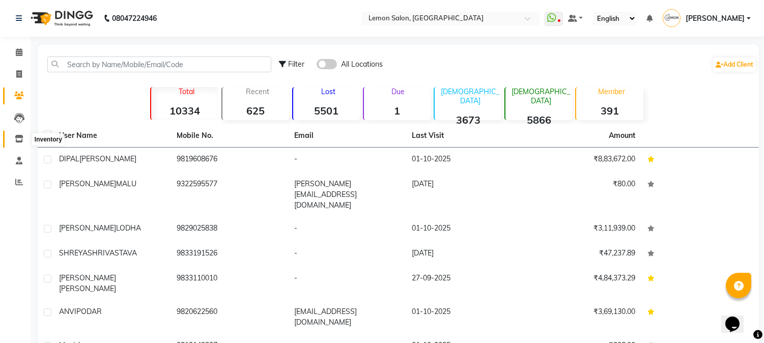
click at [12, 139] on span at bounding box center [19, 139] width 18 height 12
select select
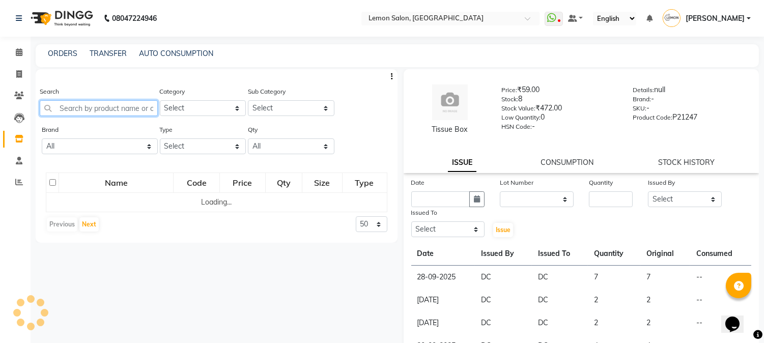
click at [81, 110] on input "text" at bounding box center [99, 108] width 118 height 16
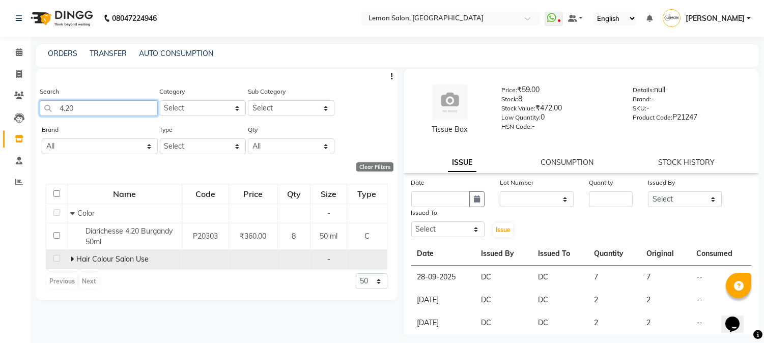
type input "4.20"
click at [71, 258] on icon at bounding box center [72, 259] width 4 height 7
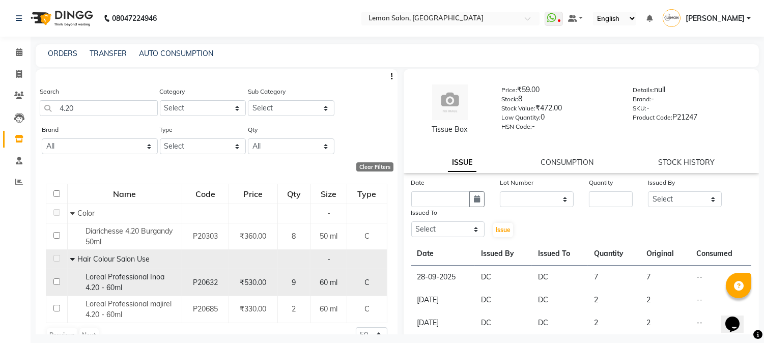
click at [136, 275] on span "Loreal Professional Inoa 4.20 - 60ml" at bounding box center [125, 282] width 79 height 20
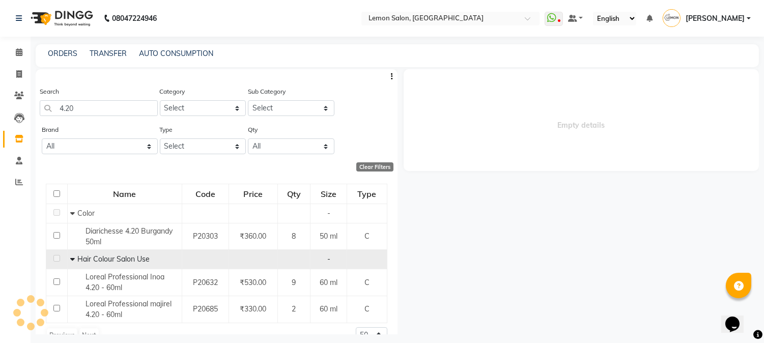
select select
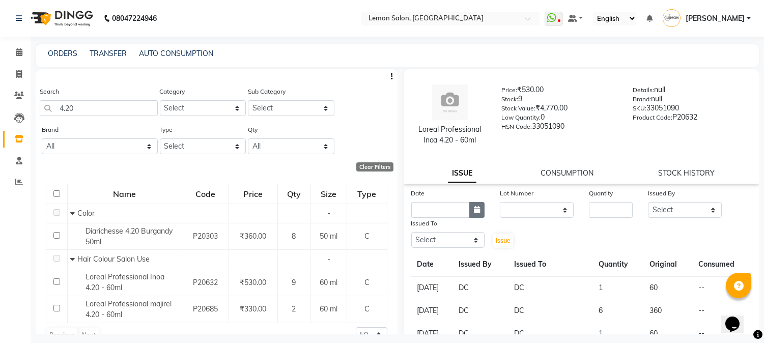
click at [474, 211] on icon "button" at bounding box center [477, 209] width 6 height 7
select select "10"
select select "2025"
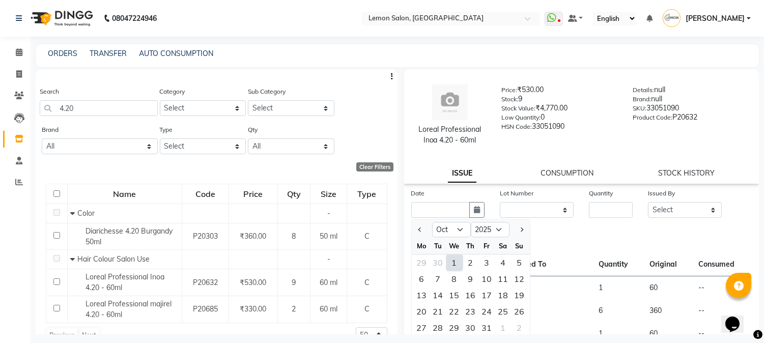
click at [450, 263] on div "1" at bounding box center [454, 263] width 16 height 16
type input "01-10-2025"
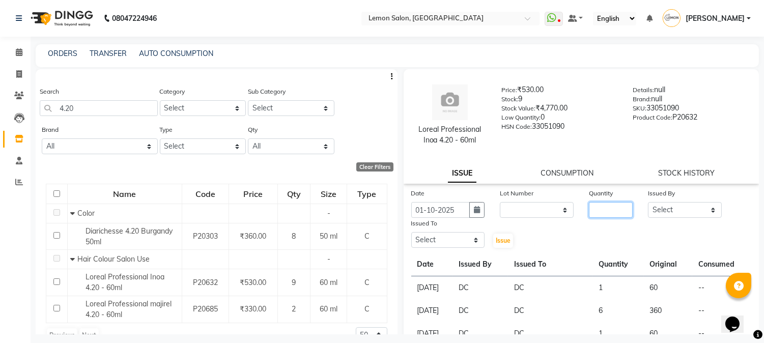
drag, startPoint x: 603, startPoint y: 211, endPoint x: 530, endPoint y: 198, distance: 74.0
click at [603, 210] on input "number" at bounding box center [611, 210] width 44 height 16
type input "1"
click at [688, 214] on select "Select [PERSON_NAME] [PERSON_NAME] Datta [PERSON_NAME][GEOGRAPHIC_DATA] [PERSON…" at bounding box center [685, 210] width 74 height 16
select select "7892"
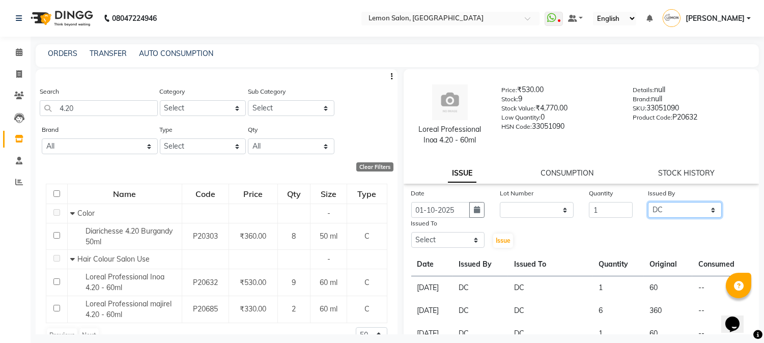
click at [648, 202] on select "Select [PERSON_NAME] [PERSON_NAME] Datta [PERSON_NAME][GEOGRAPHIC_DATA] [PERSON…" at bounding box center [685, 210] width 74 height 16
click at [464, 243] on select "Select [PERSON_NAME] [PERSON_NAME] Datta [PERSON_NAME][GEOGRAPHIC_DATA] [PERSON…" at bounding box center [448, 240] width 74 height 16
select select "7892"
click at [411, 232] on select "Select [PERSON_NAME] [PERSON_NAME] Datta [PERSON_NAME][GEOGRAPHIC_DATA] [PERSON…" at bounding box center [448, 240] width 74 height 16
click at [503, 242] on span "Issue" at bounding box center [503, 241] width 15 height 8
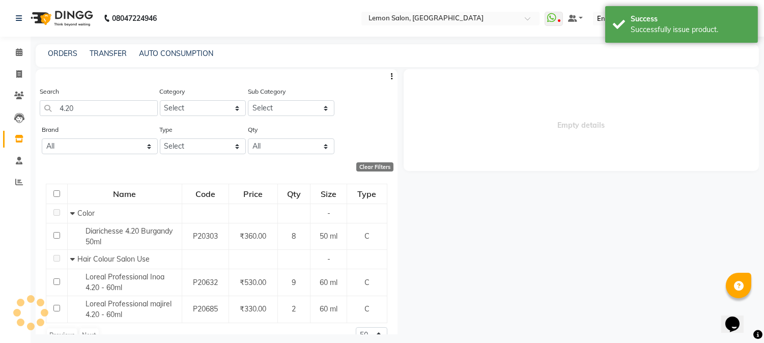
select select
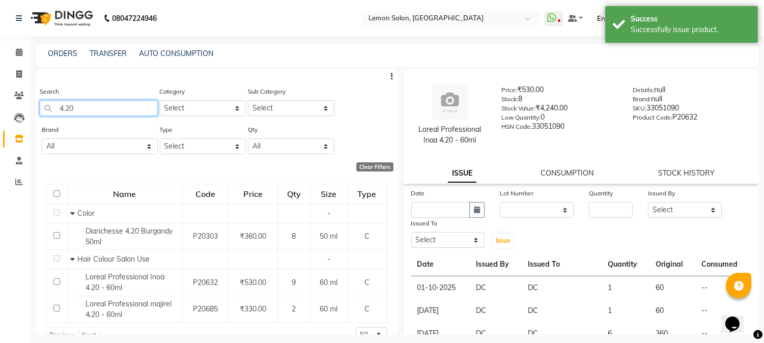
drag, startPoint x: 114, startPoint y: 110, endPoint x: 0, endPoint y: 102, distance: 114.3
click at [0, 102] on app-home "08047224946 Select Location × [GEOGRAPHIC_DATA], Goregaon WhatsApp Status ✕ Sta…" at bounding box center [382, 175] width 764 height 350
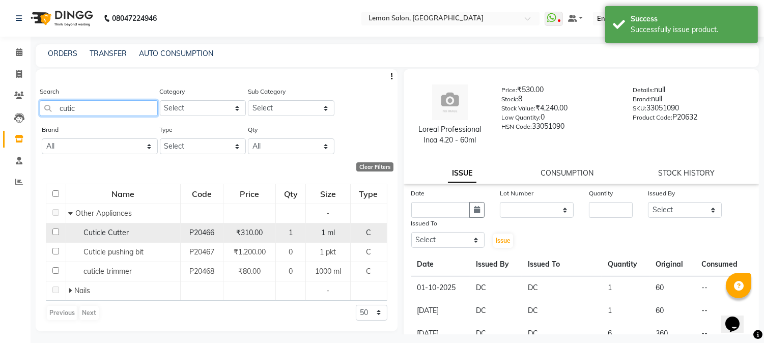
type input "cutic"
click at [140, 237] on div "Cuticle Cutter" at bounding box center [122, 233] width 109 height 11
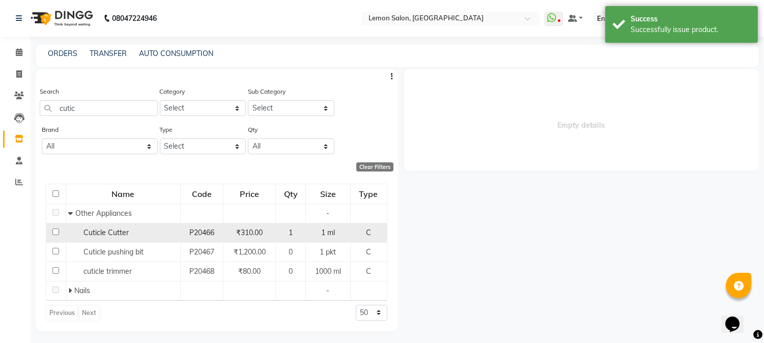
select select
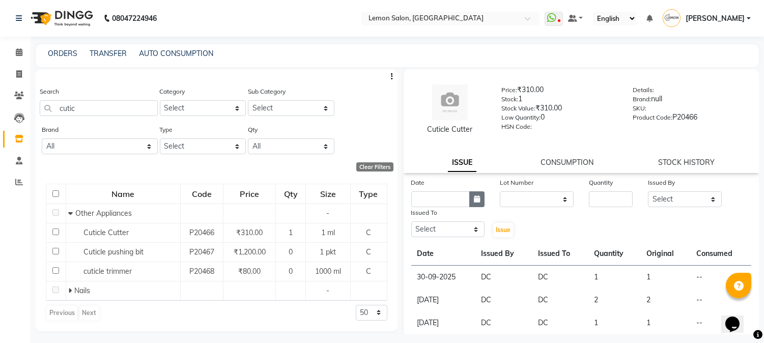
click at [476, 197] on icon "button" at bounding box center [477, 198] width 6 height 7
select select "10"
select select "2025"
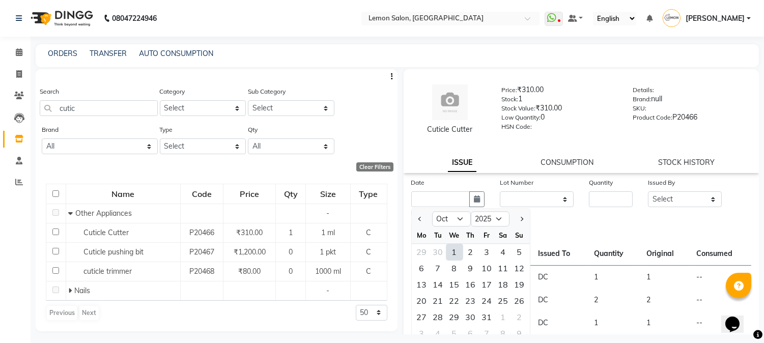
click at [457, 255] on div "1" at bounding box center [454, 252] width 16 height 16
type input "01-10-2025"
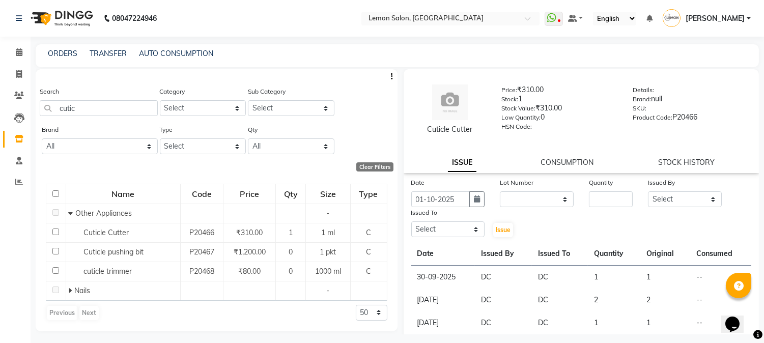
click at [622, 209] on div "Date [DATE] Lot Number None Quantity Issued By Select [PERSON_NAME] [PERSON_NAM…" at bounding box center [582, 207] width 356 height 61
click at [620, 201] on input "number" at bounding box center [611, 199] width 44 height 16
type input "1"
click at [669, 197] on select "Select [PERSON_NAME] [PERSON_NAME] Datta [PERSON_NAME][GEOGRAPHIC_DATA] [PERSON…" at bounding box center [685, 199] width 74 height 16
select select "7892"
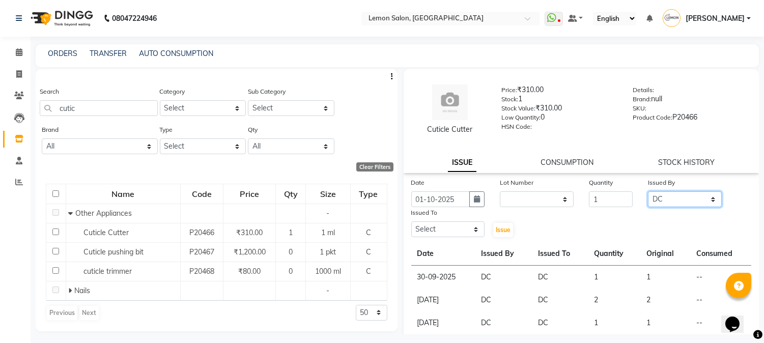
click at [648, 191] on select "Select [PERSON_NAME] [PERSON_NAME] Datta [PERSON_NAME][GEOGRAPHIC_DATA] [PERSON…" at bounding box center [685, 199] width 74 height 16
click at [444, 227] on select "Select [PERSON_NAME] [PERSON_NAME] Datta [PERSON_NAME][GEOGRAPHIC_DATA] [PERSON…" at bounding box center [448, 229] width 74 height 16
select select "7892"
click at [411, 221] on select "Select [PERSON_NAME] [PERSON_NAME] Datta [PERSON_NAME][GEOGRAPHIC_DATA] [PERSON…" at bounding box center [448, 229] width 74 height 16
click at [502, 227] on span "Issue" at bounding box center [503, 230] width 15 height 8
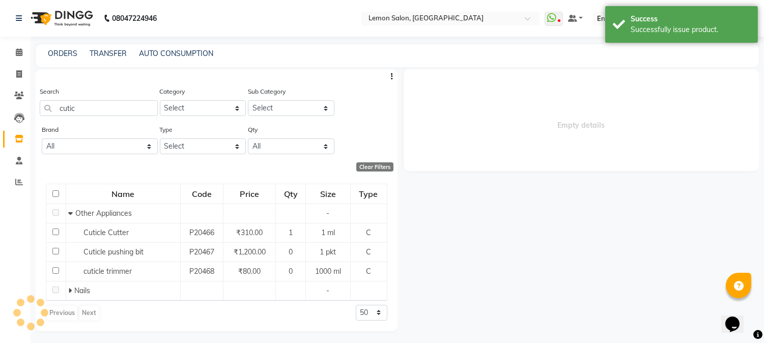
select select
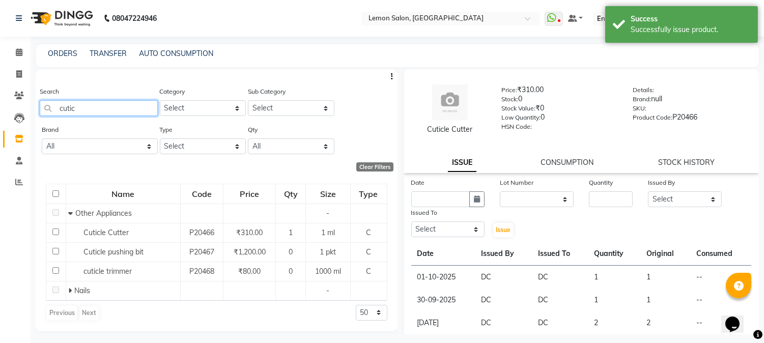
drag, startPoint x: 104, startPoint y: 108, endPoint x: 0, endPoint y: 100, distance: 104.7
click at [0, 100] on app-home "08047224946 Select Location × [GEOGRAPHIC_DATA], Goregaon WhatsApp Status ✕ Sta…" at bounding box center [382, 175] width 764 height 350
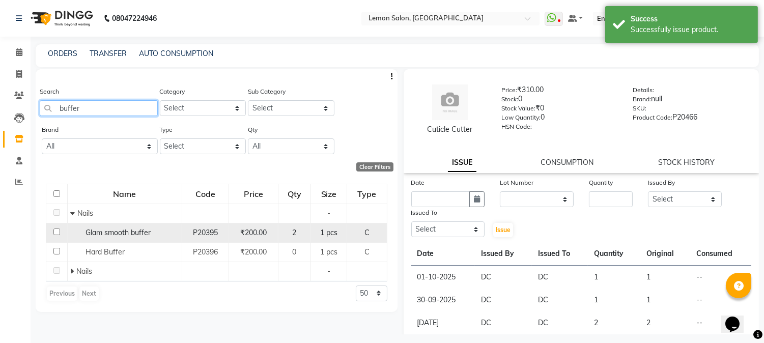
type input "buffer"
click at [128, 235] on span "Glam smooth buffer" at bounding box center [118, 232] width 65 height 9
select select
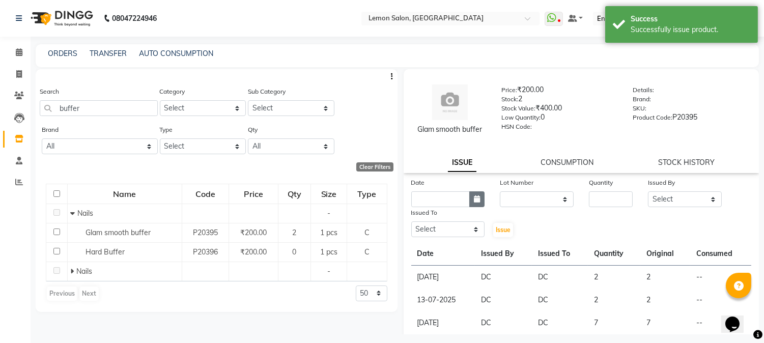
click at [474, 197] on icon "button" at bounding box center [477, 198] width 6 height 7
select select "10"
select select "2025"
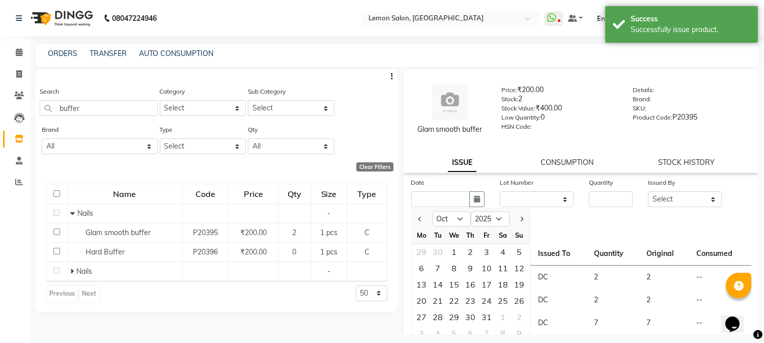
click at [449, 242] on div "We" at bounding box center [454, 235] width 16 height 16
click at [451, 251] on div "1" at bounding box center [454, 252] width 16 height 16
type input "01-10-2025"
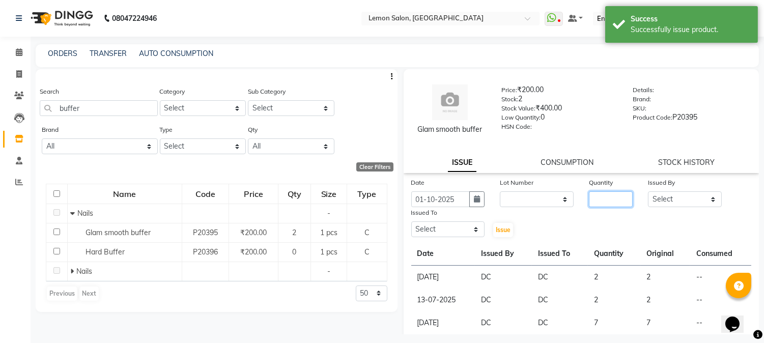
click at [598, 201] on input "number" at bounding box center [611, 199] width 44 height 16
type input "1"
click at [663, 205] on select "Select [PERSON_NAME] [PERSON_NAME] Datta [PERSON_NAME][GEOGRAPHIC_DATA] [PERSON…" at bounding box center [685, 199] width 74 height 16
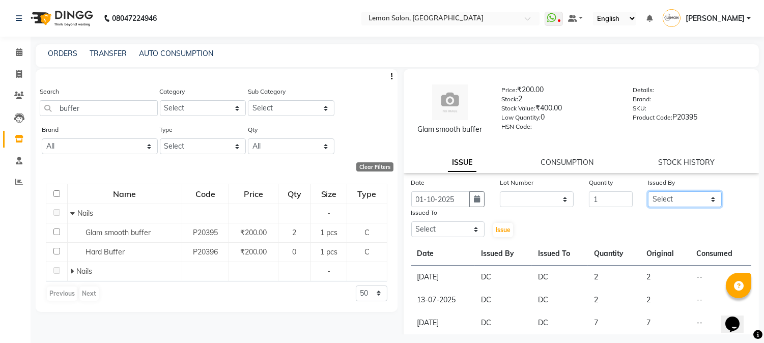
select select "7892"
click at [648, 191] on select "Select [PERSON_NAME] [PERSON_NAME] Datta [PERSON_NAME][GEOGRAPHIC_DATA] [PERSON…" at bounding box center [685, 199] width 74 height 16
click at [443, 226] on select "Select [PERSON_NAME] [PERSON_NAME] Datta [PERSON_NAME][GEOGRAPHIC_DATA] [PERSON…" at bounding box center [448, 229] width 74 height 16
select select "7892"
click at [411, 221] on select "Select [PERSON_NAME] [PERSON_NAME] Datta [PERSON_NAME][GEOGRAPHIC_DATA] [PERSON…" at bounding box center [448, 229] width 74 height 16
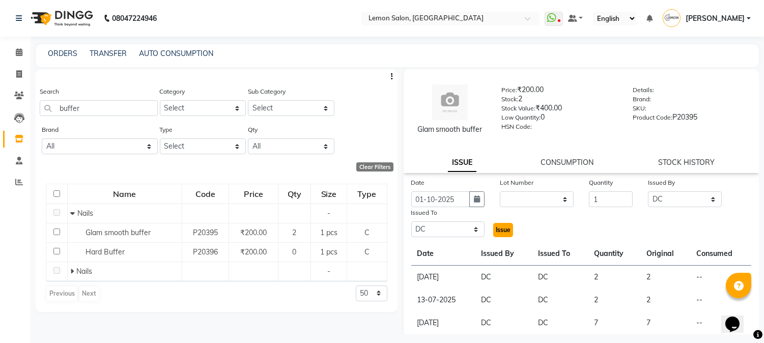
click at [507, 232] on span "Issue" at bounding box center [503, 230] width 15 height 8
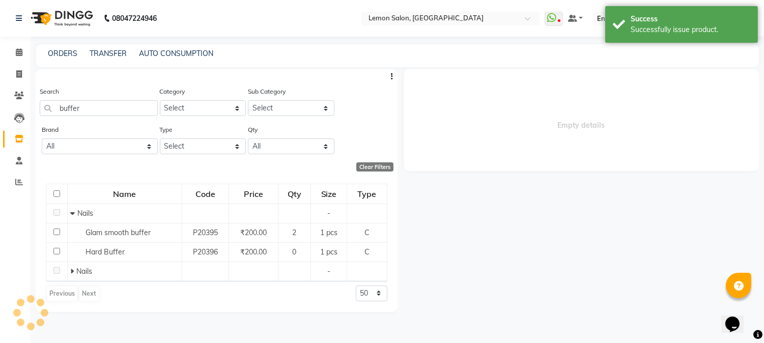
select select
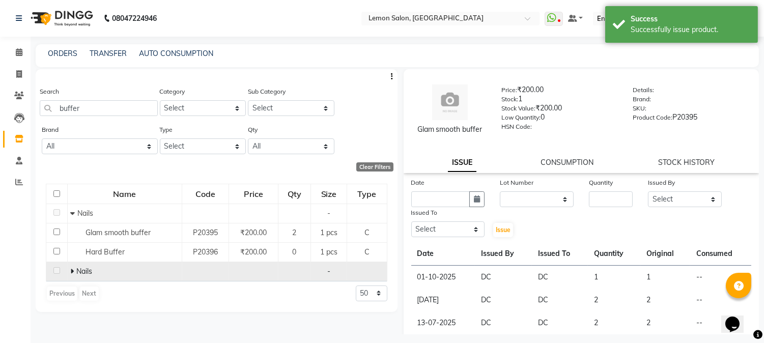
click at [73, 272] on icon at bounding box center [72, 271] width 4 height 7
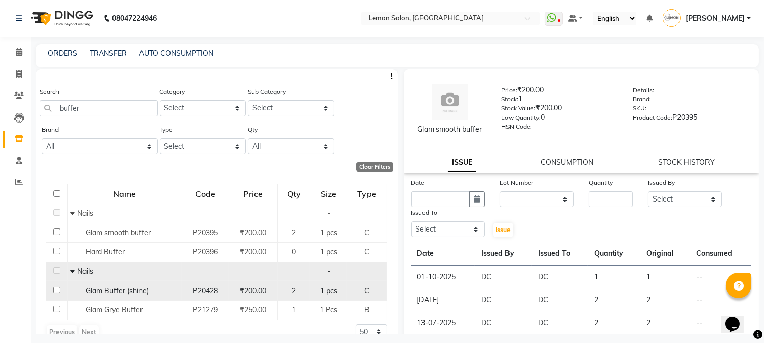
click at [141, 297] on td "Glam Buffer (shine)" at bounding box center [124, 290] width 115 height 19
click at [153, 294] on div "Glam Buffer (shine)" at bounding box center [124, 291] width 109 height 11
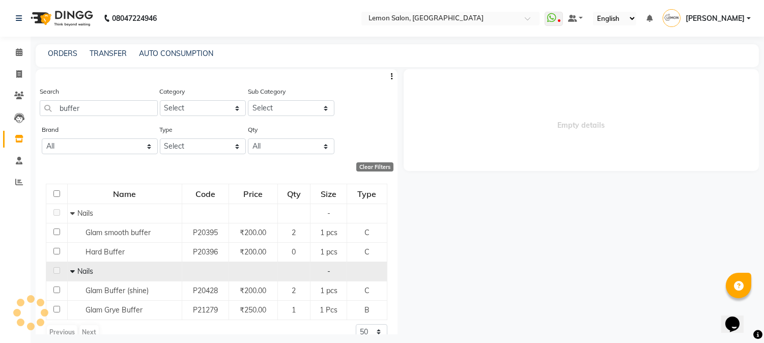
select select
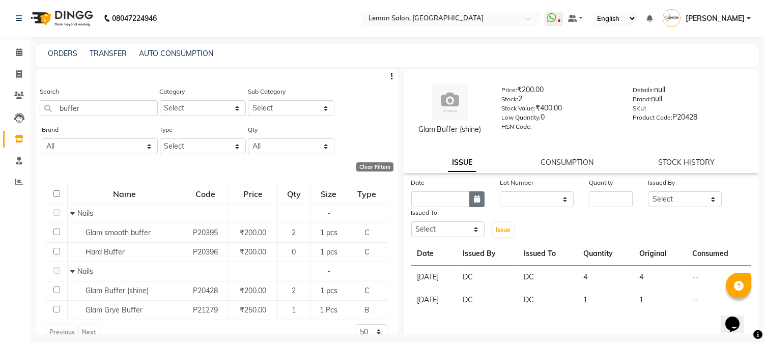
click at [478, 200] on icon "button" at bounding box center [477, 198] width 6 height 7
select select "10"
select select "2025"
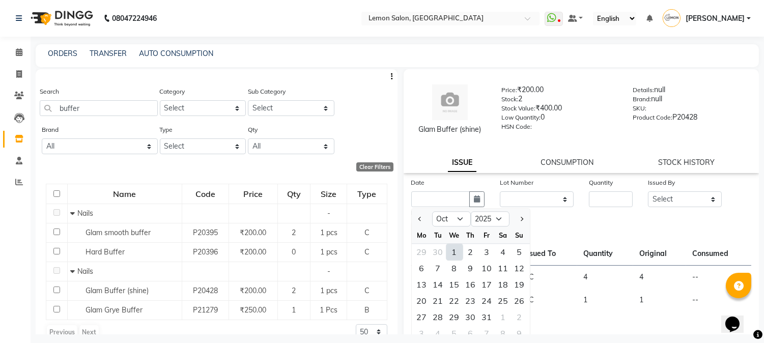
click at [454, 247] on div "1" at bounding box center [454, 252] width 16 height 16
type input "01-10-2025"
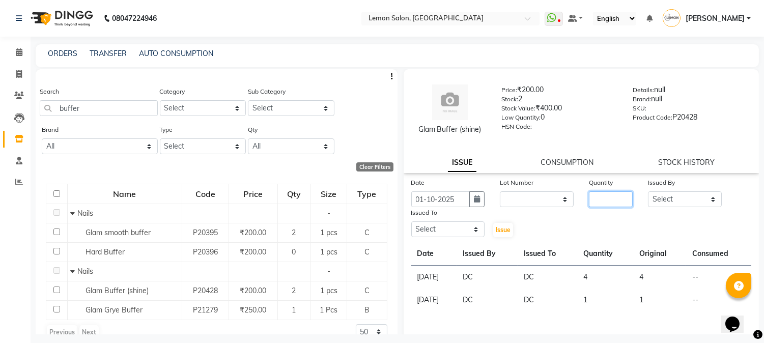
click at [604, 204] on input "number" at bounding box center [611, 199] width 44 height 16
type input "1"
click at [673, 203] on select "Select [PERSON_NAME] [PERSON_NAME] Datta [PERSON_NAME][GEOGRAPHIC_DATA] [PERSON…" at bounding box center [685, 199] width 74 height 16
select select "7892"
click at [648, 191] on select "Select [PERSON_NAME] [PERSON_NAME] Datta [PERSON_NAME][GEOGRAPHIC_DATA] [PERSON…" at bounding box center [685, 199] width 74 height 16
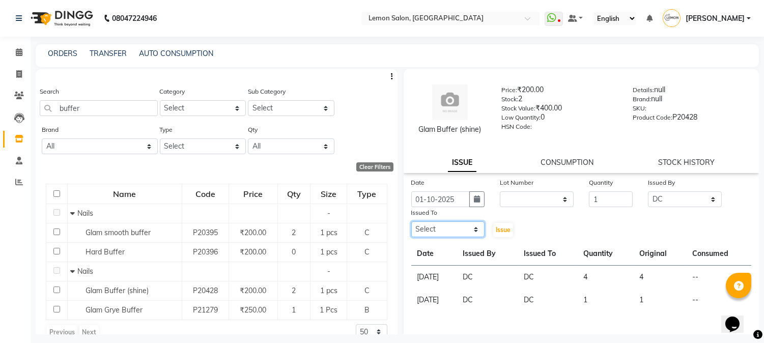
drag, startPoint x: 443, startPoint y: 232, endPoint x: 444, endPoint y: 225, distance: 6.7
click at [443, 232] on select "Select [PERSON_NAME] [PERSON_NAME] Datta [PERSON_NAME][GEOGRAPHIC_DATA] [PERSON…" at bounding box center [448, 229] width 74 height 16
click at [411, 221] on select "Select [PERSON_NAME] [PERSON_NAME] Datta [PERSON_NAME][GEOGRAPHIC_DATA] [PERSON…" at bounding box center [448, 229] width 74 height 16
drag, startPoint x: 450, startPoint y: 232, endPoint x: 451, endPoint y: 224, distance: 7.7
click at [450, 232] on select "Select [PERSON_NAME] [PERSON_NAME] Datta [PERSON_NAME][GEOGRAPHIC_DATA] [PERSON…" at bounding box center [448, 229] width 74 height 16
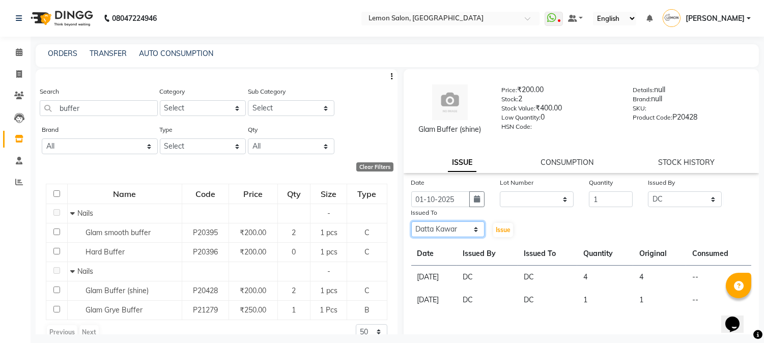
select select "7892"
click at [411, 221] on select "Select [PERSON_NAME] [PERSON_NAME] Datta [PERSON_NAME][GEOGRAPHIC_DATA] [PERSON…" at bounding box center [448, 229] width 74 height 16
click at [496, 231] on span "Issue" at bounding box center [503, 230] width 15 height 8
select select
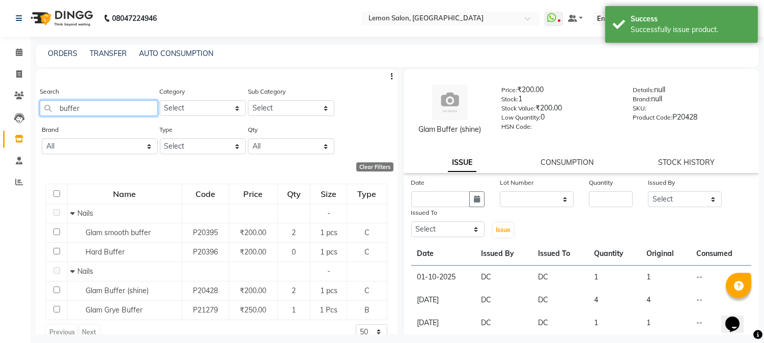
drag, startPoint x: 138, startPoint y: 114, endPoint x: 107, endPoint y: 93, distance: 37.1
click at [0, 115] on app-home "08047224946 Select Location × Lemon Salon, Goregaon WhatsApp Status ✕ Status: D…" at bounding box center [382, 175] width 764 height 350
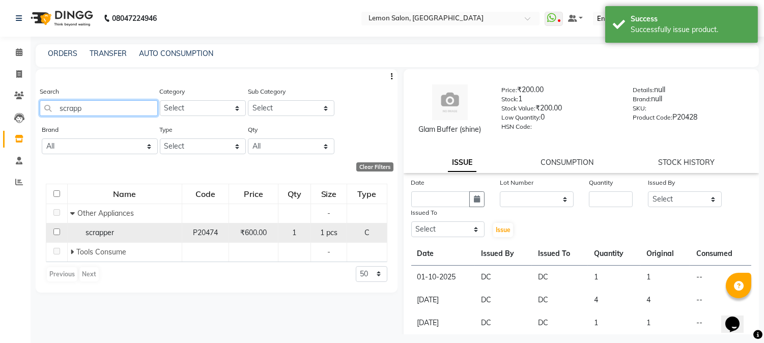
type input "scrapp"
click at [123, 236] on div "scrapper" at bounding box center [124, 233] width 109 height 11
select select
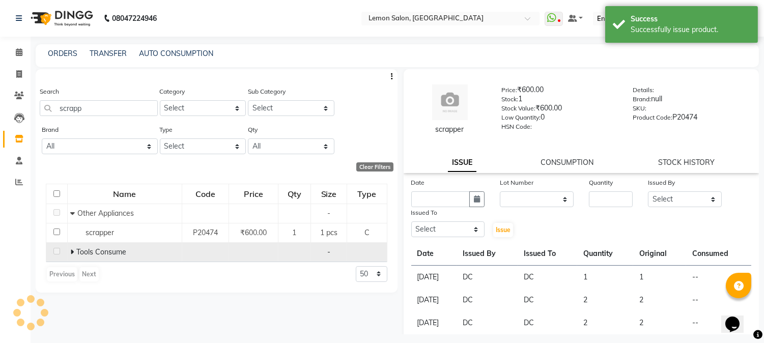
click at [74, 251] on span at bounding box center [73, 251] width 6 height 9
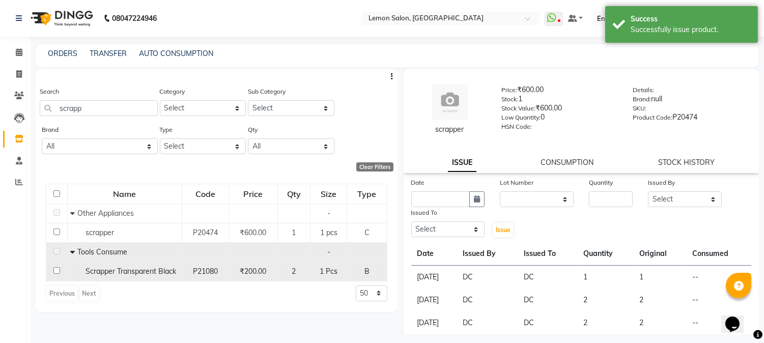
click at [138, 271] on span "Scrapper Transparent Black" at bounding box center [131, 271] width 91 height 9
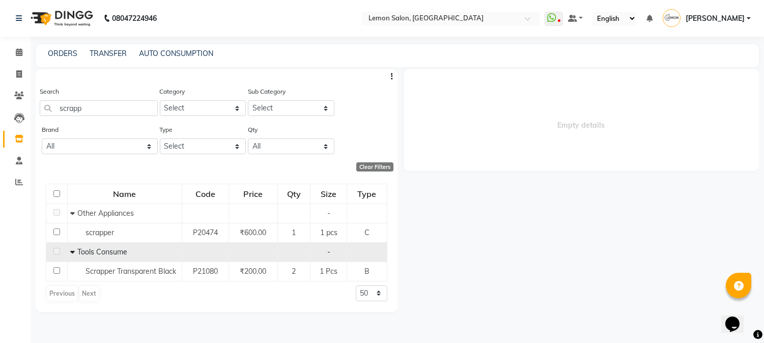
select select
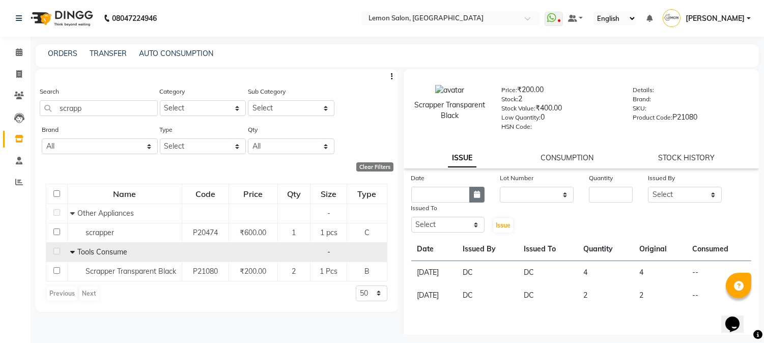
click at [474, 188] on button "button" at bounding box center [476, 195] width 15 height 16
select select "10"
select select "2025"
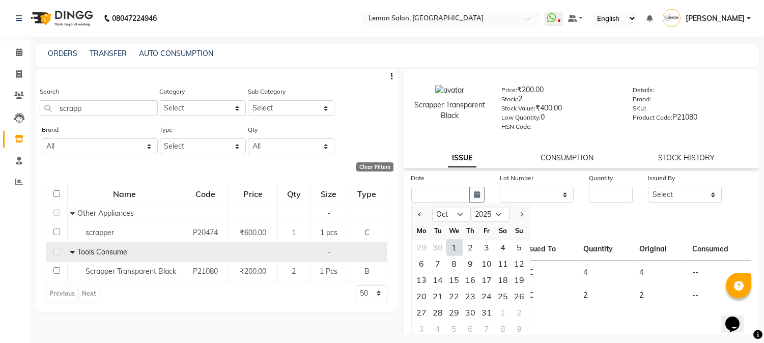
click at [450, 251] on div "1" at bounding box center [454, 247] width 16 height 16
type input "01-10-2025"
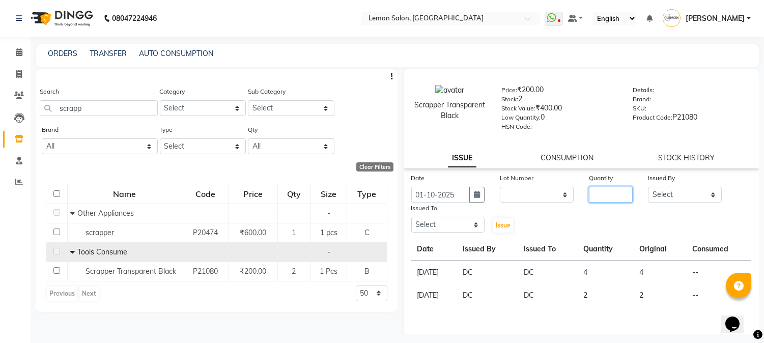
click at [603, 197] on input "number" at bounding box center [611, 195] width 44 height 16
type input "1"
click at [700, 195] on select "Select [PERSON_NAME] [PERSON_NAME] Datta [PERSON_NAME][GEOGRAPHIC_DATA] [PERSON…" at bounding box center [685, 195] width 74 height 16
select select "7892"
click at [648, 187] on select "Select [PERSON_NAME] [PERSON_NAME] Datta [PERSON_NAME][GEOGRAPHIC_DATA] [PERSON…" at bounding box center [685, 195] width 74 height 16
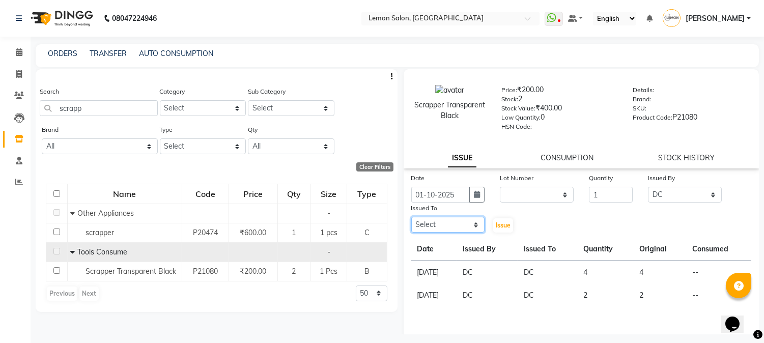
drag, startPoint x: 426, startPoint y: 224, endPoint x: 428, endPoint y: 217, distance: 6.8
click at [427, 220] on select "Select [PERSON_NAME] [PERSON_NAME] Datta [PERSON_NAME][GEOGRAPHIC_DATA] [PERSON…" at bounding box center [448, 225] width 74 height 16
select select "7892"
click at [411, 217] on select "Select [PERSON_NAME] [PERSON_NAME] Datta [PERSON_NAME][GEOGRAPHIC_DATA] [PERSON…" at bounding box center [448, 225] width 74 height 16
click at [497, 223] on span "Issue" at bounding box center [503, 225] width 15 height 8
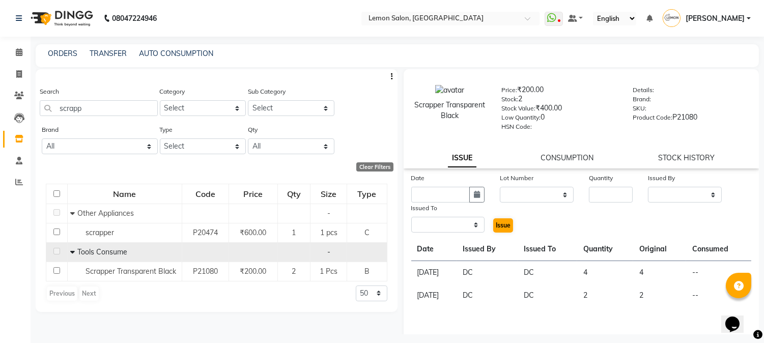
select select
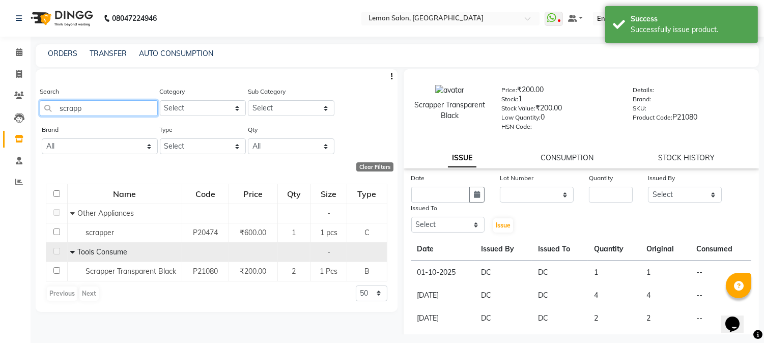
drag, startPoint x: 106, startPoint y: 101, endPoint x: 0, endPoint y: 101, distance: 105.9
click at [0, 101] on app-home "08047224946 Select Location × Lemon Salon, Goregaon WhatsApp Status ✕ Status: D…" at bounding box center [382, 175] width 764 height 350
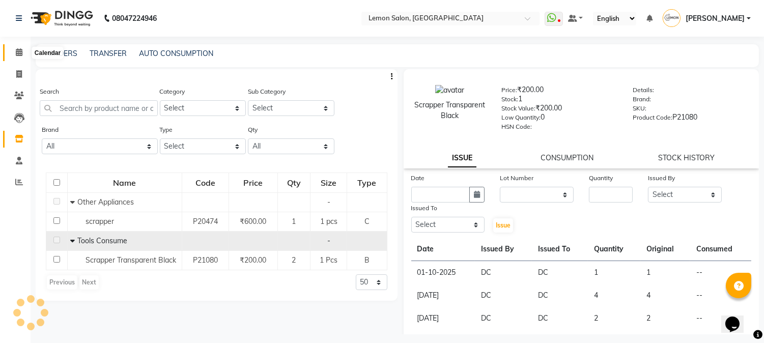
click at [16, 50] on icon at bounding box center [19, 52] width 7 height 8
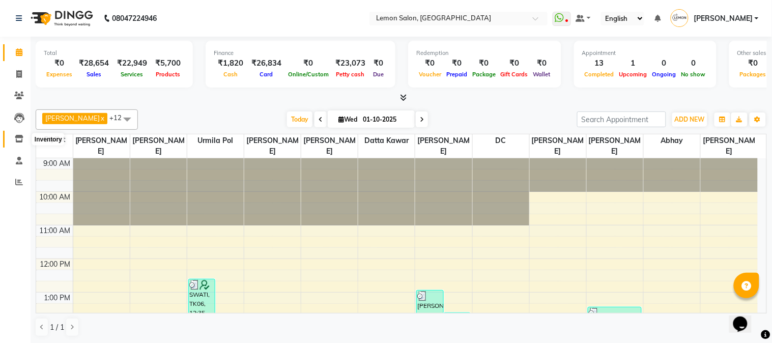
click at [11, 144] on span at bounding box center [19, 139] width 18 height 12
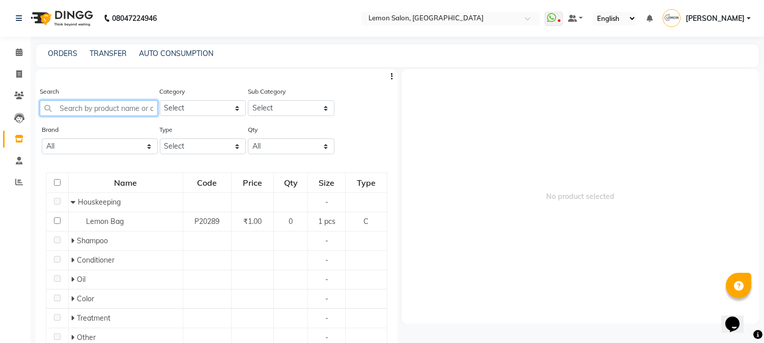
click at [83, 113] on input "text" at bounding box center [99, 108] width 118 height 16
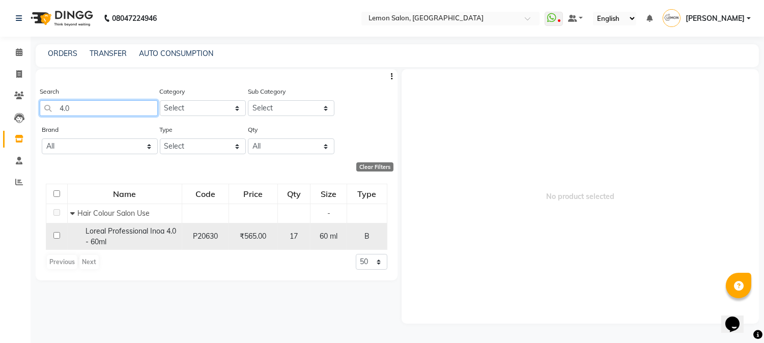
type input "4.0"
click at [154, 233] on span "Loreal Professional Inoa 4.0 - 60ml" at bounding box center [131, 237] width 91 height 20
select select
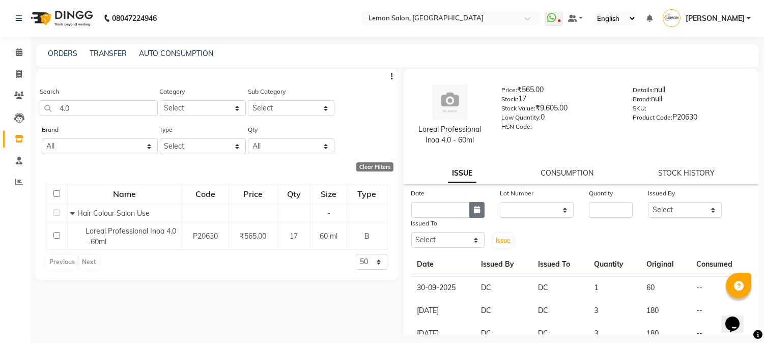
click at [481, 212] on button "button" at bounding box center [476, 210] width 15 height 16
select select "10"
select select "2025"
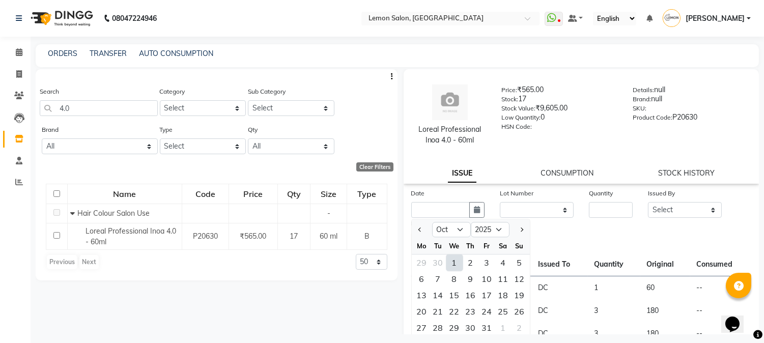
click at [459, 261] on div "1" at bounding box center [454, 263] width 16 height 16
type input "01-10-2025"
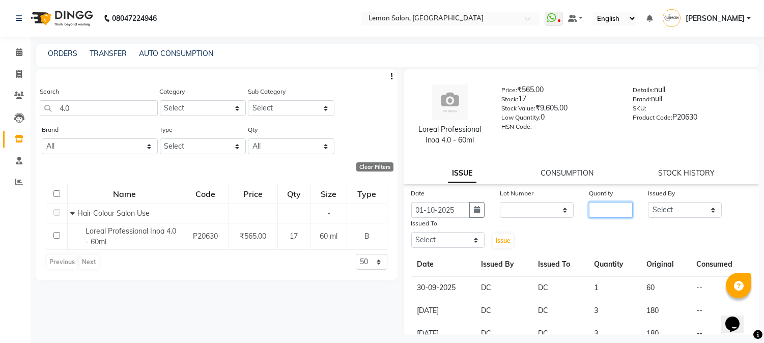
click at [606, 210] on input "number" at bounding box center [611, 210] width 44 height 16
type input "2"
click at [700, 204] on select "Select [PERSON_NAME] [PERSON_NAME] Datta [PERSON_NAME][GEOGRAPHIC_DATA] [PERSON…" at bounding box center [685, 210] width 74 height 16
select select "7892"
click at [648, 202] on select "Select [PERSON_NAME] [PERSON_NAME] Datta [PERSON_NAME][GEOGRAPHIC_DATA] [PERSON…" at bounding box center [685, 210] width 74 height 16
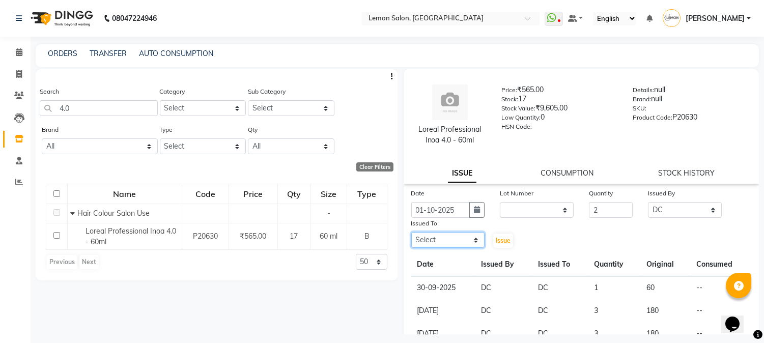
click at [437, 236] on select "Select [PERSON_NAME] [PERSON_NAME] Datta [PERSON_NAME][GEOGRAPHIC_DATA] [PERSON…" at bounding box center [448, 240] width 74 height 16
select select "7892"
click at [411, 232] on select "Select [PERSON_NAME] [PERSON_NAME] Datta [PERSON_NAME][GEOGRAPHIC_DATA] [PERSON…" at bounding box center [448, 240] width 74 height 16
click at [499, 243] on span "Issue" at bounding box center [503, 241] width 15 height 8
select select
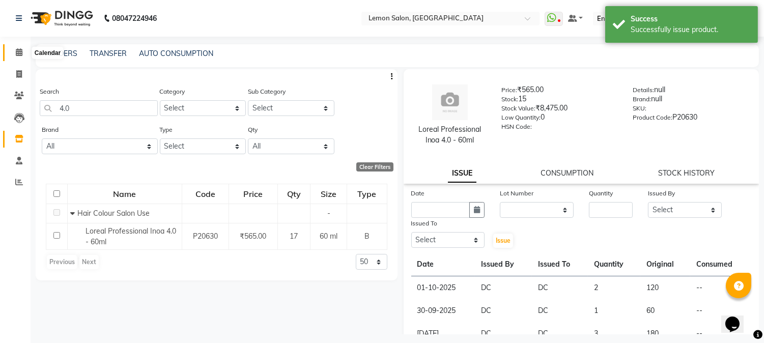
click at [17, 52] on icon at bounding box center [19, 52] width 7 height 8
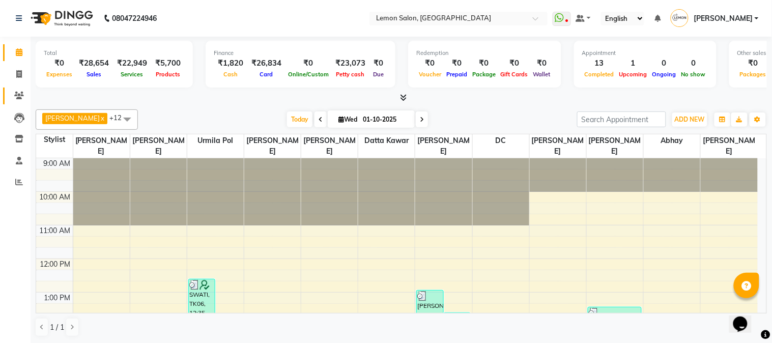
click at [8, 100] on link "Clients" at bounding box center [15, 96] width 24 height 17
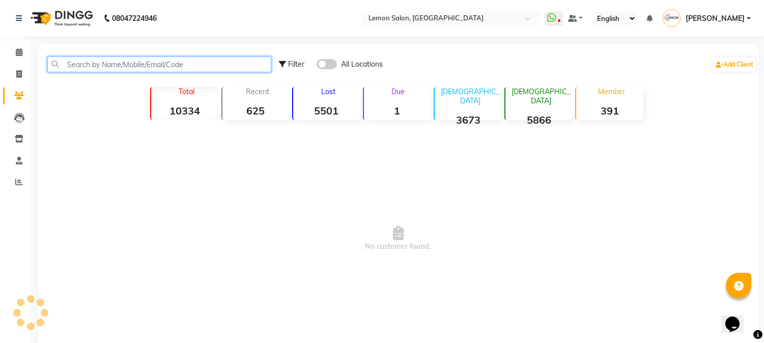
click at [100, 68] on input "text" at bounding box center [159, 65] width 224 height 16
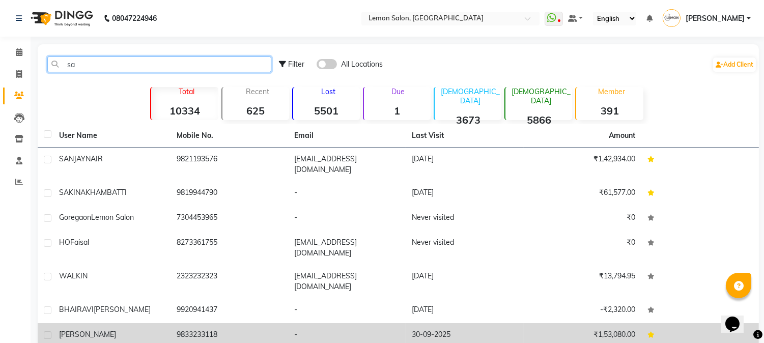
type input "sa"
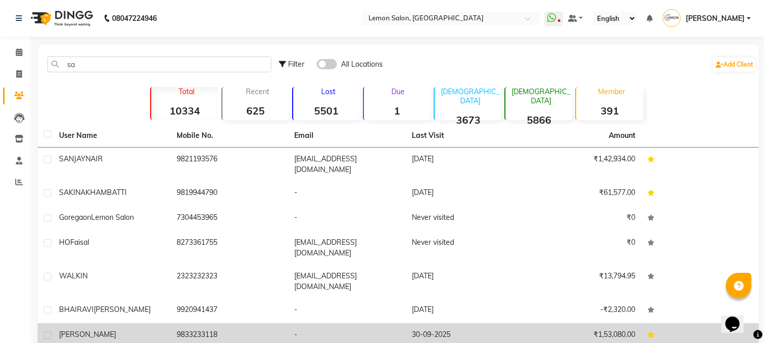
click at [179, 323] on td "9833233118" at bounding box center [230, 335] width 118 height 25
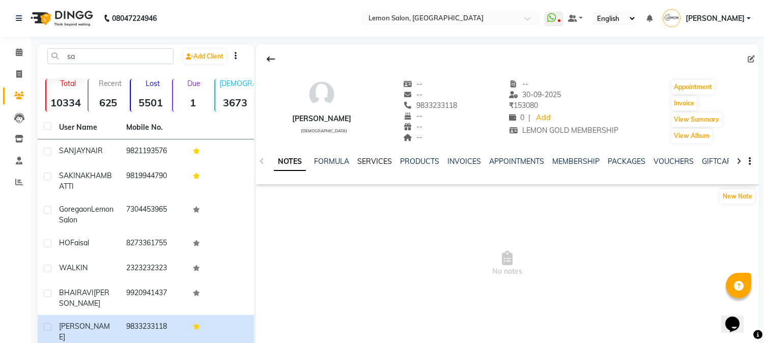
click at [386, 162] on link "SERVICES" at bounding box center [374, 161] width 35 height 9
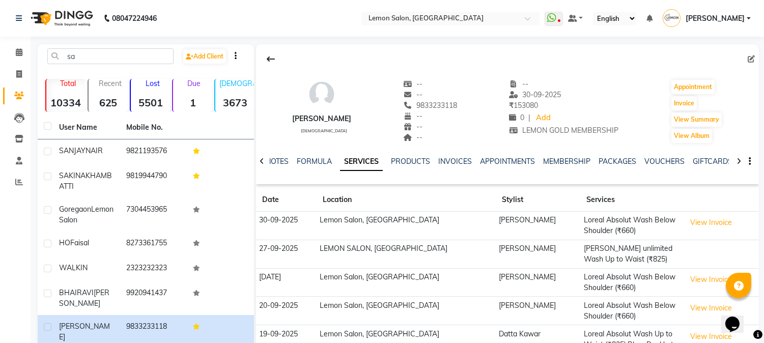
scroll to position [124, 0]
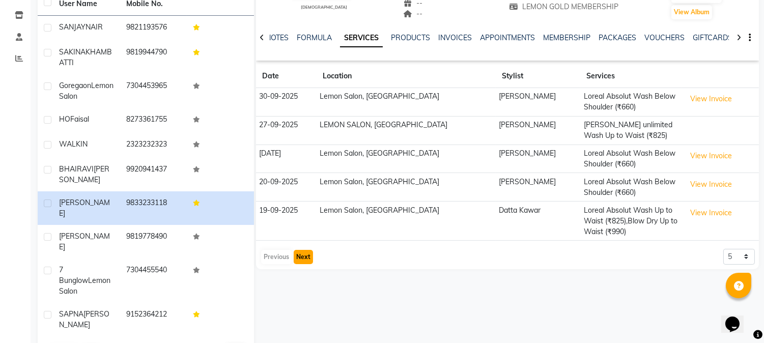
click at [303, 256] on button "Next" at bounding box center [303, 257] width 19 height 14
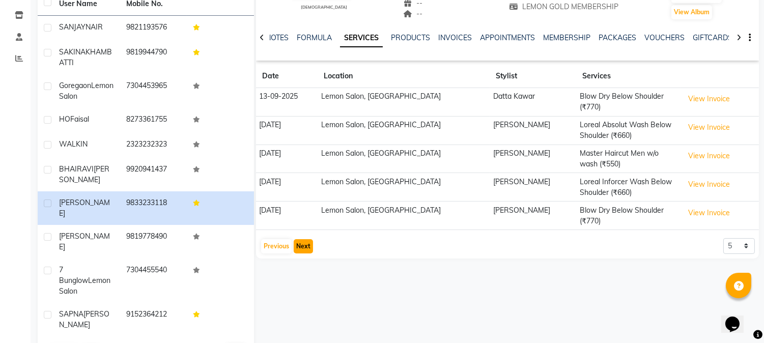
click at [302, 250] on button "Next" at bounding box center [303, 246] width 19 height 14
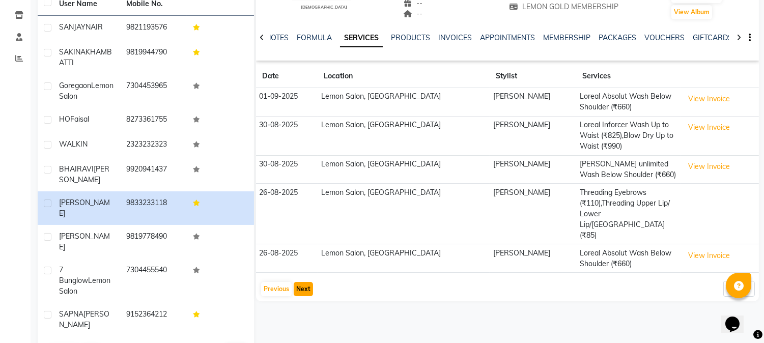
click at [298, 282] on button "Next" at bounding box center [303, 289] width 19 height 14
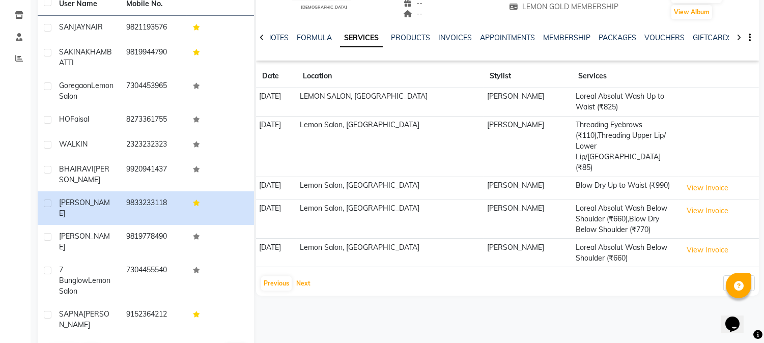
scroll to position [0, 0]
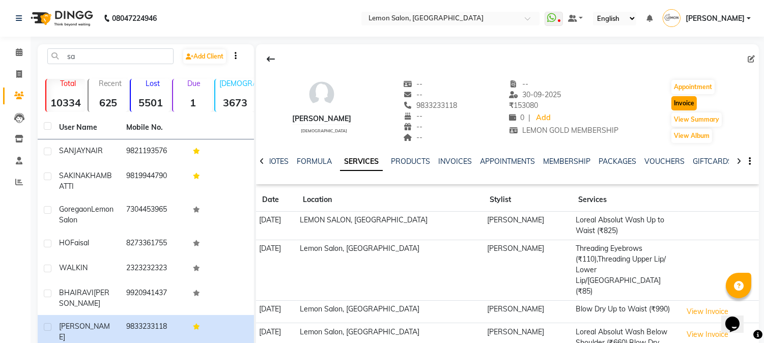
click at [684, 103] on button "Invoice" at bounding box center [684, 103] width 25 height 14
select select "565"
select select "service"
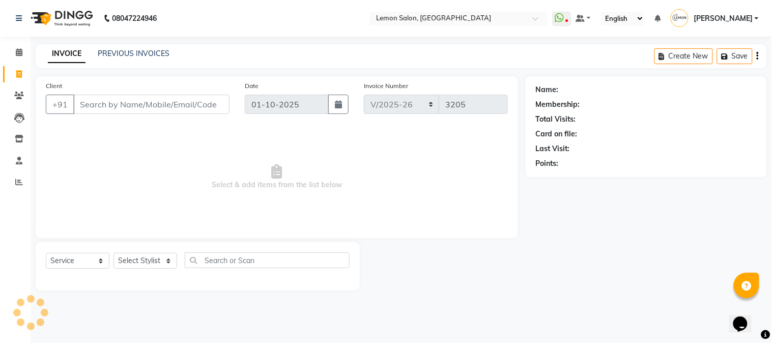
type input "9833233118"
select select "1: Object"
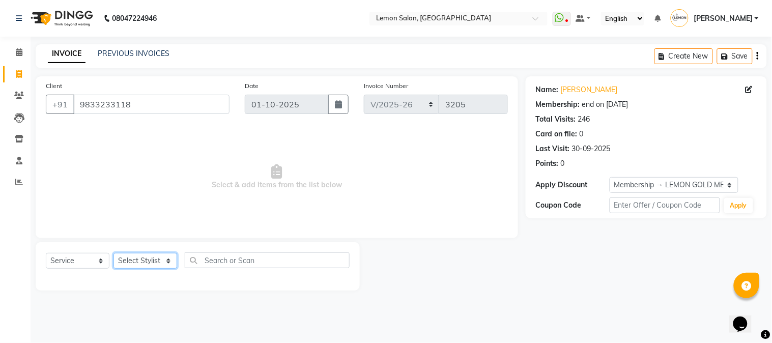
click at [134, 256] on select "Select Stylist Akansha Sadafule Asma Dshpande Datta Kawar DC Furkan Mansoori Ka…" at bounding box center [146, 261] width 64 height 16
select select "31972"
click at [114, 254] on select "Select Stylist Akansha Sadafule Asma Dshpande Datta Kawar DC Furkan Mansoori Ka…" at bounding box center [146, 261] width 64 height 16
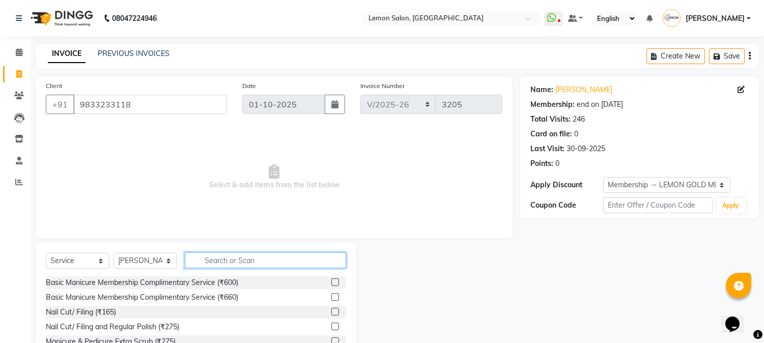
click at [237, 258] on input "text" at bounding box center [265, 261] width 161 height 16
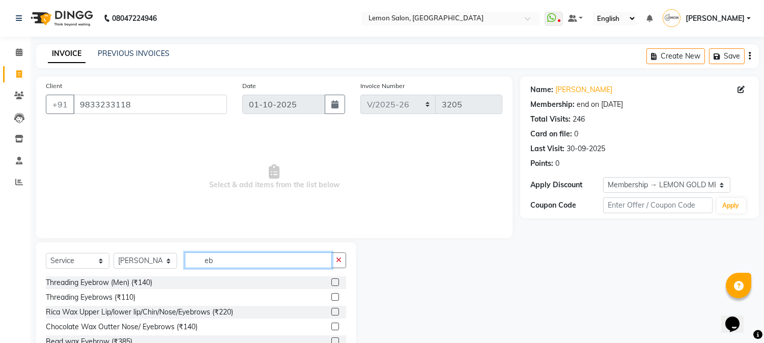
type input "eb"
click at [336, 297] on label at bounding box center [335, 297] width 8 height 8
click at [336, 297] on input "checkbox" at bounding box center [334, 297] width 7 height 7
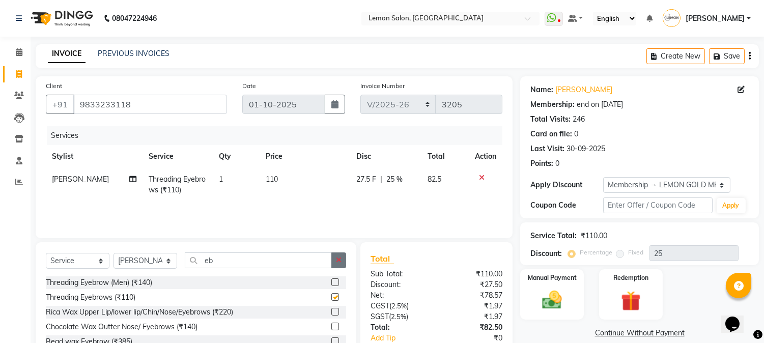
checkbox input "false"
click at [338, 264] on icon "button" at bounding box center [339, 260] width 6 height 7
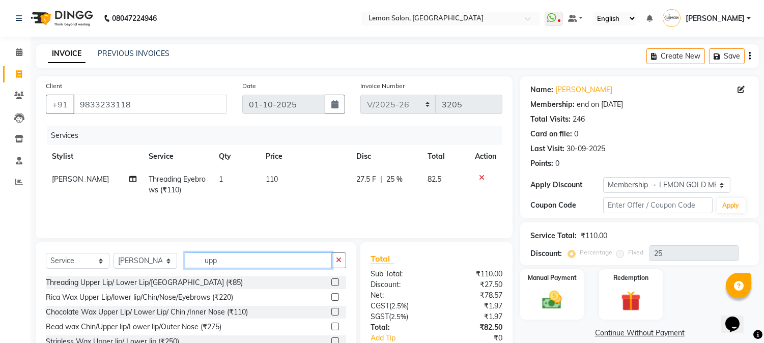
type input "upp"
click at [331, 284] on label at bounding box center [335, 282] width 8 height 8
click at [331, 284] on input "checkbox" at bounding box center [334, 282] width 7 height 7
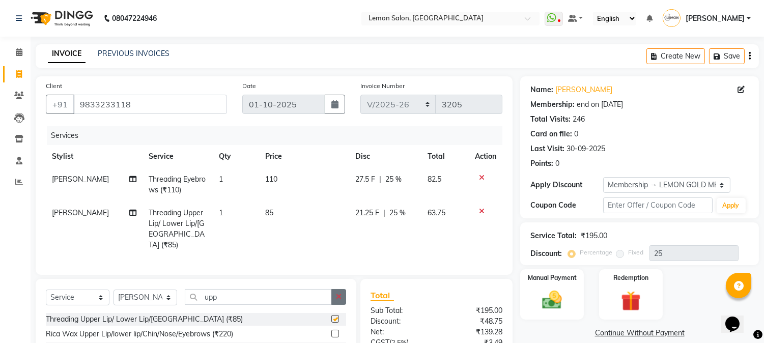
checkbox input "false"
click at [337, 293] on icon "button" at bounding box center [339, 296] width 6 height 7
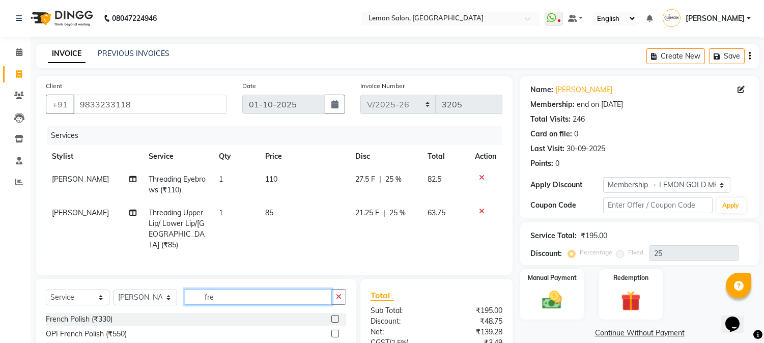
type input "freh"
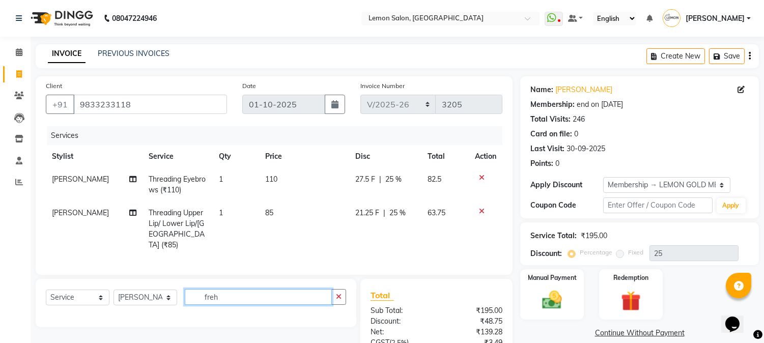
drag, startPoint x: 261, startPoint y: 293, endPoint x: 161, endPoint y: 292, distance: 100.3
click at [161, 292] on div "Select Service Product Membership Package Voucher Prepaid Gift Card Select Styl…" at bounding box center [196, 301] width 300 height 24
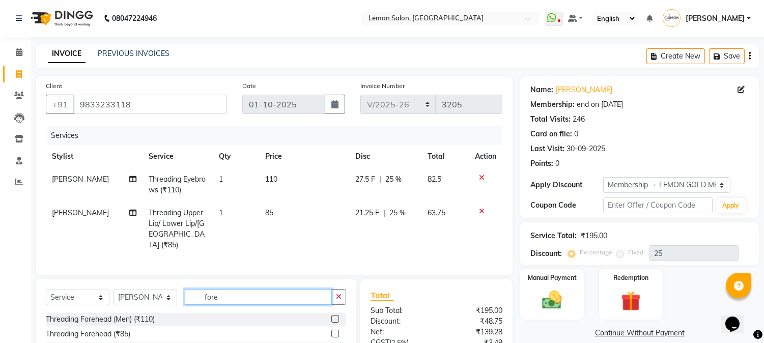
type input "fore"
click at [331, 333] on label at bounding box center [335, 334] width 8 height 8
click at [331, 333] on input "checkbox" at bounding box center [334, 334] width 7 height 7
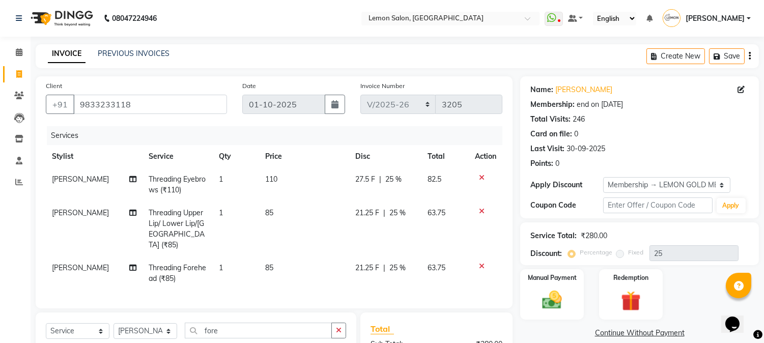
checkbox input "false"
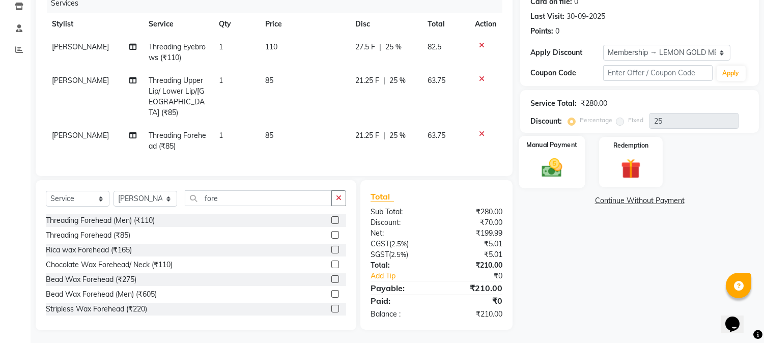
click at [540, 160] on img at bounding box center [553, 168] width 34 height 24
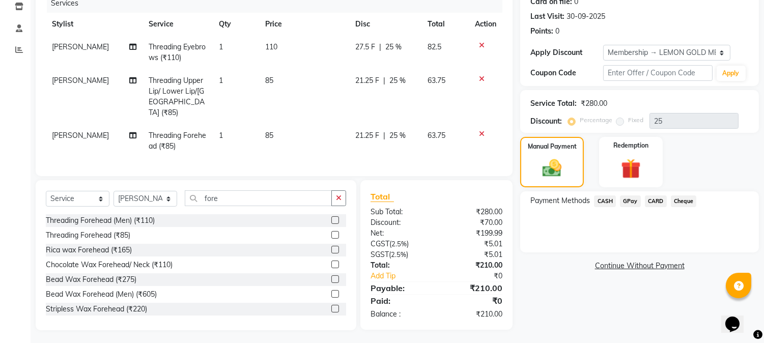
click at [630, 200] on span "GPay" at bounding box center [630, 201] width 21 height 12
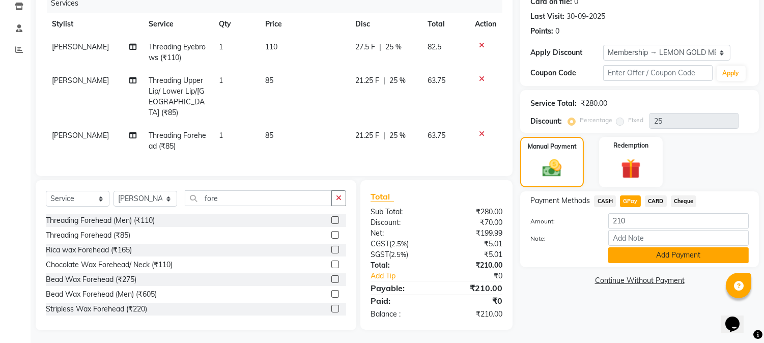
click at [638, 253] on button "Add Payment" at bounding box center [678, 255] width 141 height 16
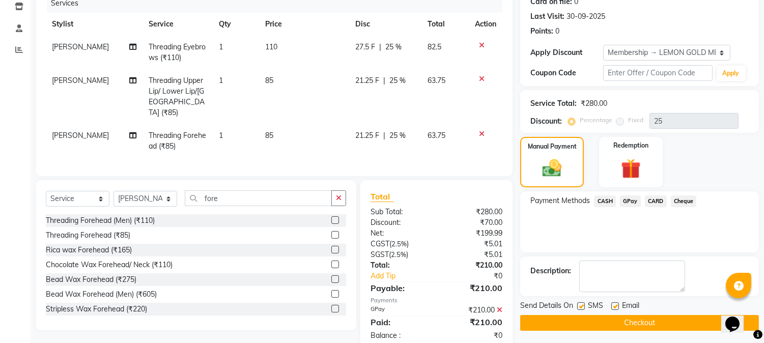
scroll to position [153, 0]
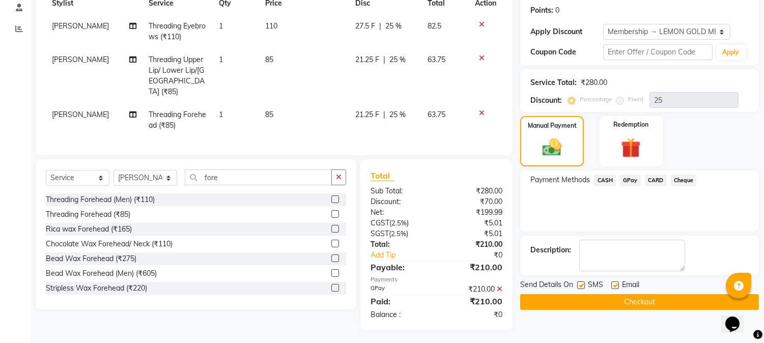
click at [614, 286] on label at bounding box center [615, 286] width 8 height 8
click at [614, 286] on input "checkbox" at bounding box center [614, 286] width 7 height 7
checkbox input "false"
click at [579, 285] on label at bounding box center [581, 286] width 8 height 8
click at [579, 285] on input "checkbox" at bounding box center [580, 286] width 7 height 7
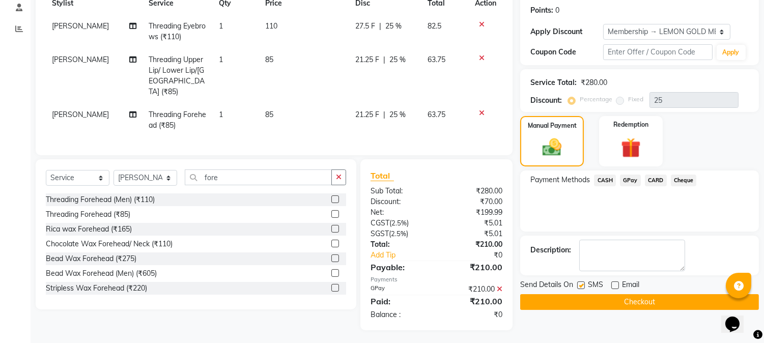
checkbox input "false"
click at [648, 302] on button "Checkout" at bounding box center [639, 302] width 239 height 16
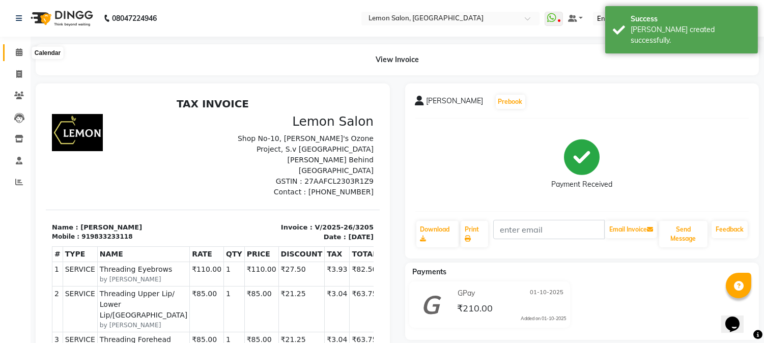
click at [20, 48] on icon at bounding box center [19, 52] width 7 height 8
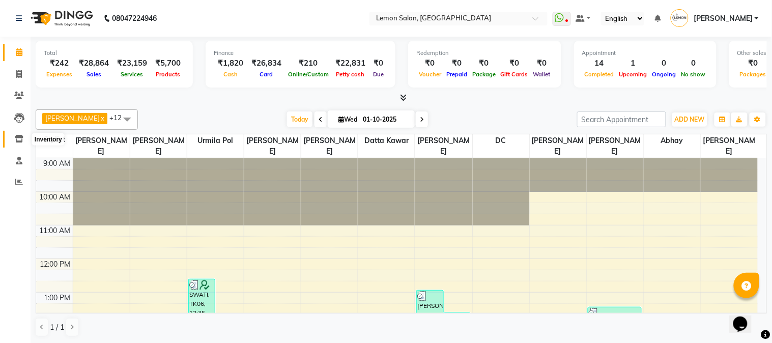
click at [18, 136] on icon at bounding box center [19, 139] width 9 height 8
select select
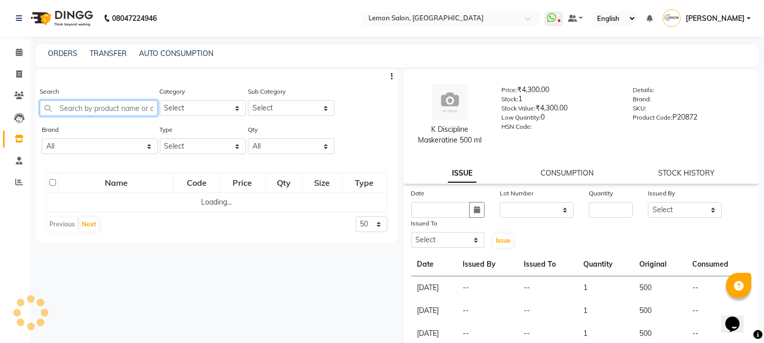
click at [90, 105] on input "text" at bounding box center [99, 108] width 118 height 16
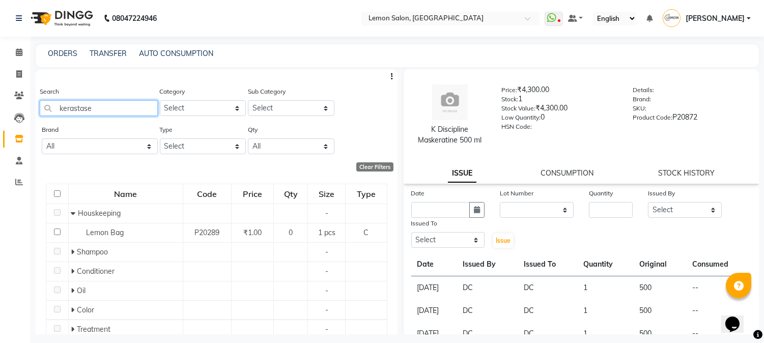
type input "kerastase"
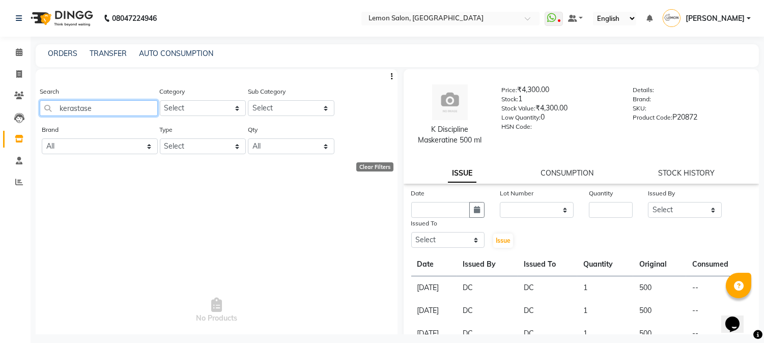
drag, startPoint x: 108, startPoint y: 105, endPoint x: 0, endPoint y: 106, distance: 107.9
click at [0, 106] on app-home "08047224946 Select Location × [GEOGRAPHIC_DATA], Goregaon WhatsApp Status ✕ Sta…" at bounding box center [382, 175] width 764 height 350
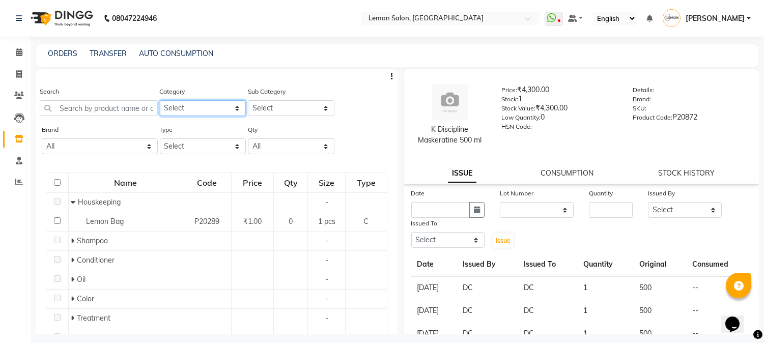
click at [202, 104] on select "Select Hair Skin Makeup Personal Care Appliances [PERSON_NAME] Waxing Disposabl…" at bounding box center [203, 108] width 87 height 16
select select "213702150"
click at [160, 100] on select "Select Hair Skin Makeup Personal Care Appliances [PERSON_NAME] Waxing Disposabl…" at bounding box center [203, 108] width 87 height 16
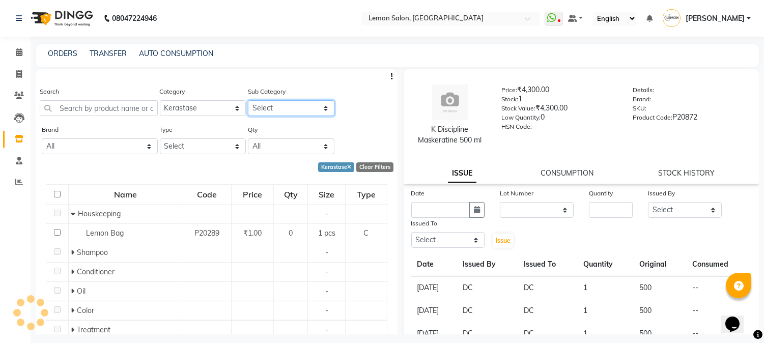
click at [292, 106] on select "Select Kerastase Professional Kerastase Retail" at bounding box center [291, 108] width 87 height 16
select select "2137021501"
click at [248, 100] on select "Select Kerastase Professional Kerastase Retail" at bounding box center [291, 108] width 87 height 16
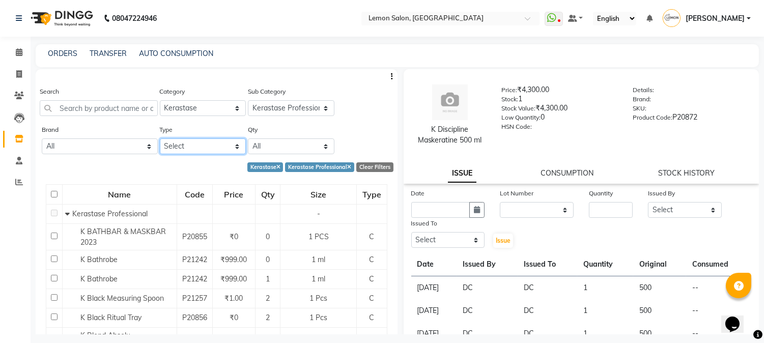
click at [217, 149] on select "Select Both Retail Consumable" at bounding box center [203, 146] width 87 height 16
select select "C"
click at [160, 138] on select "Select Both Retail Consumable" at bounding box center [203, 146] width 87 height 16
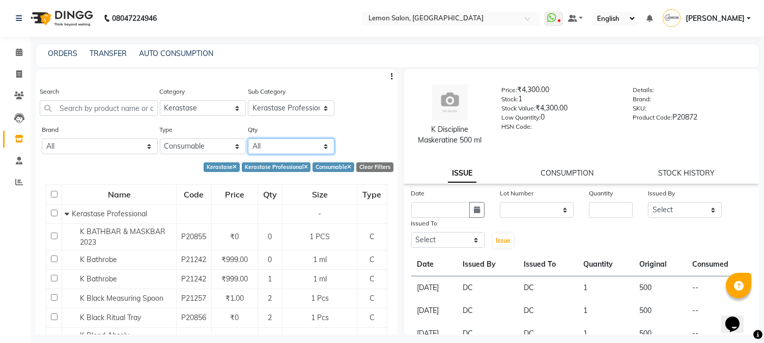
click at [276, 151] on select "All Low Out Of Stock" at bounding box center [291, 146] width 87 height 16
click at [379, 148] on div "Brand All - Biosoft Gillete Kerastase Null Type Select Both Retail Consumable Q…" at bounding box center [217, 143] width 362 height 38
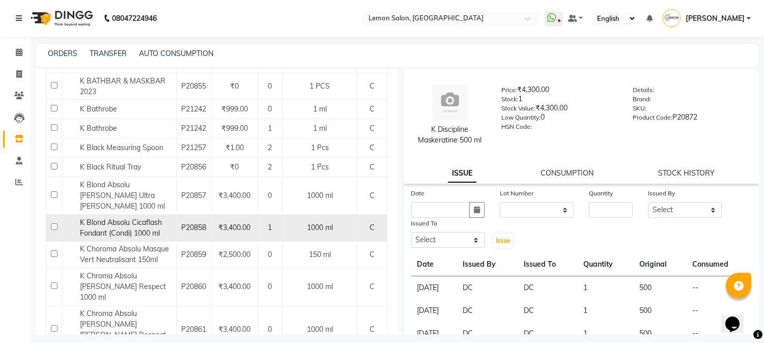
scroll to position [301, 0]
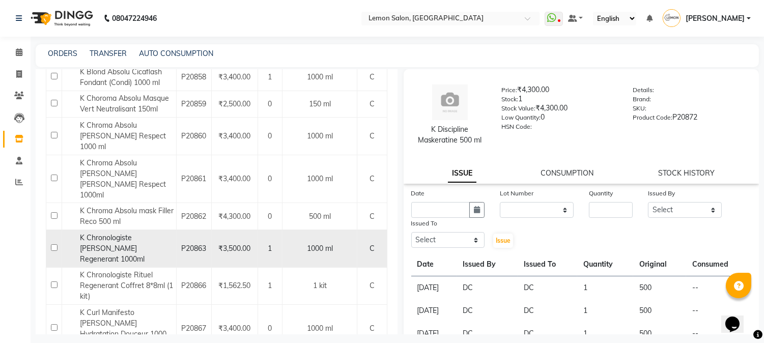
click at [155, 233] on div "K Chronologiste [PERSON_NAME] Regenerant 1000ml" at bounding box center [119, 249] width 109 height 32
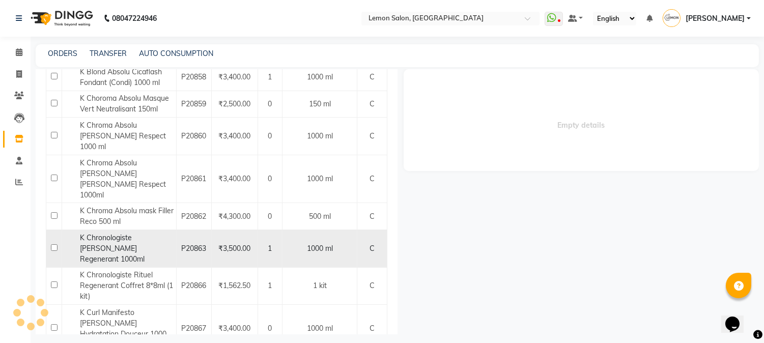
select select
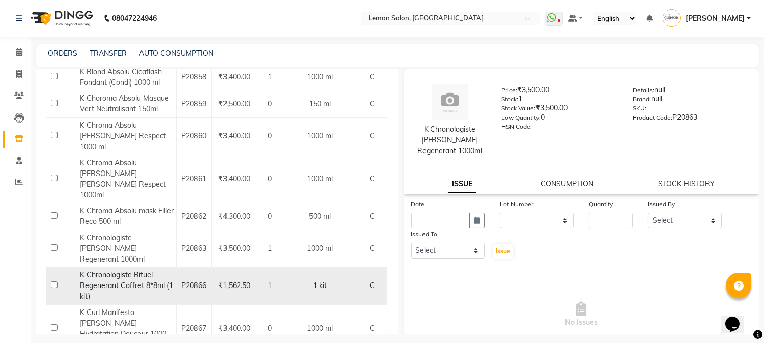
scroll to position [452, 0]
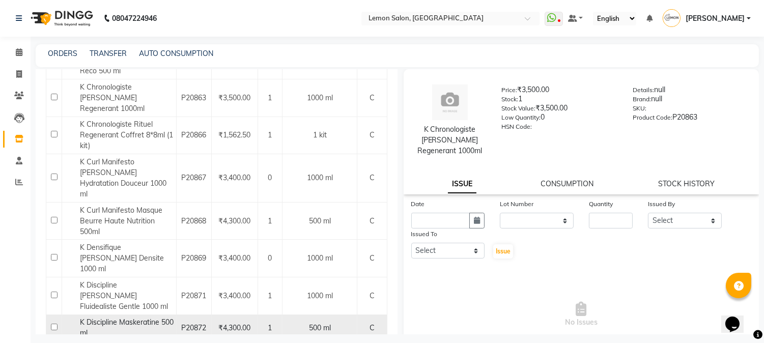
click at [151, 317] on div "K Discipline Maskeratine 500 ml" at bounding box center [119, 327] width 109 height 21
select select
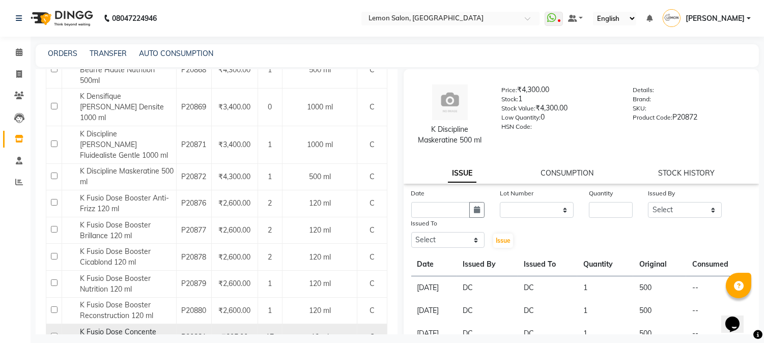
scroll to position [754, 0]
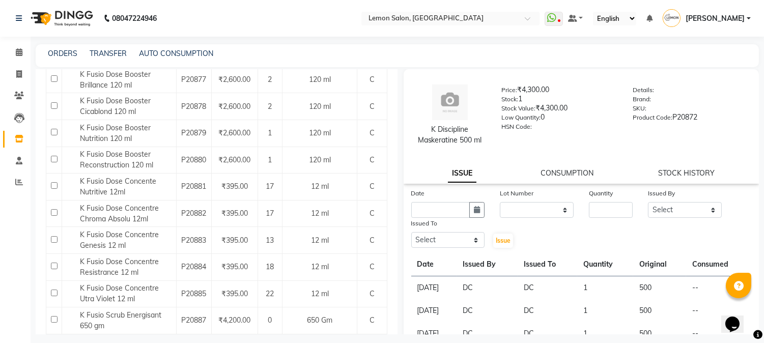
select select
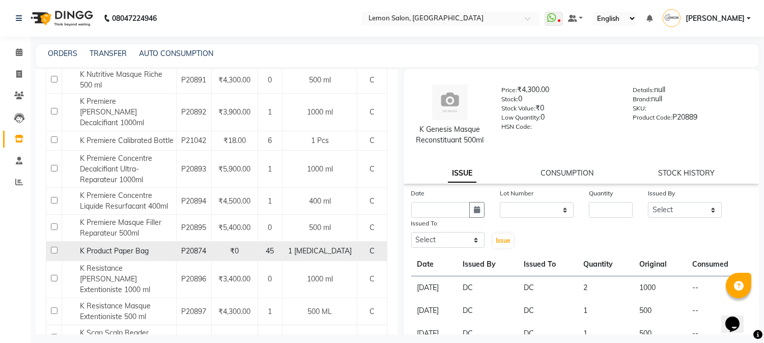
scroll to position [1207, 0]
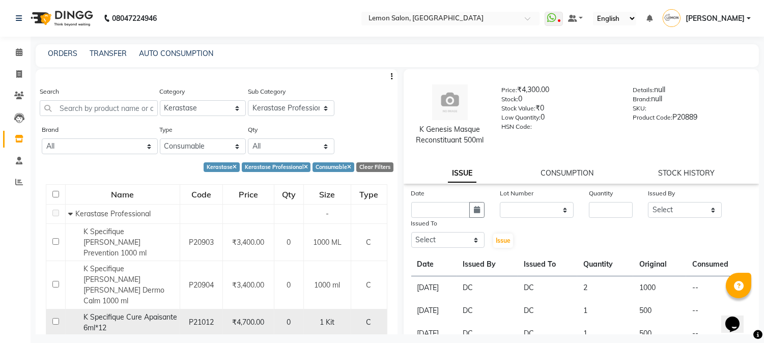
scroll to position [107, 0]
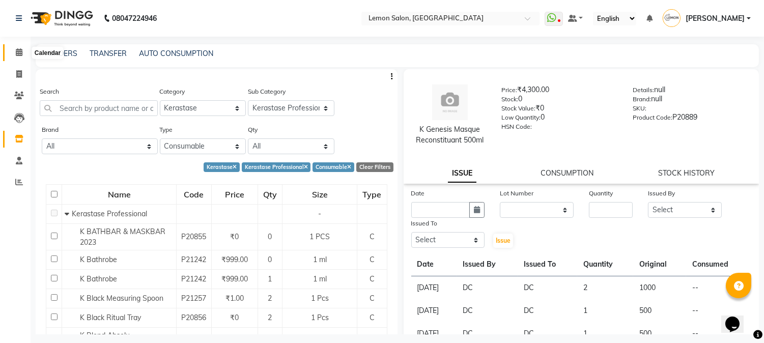
click at [22, 54] on span at bounding box center [19, 53] width 18 height 12
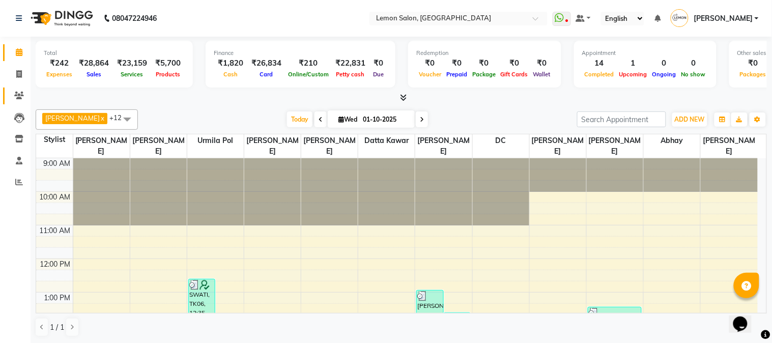
click at [14, 99] on icon at bounding box center [19, 96] width 10 height 8
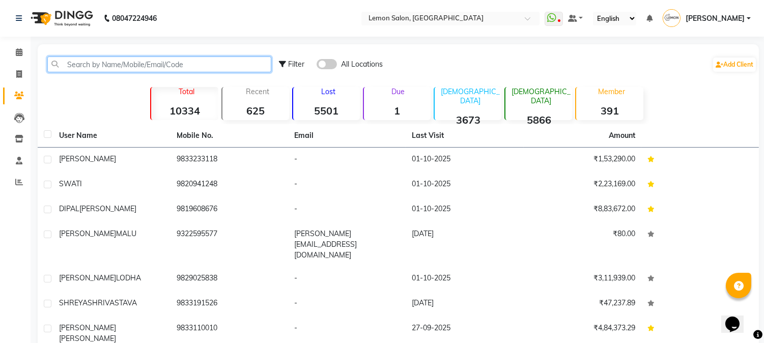
click at [105, 68] on input "text" at bounding box center [159, 65] width 224 height 16
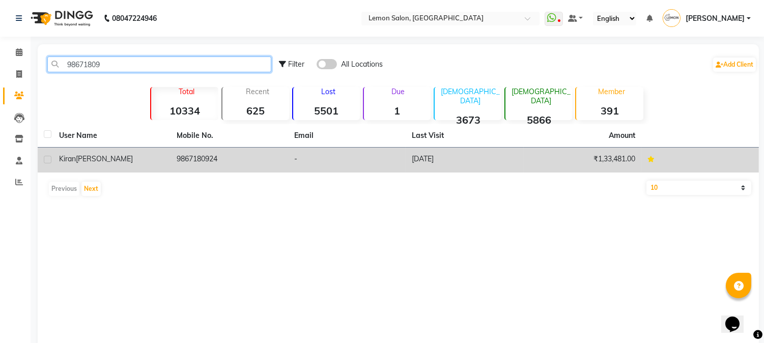
type input "98671809"
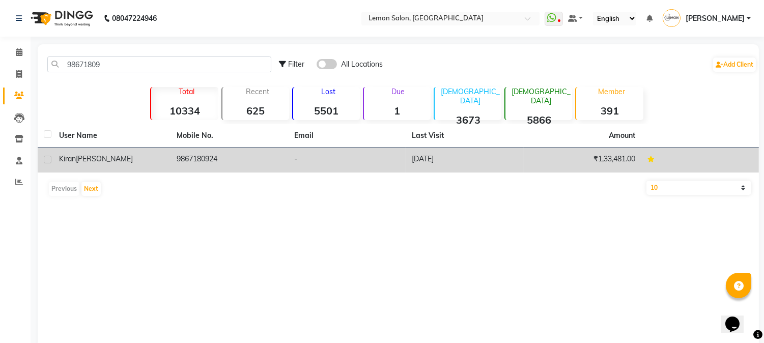
click at [237, 166] on td "9867180924" at bounding box center [230, 160] width 118 height 25
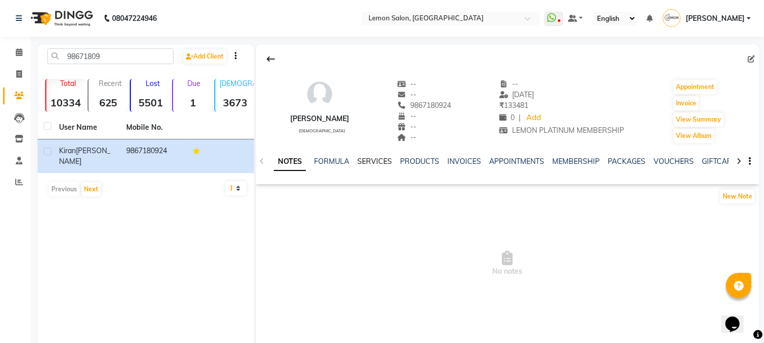
click at [380, 162] on link "SERVICES" at bounding box center [374, 161] width 35 height 9
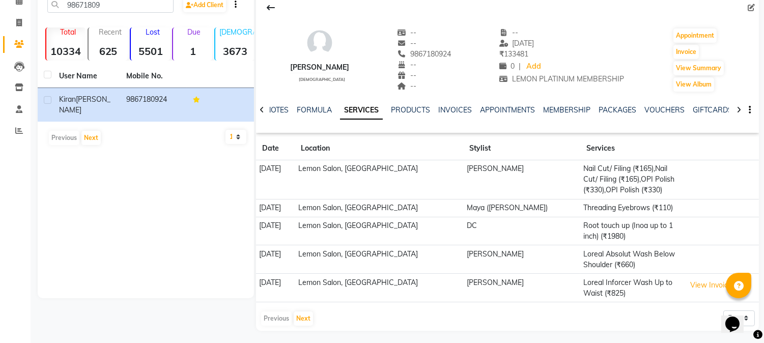
scroll to position [54, 0]
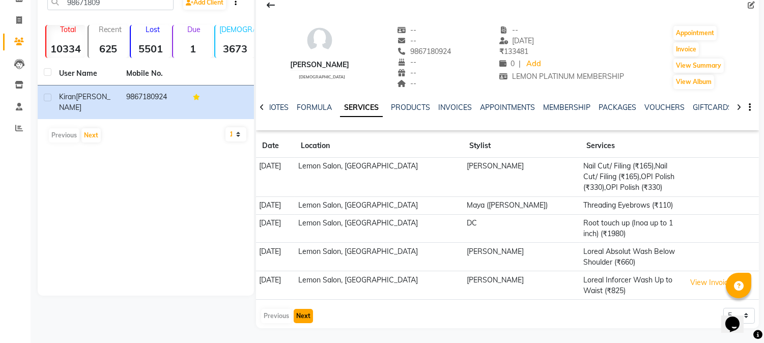
click at [305, 316] on button "Next" at bounding box center [303, 316] width 19 height 14
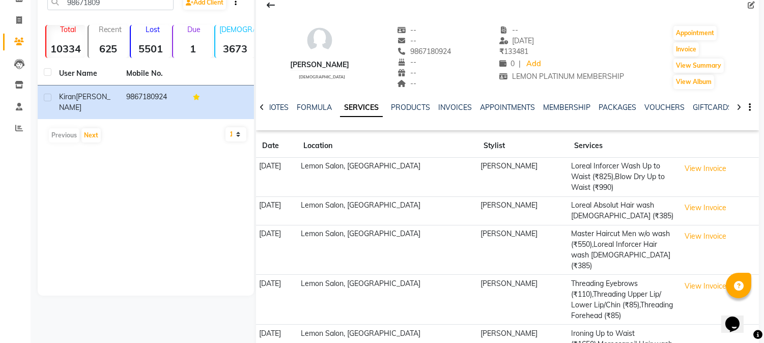
scroll to position [108, 0]
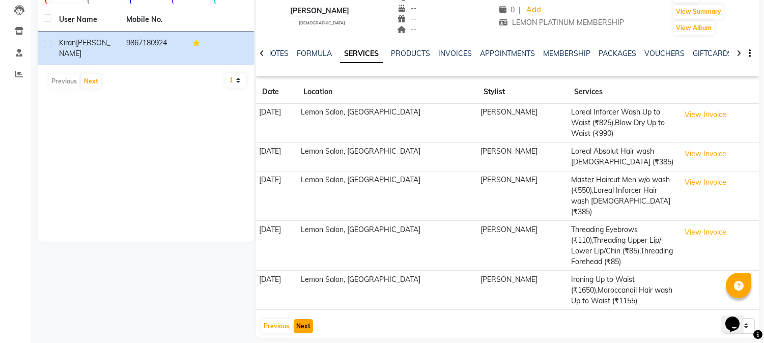
click at [296, 319] on button "Next" at bounding box center [303, 326] width 19 height 14
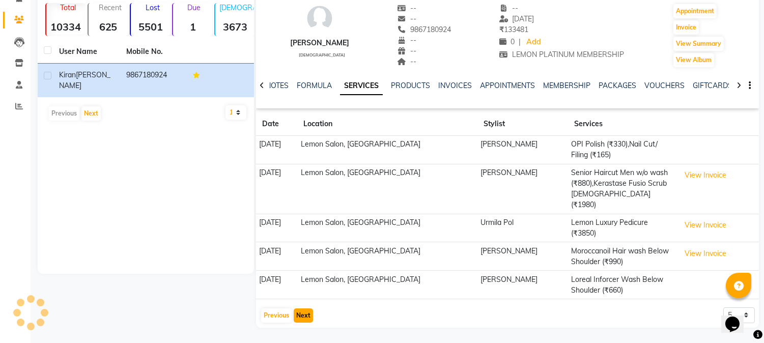
scroll to position [59, 0]
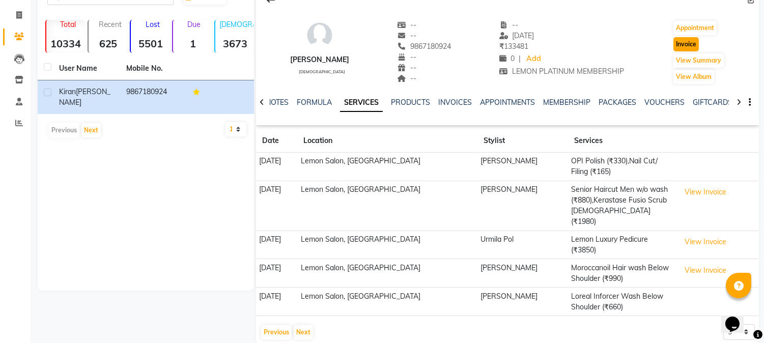
click at [691, 46] on button "Invoice" at bounding box center [686, 44] width 25 height 14
select select "service"
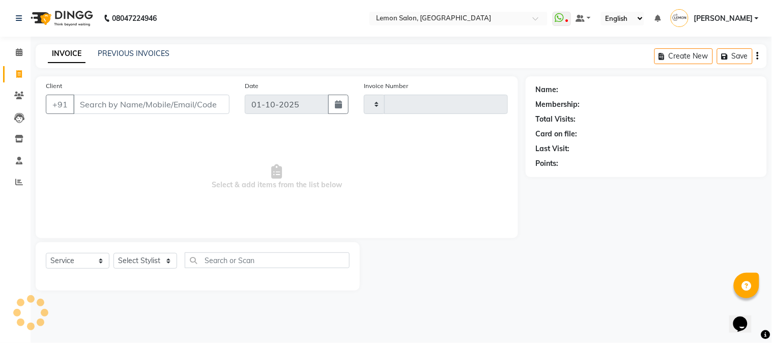
type input "3206"
select select "565"
click at [161, 257] on select "Select Stylist" at bounding box center [146, 261] width 64 height 16
type input "9867180924"
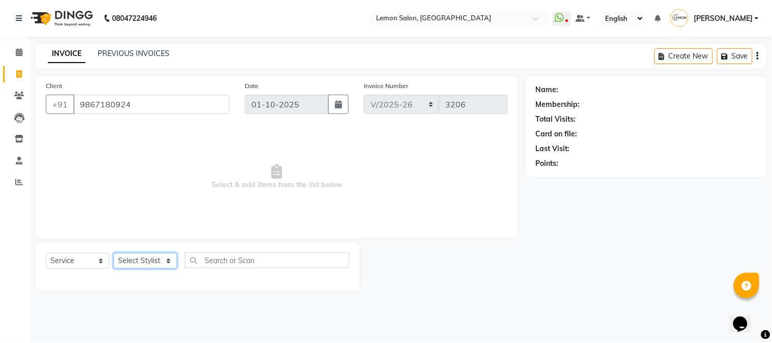
select select "1: Object"
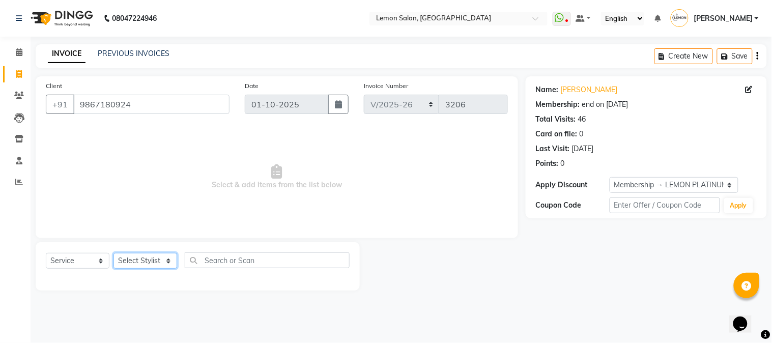
select select "31972"
click at [114, 254] on select "Select Stylist Akansha Sadafule Asma Dshpande Datta Kawar DC Furkan Mansoori Ka…" at bounding box center [146, 261] width 64 height 16
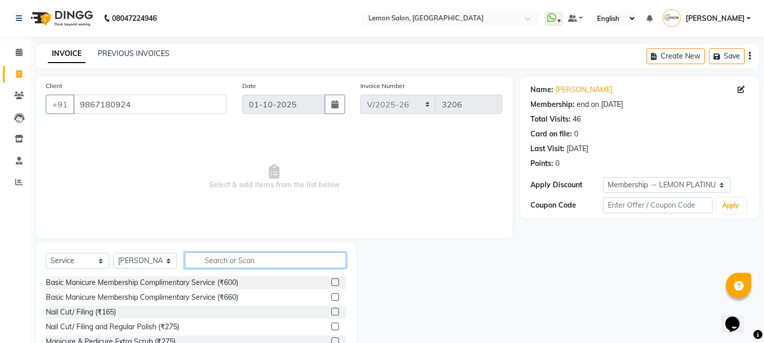
click at [289, 264] on input "text" at bounding box center [265, 261] width 161 height 16
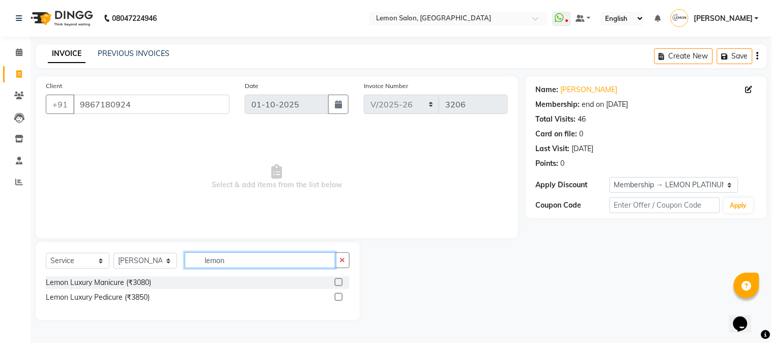
type input "lemon"
click at [342, 296] on label at bounding box center [339, 297] width 8 height 8
click at [342, 296] on input "checkbox" at bounding box center [338, 297] width 7 height 7
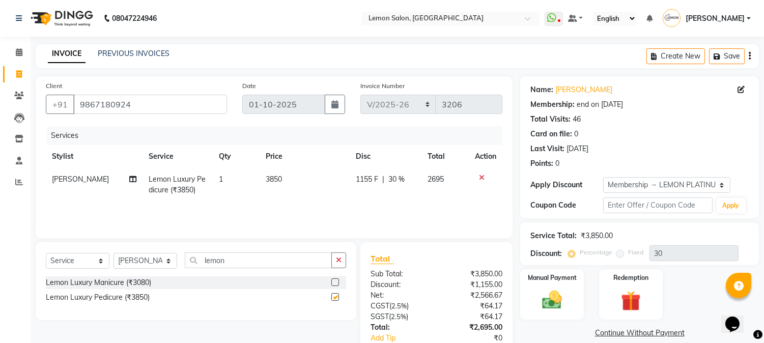
checkbox input "false"
click at [135, 264] on select "Select Stylist Akansha Sadafule Asma Dshpande Datta Kawar DC Furkan Mansoori Ka…" at bounding box center [146, 261] width 64 height 16
select select "7418"
click at [114, 254] on select "Select Stylist Akansha Sadafule Asma Dshpande Datta Kawar DC Furkan Mansoori Ka…" at bounding box center [146, 261] width 64 height 16
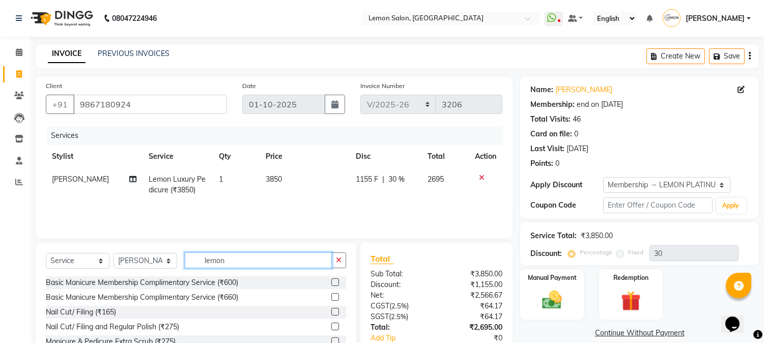
click at [260, 262] on input "lemon" at bounding box center [258, 261] width 147 height 16
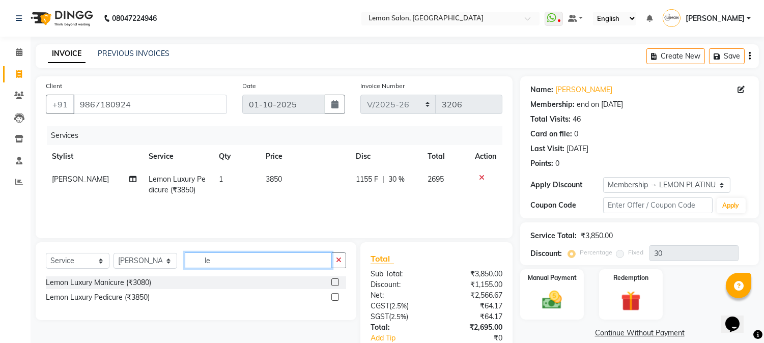
type input "l"
type input "snow"
click at [333, 299] on label at bounding box center [335, 297] width 8 height 8
click at [333, 299] on input "checkbox" at bounding box center [334, 297] width 7 height 7
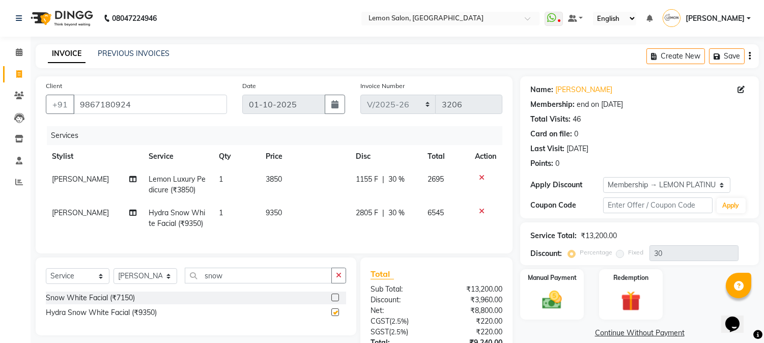
checkbox input "false"
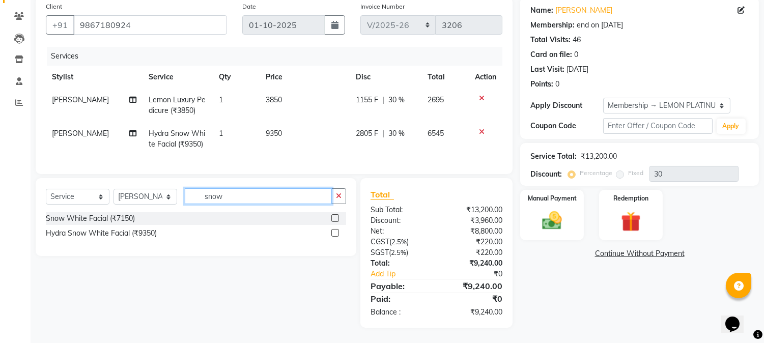
click at [253, 203] on input "snow" at bounding box center [258, 196] width 147 height 16
type input "s"
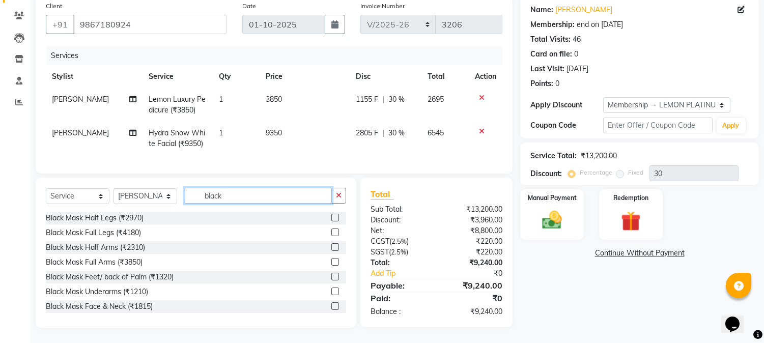
scroll to position [0, 0]
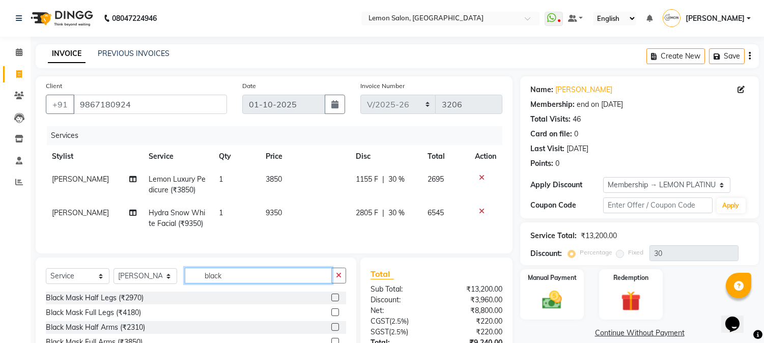
type input "black"
click at [556, 133] on div "Card on file:" at bounding box center [551, 134] width 42 height 11
click at [452, 53] on div "INVOICE PREVIOUS INVOICES Create New Save" at bounding box center [397, 56] width 723 height 24
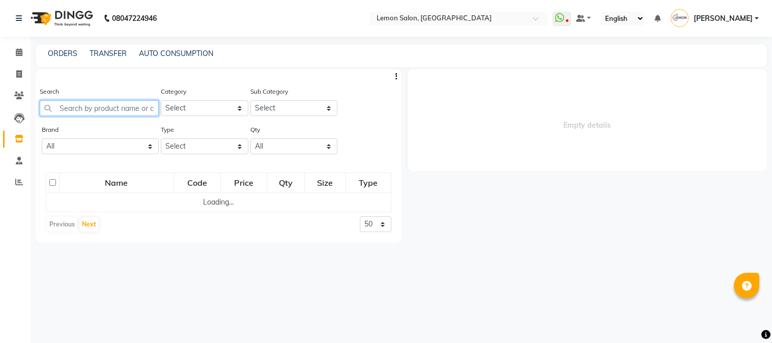
click at [126, 114] on input "text" at bounding box center [99, 108] width 119 height 16
select select
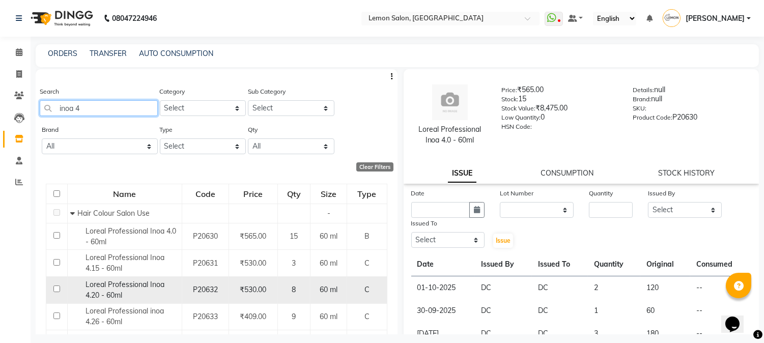
scroll to position [151, 0]
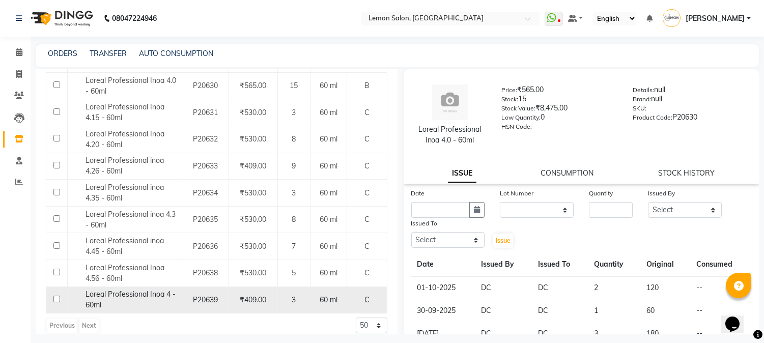
type input "inoa 4"
click at [155, 297] on span "Loreal Professional Inoa 4 - 60ml" at bounding box center [131, 300] width 90 height 20
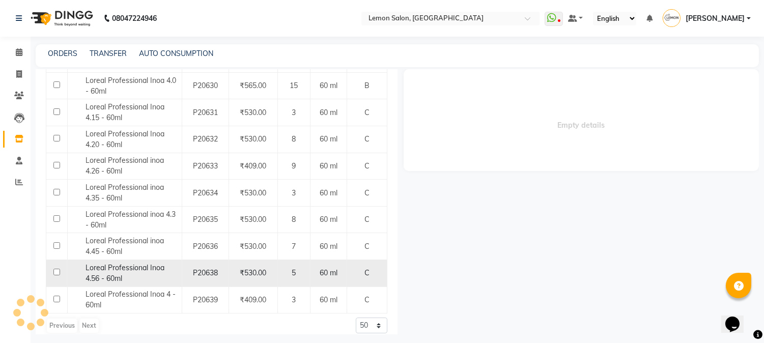
select select
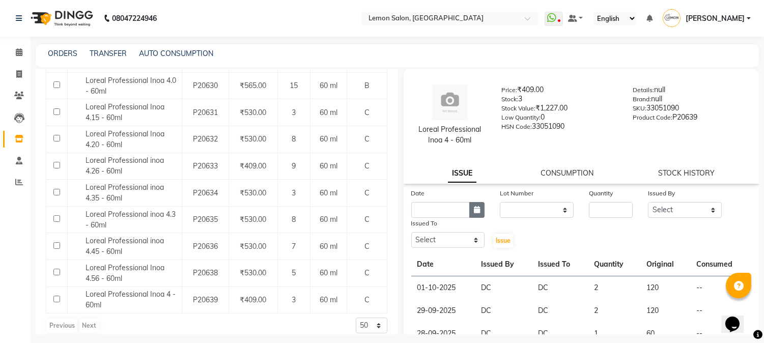
click at [474, 210] on icon "button" at bounding box center [477, 209] width 6 height 7
select select "10"
select select "2025"
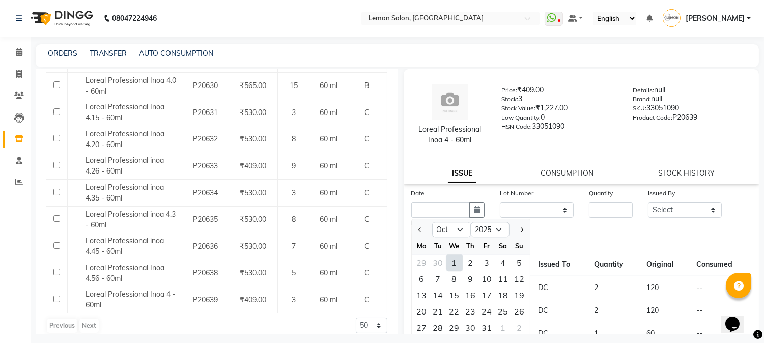
click at [450, 263] on div "1" at bounding box center [454, 263] width 16 height 16
type input "01-10-2025"
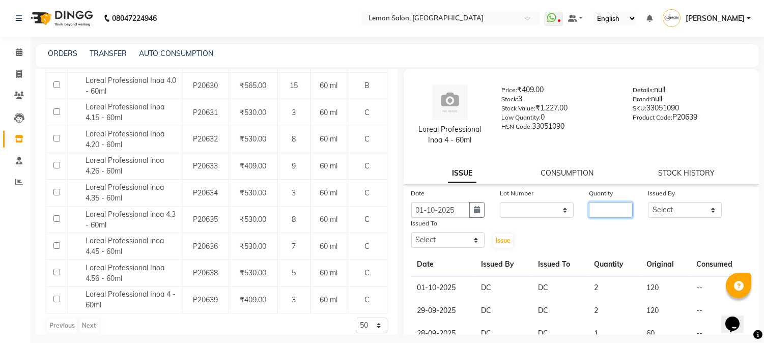
click at [604, 209] on input "number" at bounding box center [611, 210] width 44 height 16
type input "1"
click at [657, 216] on select "Select Akansha Sadafule Asma Dshpande Datta Kawar DC Furkan Mansoori Kaish Ali …" at bounding box center [685, 210] width 74 height 16
select select "7892"
click at [648, 202] on select "Select Akansha Sadafule Asma Dshpande Datta Kawar DC Furkan Mansoori Kaish Ali …" at bounding box center [685, 210] width 74 height 16
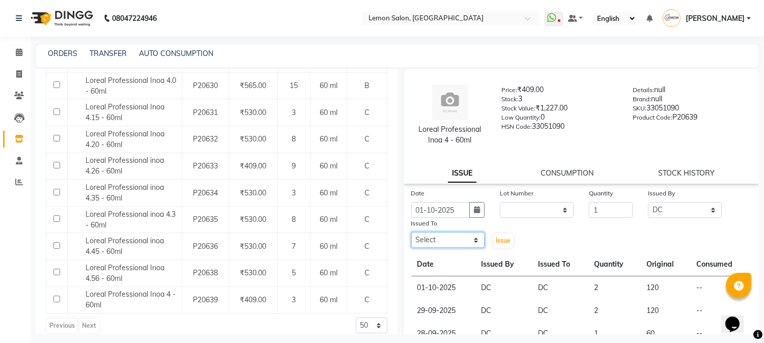
drag, startPoint x: 445, startPoint y: 242, endPoint x: 447, endPoint y: 232, distance: 10.3
click at [446, 236] on select "Select Akansha Sadafule Asma Dshpande Datta Kawar DC Furkan Mansoori Kaish Ali …" at bounding box center [448, 240] width 74 height 16
select select "7892"
click at [411, 232] on select "Select Akansha Sadafule Asma Dshpande Datta Kawar DC Furkan Mansoori Kaish Ali …" at bounding box center [448, 240] width 74 height 16
click at [506, 237] on span "Issue" at bounding box center [503, 241] width 15 height 8
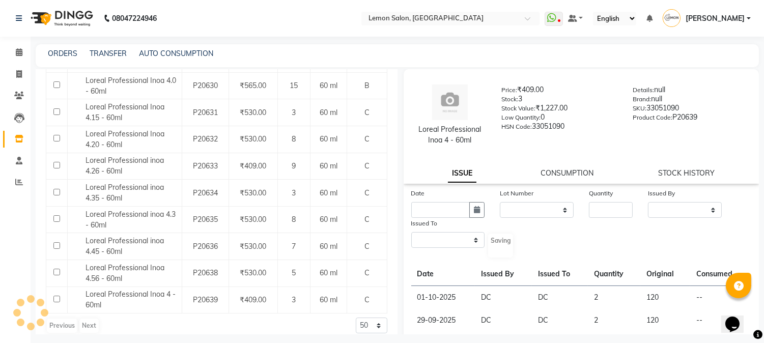
select select
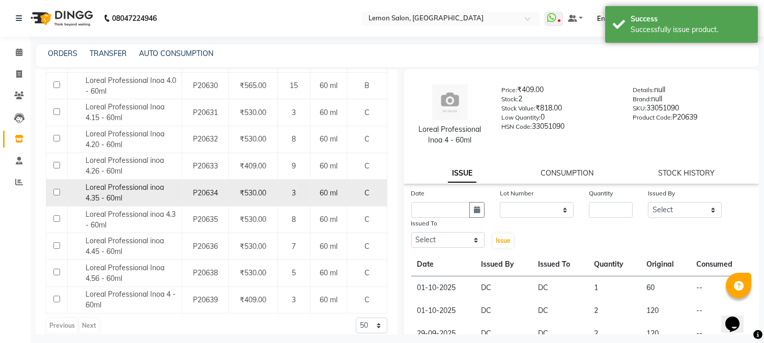
scroll to position [0, 0]
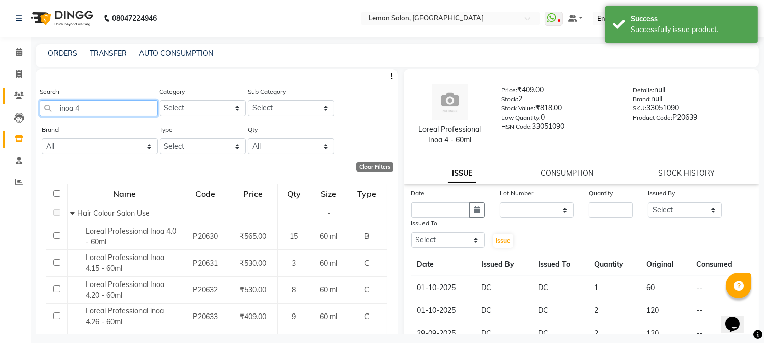
drag, startPoint x: 108, startPoint y: 110, endPoint x: 6, endPoint y: 99, distance: 102.9
click at [7, 99] on app-home "08047224946 Select Location × Lemon Salon, Goregaon WhatsApp Status ✕ Status: D…" at bounding box center [382, 175] width 764 height 350
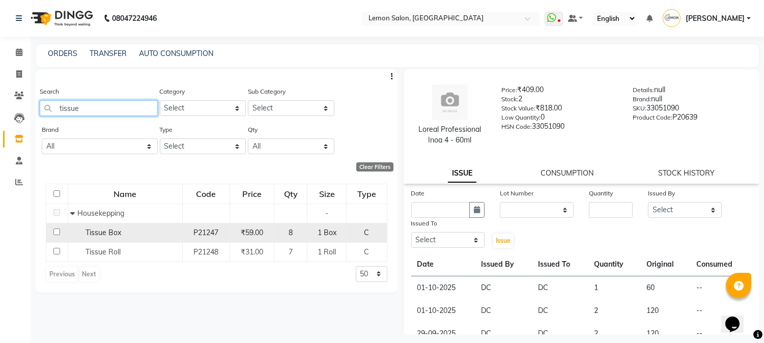
type input "tissue"
click at [132, 236] on div "Tissue Box" at bounding box center [124, 233] width 109 height 11
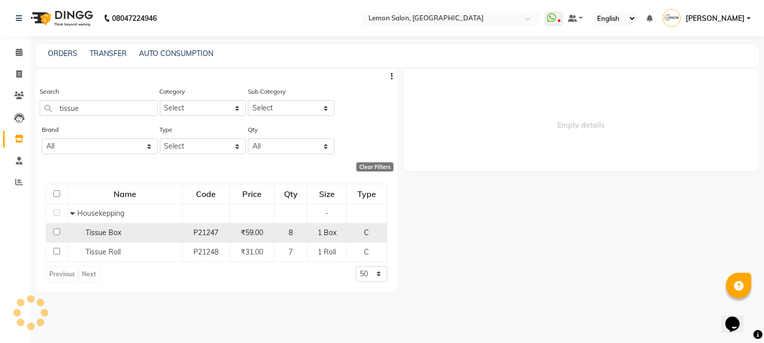
select select
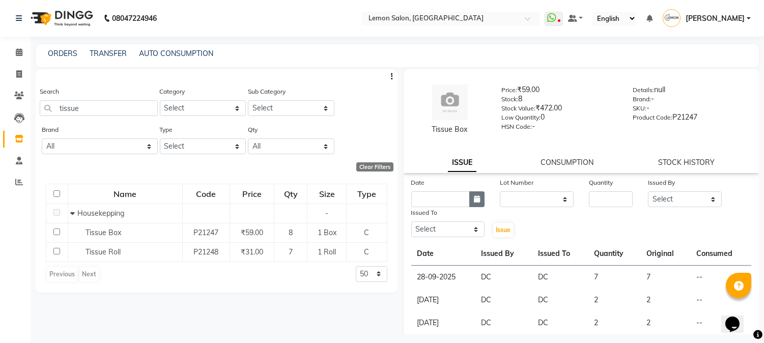
click at [474, 199] on icon "button" at bounding box center [477, 198] width 6 height 7
select select "10"
select select "2025"
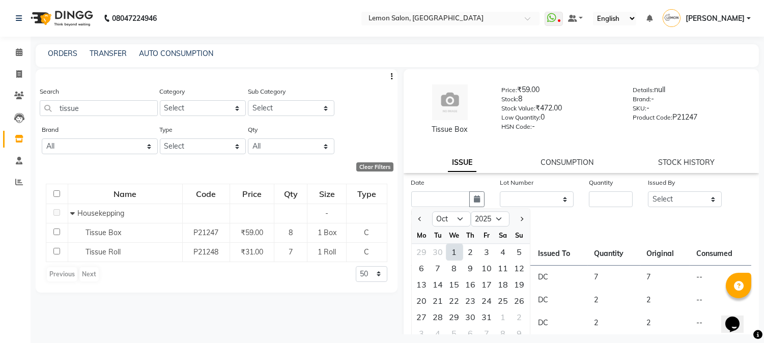
click at [447, 251] on div "1" at bounding box center [454, 252] width 16 height 16
type input "01-10-2025"
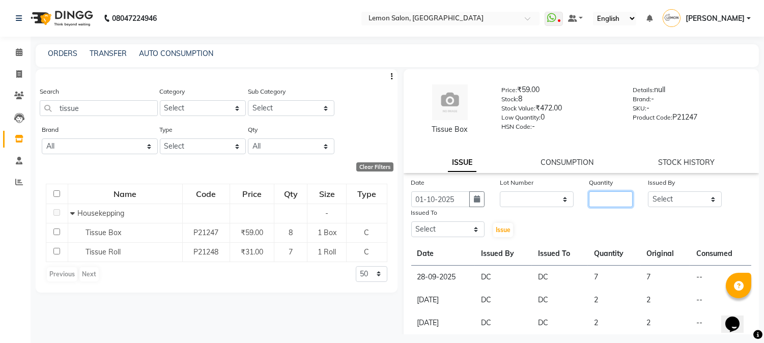
click at [593, 200] on input "number" at bounding box center [611, 199] width 44 height 16
type input "2"
click at [671, 201] on select "Select Akansha Sadafule Asma Dshpande Datta Kawar DC Furkan Mansoori Kaish Ali …" at bounding box center [685, 199] width 74 height 16
select select "7892"
click at [648, 191] on select "Select Akansha Sadafule Asma Dshpande Datta Kawar DC Furkan Mansoori Kaish Ali …" at bounding box center [685, 199] width 74 height 16
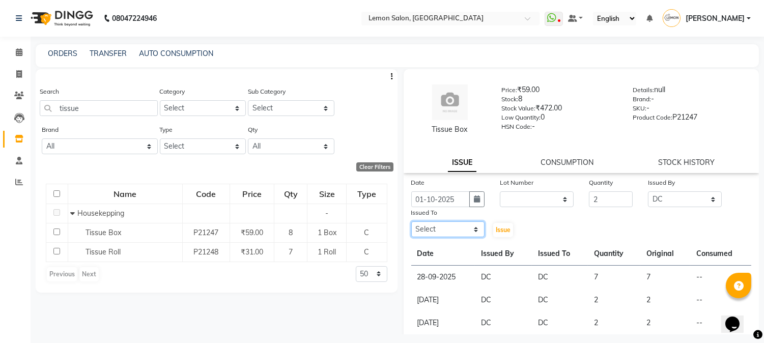
drag, startPoint x: 435, startPoint y: 232, endPoint x: 439, endPoint y: 225, distance: 8.2
click at [436, 231] on select "Select Akansha Sadafule Asma Dshpande Datta Kawar DC Furkan Mansoori Kaish Ali …" at bounding box center [448, 229] width 74 height 16
select select "7892"
click at [411, 221] on select "Select Akansha Sadafule Asma Dshpande Datta Kawar DC Furkan Mansoori Kaish Ali …" at bounding box center [448, 229] width 74 height 16
click at [508, 225] on button "Issue" at bounding box center [503, 230] width 20 height 14
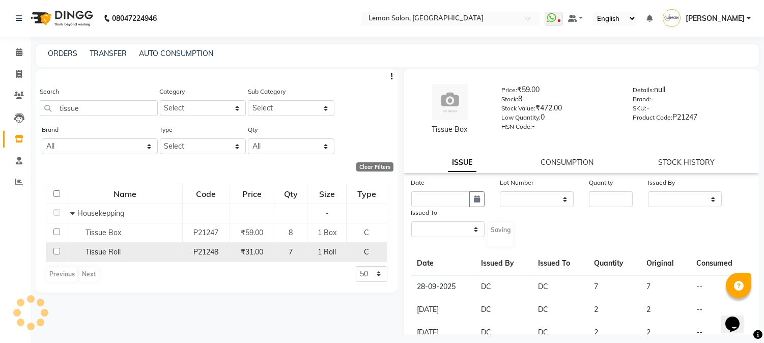
select select
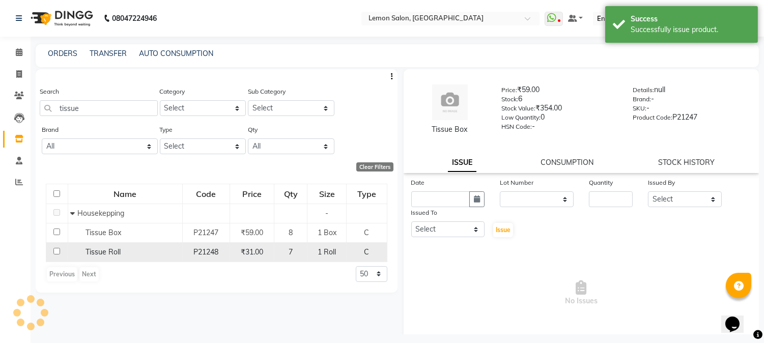
click at [210, 256] on span "P21248" at bounding box center [205, 251] width 25 height 9
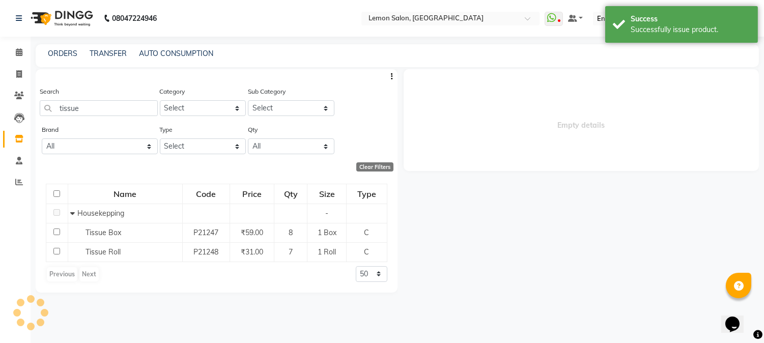
select select
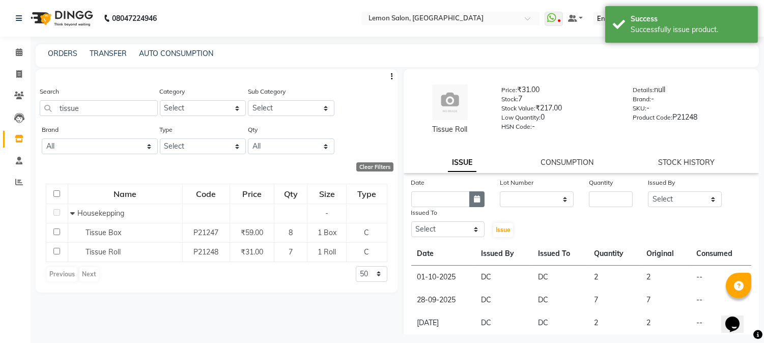
click at [479, 203] on button "button" at bounding box center [476, 199] width 15 height 16
select select "10"
select select "2025"
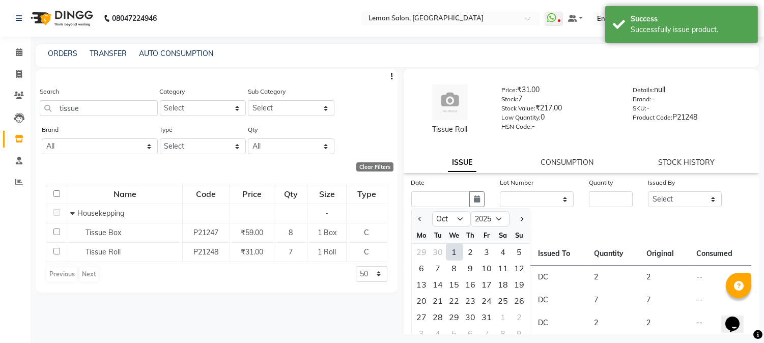
click at [455, 248] on div "1" at bounding box center [454, 252] width 16 height 16
type input "01-10-2025"
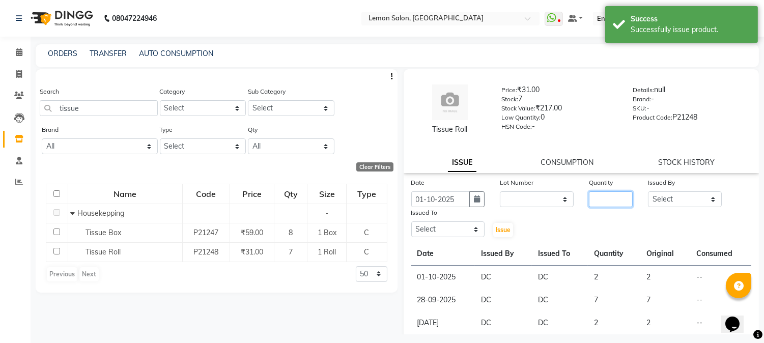
click at [612, 205] on input "number" at bounding box center [611, 199] width 44 height 16
type input "2"
click at [664, 200] on select "Select Akansha Sadafule Asma Dshpande Datta Kawar DC Furkan Mansoori Kaish Ali …" at bounding box center [685, 199] width 74 height 16
select select "7892"
click at [648, 191] on select "Select Akansha Sadafule Asma Dshpande Datta Kawar DC Furkan Mansoori Kaish Ali …" at bounding box center [685, 199] width 74 height 16
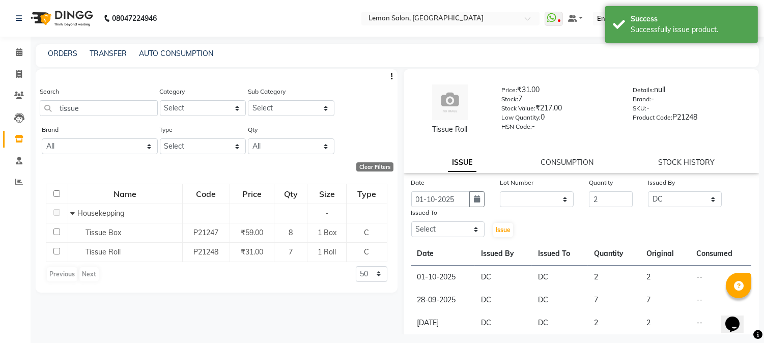
drag, startPoint x: 435, startPoint y: 237, endPoint x: 439, endPoint y: 199, distance: 38.9
click at [436, 233] on div "Issued To Select Akansha Sadafule Asma Dshpande Datta Kawar DC Furkan Mansoori …" at bounding box center [448, 222] width 89 height 31
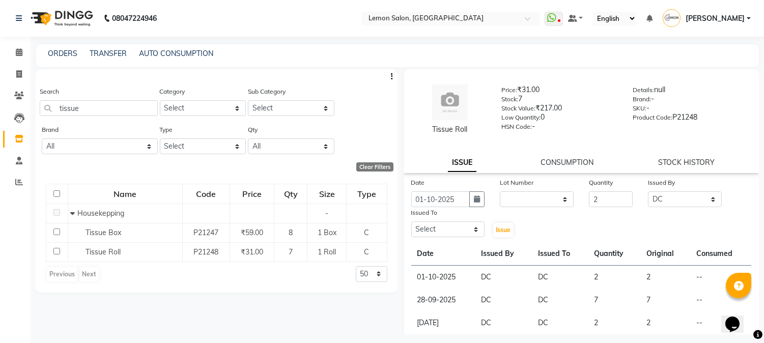
click at [433, 239] on div "Date 01-10-2025 Lot Number None Quantity 2 Issued By Select Akansha Sadafule As…" at bounding box center [582, 347] width 356 height 340
click at [434, 235] on select "Select Akansha Sadafule Asma Dshpande Datta Kawar DC Furkan Mansoori Kaish Ali …" at bounding box center [448, 229] width 74 height 16
select select "7892"
click at [411, 221] on select "Select Akansha Sadafule Asma Dshpande Datta Kawar DC Furkan Mansoori Kaish Ali …" at bounding box center [448, 229] width 74 height 16
click at [496, 232] on span "Issue" at bounding box center [503, 230] width 15 height 8
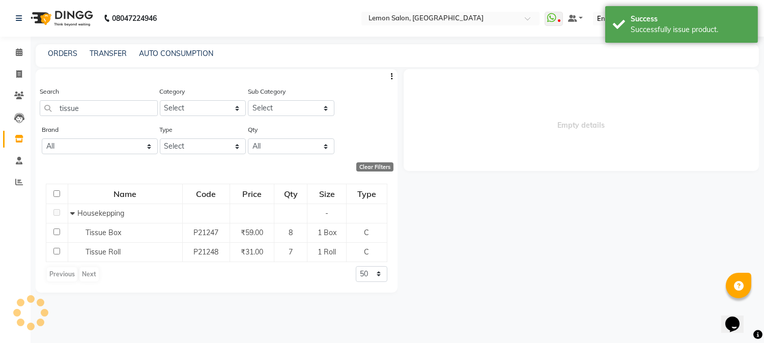
select select
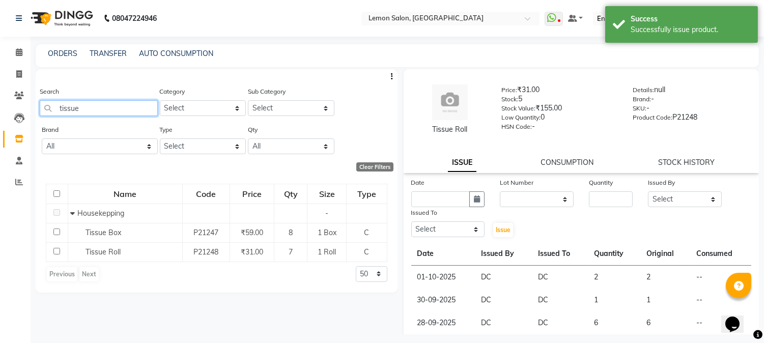
drag, startPoint x: 117, startPoint y: 113, endPoint x: 0, endPoint y: 97, distance: 118.2
click at [0, 100] on app-home "08047224946 Select Location × Lemon Salon, Goregaon WhatsApp Status ✕ Status: D…" at bounding box center [382, 175] width 764 height 350
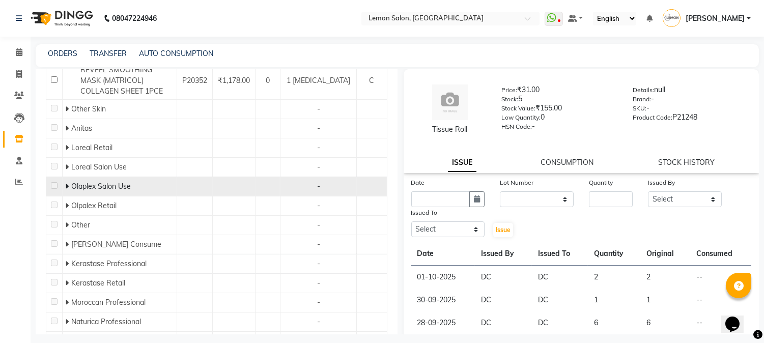
scroll to position [301, 0]
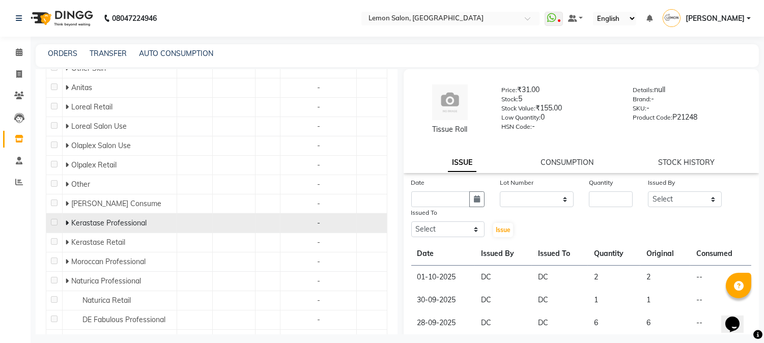
type input "mask"
click at [69, 222] on icon at bounding box center [67, 222] width 4 height 7
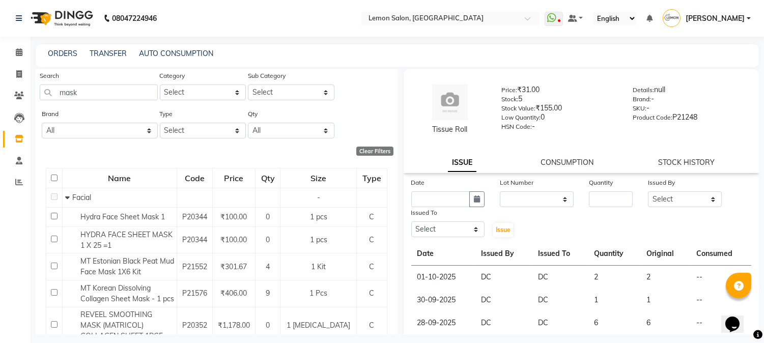
scroll to position [0, 0]
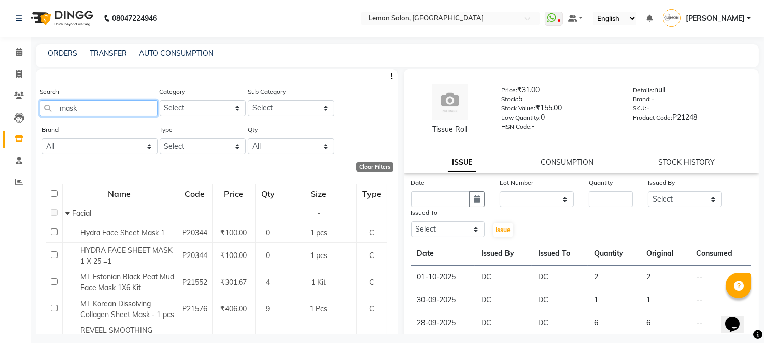
drag, startPoint x: 92, startPoint y: 111, endPoint x: 27, endPoint y: 111, distance: 64.7
click at [27, 111] on app-home "08047224946 Select Location × Lemon Salon, Goregaon WhatsApp Status ✕ Status: D…" at bounding box center [382, 175] width 764 height 350
type input "kerastase"
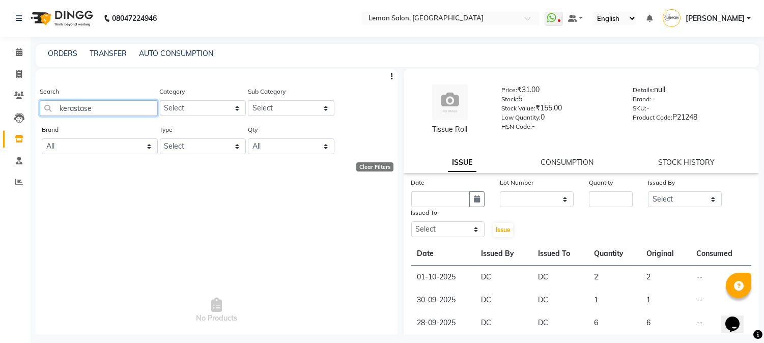
drag, startPoint x: 111, startPoint y: 110, endPoint x: 218, endPoint y: 113, distance: 107.0
click at [1, 110] on app-home "08047224946 Select Location × Lemon Salon, Goregaon WhatsApp Status ✕ Status: D…" at bounding box center [382, 175] width 764 height 350
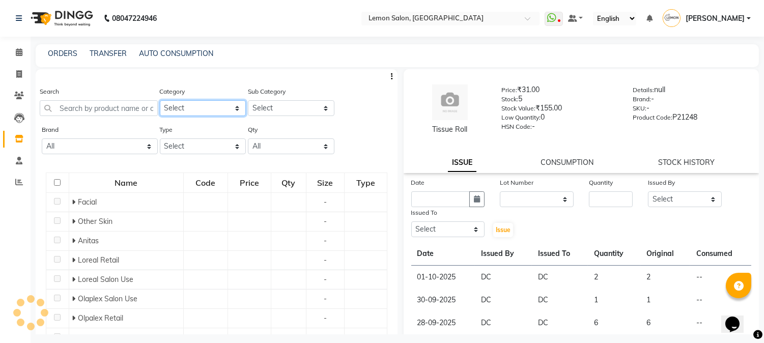
click at [206, 108] on select "Select Hair Skin Makeup Personal Care Appliances Beard Waxing Disposable Thread…" at bounding box center [203, 108] width 87 height 16
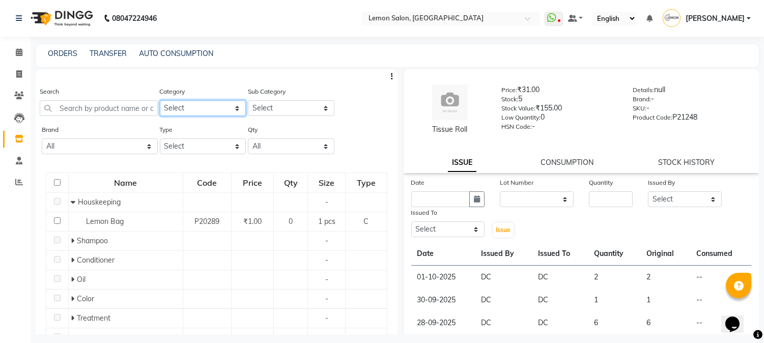
click at [210, 104] on select "Select Hair Skin Makeup Personal Care Appliances Beard Waxing Disposable Thread…" at bounding box center [203, 108] width 87 height 16
select select "213702150"
click at [160, 100] on select "Select Hair Skin Makeup Personal Care Appliances Beard Waxing Disposable Thread…" at bounding box center [203, 108] width 87 height 16
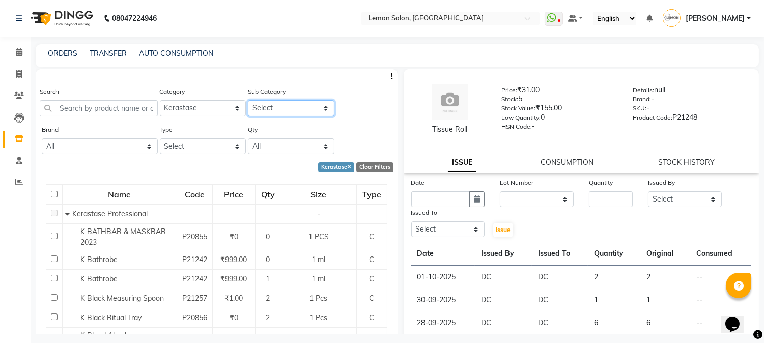
click at [299, 107] on select "Select Kerastase Professional Kerastase Retail" at bounding box center [291, 108] width 87 height 16
select select "2137021501"
click at [248, 100] on select "Select Kerastase Professional Kerastase Retail" at bounding box center [291, 108] width 87 height 16
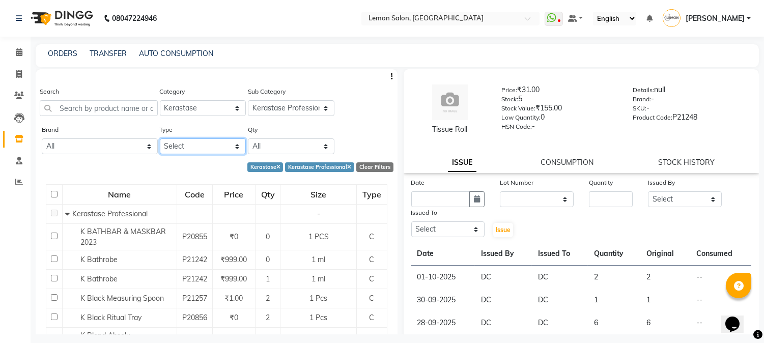
click at [222, 148] on select "Select Both Retail Consumable" at bounding box center [203, 146] width 87 height 16
select select "C"
click at [160, 138] on select "Select Both Retail Consumable" at bounding box center [203, 146] width 87 height 16
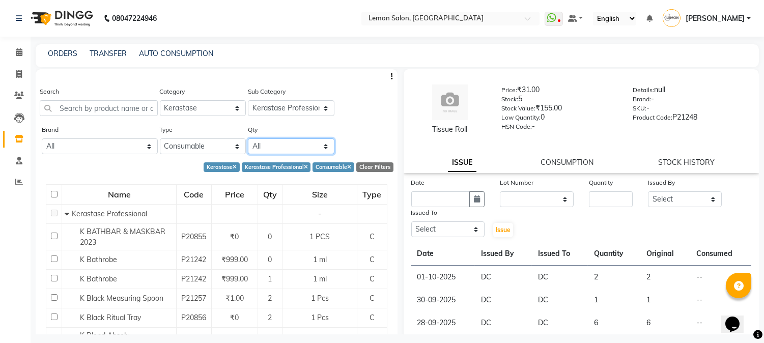
click at [280, 146] on select "All Low Out Of Stock" at bounding box center [291, 146] width 87 height 16
click at [347, 134] on div "Brand All - Biosoft Gillete Kerastase Null Type Select Both Retail Consumable Q…" at bounding box center [217, 143] width 362 height 38
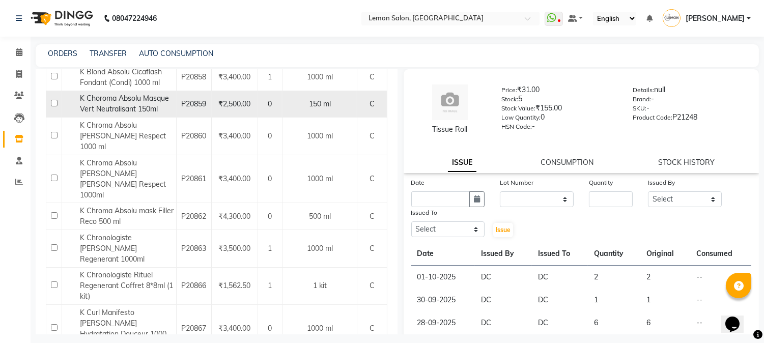
scroll to position [452, 0]
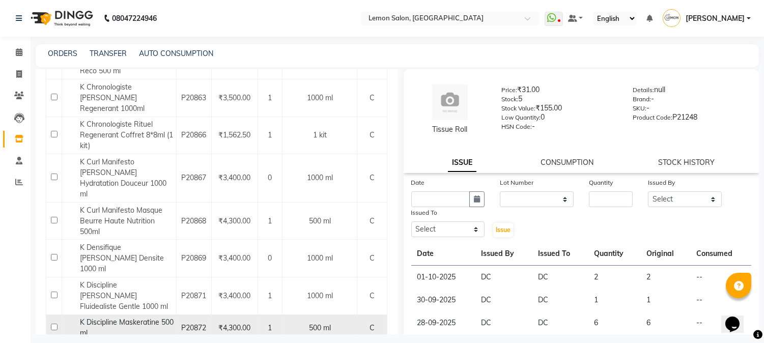
click at [250, 323] on span "₹4,300.00" at bounding box center [234, 327] width 32 height 9
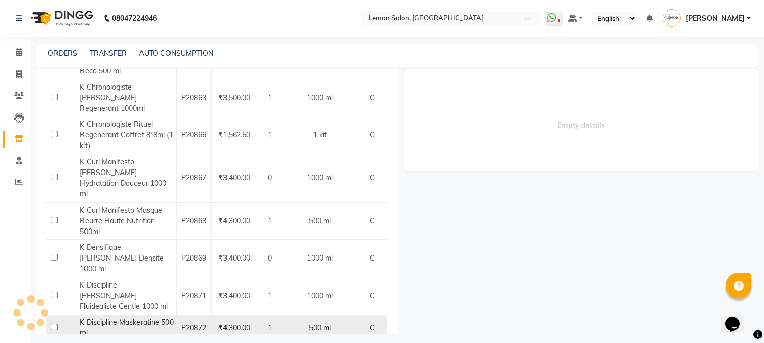
select select
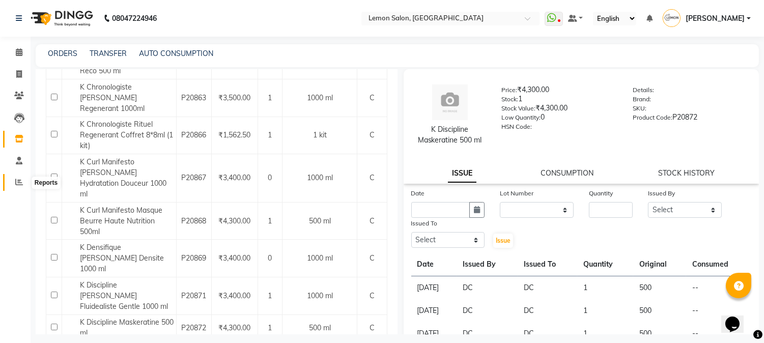
click at [18, 182] on icon at bounding box center [19, 182] width 8 height 8
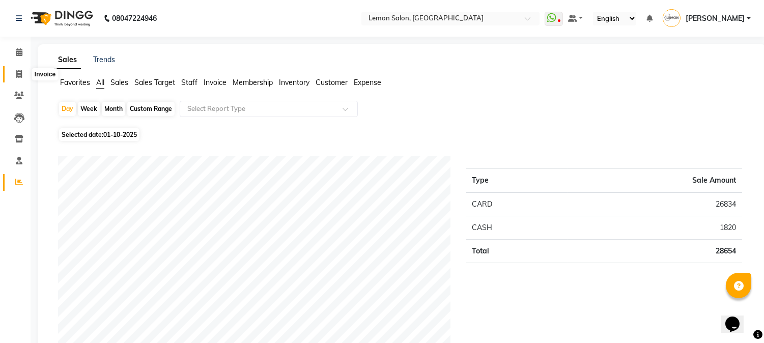
click at [17, 75] on icon at bounding box center [19, 74] width 6 height 8
select select "service"
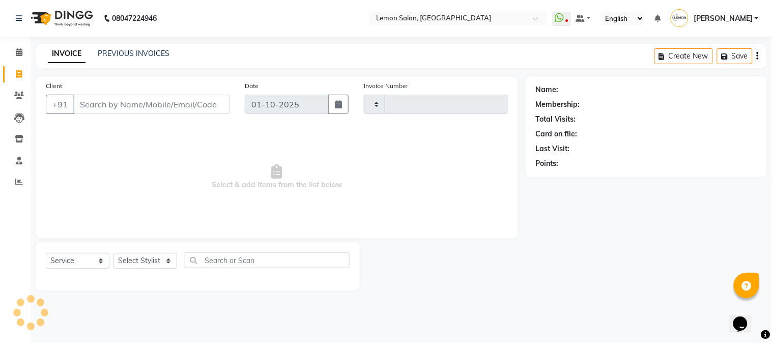
type input "3205"
select select "565"
click at [128, 58] on link "PREVIOUS INVOICES" at bounding box center [134, 53] width 72 height 9
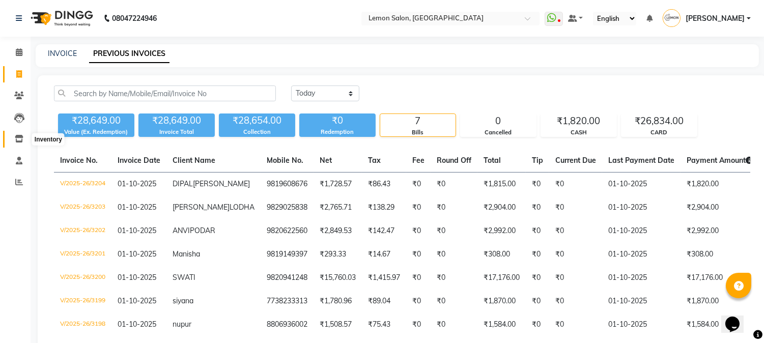
click at [19, 138] on icon at bounding box center [19, 139] width 9 height 8
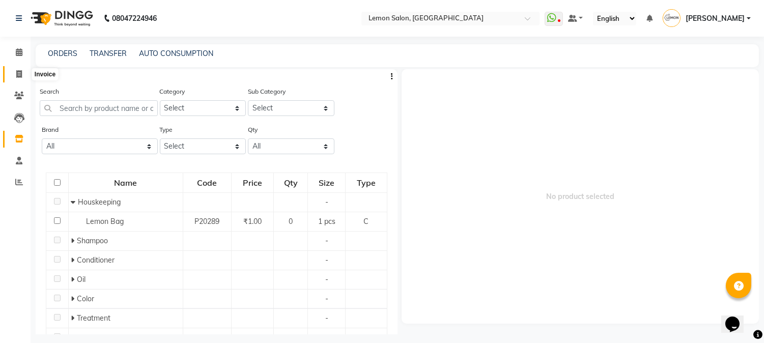
click at [14, 77] on span at bounding box center [19, 75] width 18 height 12
select select "565"
select select "service"
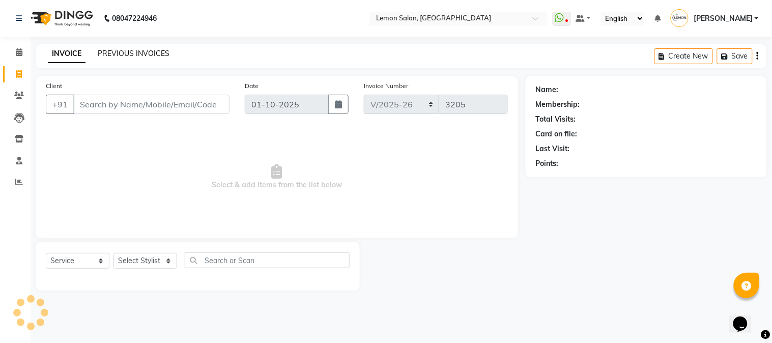
click at [138, 56] on link "PREVIOUS INVOICES" at bounding box center [134, 53] width 72 height 9
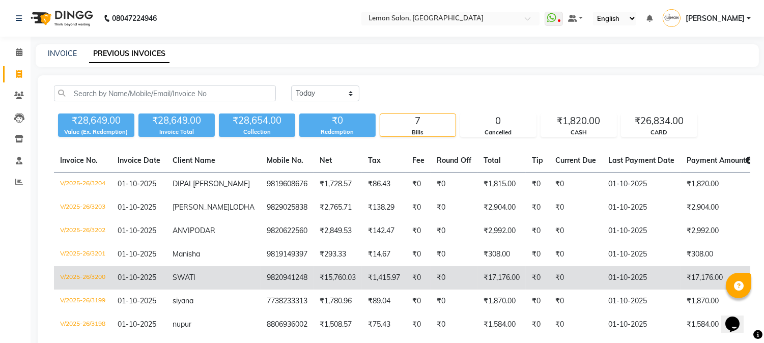
click at [269, 290] on td "9820941248" at bounding box center [287, 277] width 53 height 23
click at [216, 290] on td "SWATI" at bounding box center [213, 277] width 94 height 23
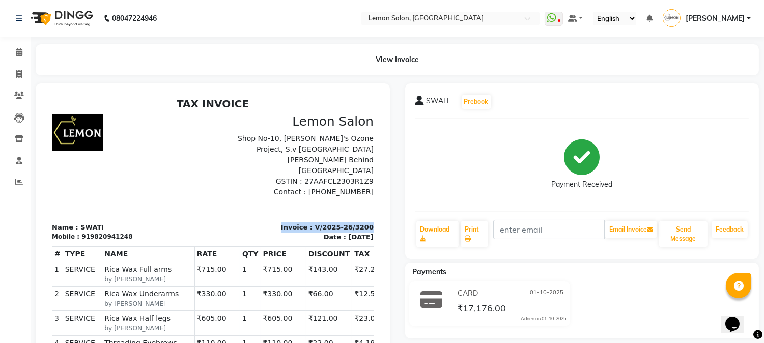
drag, startPoint x: 291, startPoint y: 216, endPoint x: 388, endPoint y: 216, distance: 97.2
copy p "Invoice : V/2025-26/3200"
click at [18, 44] on link "Calendar" at bounding box center [15, 52] width 24 height 17
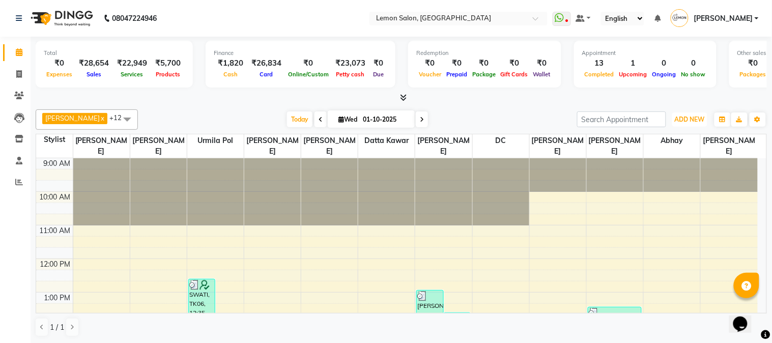
click at [695, 120] on span "ADD NEW" at bounding box center [690, 120] width 30 height 8
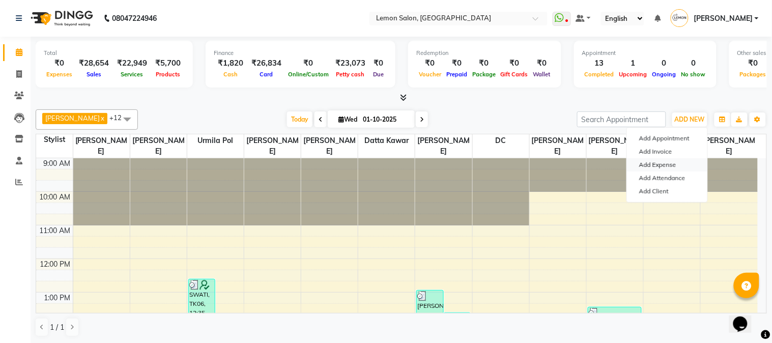
click at [653, 166] on link "Add Expense" at bounding box center [667, 164] width 80 height 13
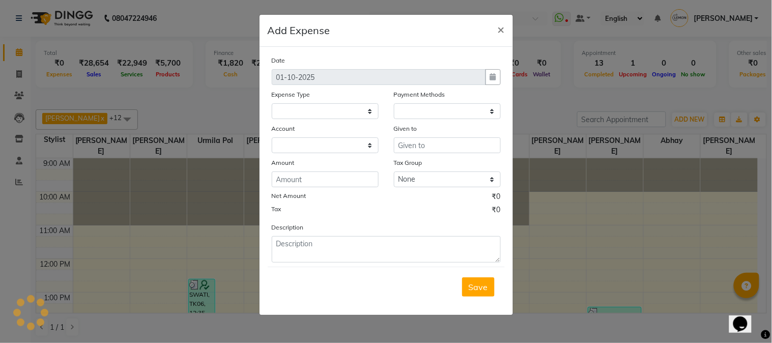
select select
select select "1"
select select "2524"
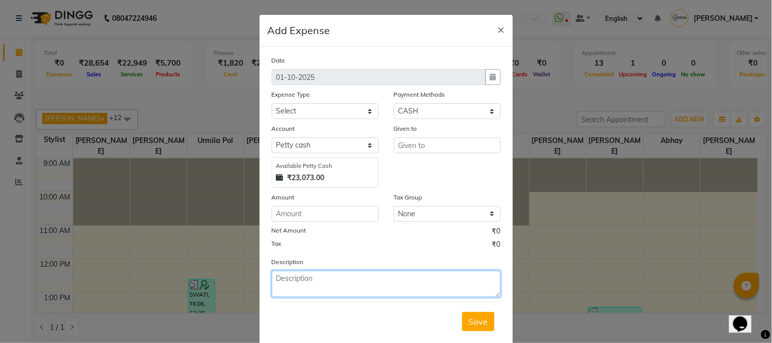
paste textarea "Invoice : V/2025-26/3200"
type textarea "Invoice : V/2025-26/3200"
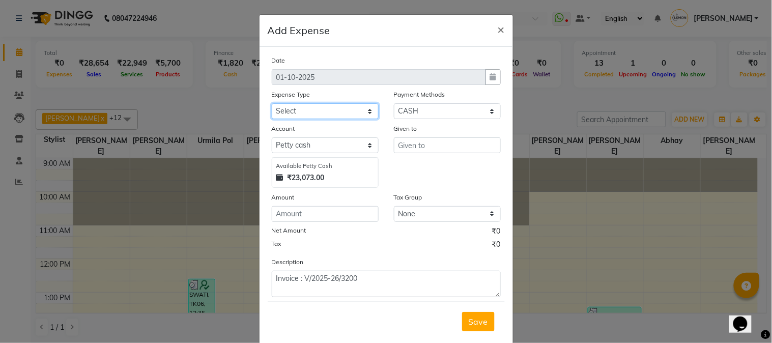
click at [329, 105] on select "Select Advance Cash transfer to hub Laundry Loan Membership Milk Miscellaneous …" at bounding box center [325, 111] width 107 height 16
select select "2685"
click at [272, 103] on select "Select Advance Cash transfer to hub Laundry Loan Membership Milk Miscellaneous …" at bounding box center [325, 111] width 107 height 16
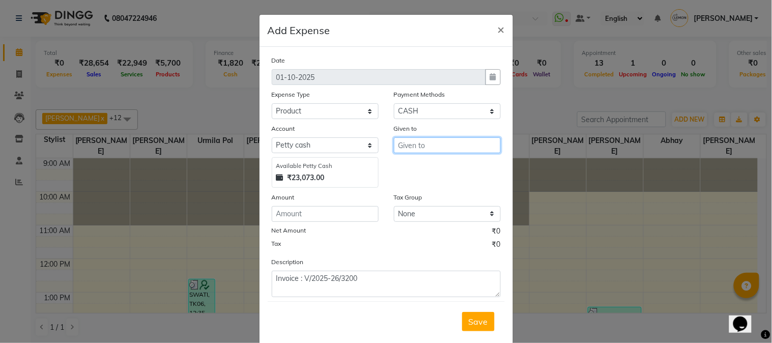
click at [413, 143] on input "text" at bounding box center [447, 145] width 107 height 16
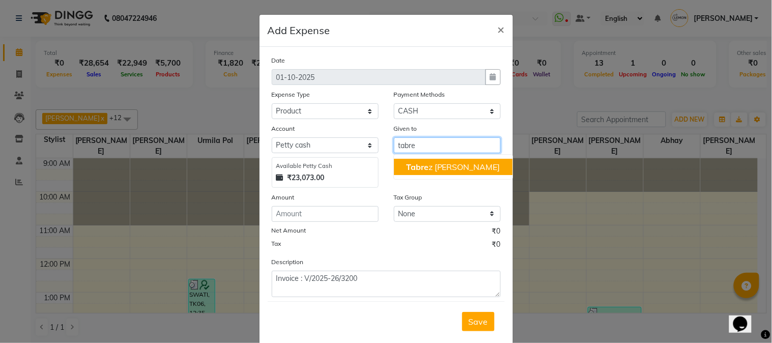
click at [419, 165] on span "Tabre" at bounding box center [417, 167] width 22 height 10
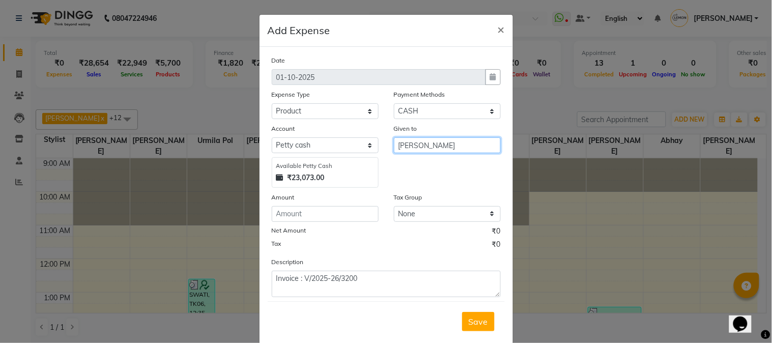
type input "[PERSON_NAME]"
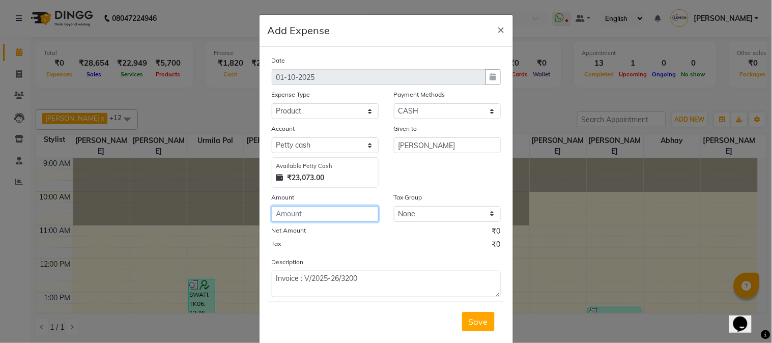
click at [316, 217] on input "number" at bounding box center [325, 214] width 107 height 16
type input "242"
click at [472, 325] on span "Save" at bounding box center [478, 322] width 19 height 10
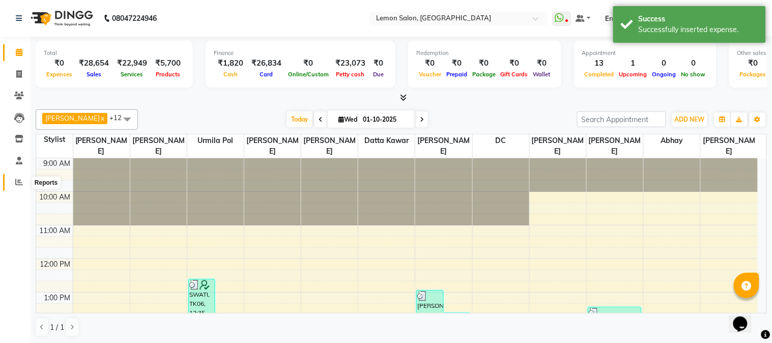
click at [20, 181] on icon at bounding box center [19, 182] width 8 height 8
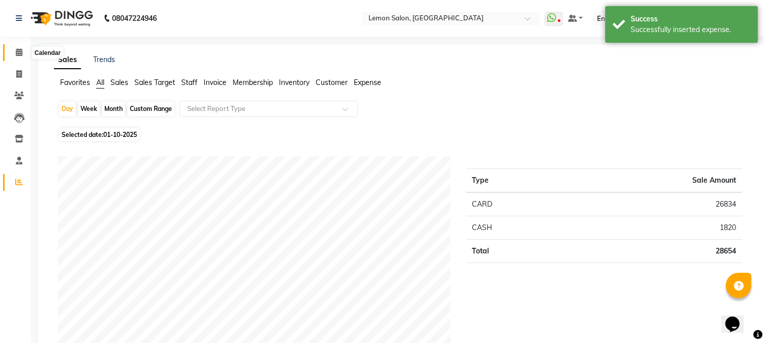
click at [21, 49] on icon at bounding box center [19, 52] width 7 height 8
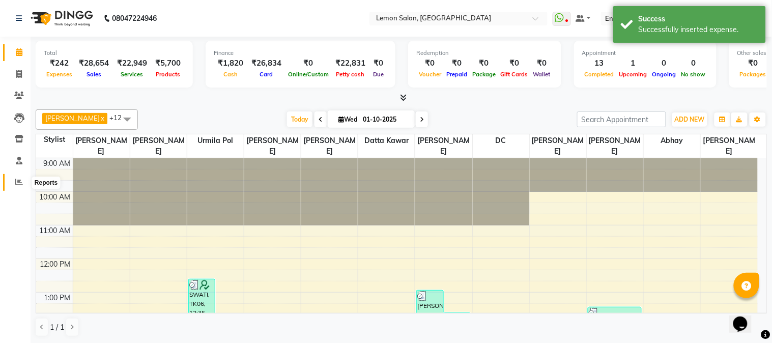
click at [19, 184] on icon at bounding box center [19, 182] width 8 height 8
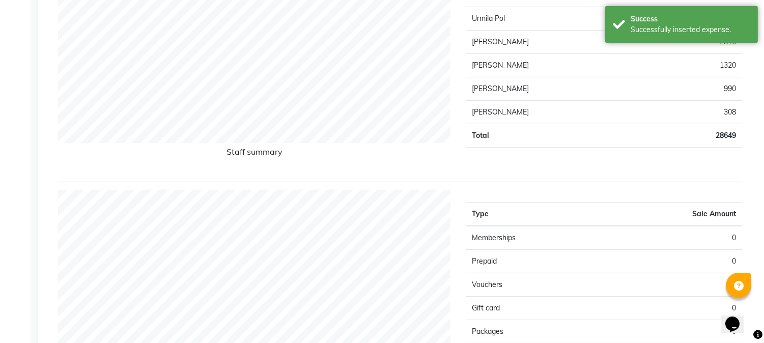
scroll to position [754, 0]
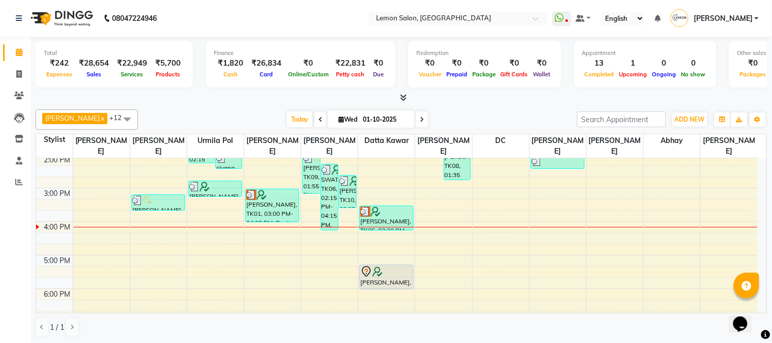
scroll to position [151, 0]
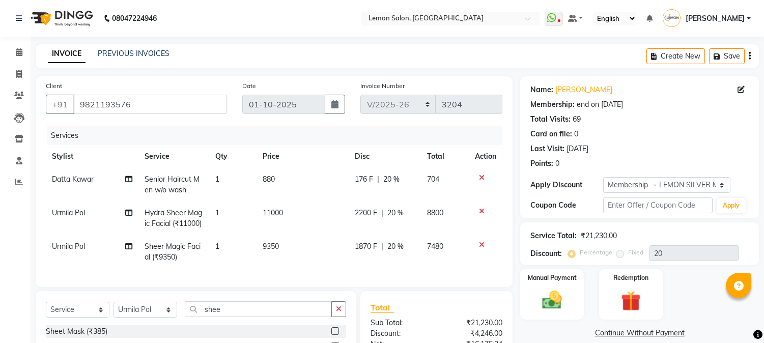
select select "565"
select select "service"
select select "7419"
select select "1: Object"
click at [483, 210] on icon at bounding box center [482, 211] width 6 height 7
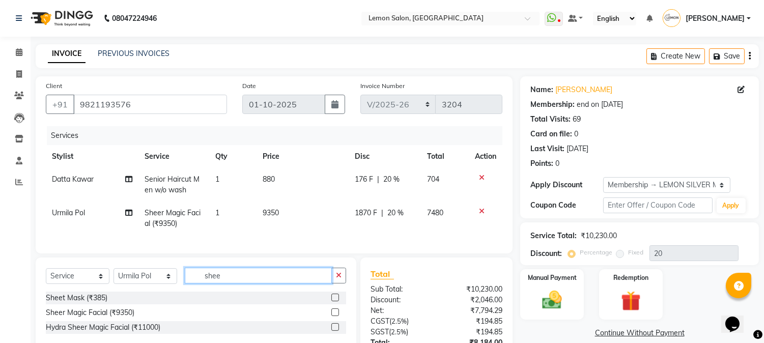
click at [258, 283] on input "shee" at bounding box center [258, 276] width 147 height 16
type input "s"
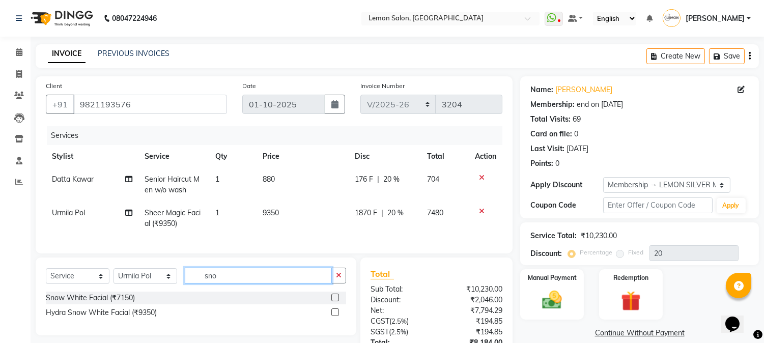
type input "sno"
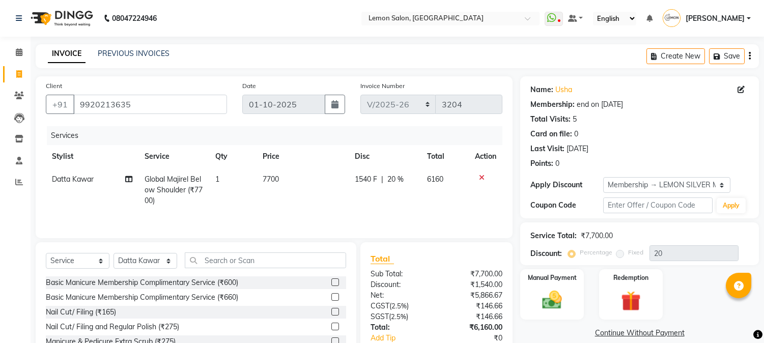
select select "565"
select select "service"
select select "7423"
select select "1: Object"
select select "565"
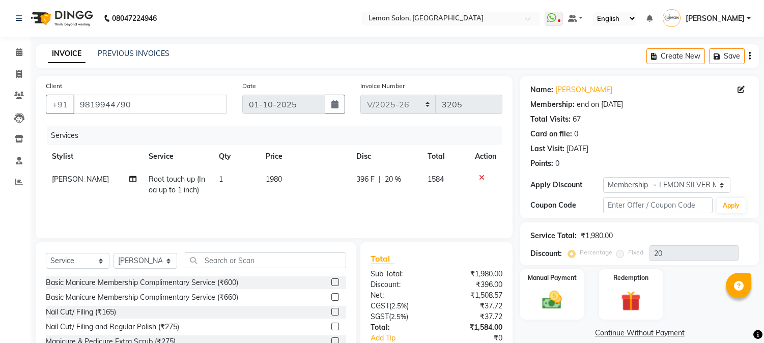
select select "service"
select select "7420"
select select "1: Object"
click at [156, 263] on select "Select Stylist Akansha Sadafule Asma Dshpande Datta Kawar DC Furkan Mansoori Ka…" at bounding box center [146, 261] width 64 height 16
click at [242, 258] on input "text" at bounding box center [265, 261] width 161 height 16
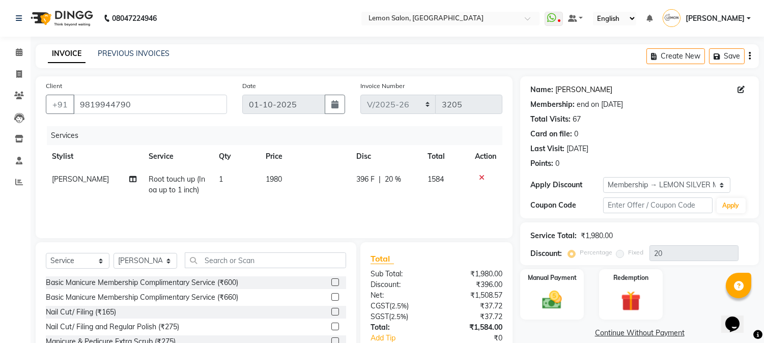
click at [593, 92] on link "Sakina Khambatti" at bounding box center [583, 90] width 57 height 11
click at [141, 255] on select "Select Stylist Akansha Sadafule Asma Dshpande Datta Kawar DC Furkan Mansoori Ka…" at bounding box center [146, 261] width 64 height 16
select select "7418"
click at [114, 254] on select "Select Stylist Akansha Sadafule Asma Dshpande Datta Kawar DC Furkan Mansoori Ka…" at bounding box center [146, 261] width 64 height 16
drag, startPoint x: 221, startPoint y: 257, endPoint x: 57, endPoint y: 338, distance: 183.5
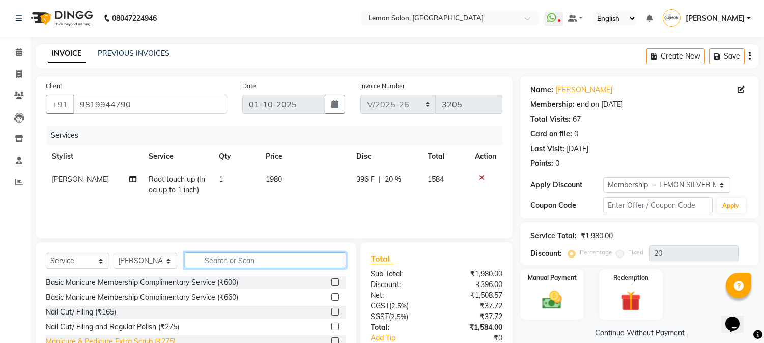
click at [219, 257] on input "text" at bounding box center [265, 261] width 161 height 16
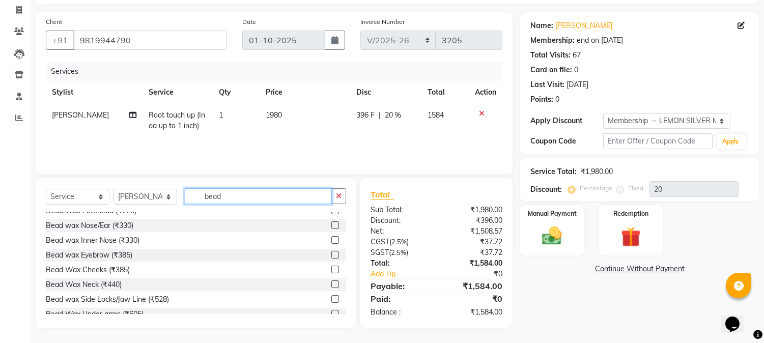
scroll to position [45, 0]
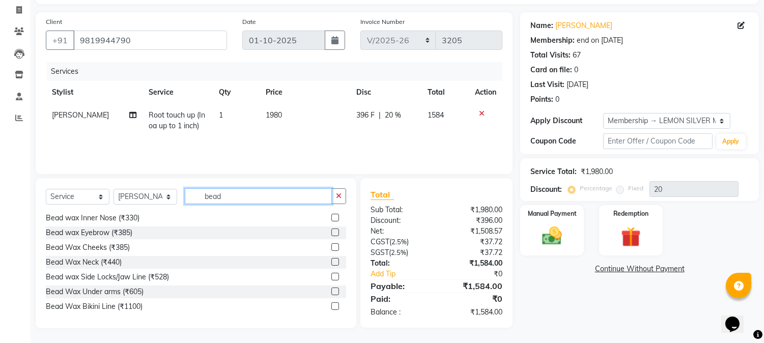
type input "bead"
click at [331, 291] on label at bounding box center [335, 292] width 8 height 8
click at [331, 291] on input "checkbox" at bounding box center [334, 292] width 7 height 7
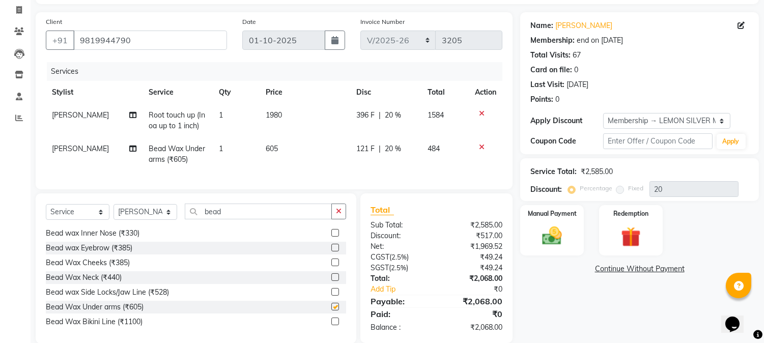
checkbox input "false"
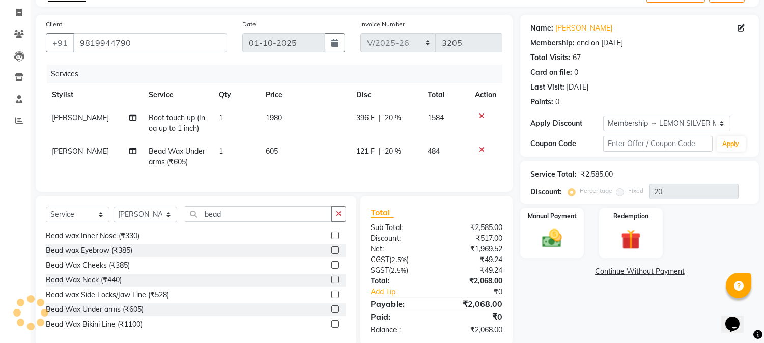
scroll to position [88, 0]
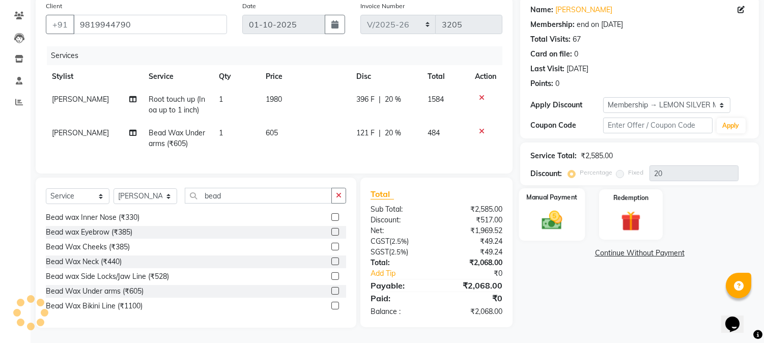
click at [550, 226] on div "Manual Payment" at bounding box center [552, 214] width 66 height 52
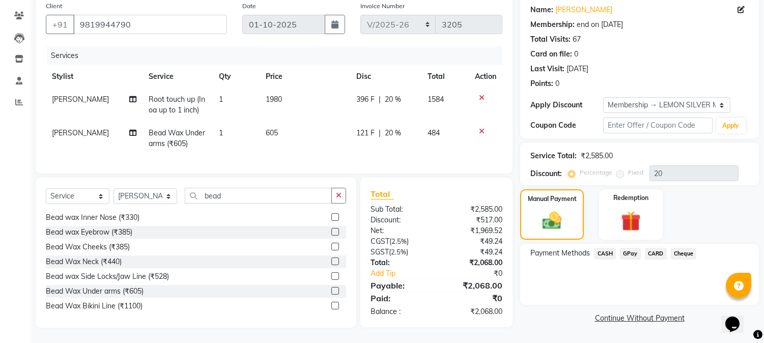
click at [628, 248] on span "GPay" at bounding box center [630, 254] width 21 height 12
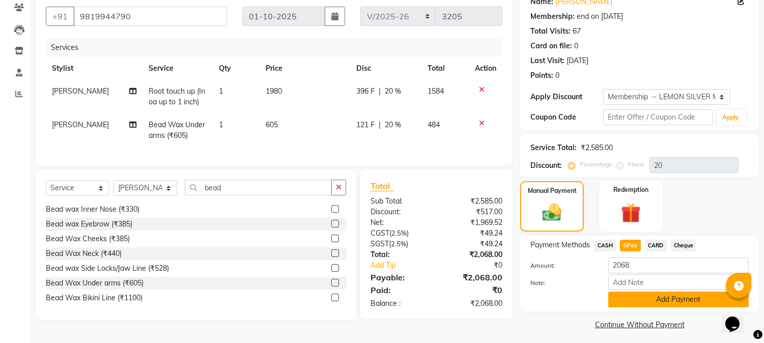
click at [629, 298] on button "Add Payment" at bounding box center [678, 300] width 141 height 16
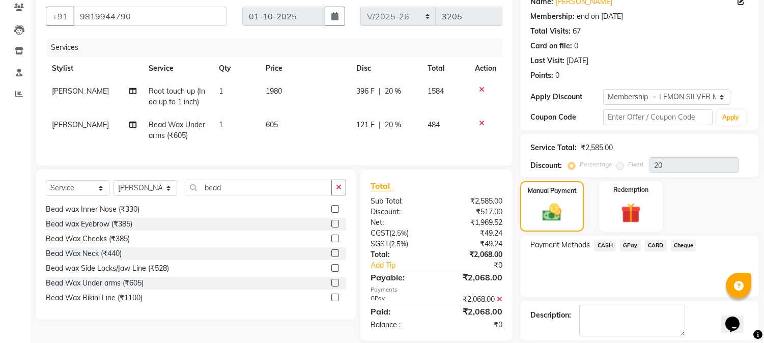
scroll to position [159, 0]
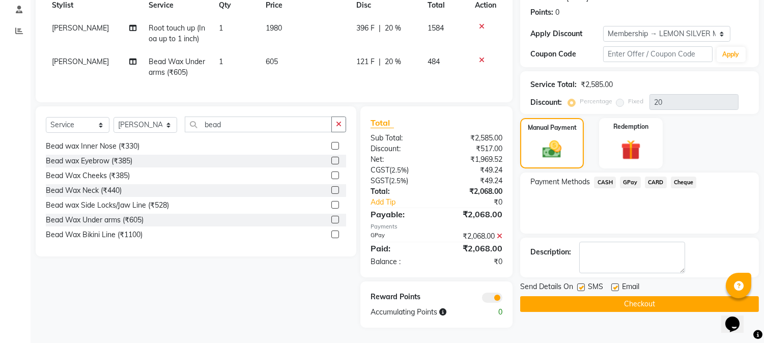
click at [581, 284] on label at bounding box center [581, 288] width 8 height 8
click at [581, 285] on input "checkbox" at bounding box center [580, 288] width 7 height 7
checkbox input "false"
click at [614, 284] on label at bounding box center [615, 288] width 8 height 8
click at [614, 285] on input "checkbox" at bounding box center [614, 288] width 7 height 7
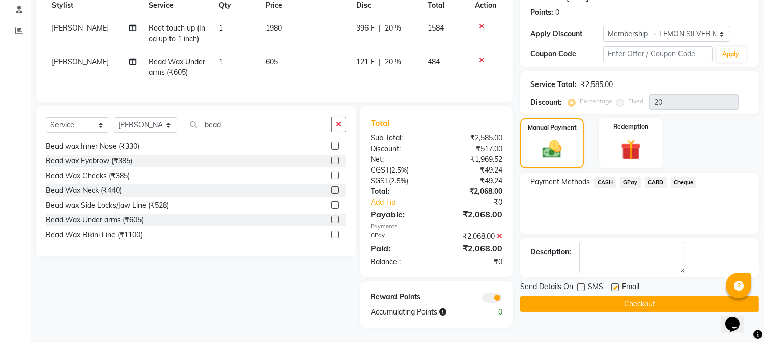
checkbox input "false"
click at [583, 296] on button "Checkout" at bounding box center [639, 304] width 239 height 16
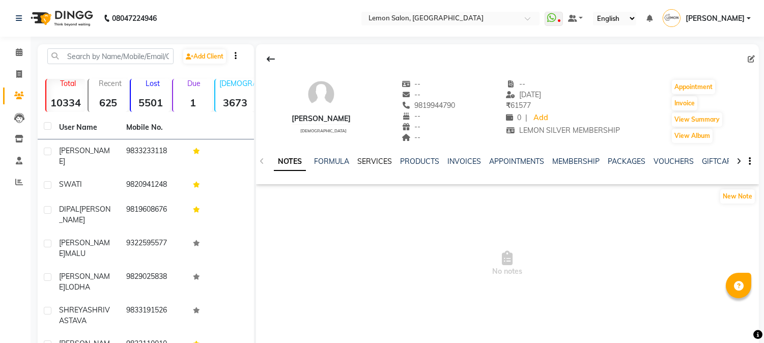
click at [379, 163] on link "SERVICES" at bounding box center [374, 161] width 35 height 9
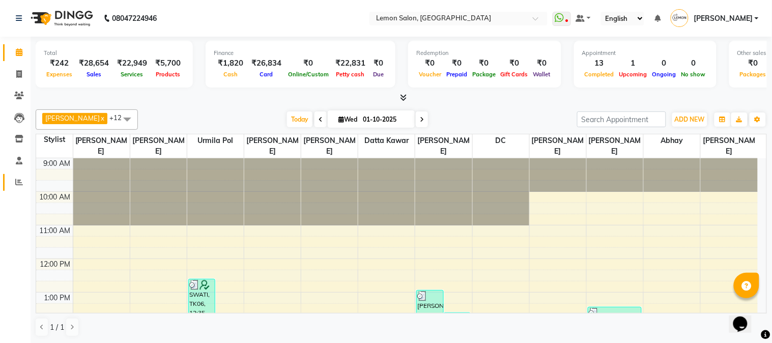
scroll to position [151, 0]
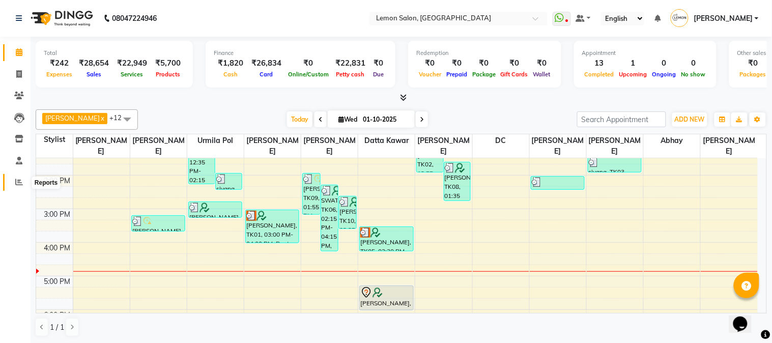
click at [24, 183] on span at bounding box center [19, 183] width 18 height 12
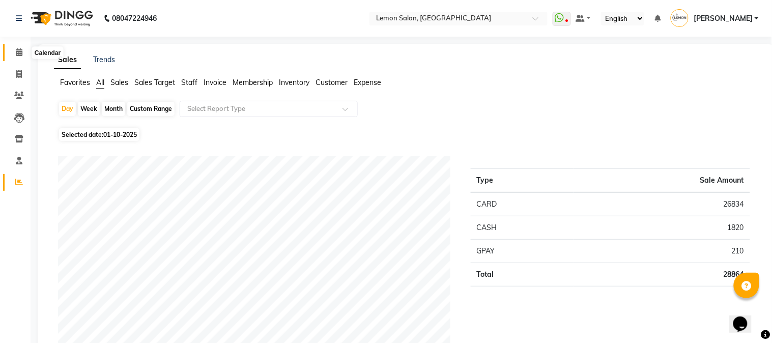
click at [17, 49] on icon at bounding box center [19, 52] width 7 height 8
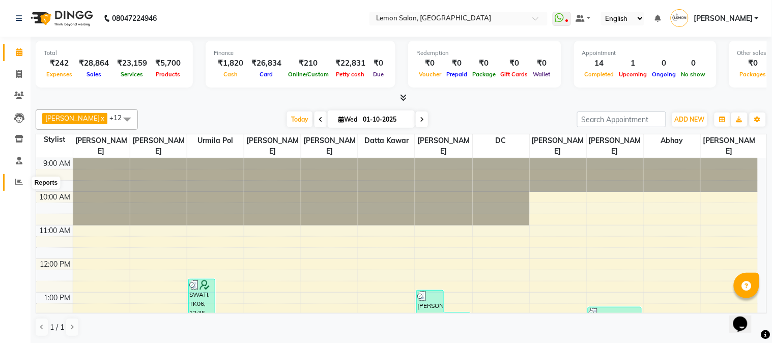
click at [17, 185] on icon at bounding box center [19, 182] width 8 height 8
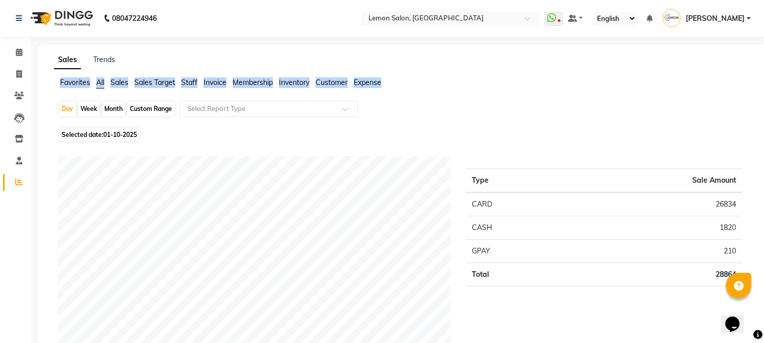
drag, startPoint x: 764, startPoint y: 63, endPoint x: 769, endPoint y: 84, distance: 21.5
click at [764, 96] on html "08047224946 Select Location × [GEOGRAPHIC_DATA], Goregaon WhatsApp Status ✕ Sta…" at bounding box center [382, 171] width 764 height 343
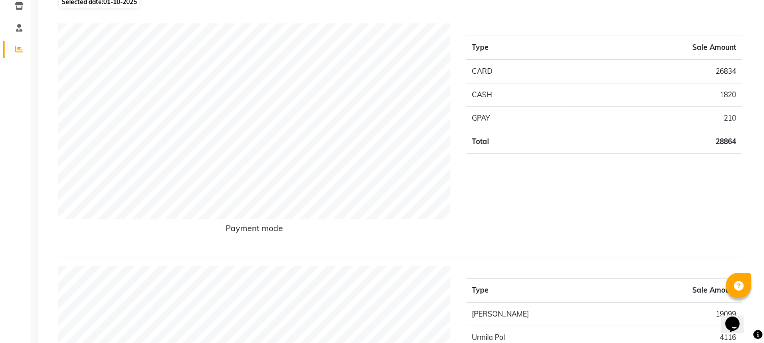
scroll to position [132, 0]
click at [652, 186] on div "Type Sale Amount CARD 26834 CASH 1820 GPAY 210 Total 28864" at bounding box center [605, 137] width 292 height 226
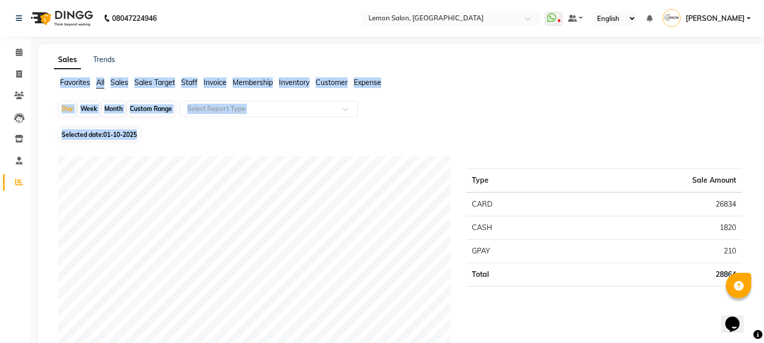
drag, startPoint x: 762, startPoint y: 62, endPoint x: 764, endPoint y: 133, distance: 71.3
click at [764, 133] on html "08047224946 Select Location × [GEOGRAPHIC_DATA], Goregaon WhatsApp Status ✕ Sta…" at bounding box center [382, 171] width 764 height 343
click at [583, 119] on div "Day Week Month Custom Range Select Report Type" at bounding box center [402, 113] width 688 height 24
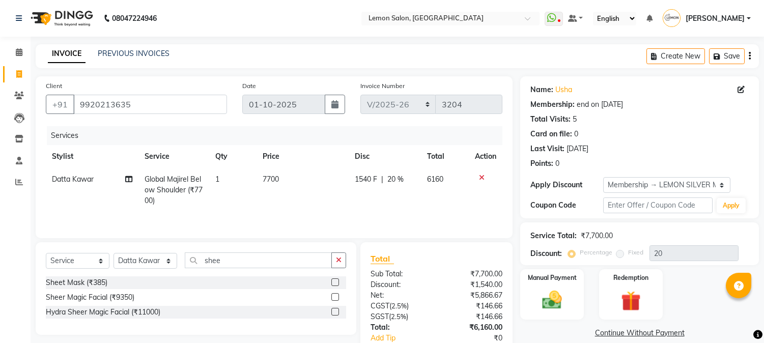
select select "565"
select select "service"
select select "7423"
select select "1: Object"
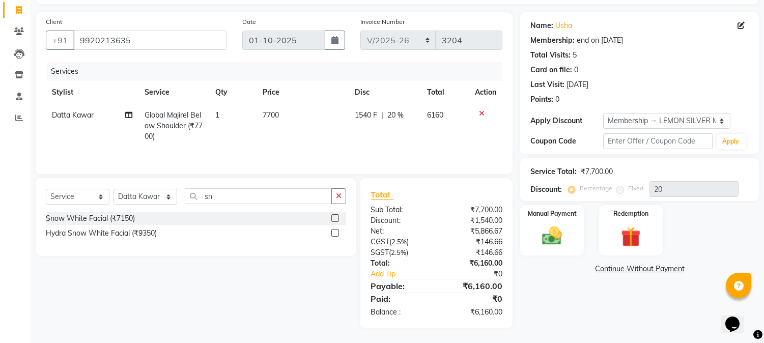
scroll to position [65, 0]
type input "snow"
click at [562, 240] on img at bounding box center [553, 237] width 34 height 24
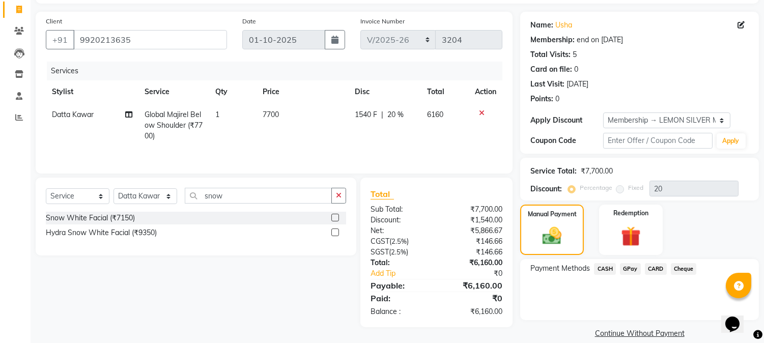
click at [603, 270] on span "CASH" at bounding box center [605, 269] width 22 height 12
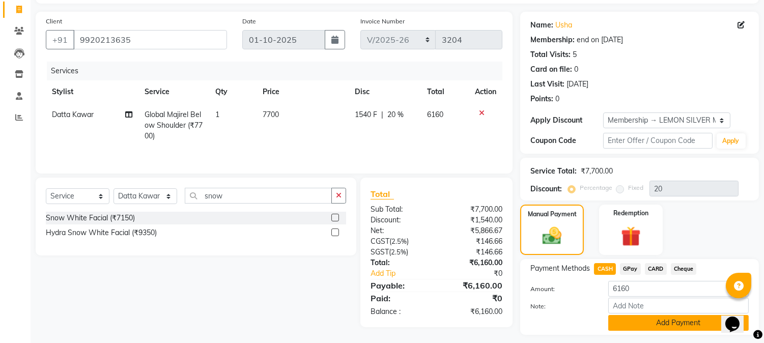
click at [620, 323] on button "Add Payment" at bounding box center [678, 323] width 141 height 16
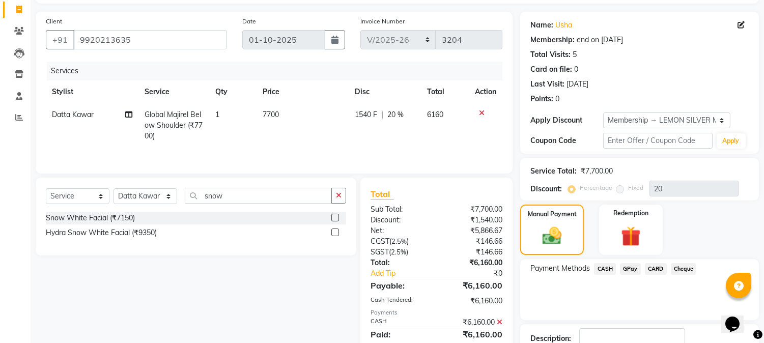
scroll to position [151, 0]
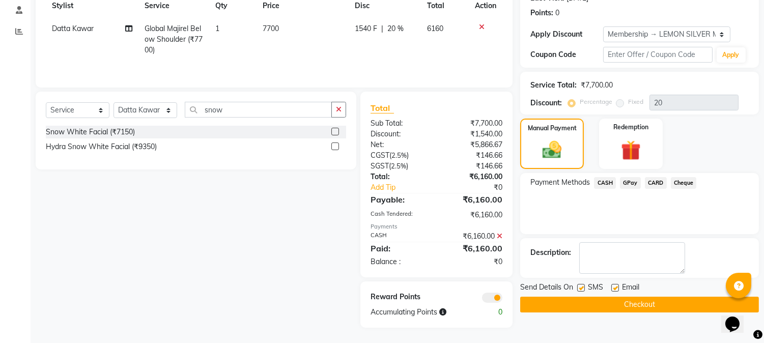
click at [581, 287] on label at bounding box center [581, 288] width 8 height 8
click at [581, 287] on input "checkbox" at bounding box center [580, 288] width 7 height 7
checkbox input "false"
click at [616, 289] on label at bounding box center [615, 288] width 8 height 8
click at [616, 289] on input "checkbox" at bounding box center [614, 288] width 7 height 7
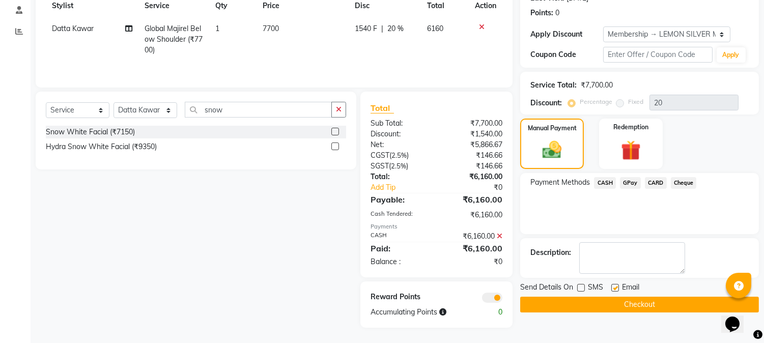
checkbox input "false"
click at [613, 301] on button "Checkout" at bounding box center [639, 305] width 239 height 16
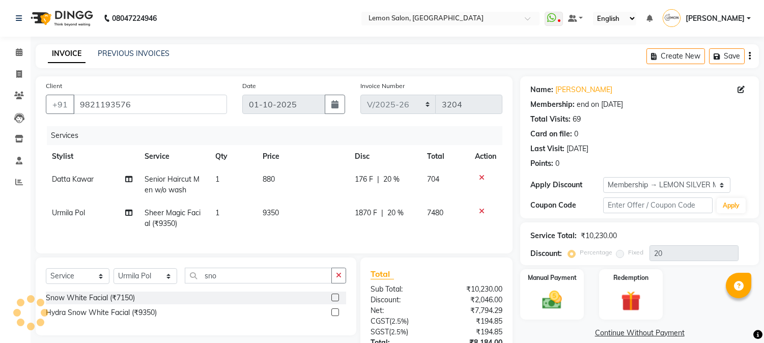
select select "565"
select select "service"
select select "7419"
select select "1: Object"
